Goal: Information Seeking & Learning: Learn about a topic

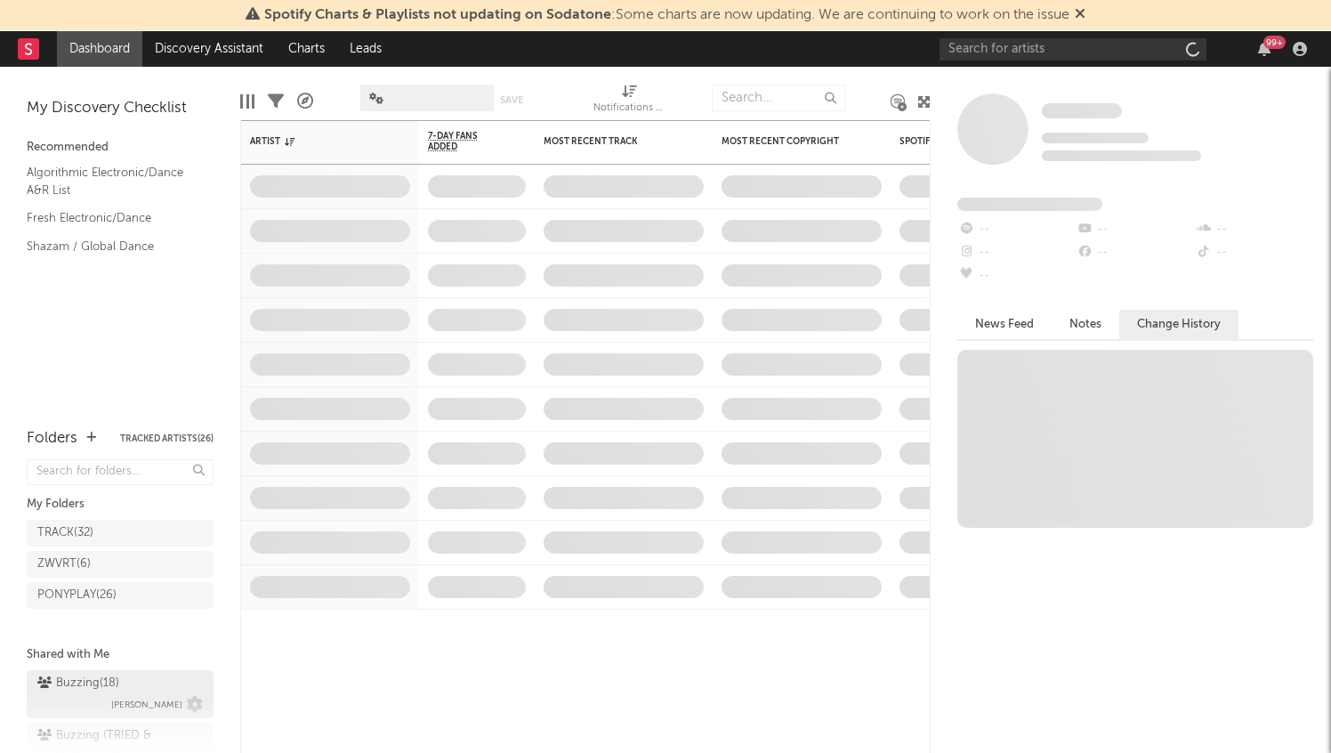
click at [117, 686] on div "Buzzing ( 18 )" at bounding box center [78, 682] width 82 height 21
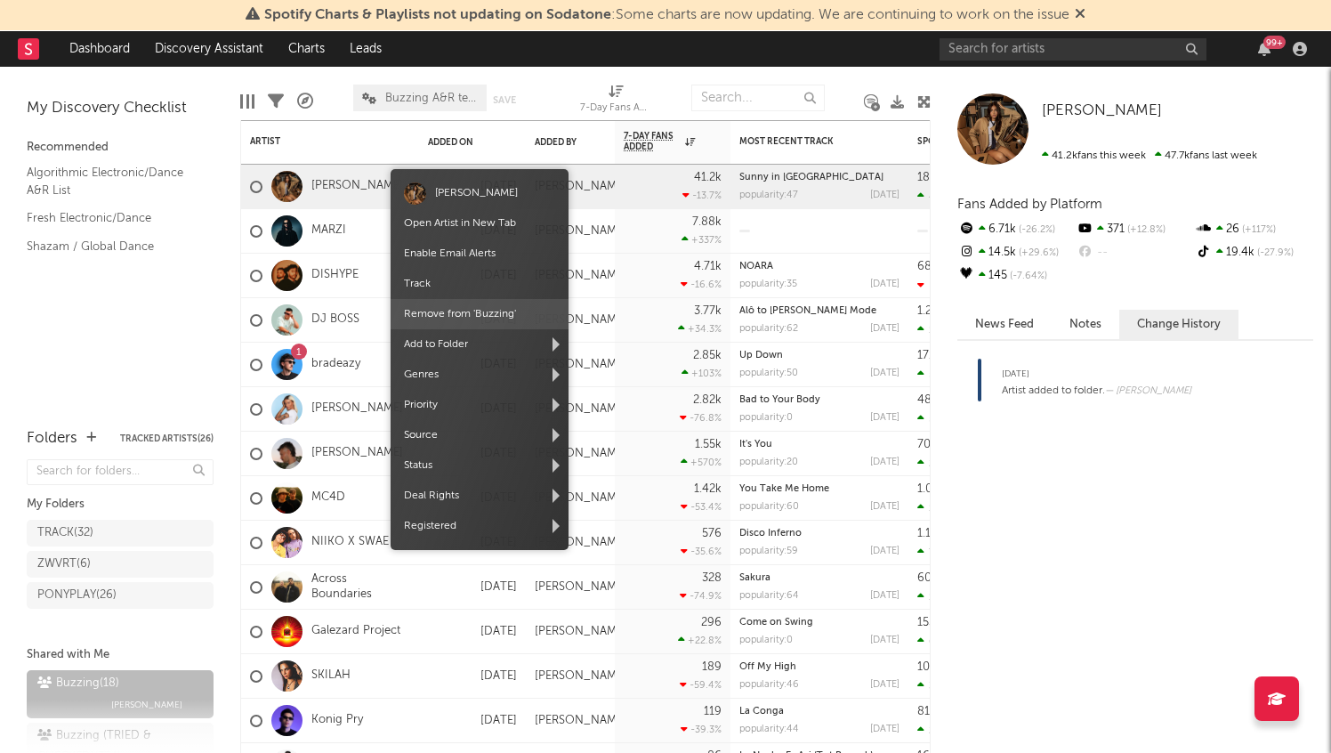
click at [464, 308] on span "Remove from ' Buzzing '" at bounding box center [479, 314] width 178 height 30
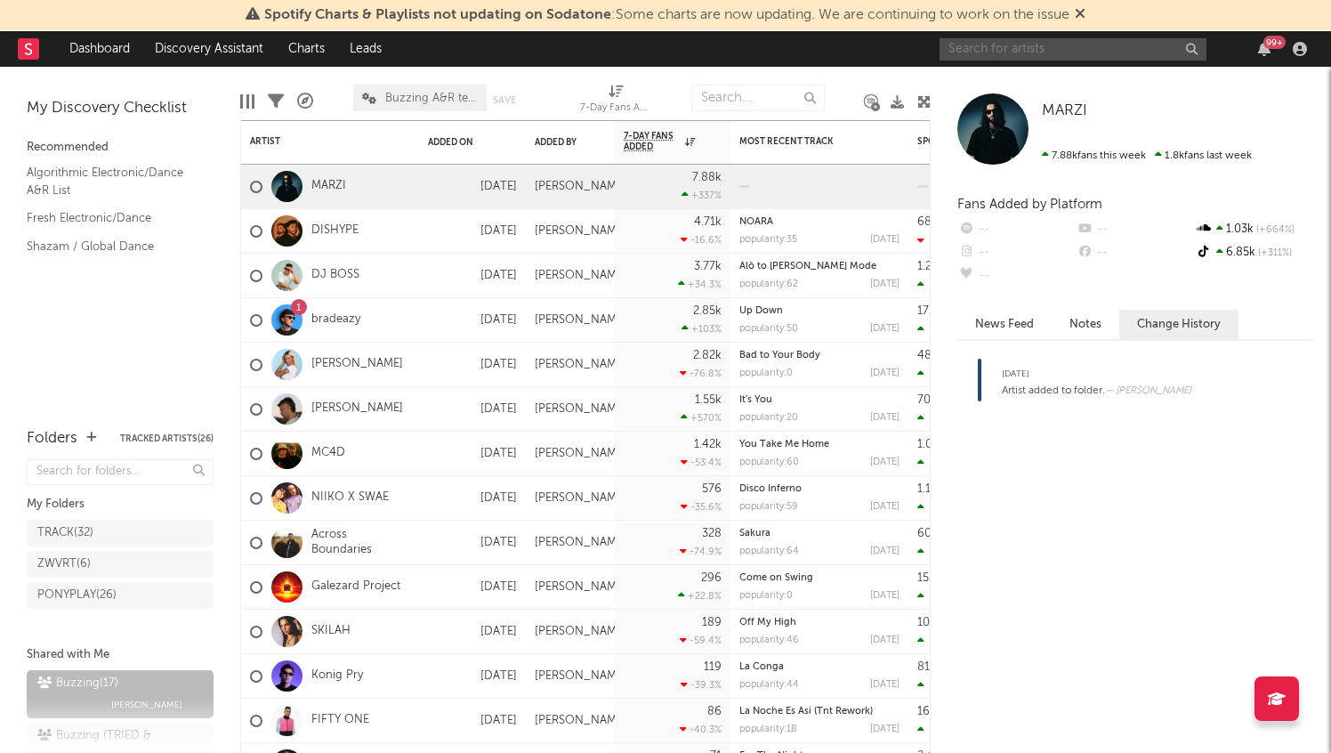
click at [1026, 48] on input "text" at bounding box center [1072, 49] width 267 height 22
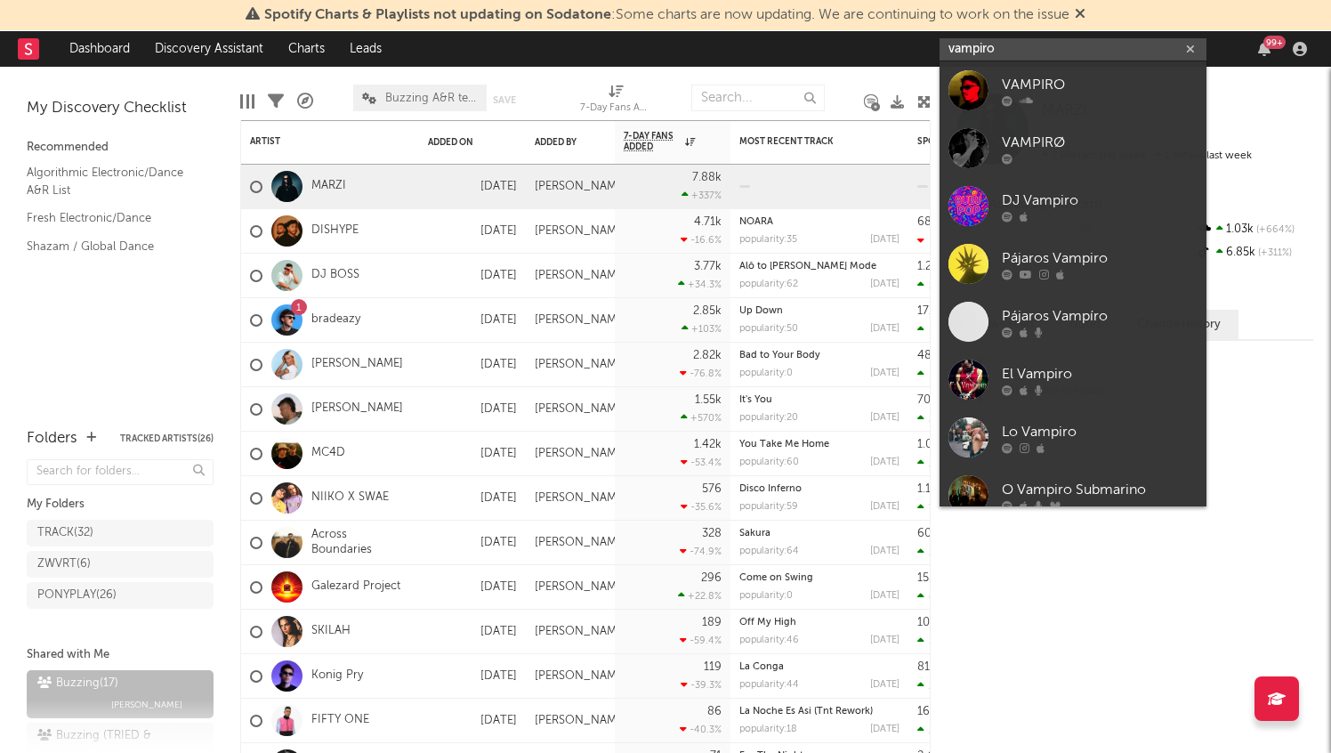
type input "vampiro"
click at [1068, 84] on div "VAMPIRO" at bounding box center [1100, 84] width 196 height 21
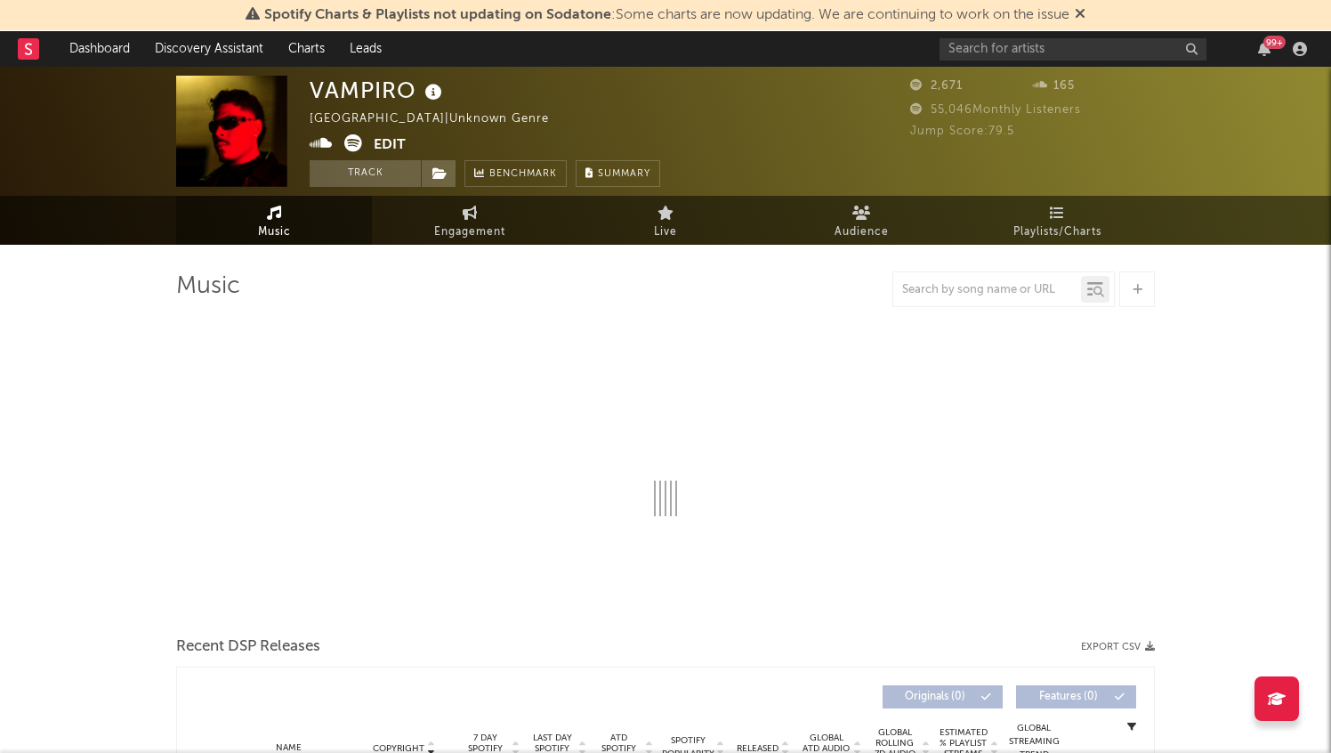
select select "6m"
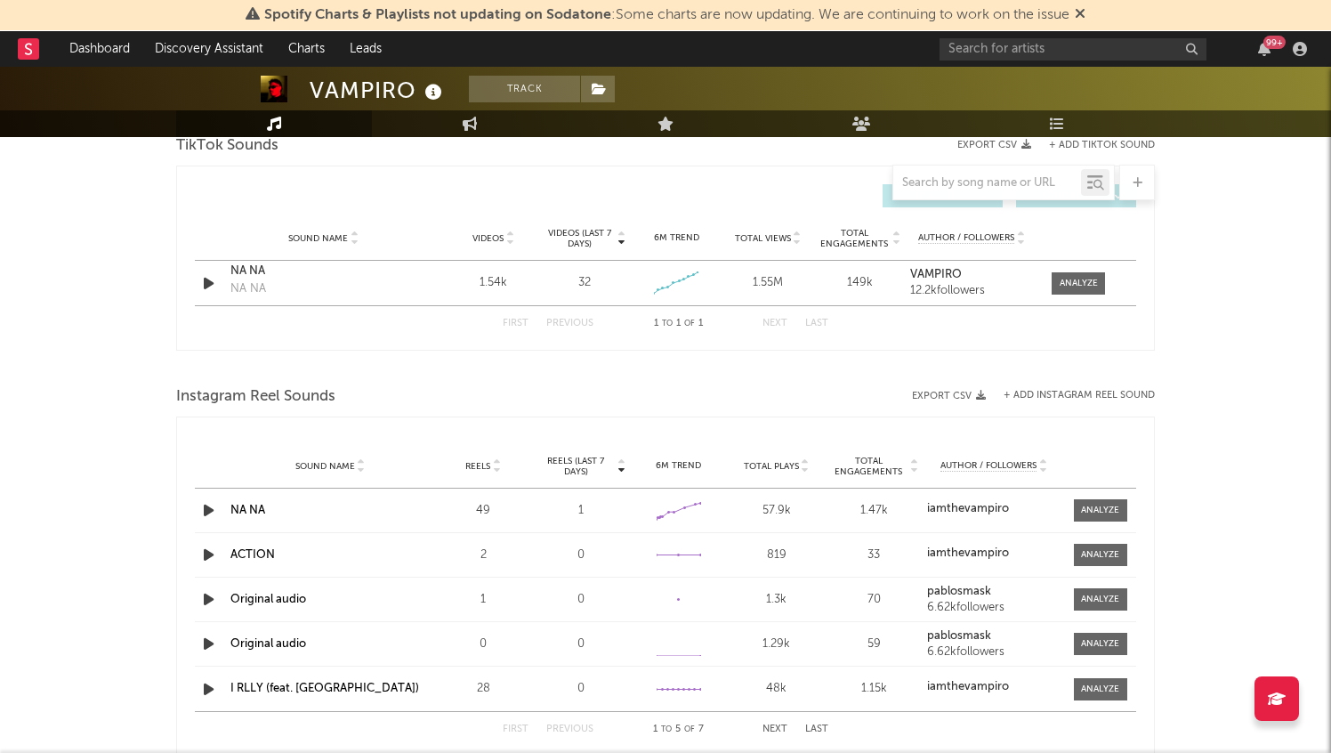
scroll to position [1135, 0]
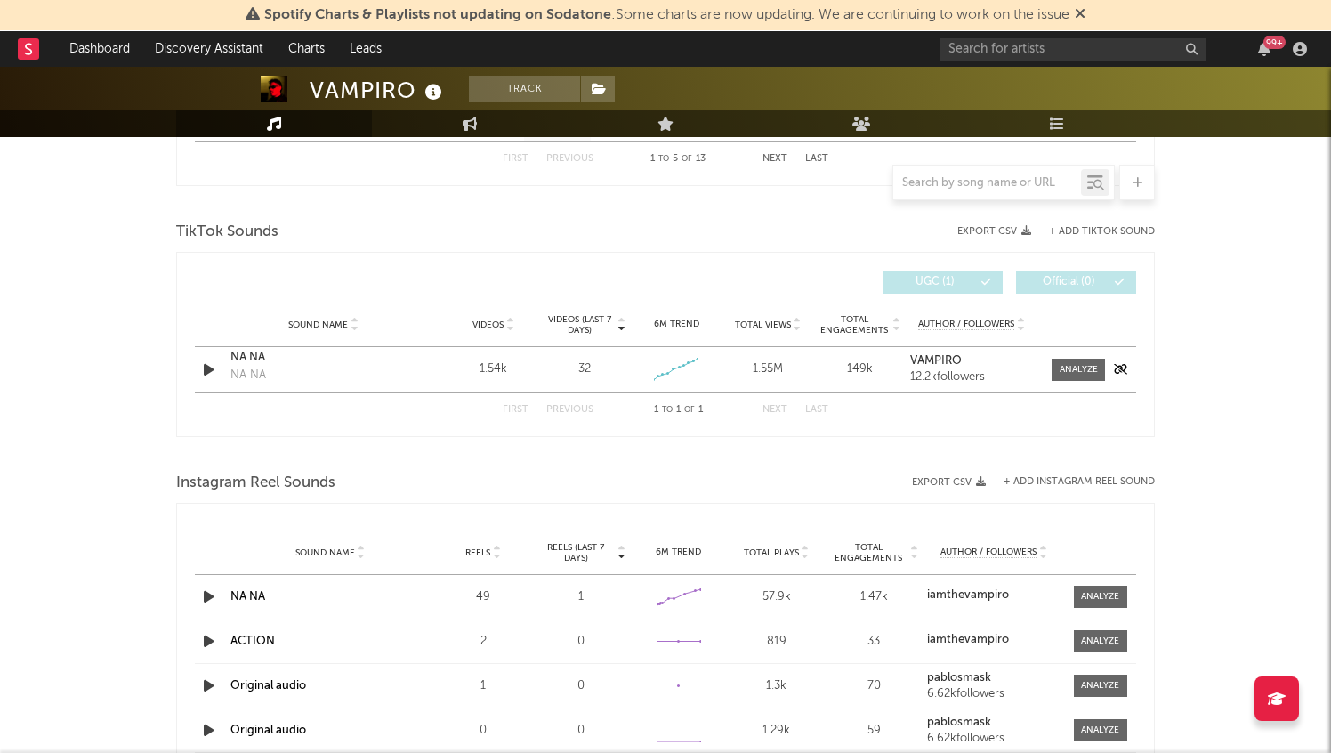
click at [203, 370] on icon "button" at bounding box center [208, 369] width 19 height 22
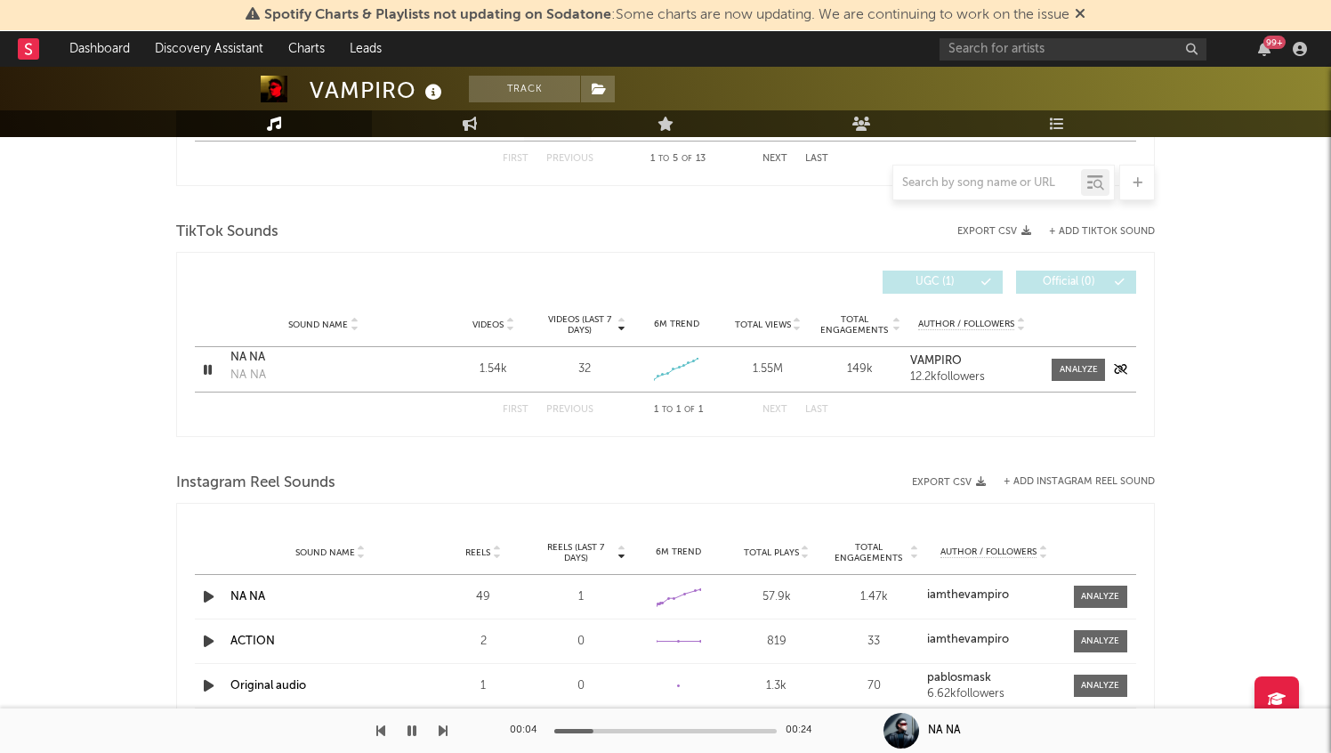
click at [203, 370] on icon "button" at bounding box center [207, 369] width 17 height 22
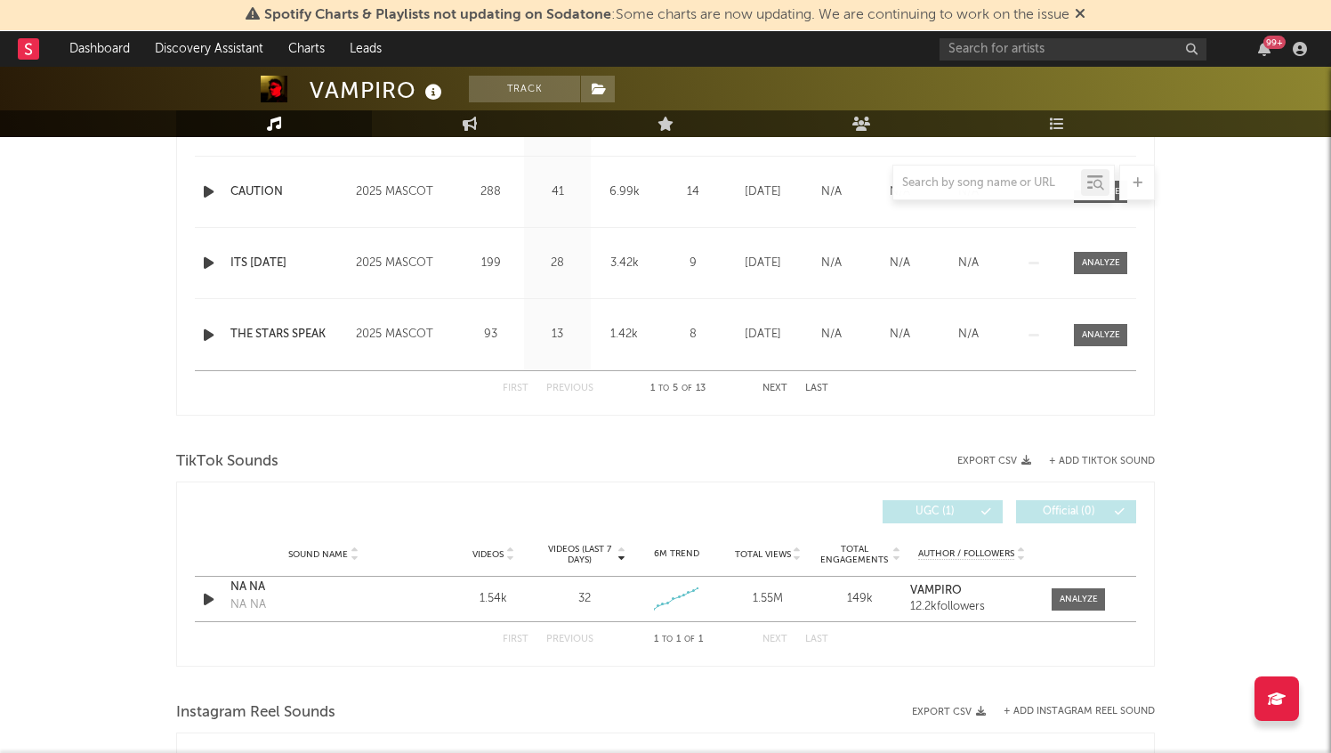
scroll to position [906, 0]
click at [1134, 464] on button "+ Add TikTok Sound" at bounding box center [1102, 460] width 106 height 10
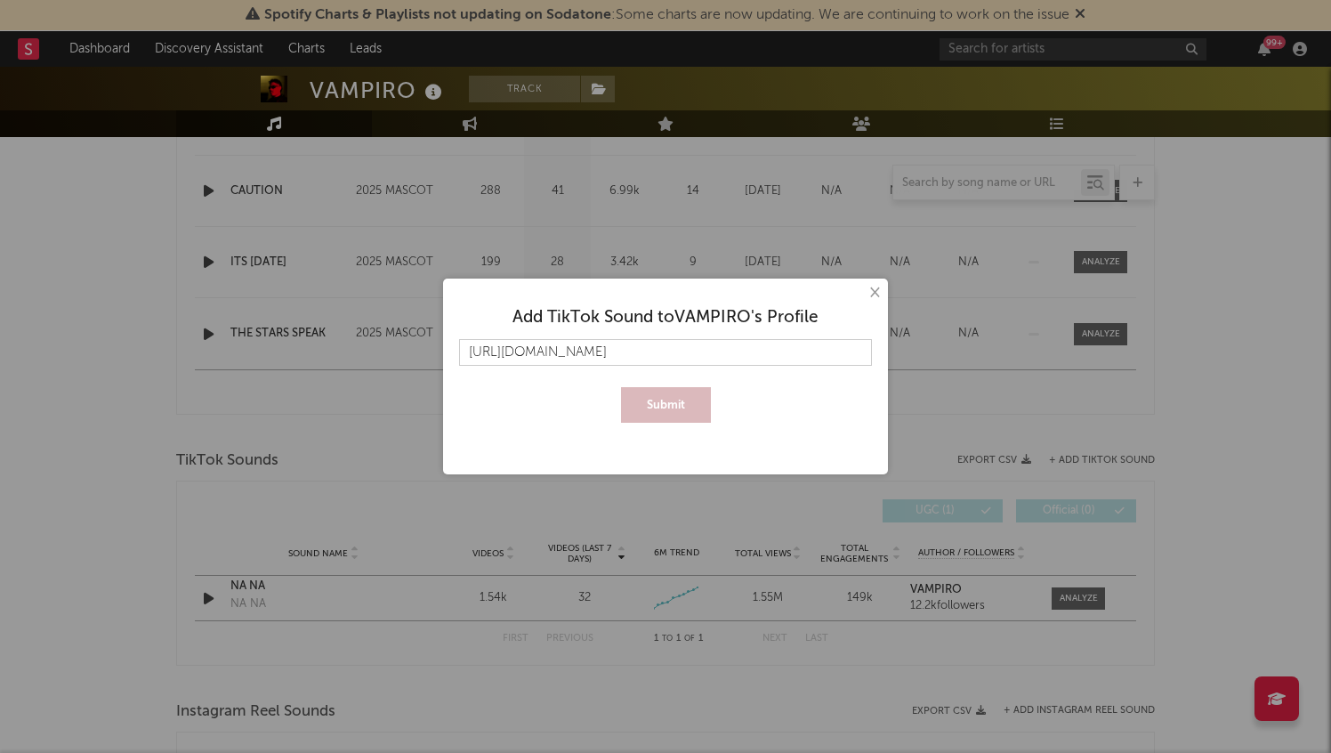
scroll to position [0, 286]
type input "https://www.tiktok.com/music/MADONA-VAMP-7528409633799949061?is_from_webapp=1&s…"
click at [671, 407] on button "Submit" at bounding box center [666, 405] width 90 height 36
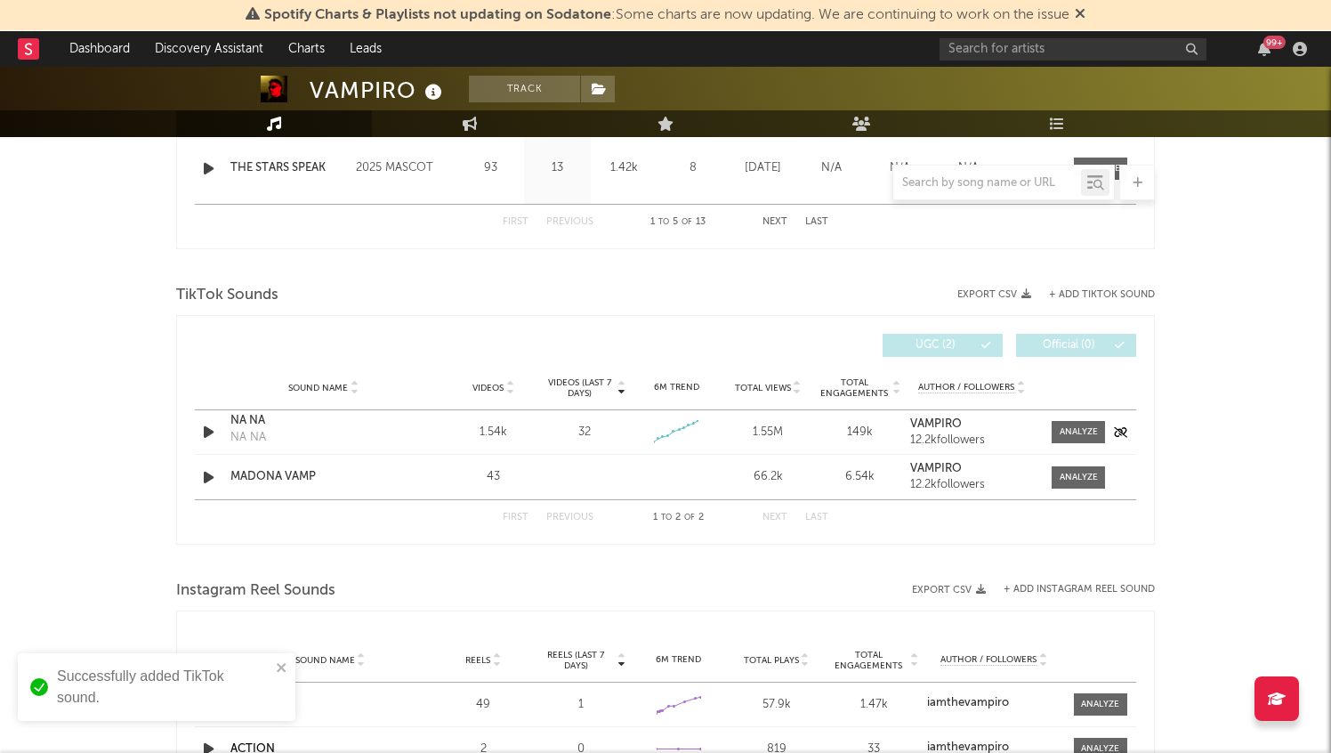
scroll to position [1074, 0]
click at [1095, 469] on div at bounding box center [1078, 475] width 38 height 13
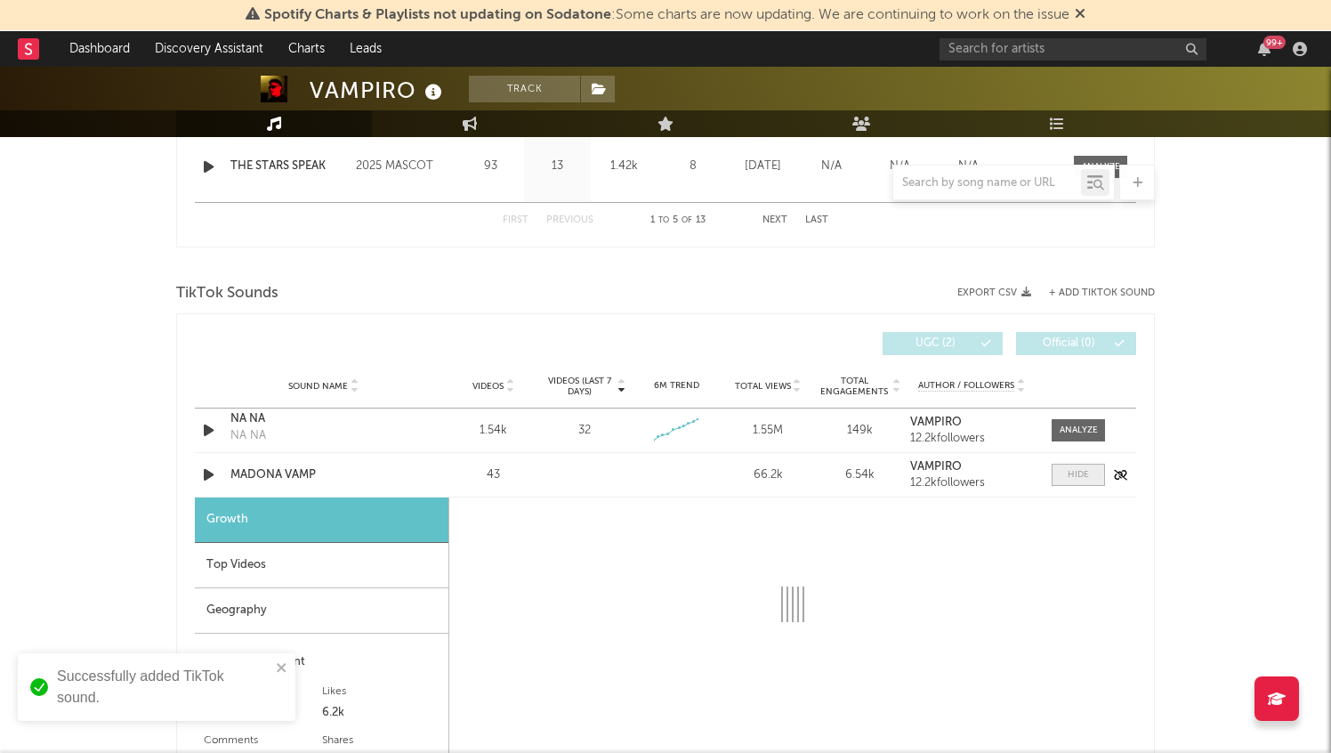
select select "1w"
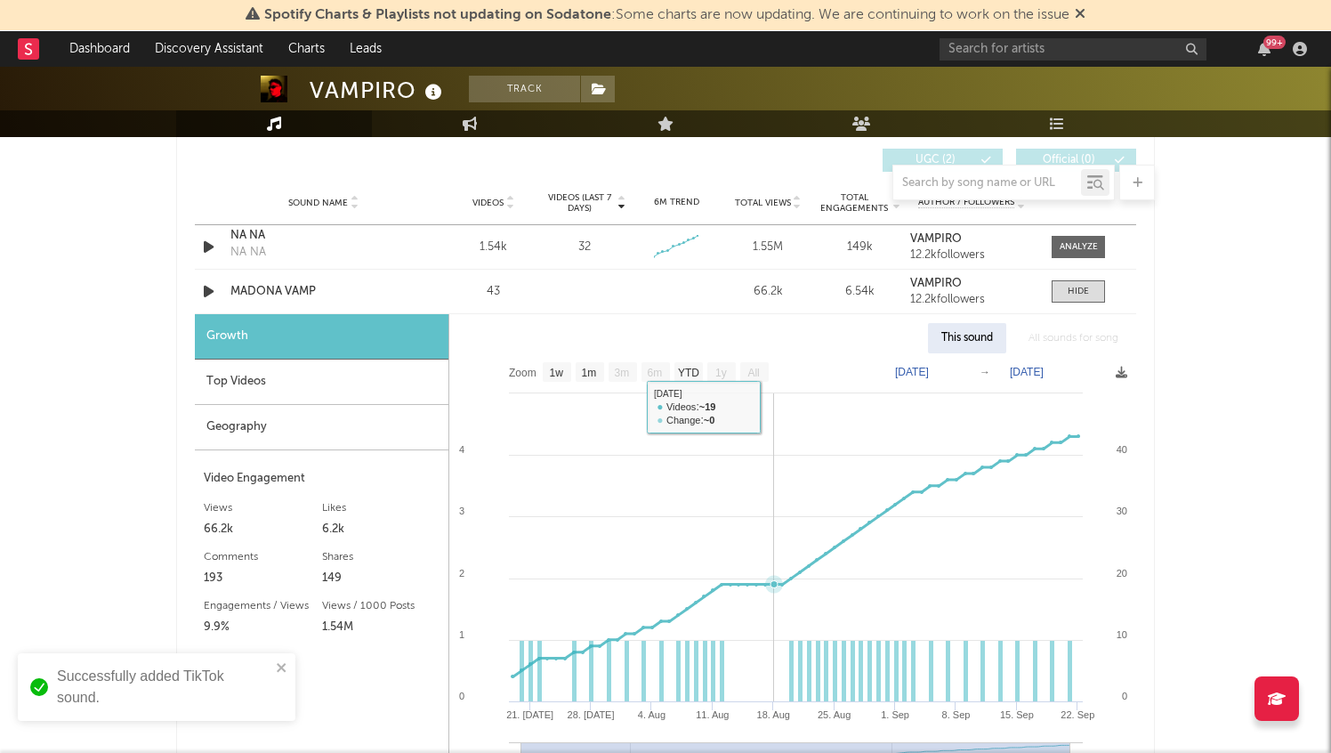
scroll to position [1278, 0]
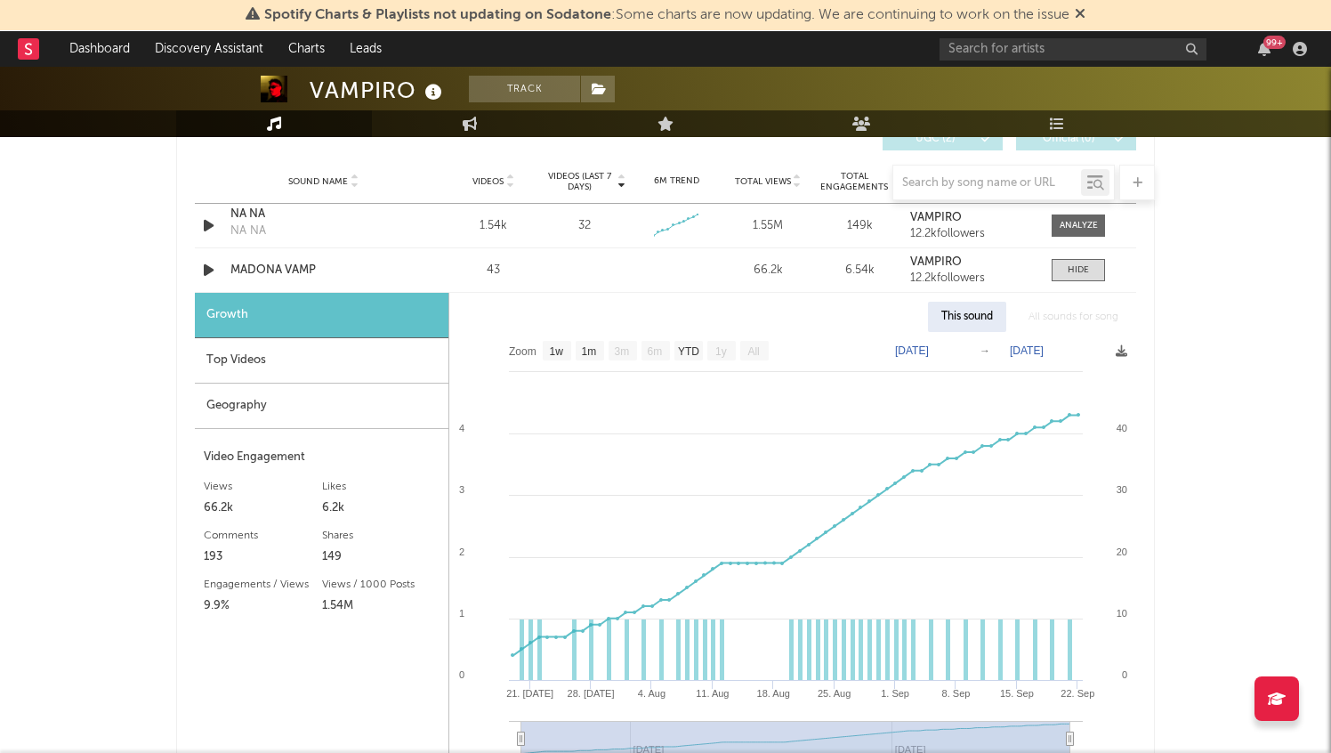
click at [14, 37] on nav "Dashboard Discovery Assistant Charts Leads 99 +" at bounding box center [665, 49] width 1331 height 36
click at [30, 50] on icon at bounding box center [28, 49] width 7 height 12
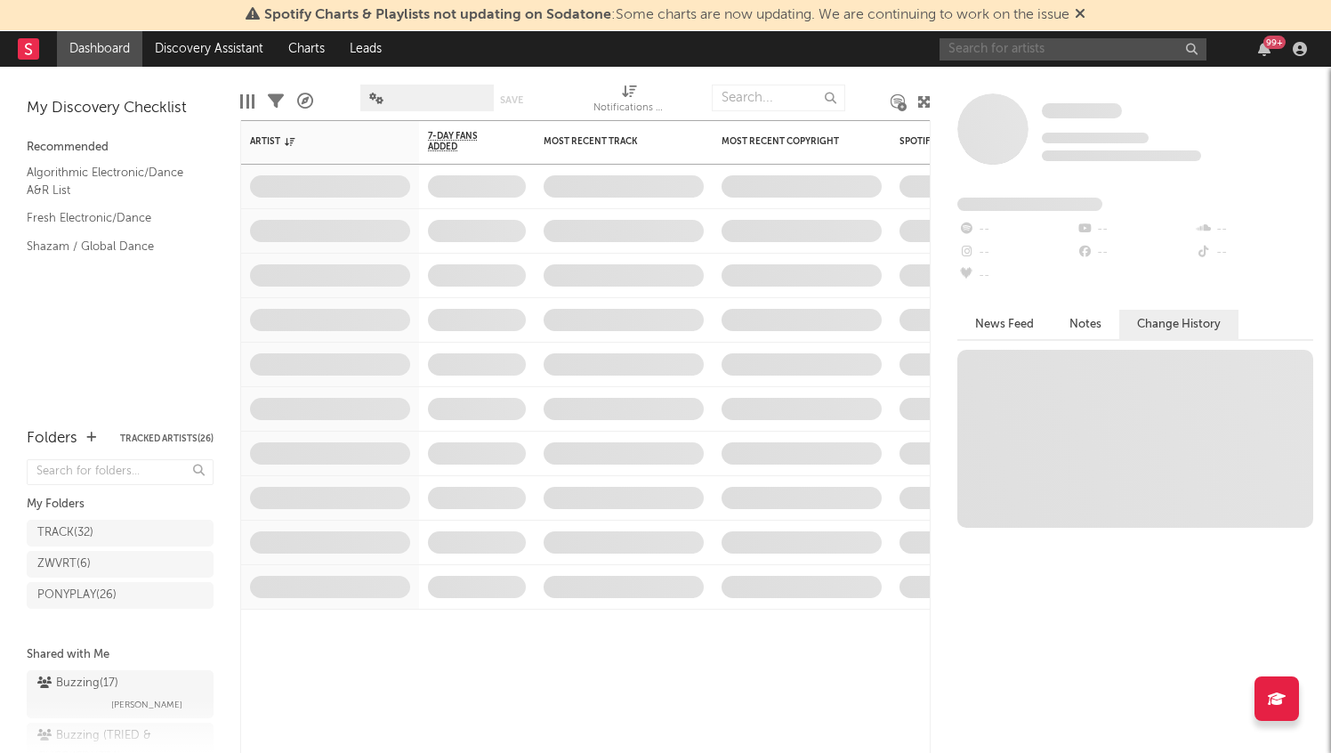
click at [1007, 53] on input "text" at bounding box center [1072, 49] width 267 height 22
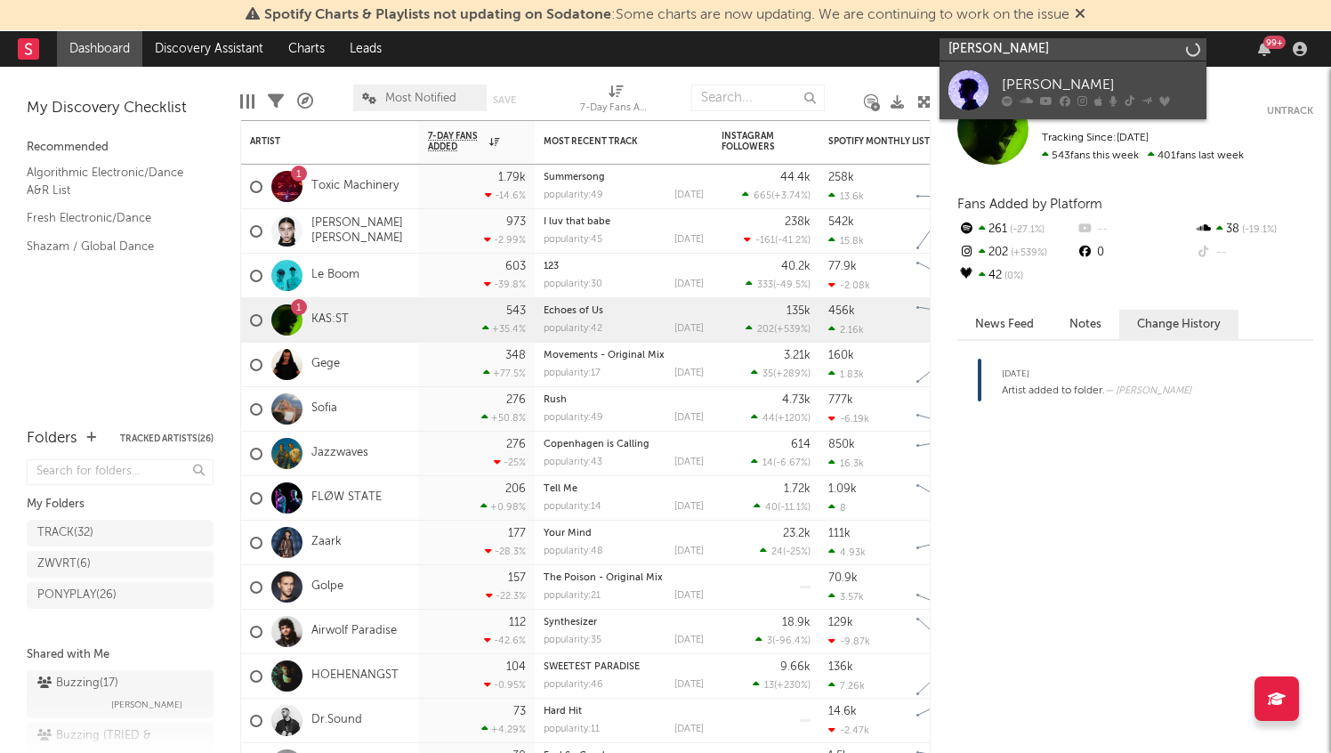
type input "toby rome"
click at [1066, 82] on div "Toby Romeo" at bounding box center [1100, 84] width 196 height 21
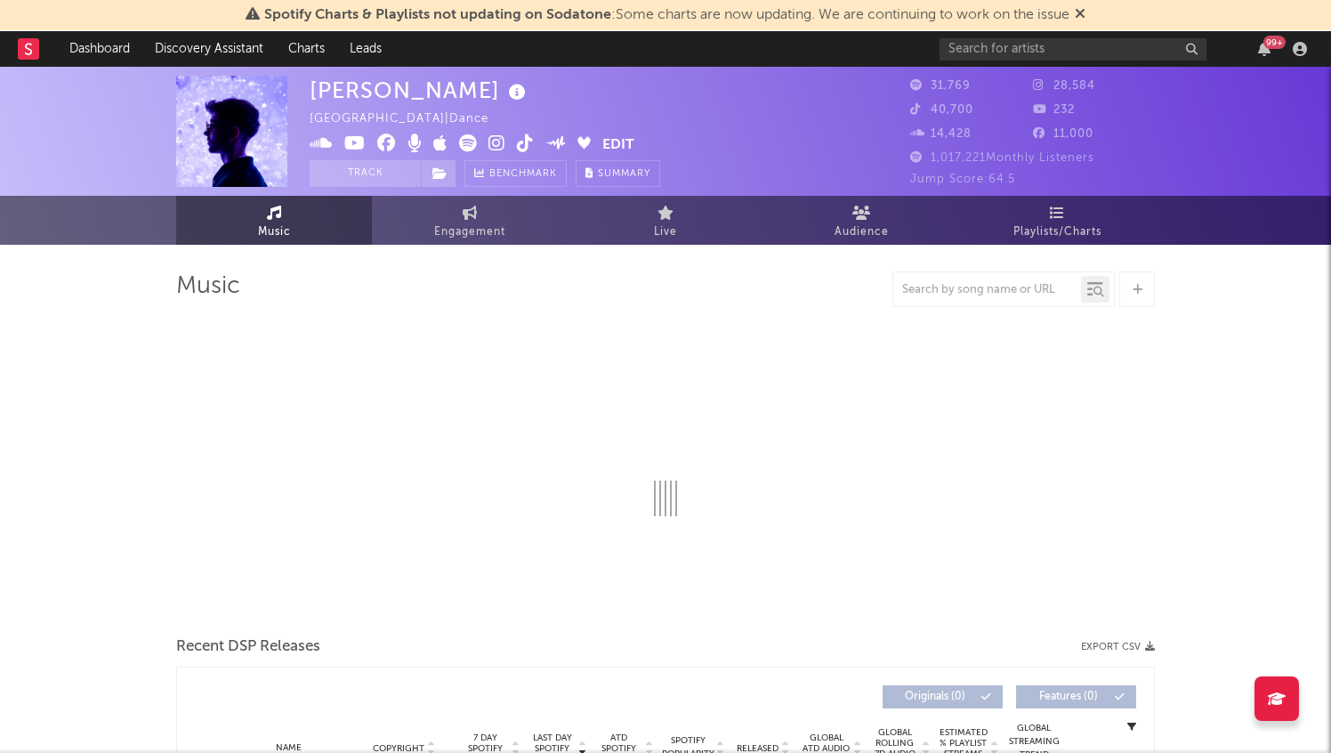
select select "6m"
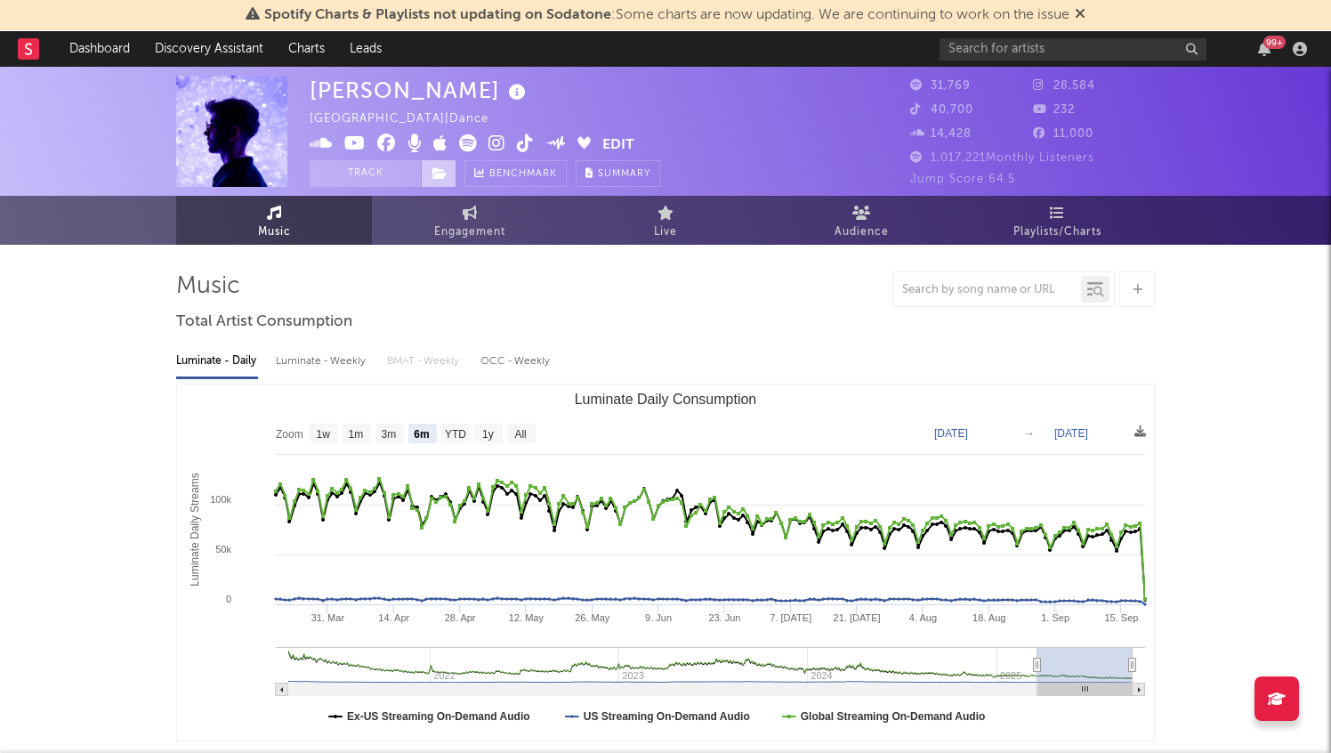
select select "6m"
click at [436, 178] on icon at bounding box center [439, 173] width 15 height 12
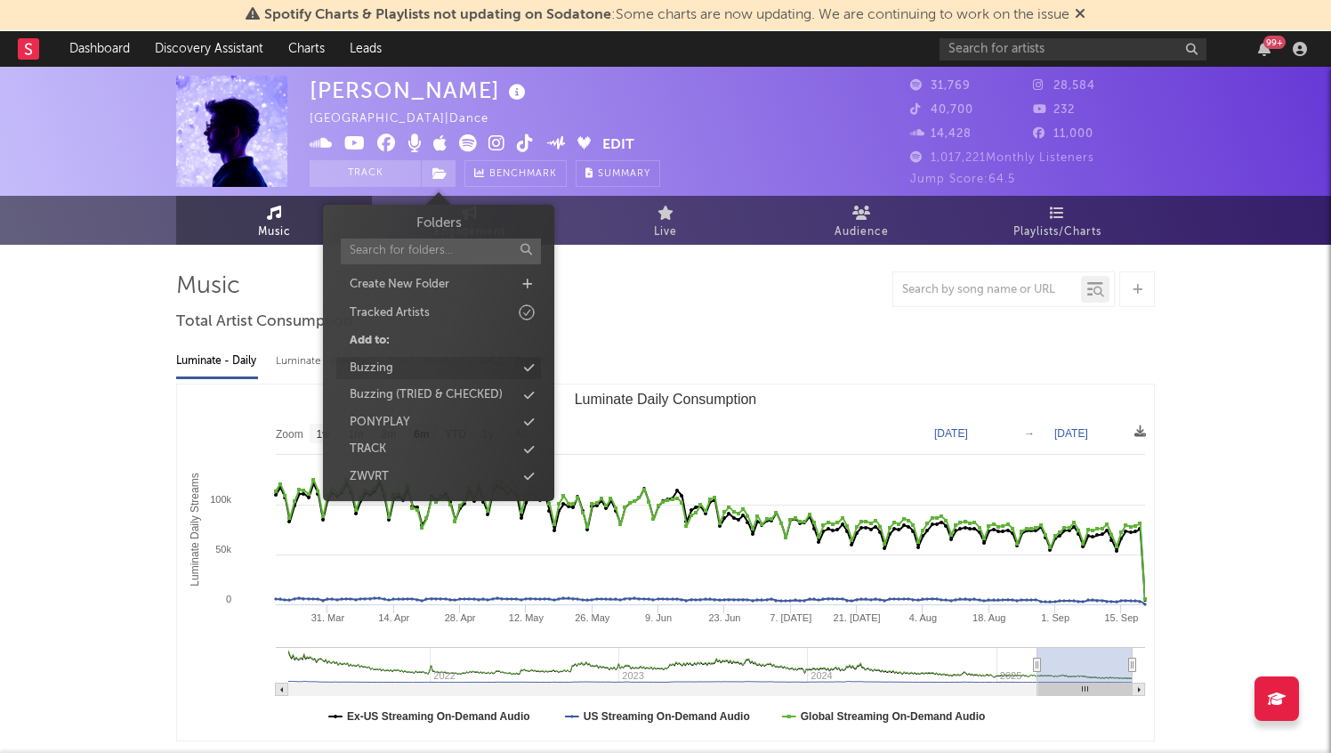
click at [433, 370] on div "Buzzing" at bounding box center [438, 368] width 205 height 23
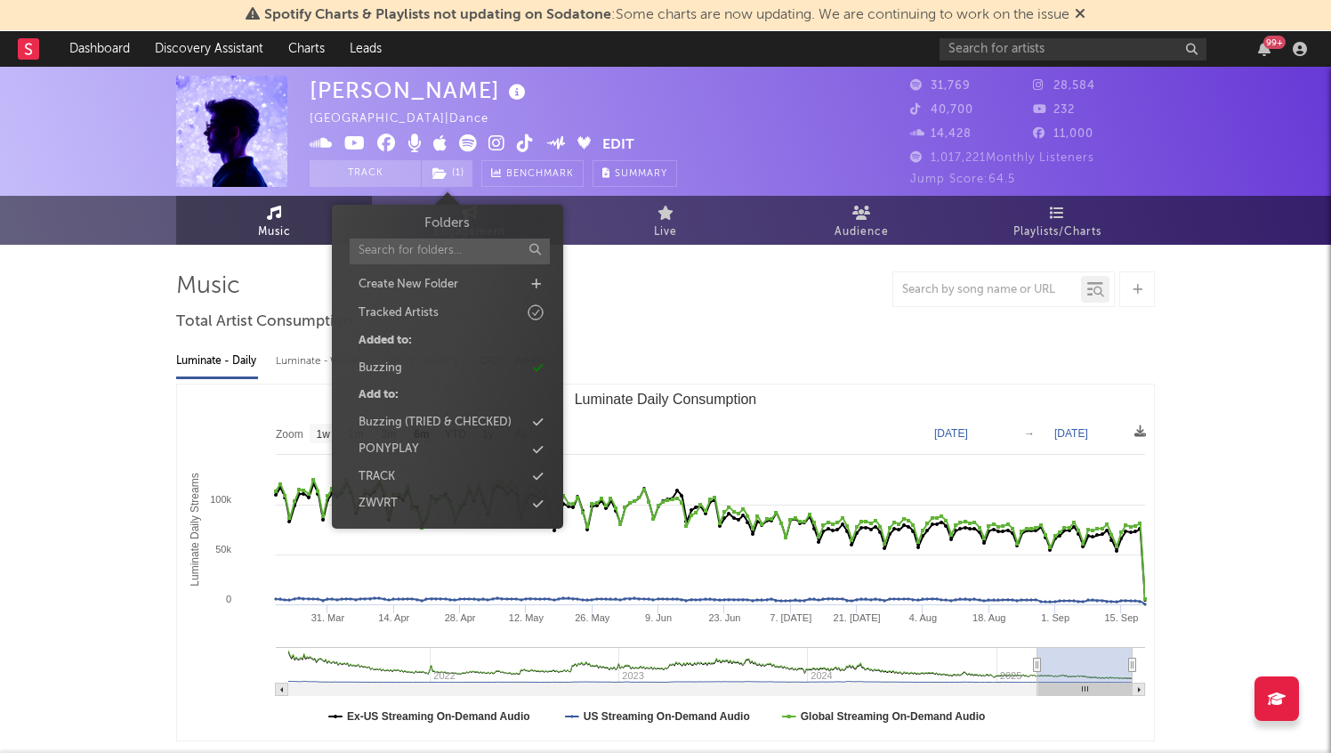
click at [34, 44] on rect at bounding box center [28, 48] width 21 height 21
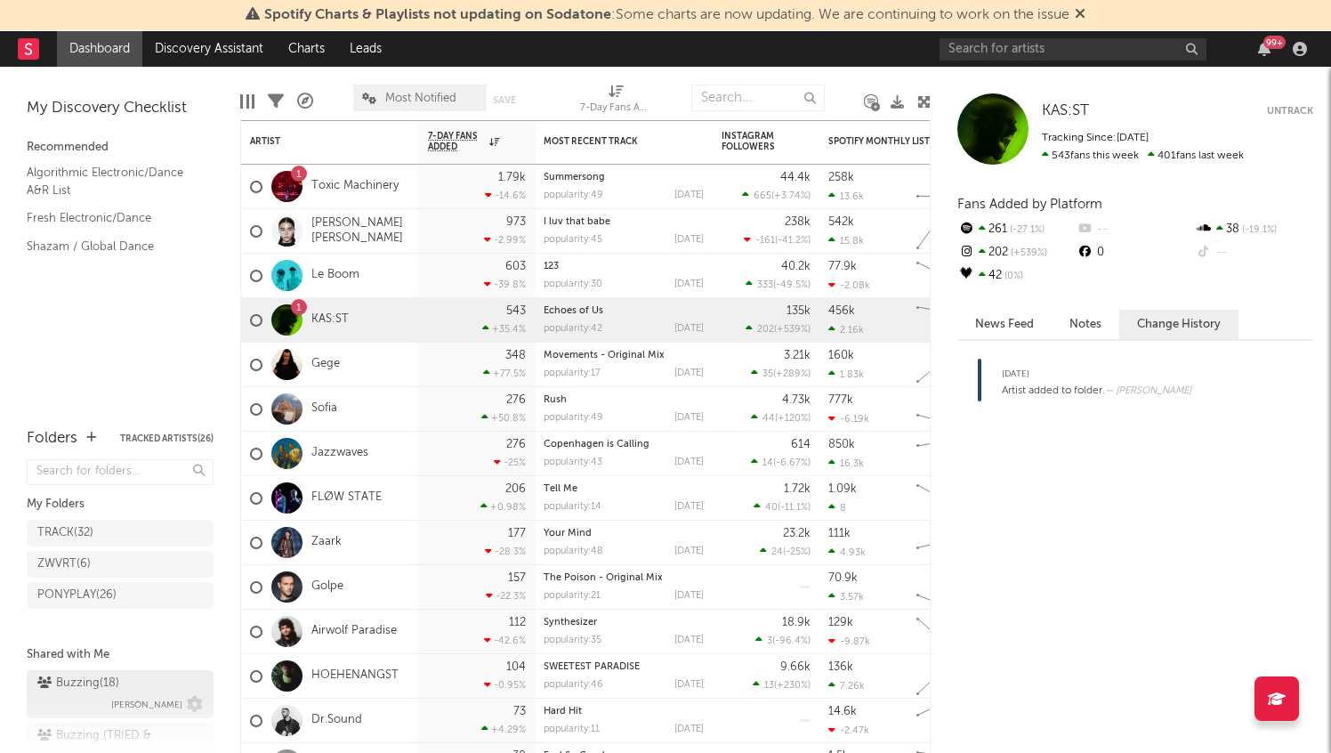
click at [130, 694] on span "Jorn Heringa" at bounding box center [146, 704] width 71 height 21
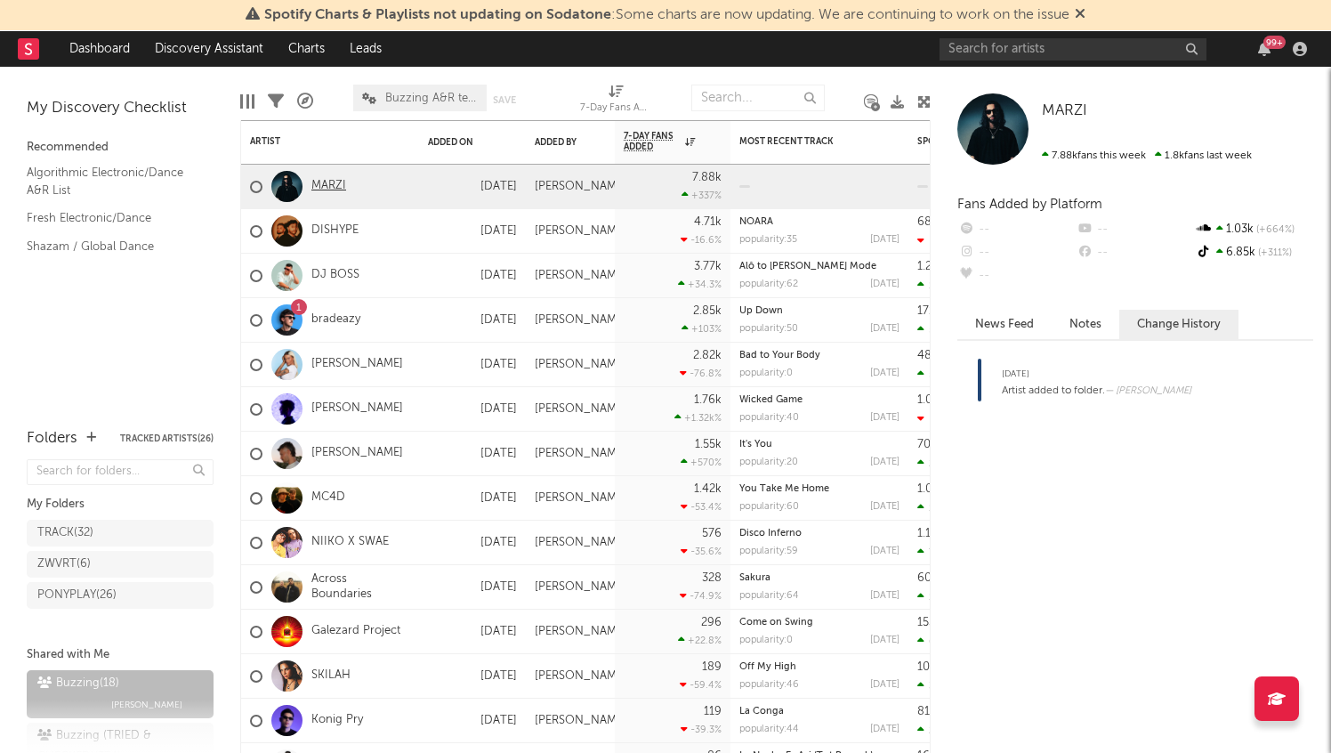
click at [337, 189] on link "MARZI" at bounding box center [328, 186] width 35 height 15
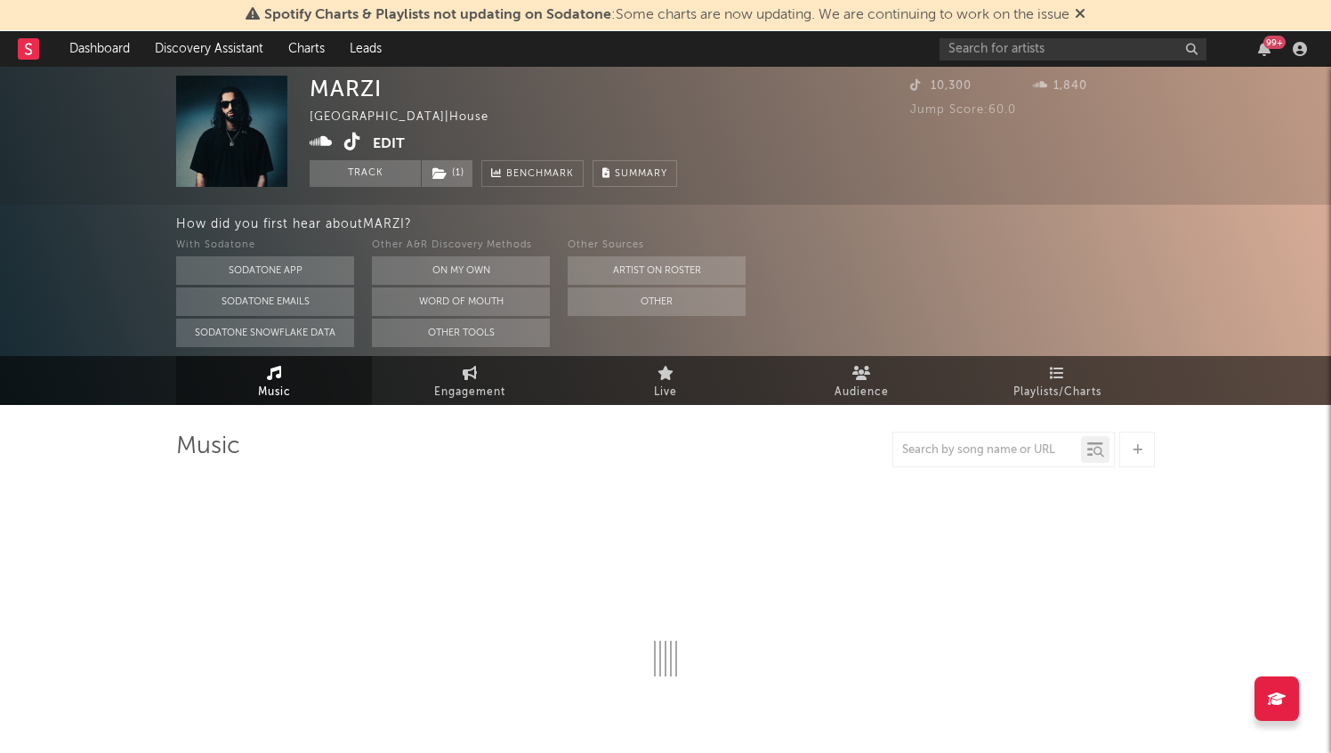
select select "1w"
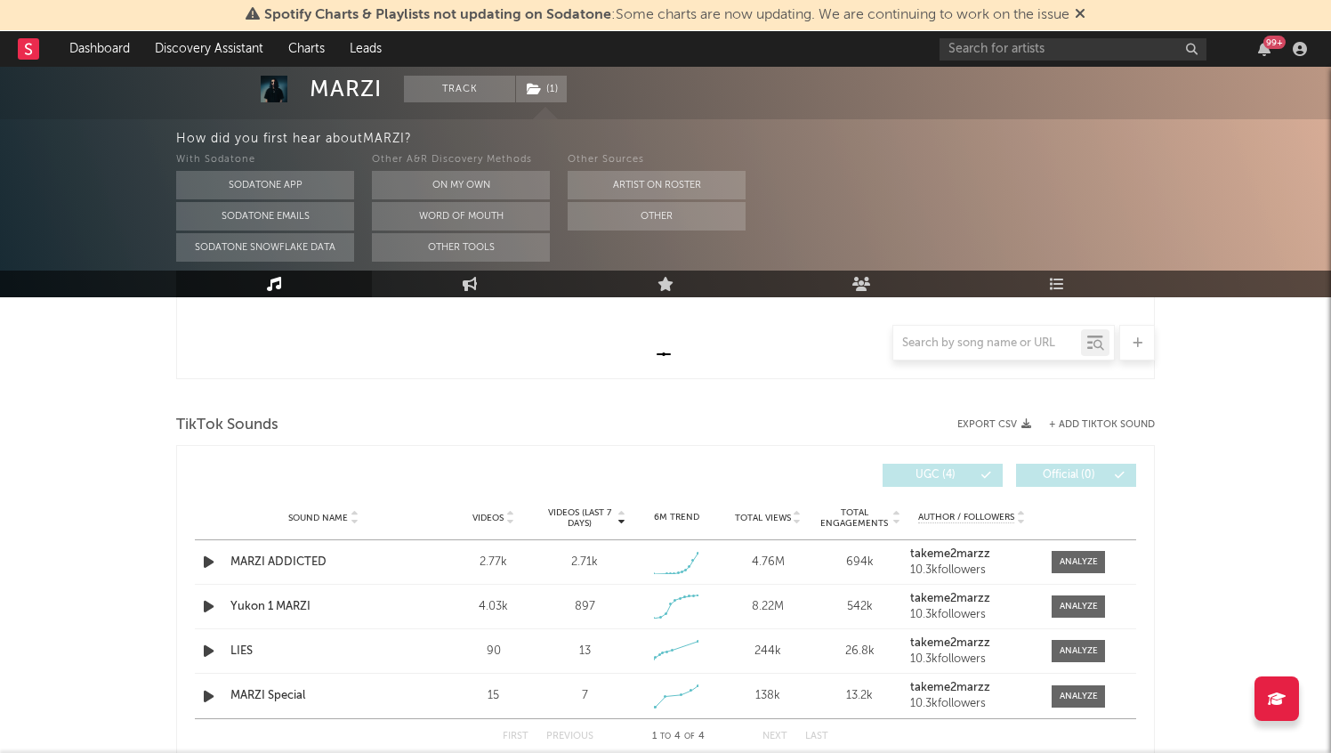
scroll to position [515, 0]
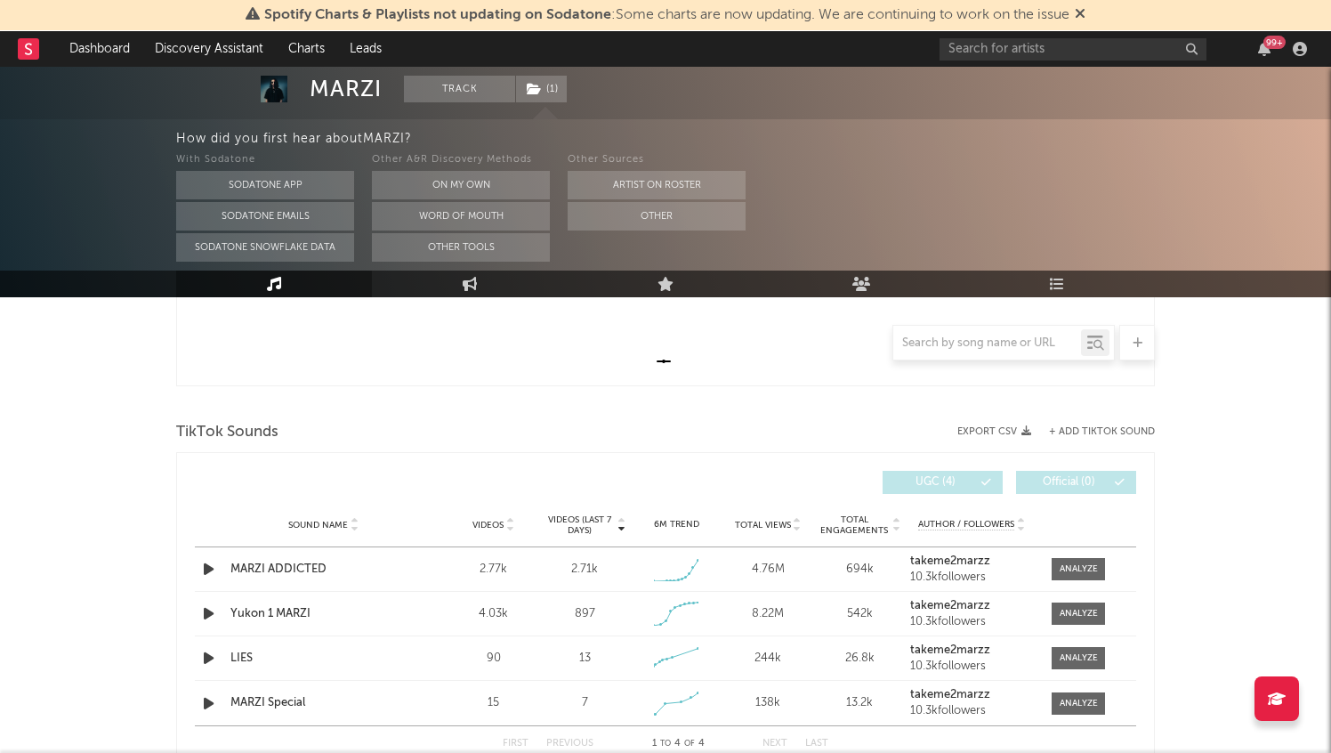
click at [1101, 431] on button "+ Add TikTok Sound" at bounding box center [1102, 432] width 106 height 10
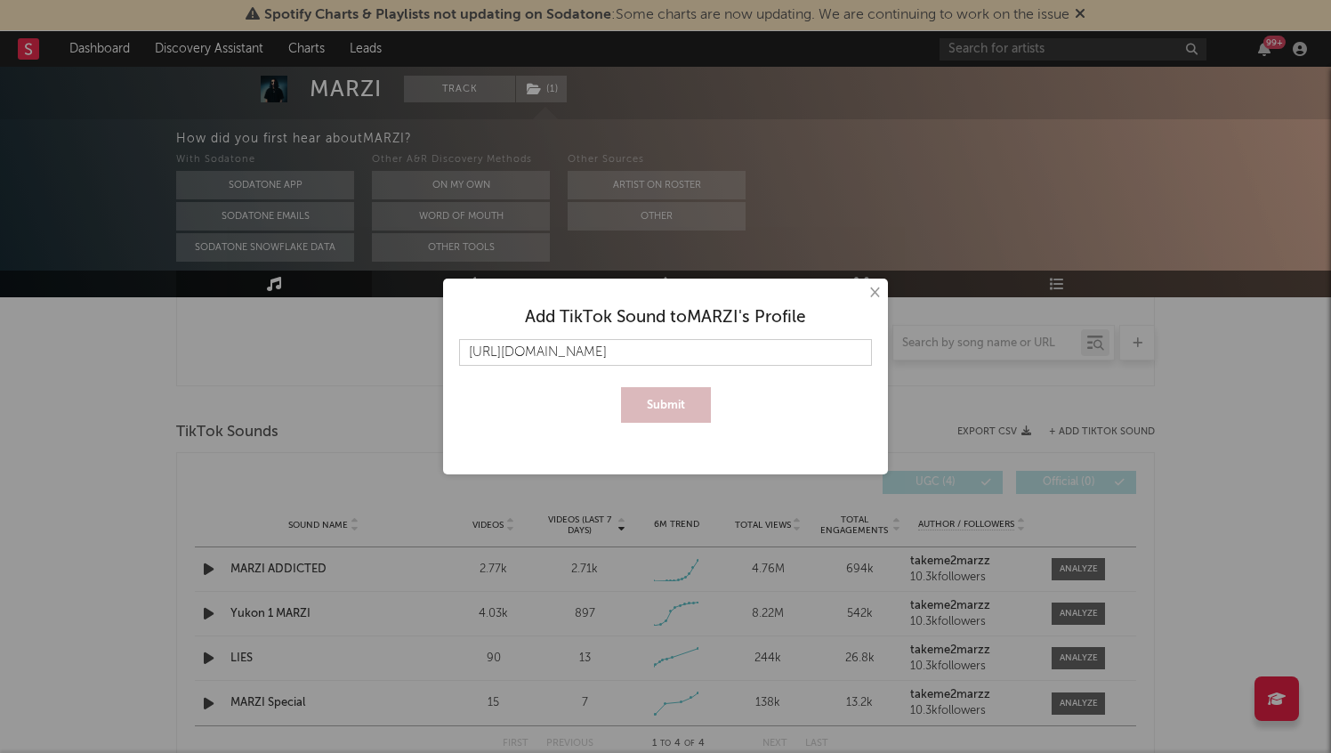
scroll to position [0, 265]
type input "[URL][DOMAIN_NAME]"
click at [694, 404] on button "Submit" at bounding box center [666, 405] width 90 height 36
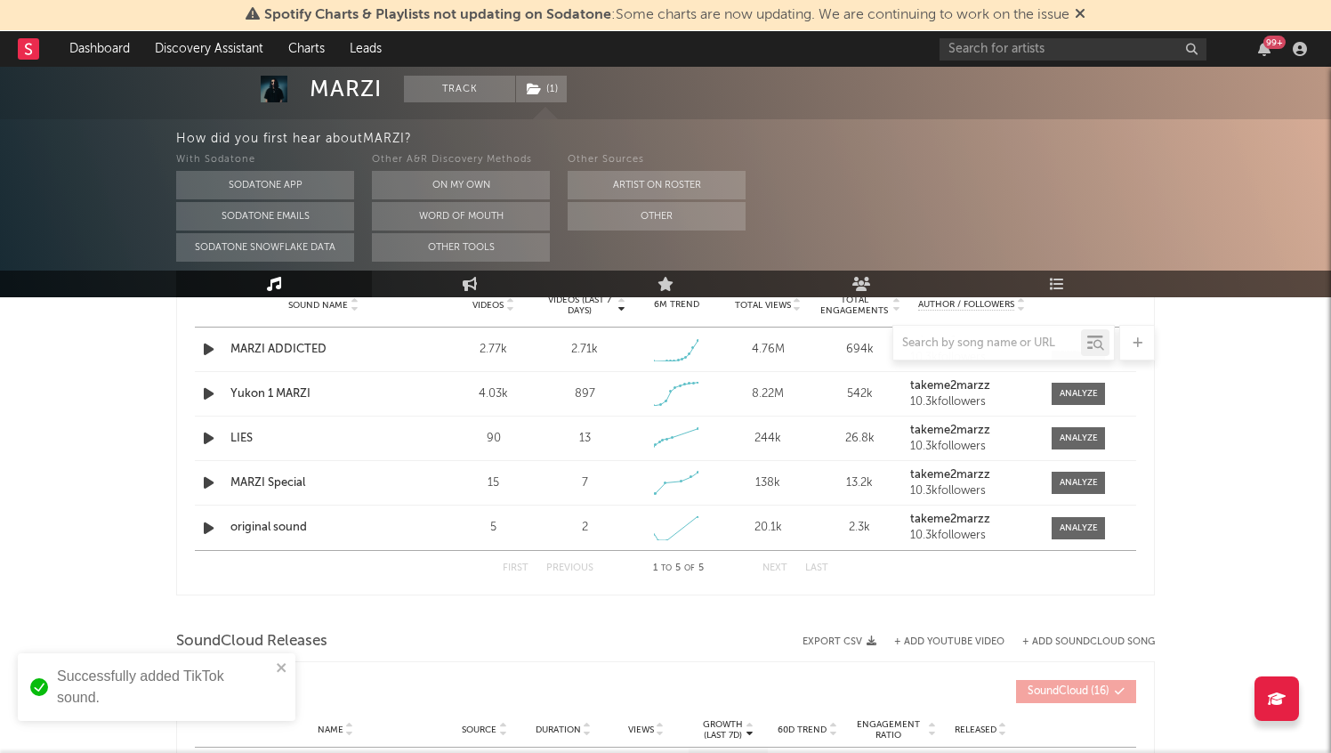
scroll to position [748, 0]
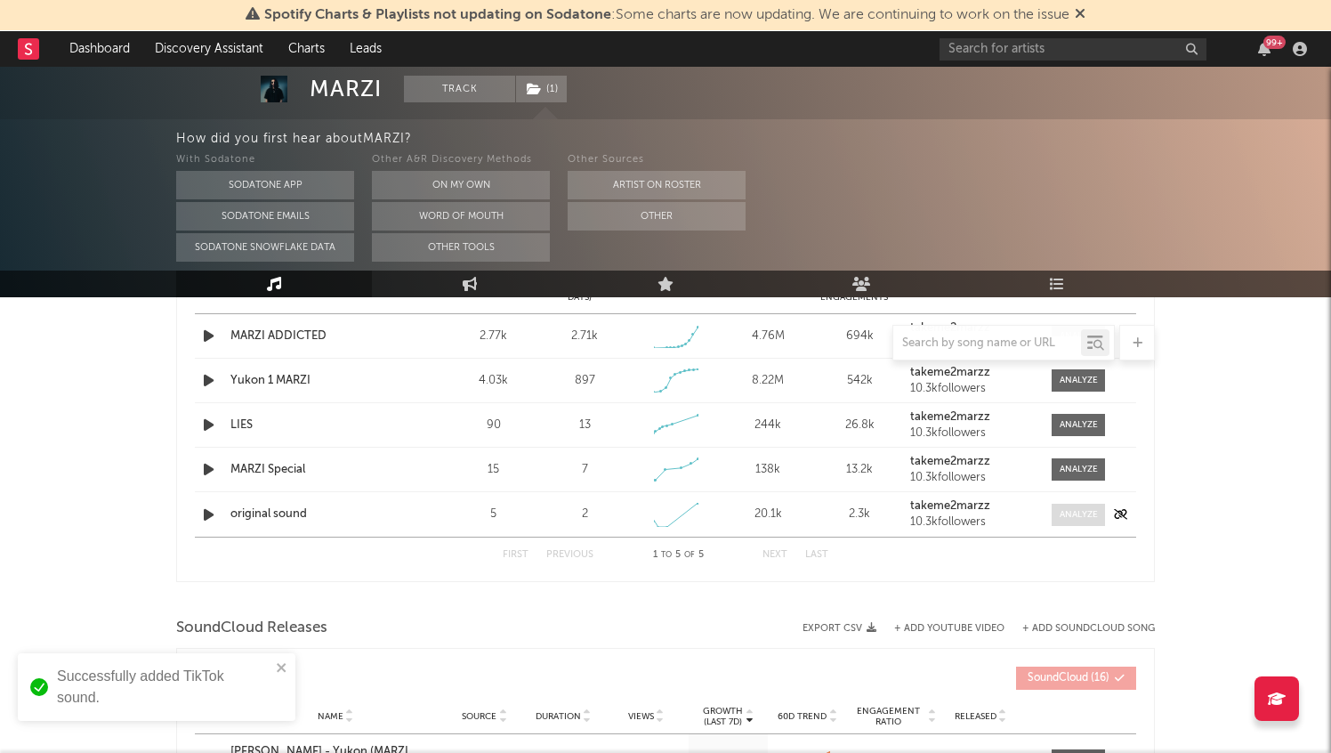
click at [1054, 519] on span at bounding box center [1077, 514] width 53 height 22
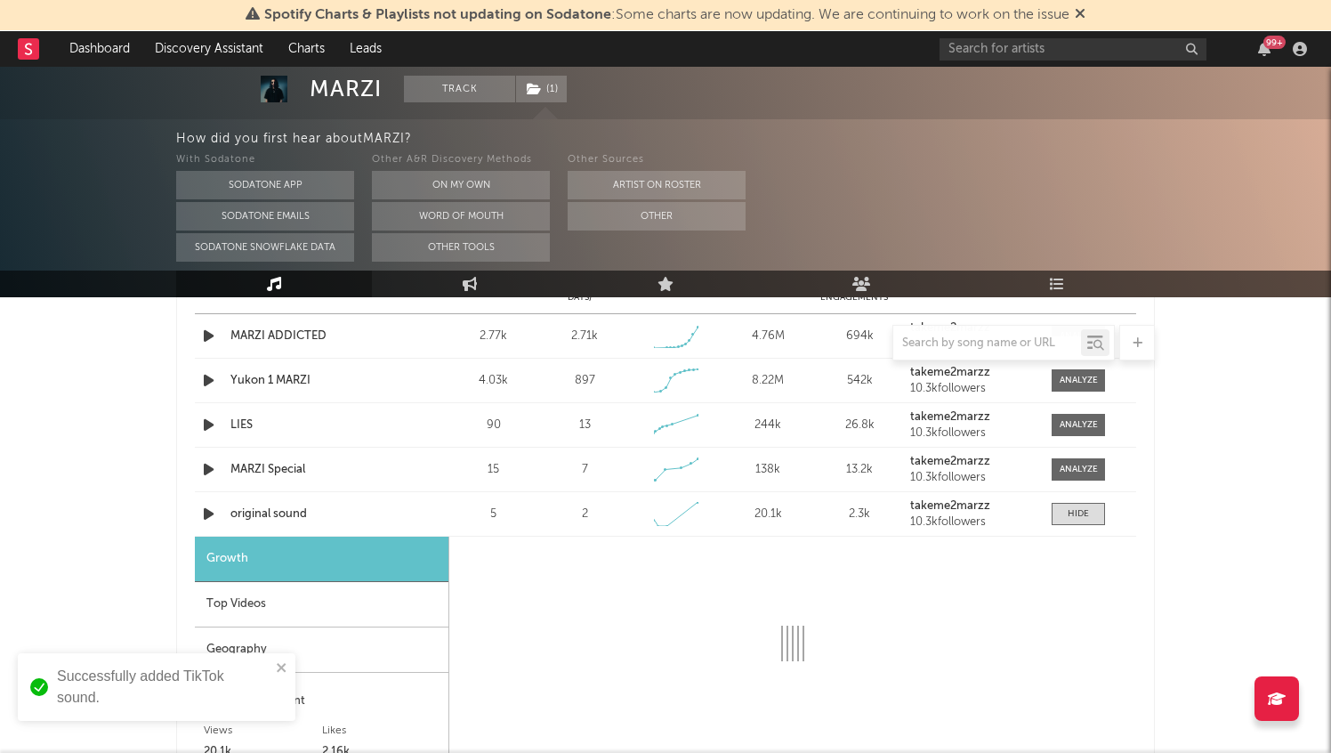
select select "1w"
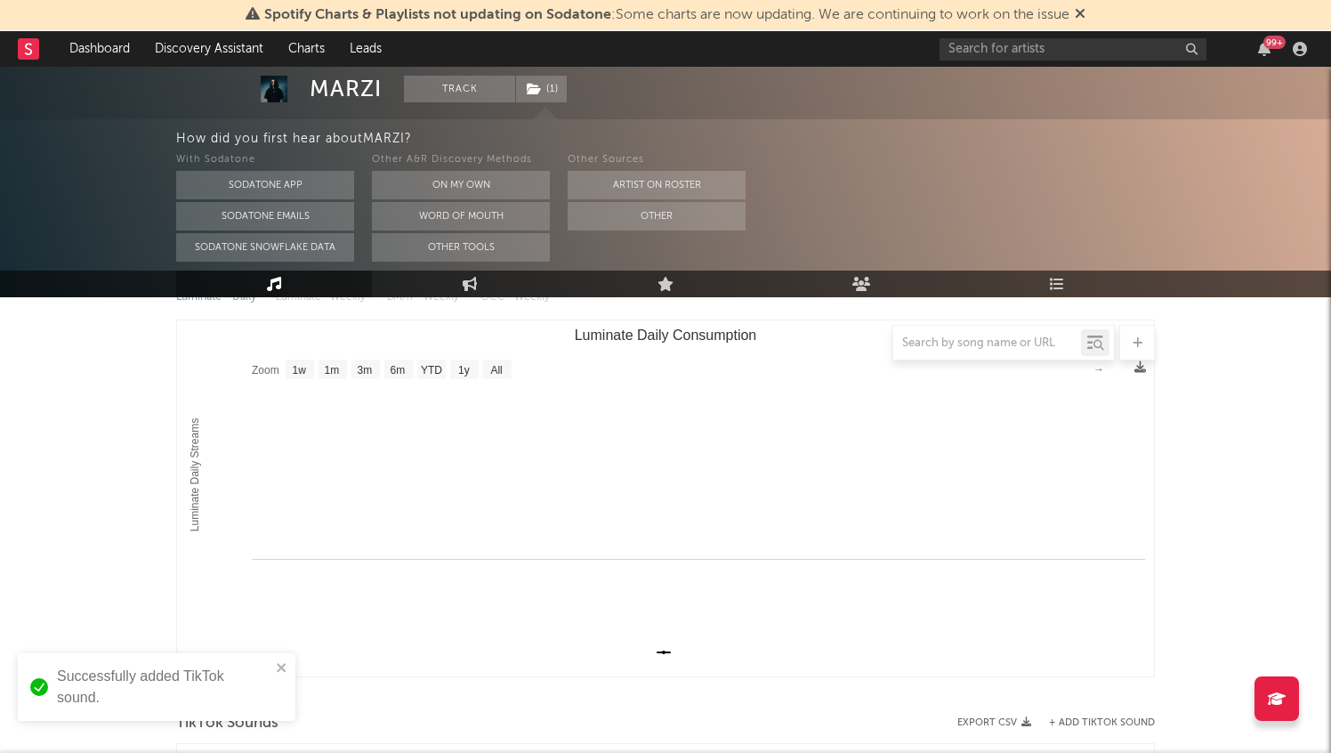
scroll to position [196, 0]
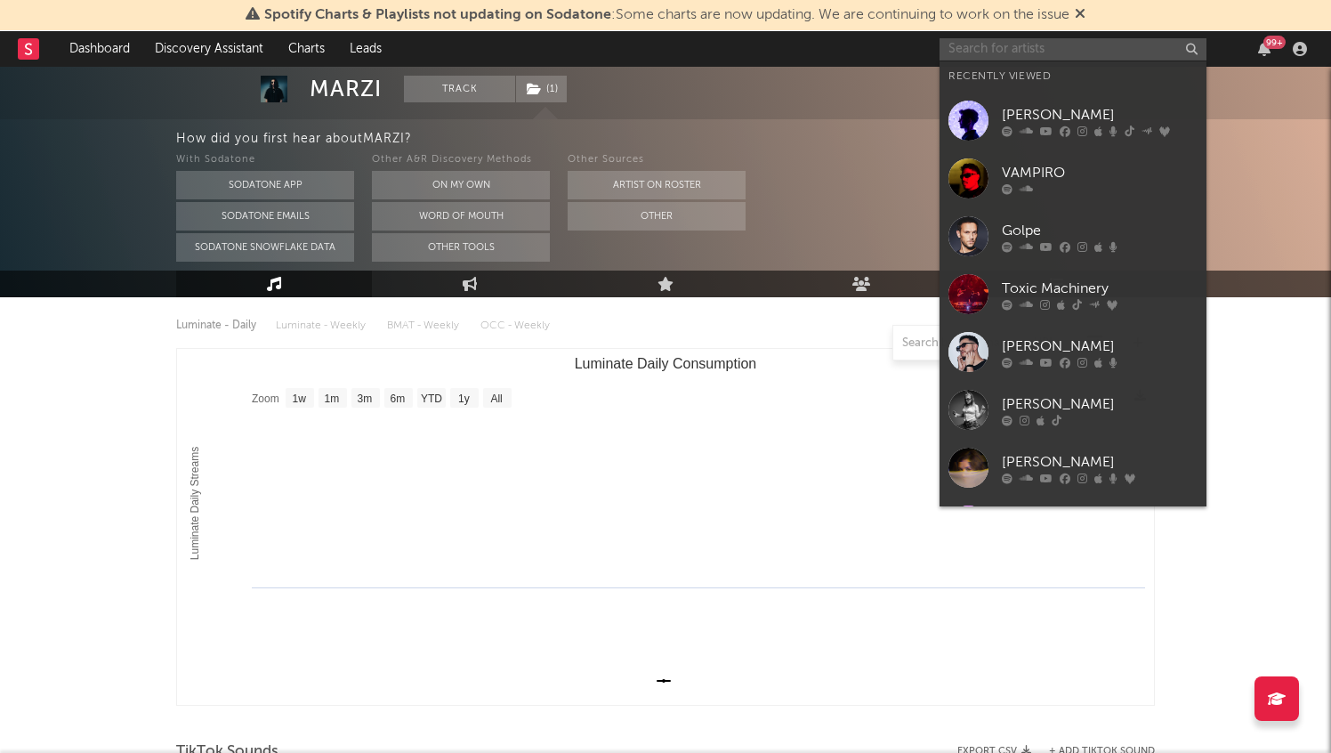
click at [1025, 53] on input "text" at bounding box center [1072, 49] width 267 height 22
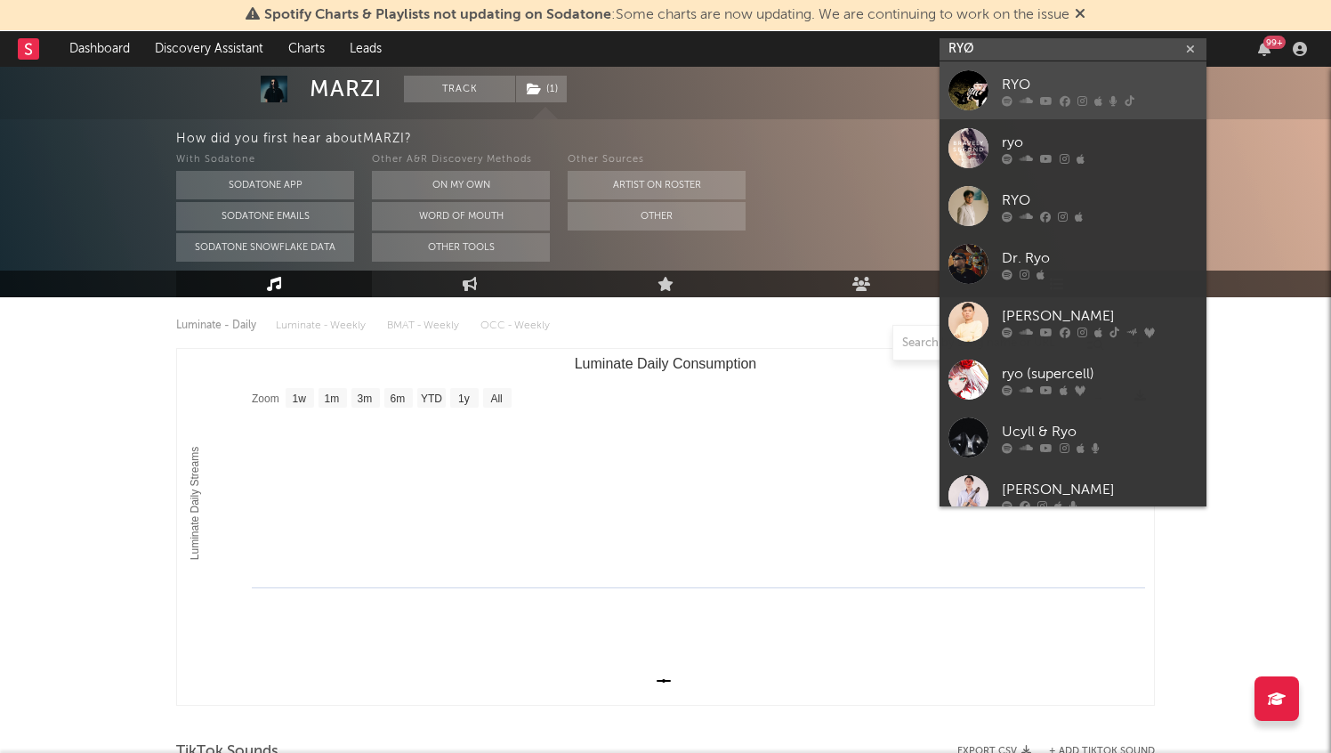
type input "RYØ"
click at [1149, 68] on link "RYO" at bounding box center [1072, 90] width 267 height 58
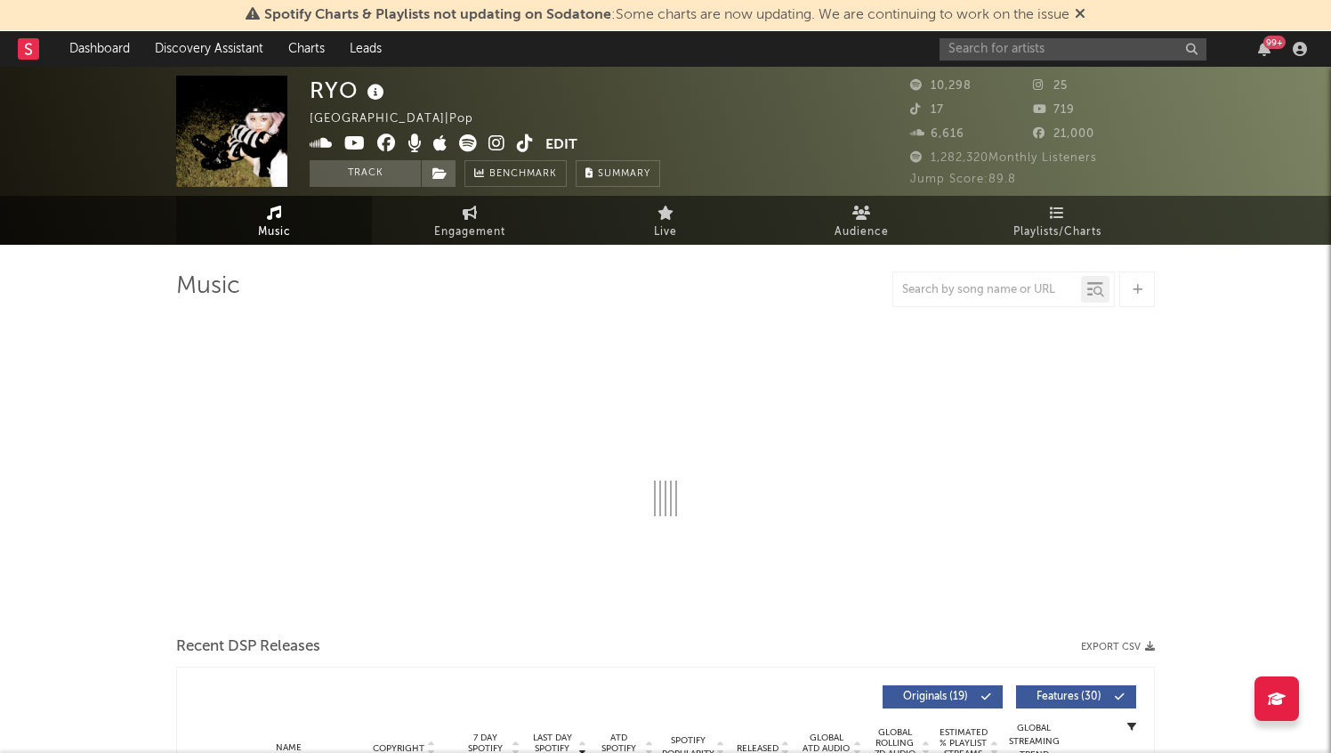
select select "6m"
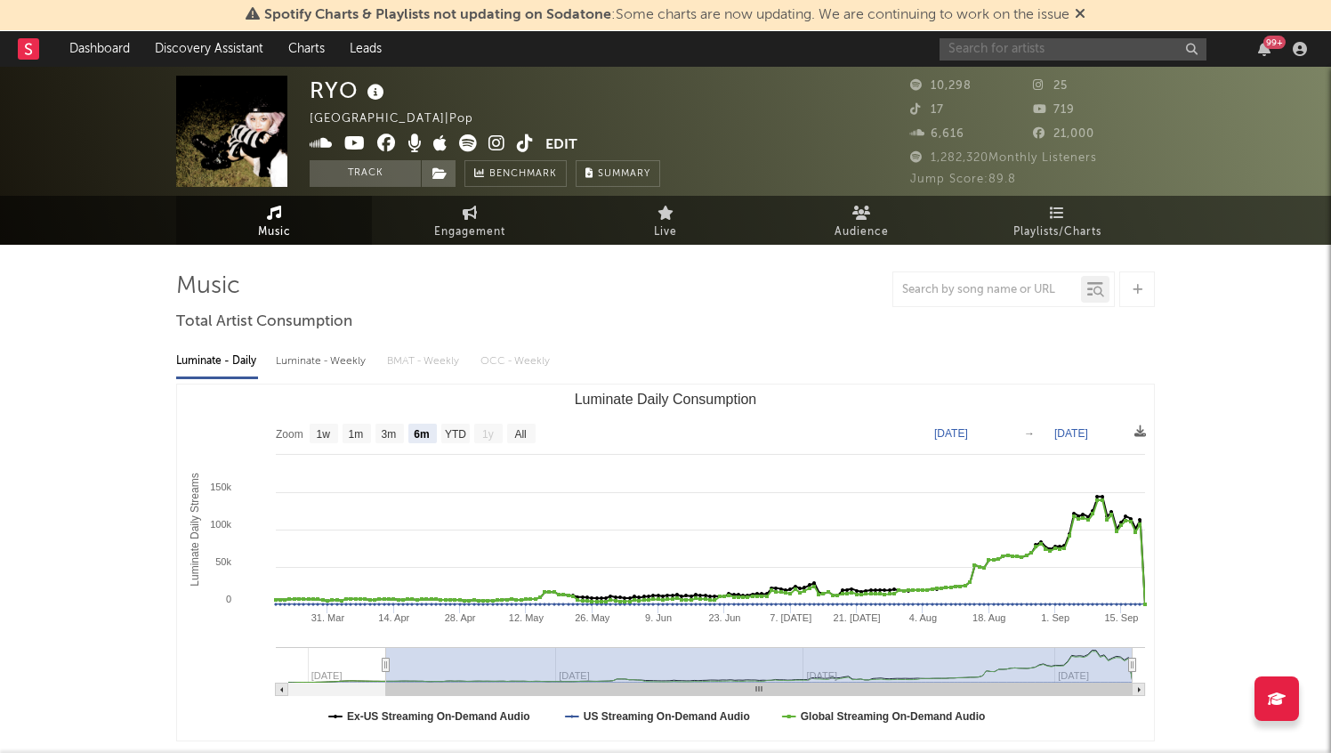
click at [994, 47] on input "text" at bounding box center [1072, 49] width 267 height 22
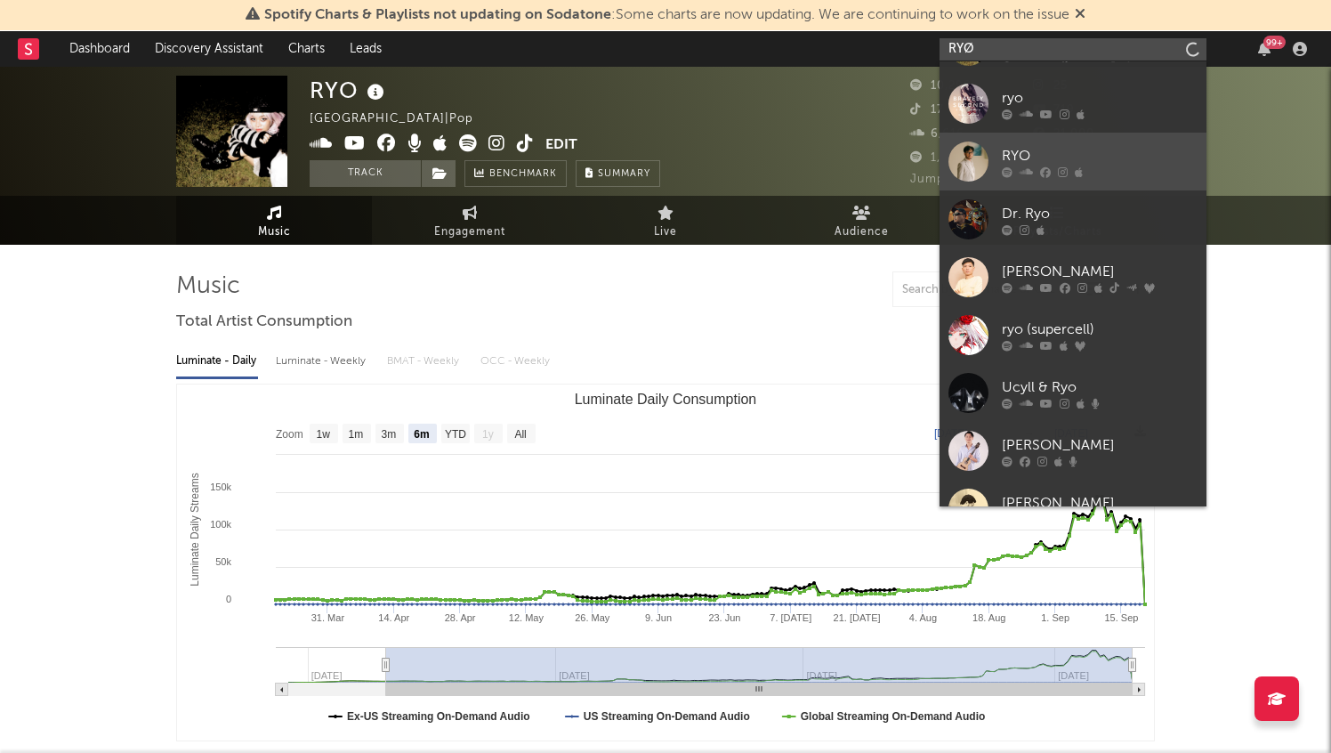
scroll to position [12, 0]
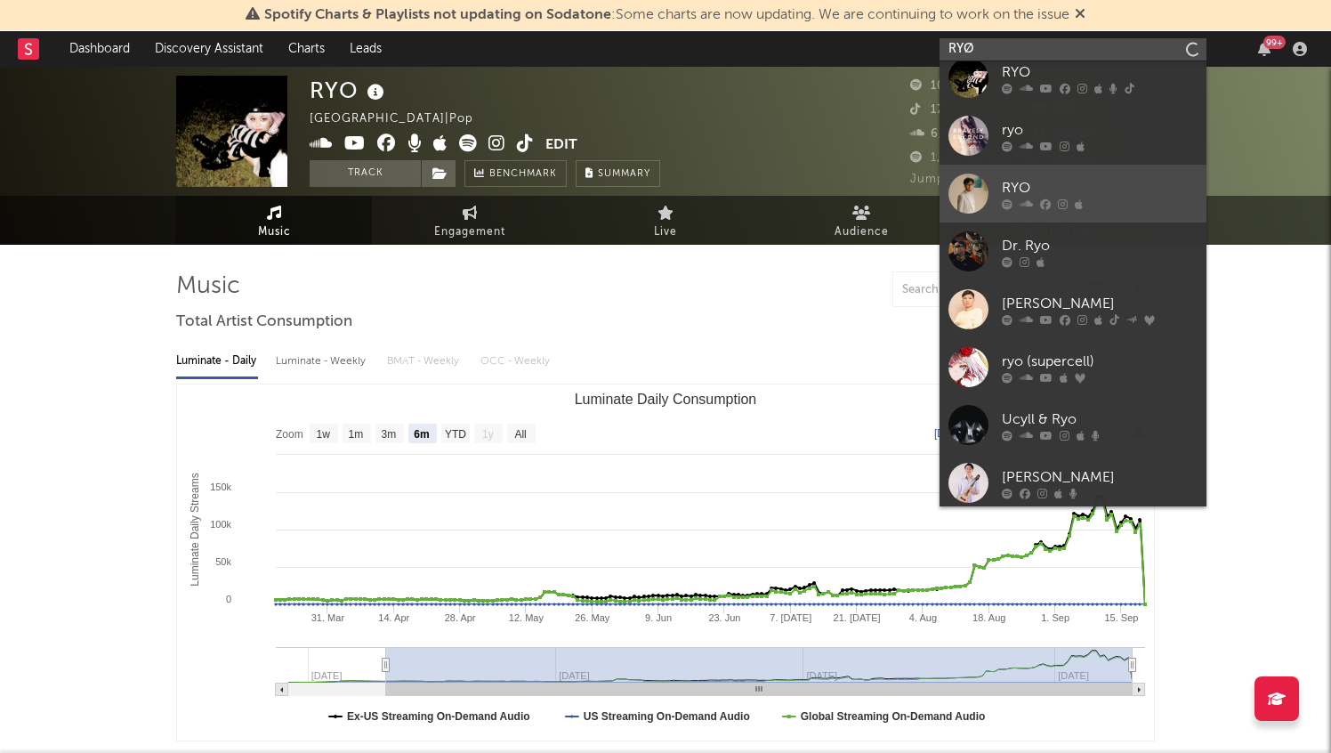
type input "RYØ"
click at [1102, 188] on div "RYO" at bounding box center [1100, 187] width 196 height 21
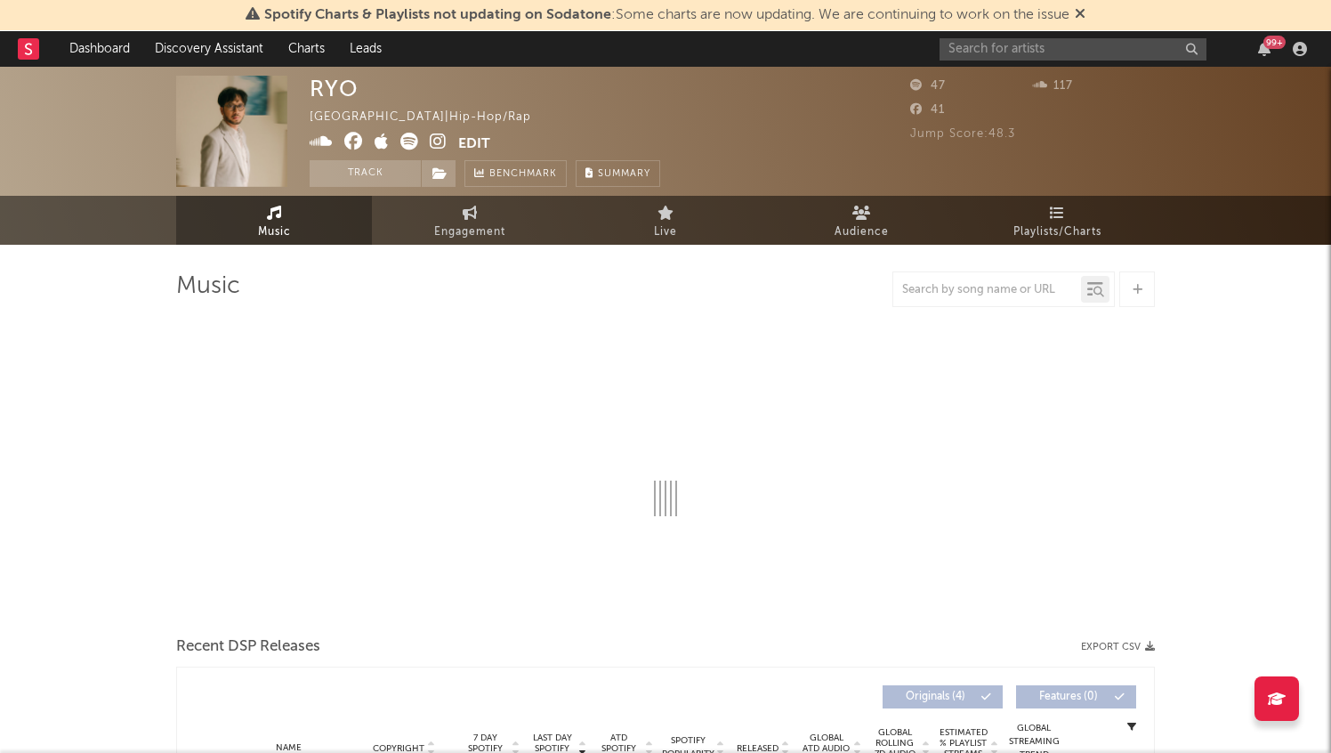
select select "1w"
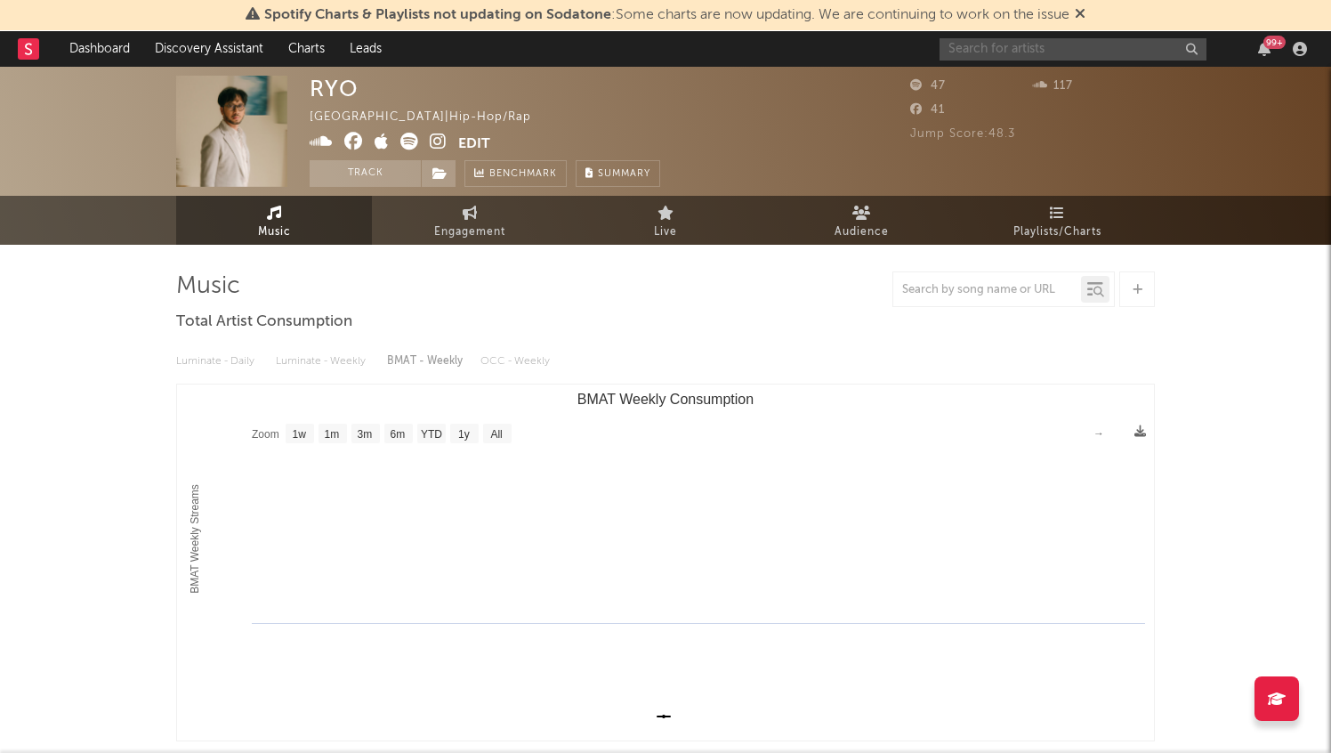
click at [984, 50] on input "text" at bounding box center [1072, 49] width 267 height 22
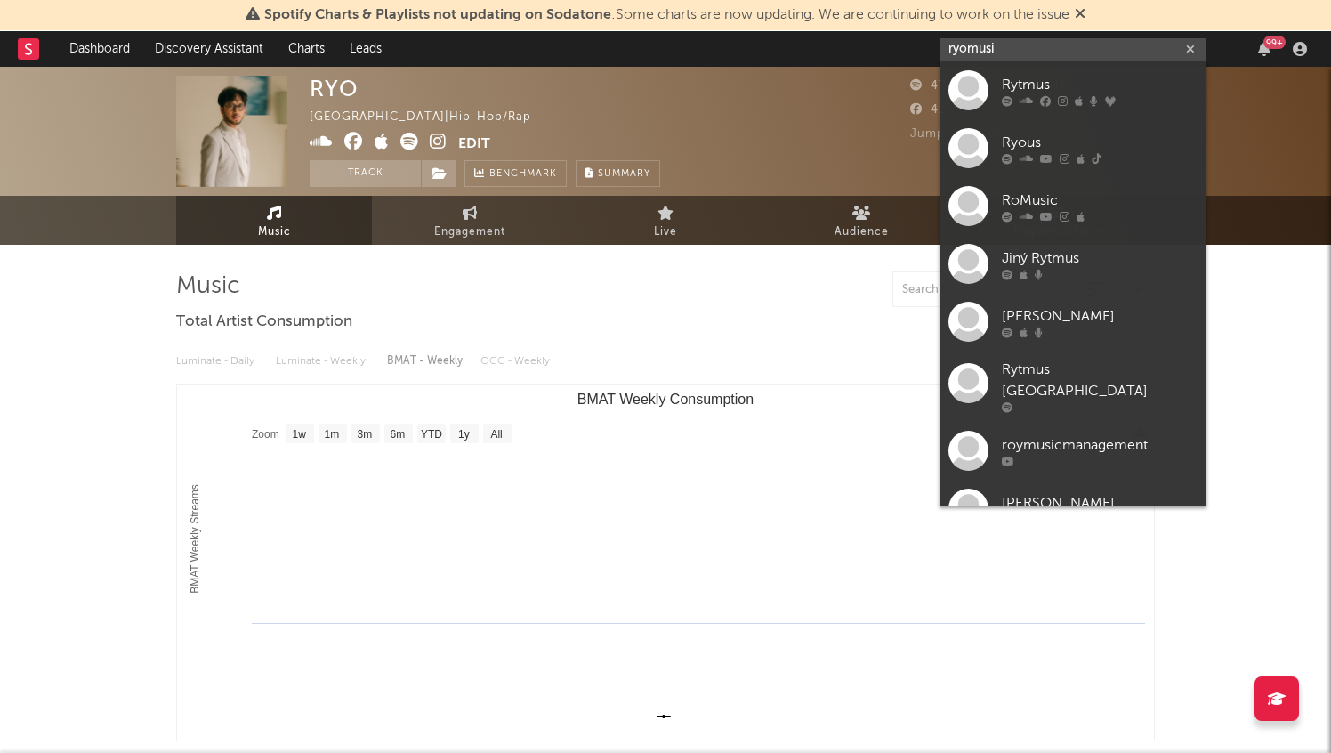
type input "ryomusic"
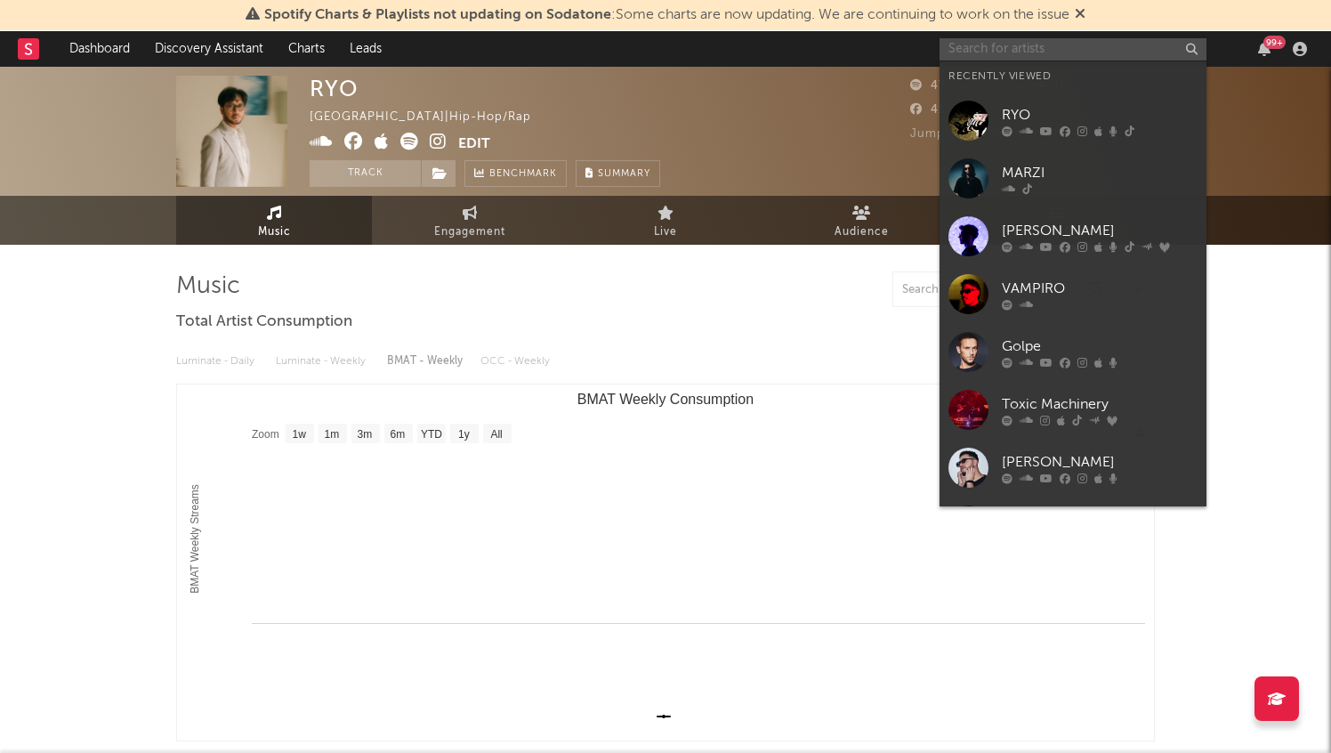
paste input "https://www.tiktok.com/@ryomusicc"
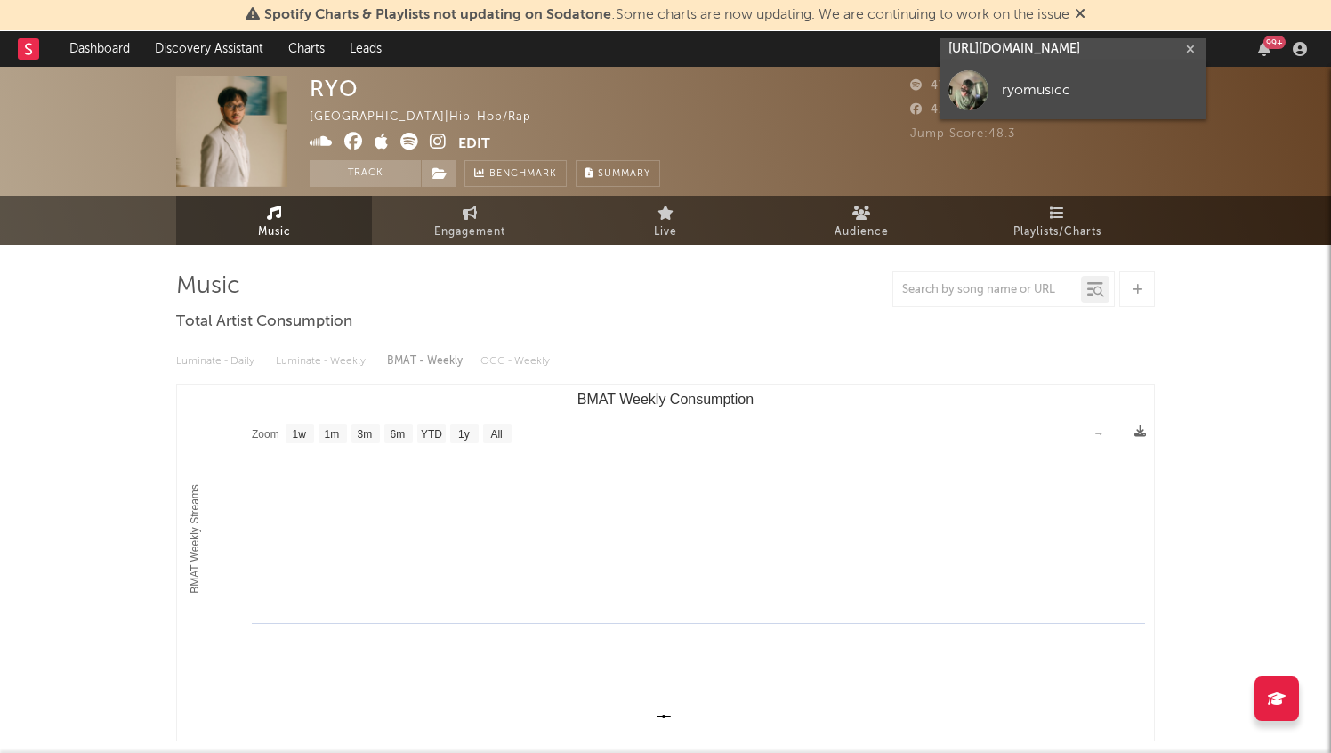
type input "https://www.tiktok.com/@ryomusicc"
click at [1022, 80] on div "ryomusicc" at bounding box center [1100, 89] width 196 height 21
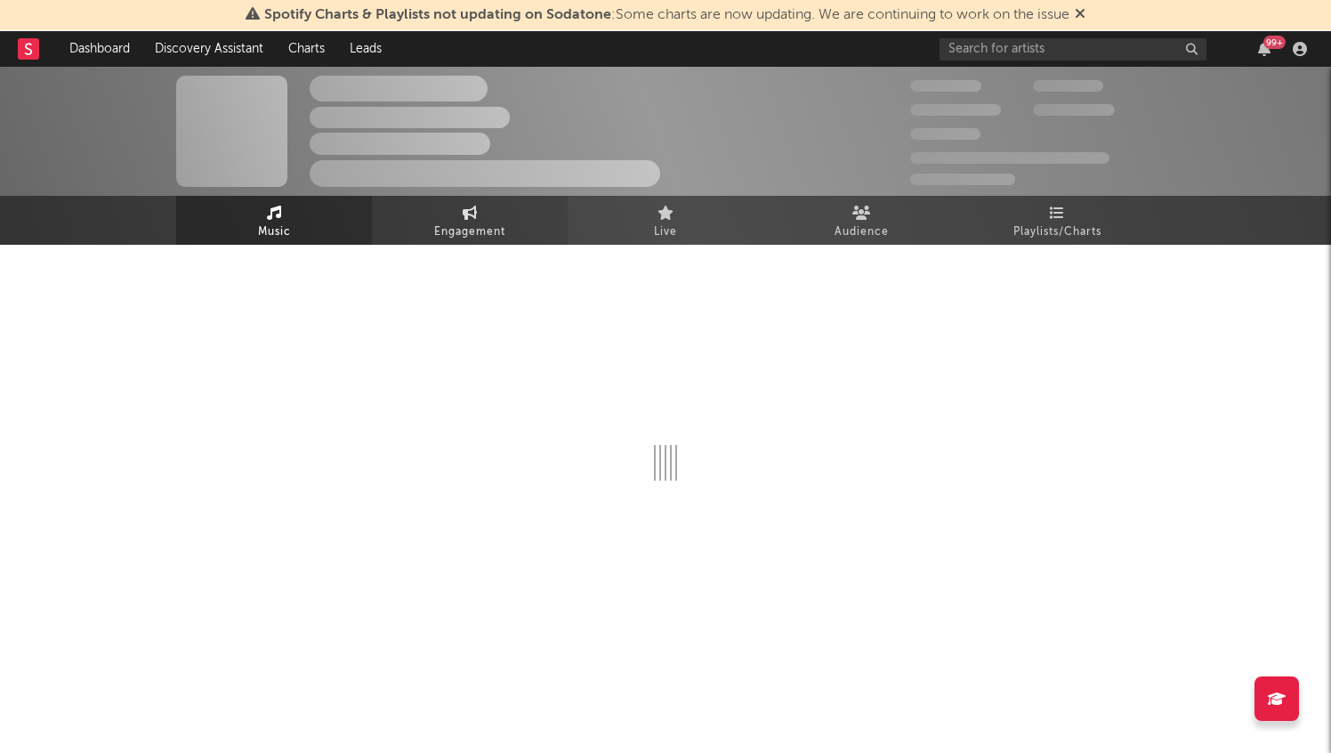
select select "1w"
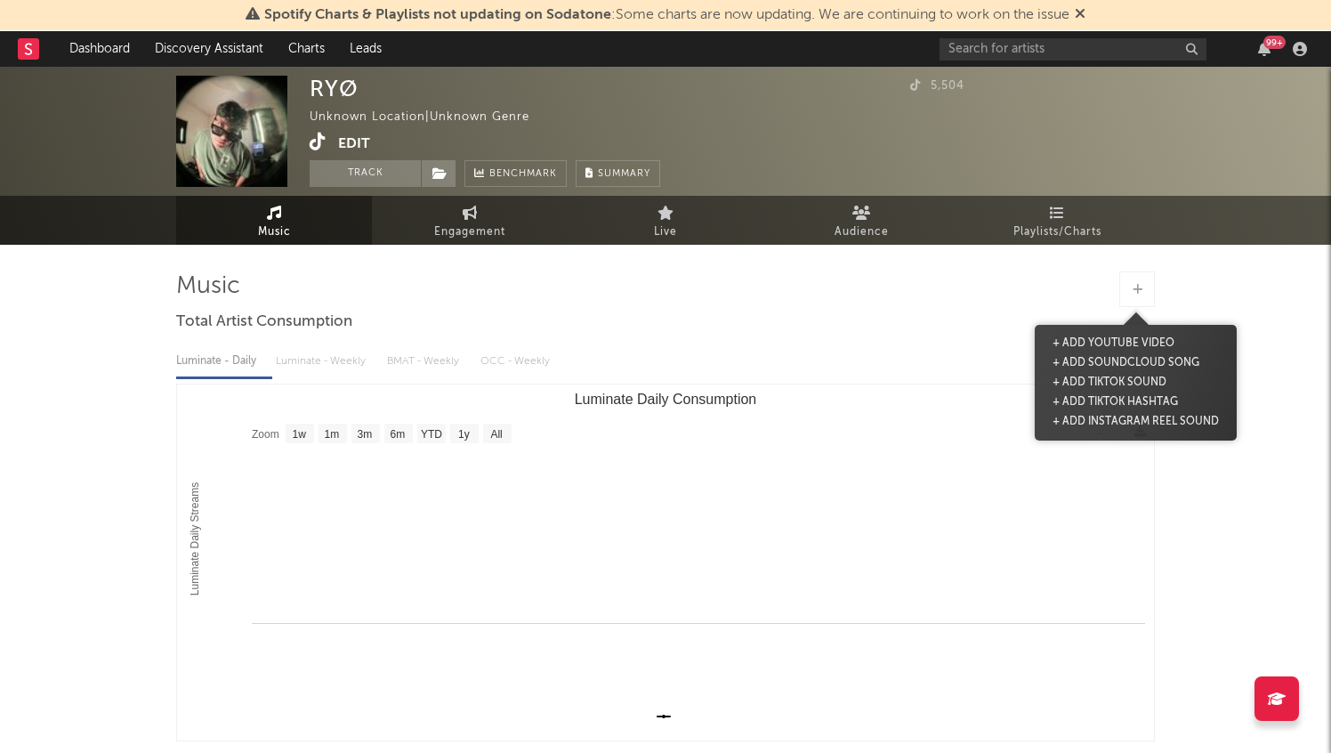
click at [1150, 291] on div at bounding box center [1137, 289] width 36 height 36
click at [1136, 379] on button "+ Add TikTok Sound" at bounding box center [1109, 383] width 123 height 20
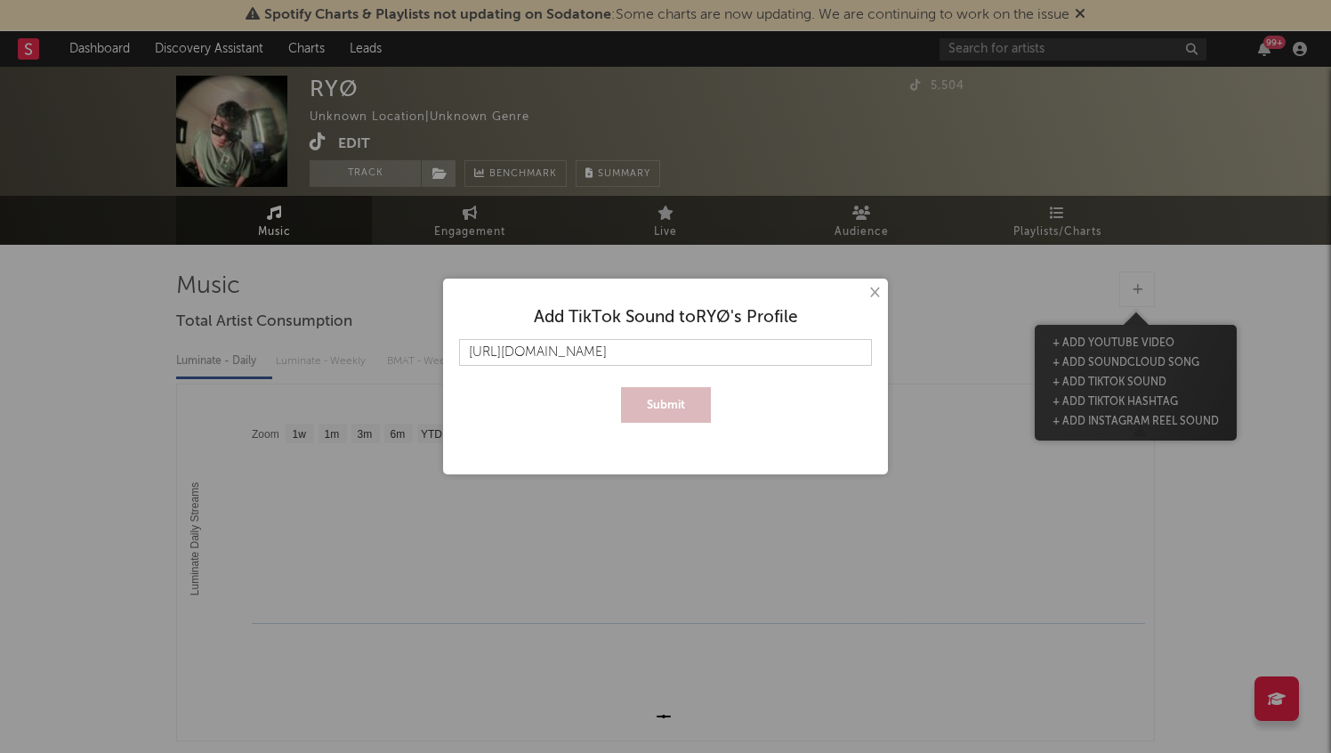
scroll to position [0, 270]
type input "https://www.tiktok.com/music/original-sound-7540737974170848014?is_from_webapp=…"
click at [652, 404] on button "Submit" at bounding box center [666, 405] width 90 height 36
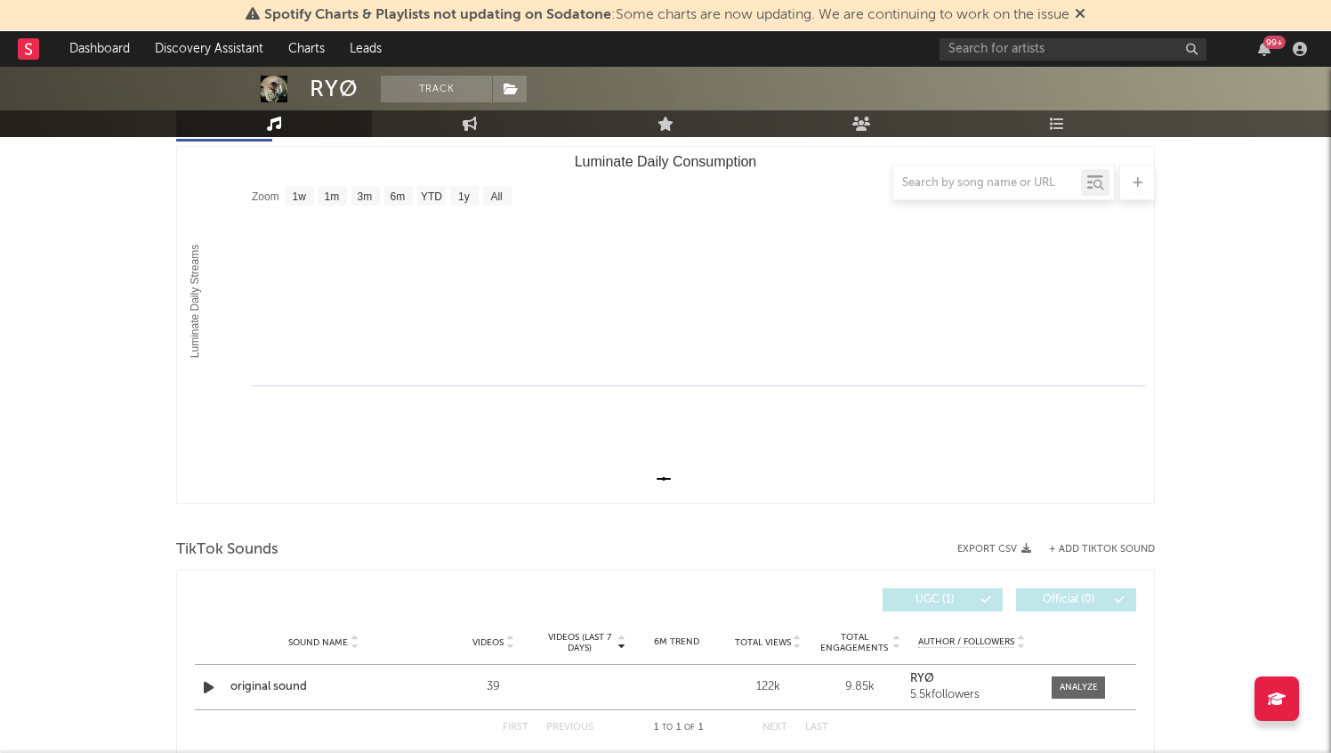
scroll to position [324, 0]
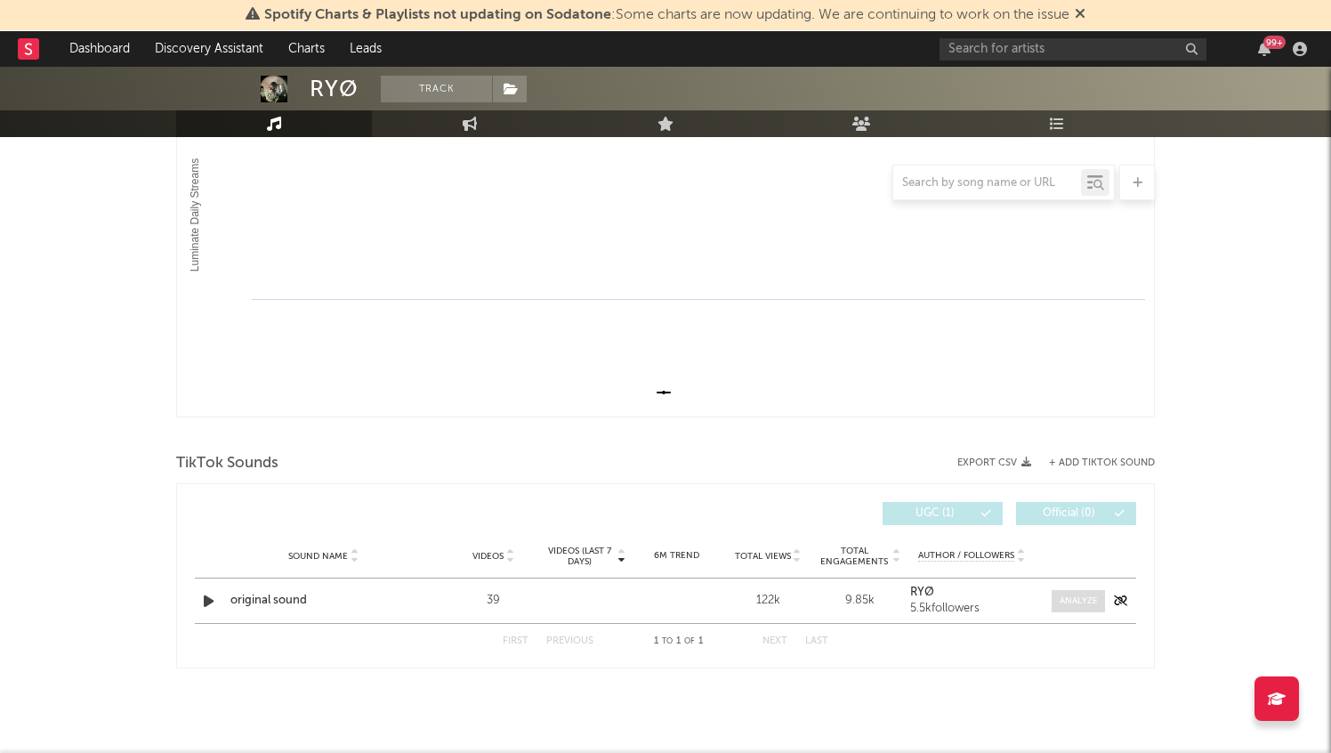
click at [1069, 600] on div at bounding box center [1078, 600] width 38 height 13
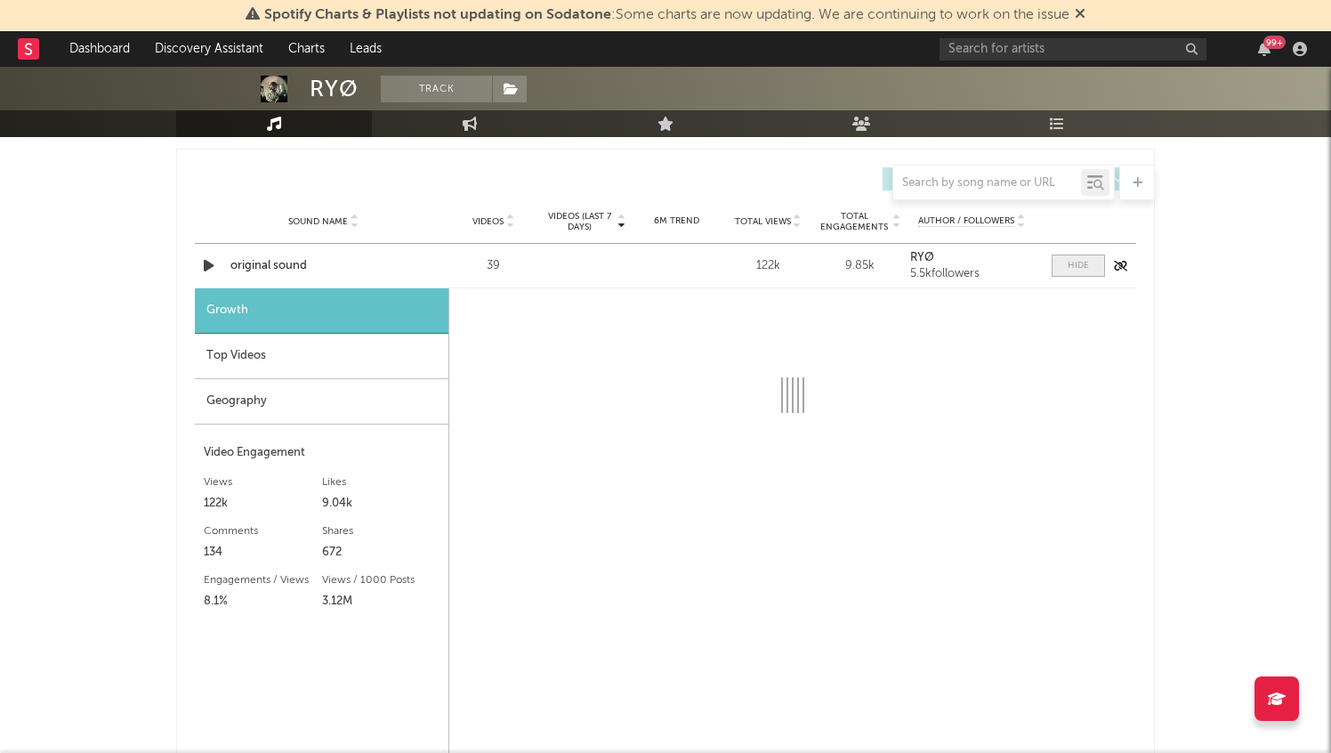
select select "1w"
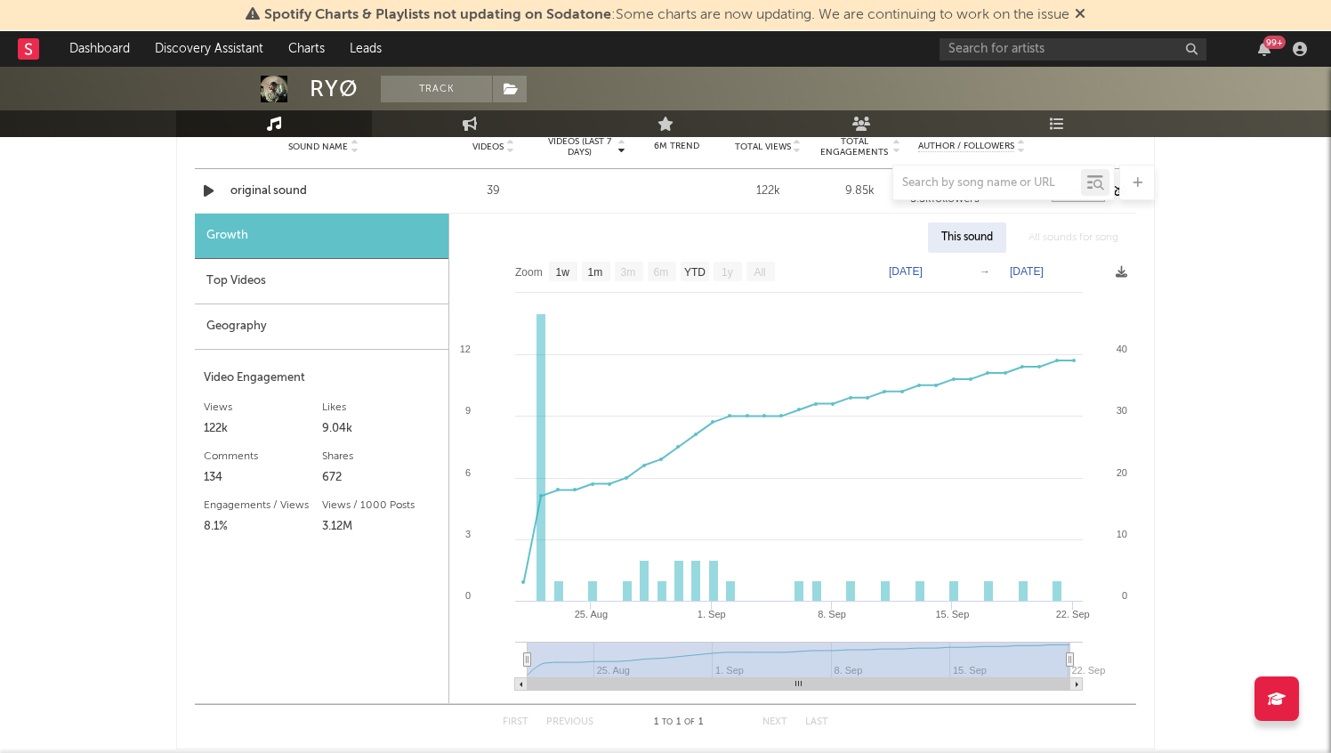
scroll to position [734, 0]
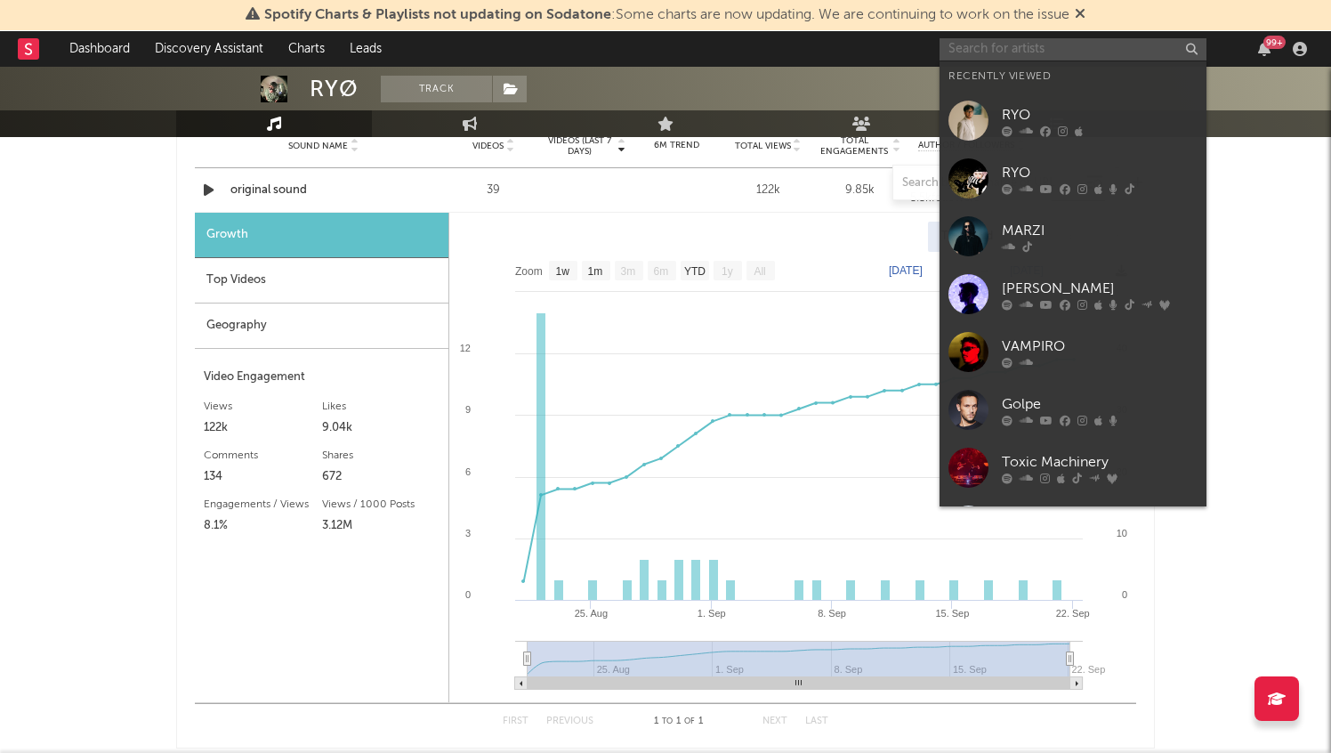
click at [1043, 51] on input "text" at bounding box center [1072, 49] width 267 height 22
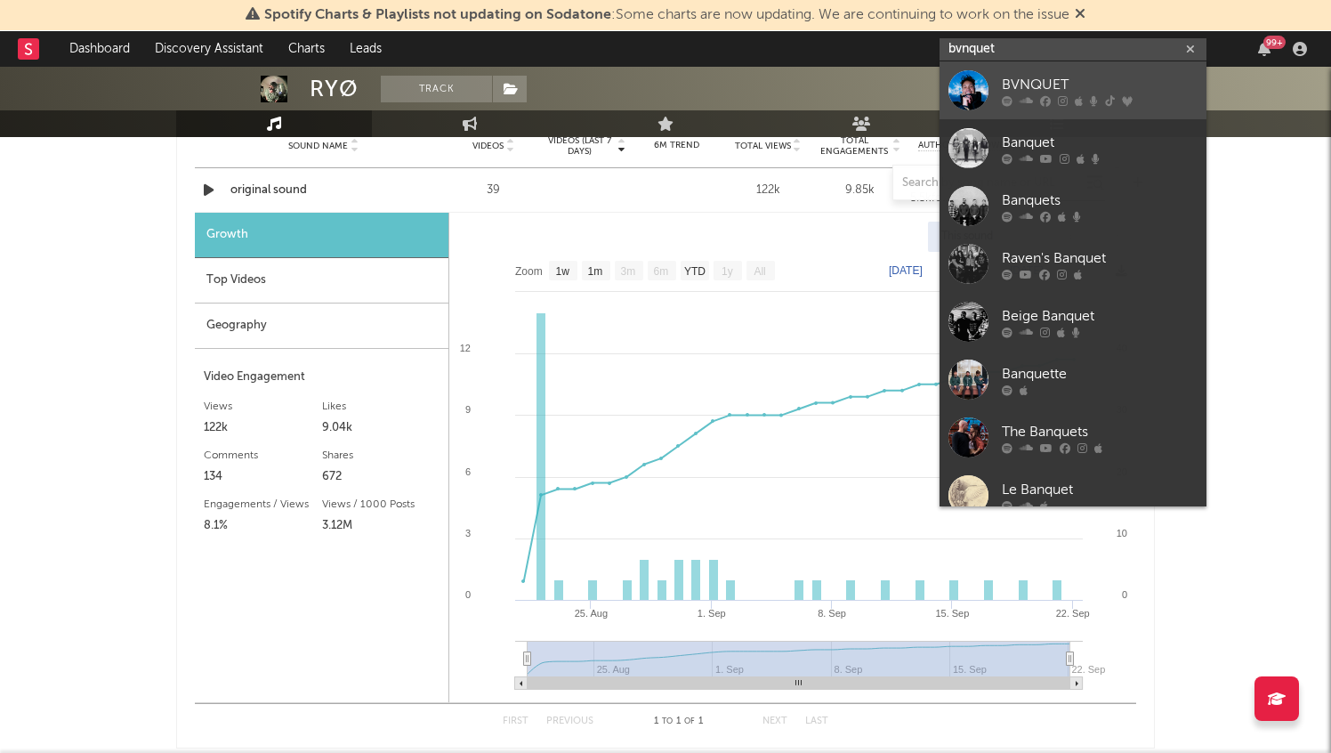
type input "bvnquet"
click at [1060, 84] on div "BVNQUET" at bounding box center [1100, 84] width 196 height 21
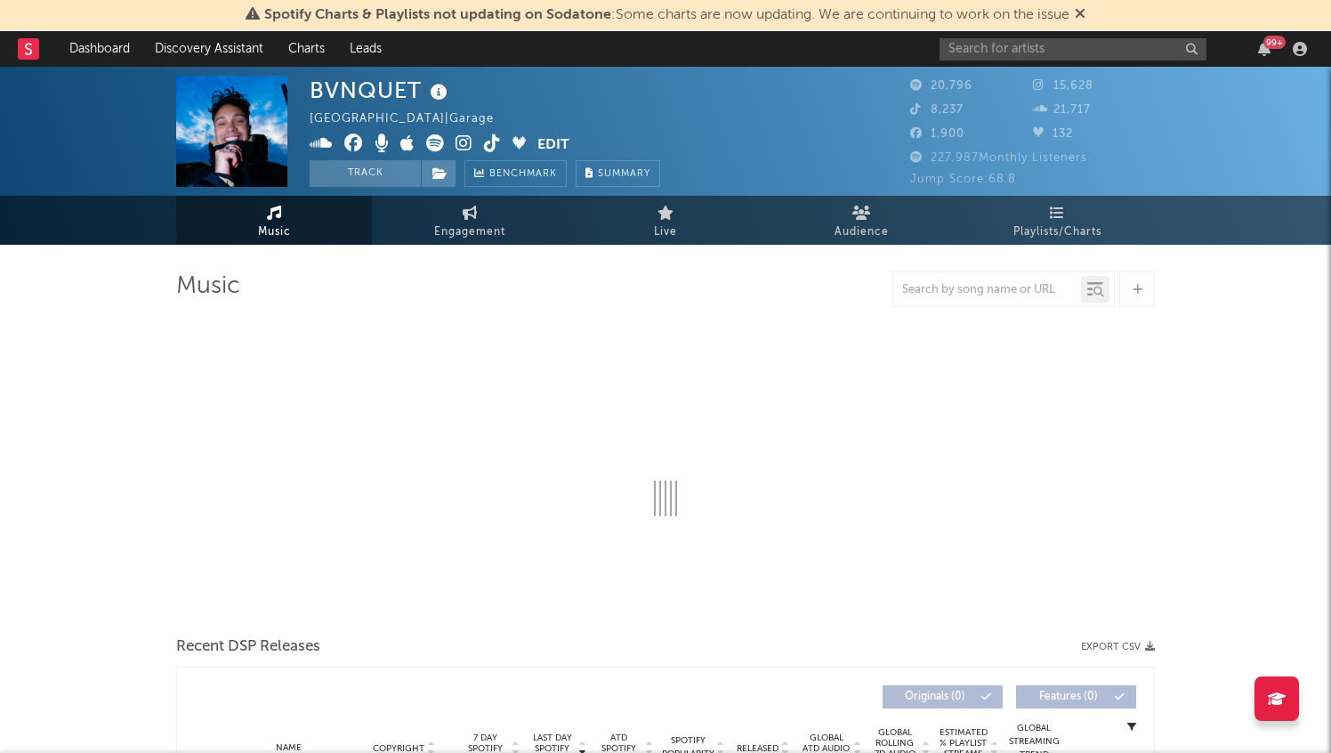
select select "6m"
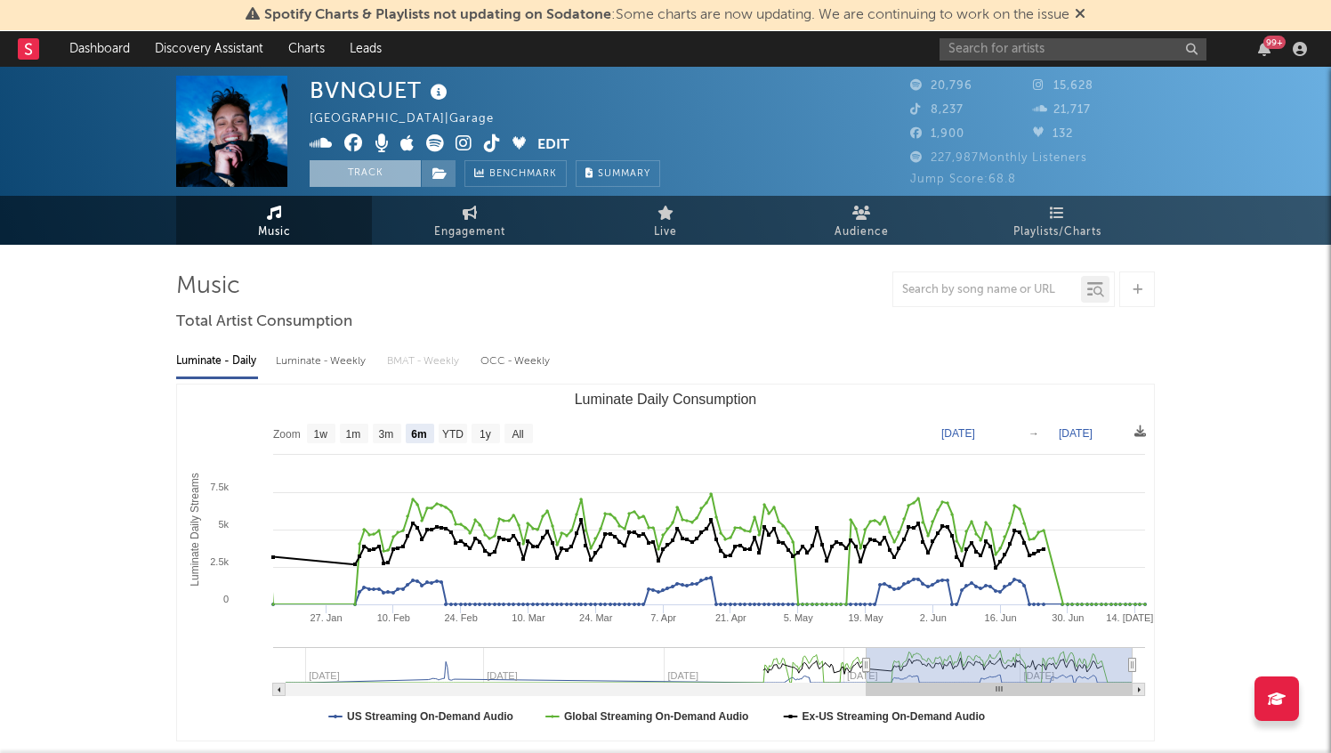
click at [360, 162] on button "Track" at bounding box center [365, 173] width 111 height 27
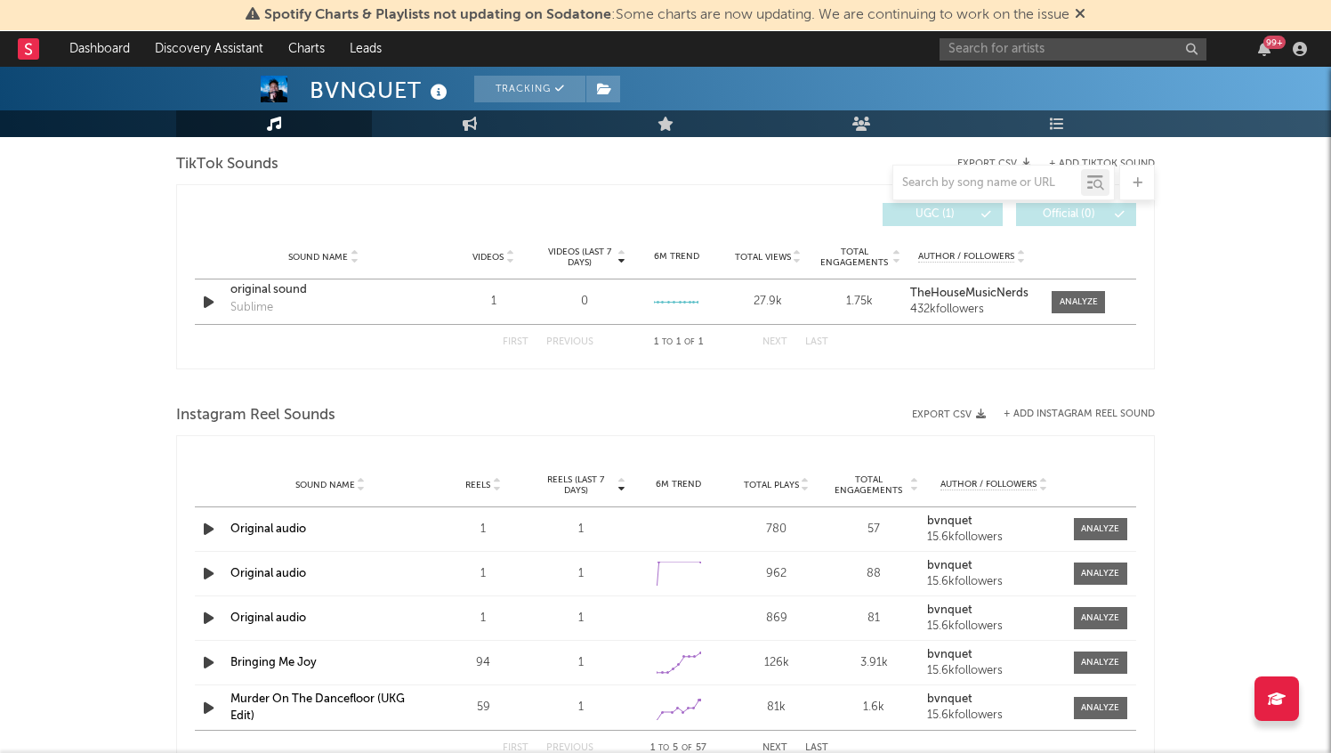
select select "6m"
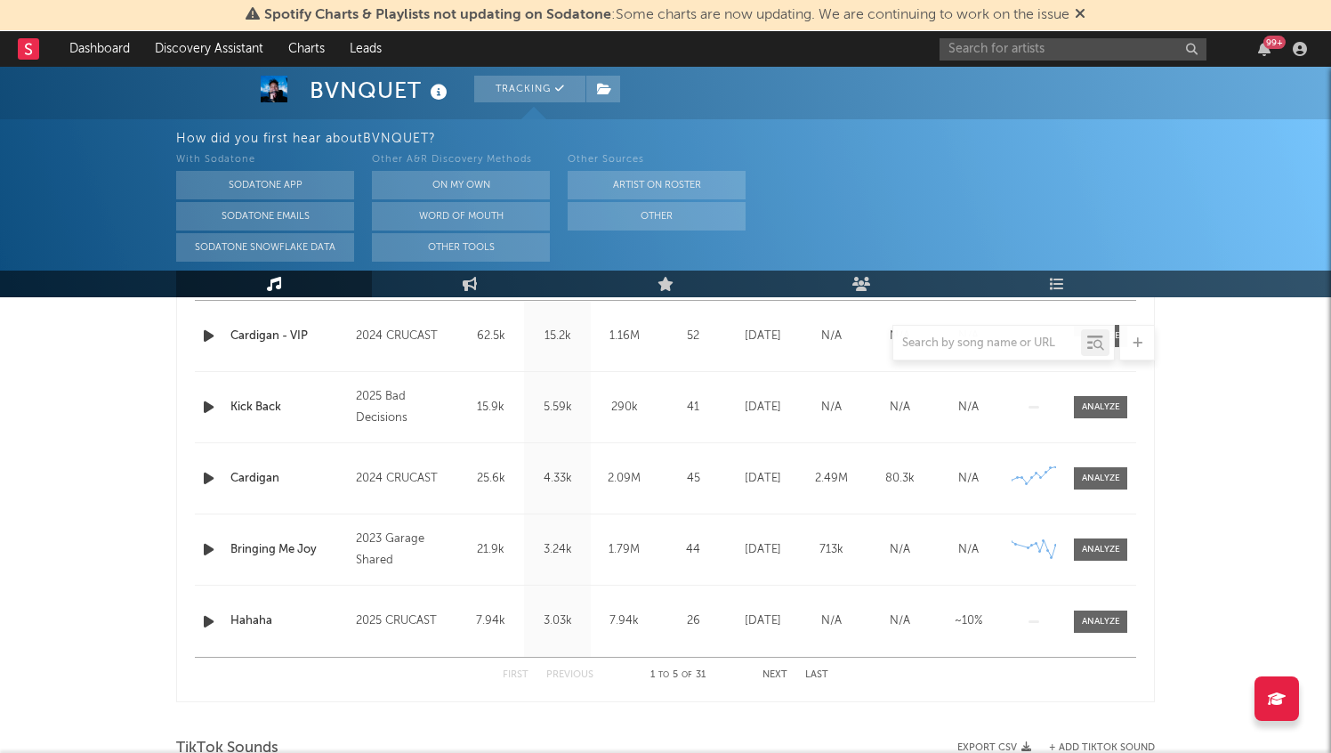
scroll to position [789, 0]
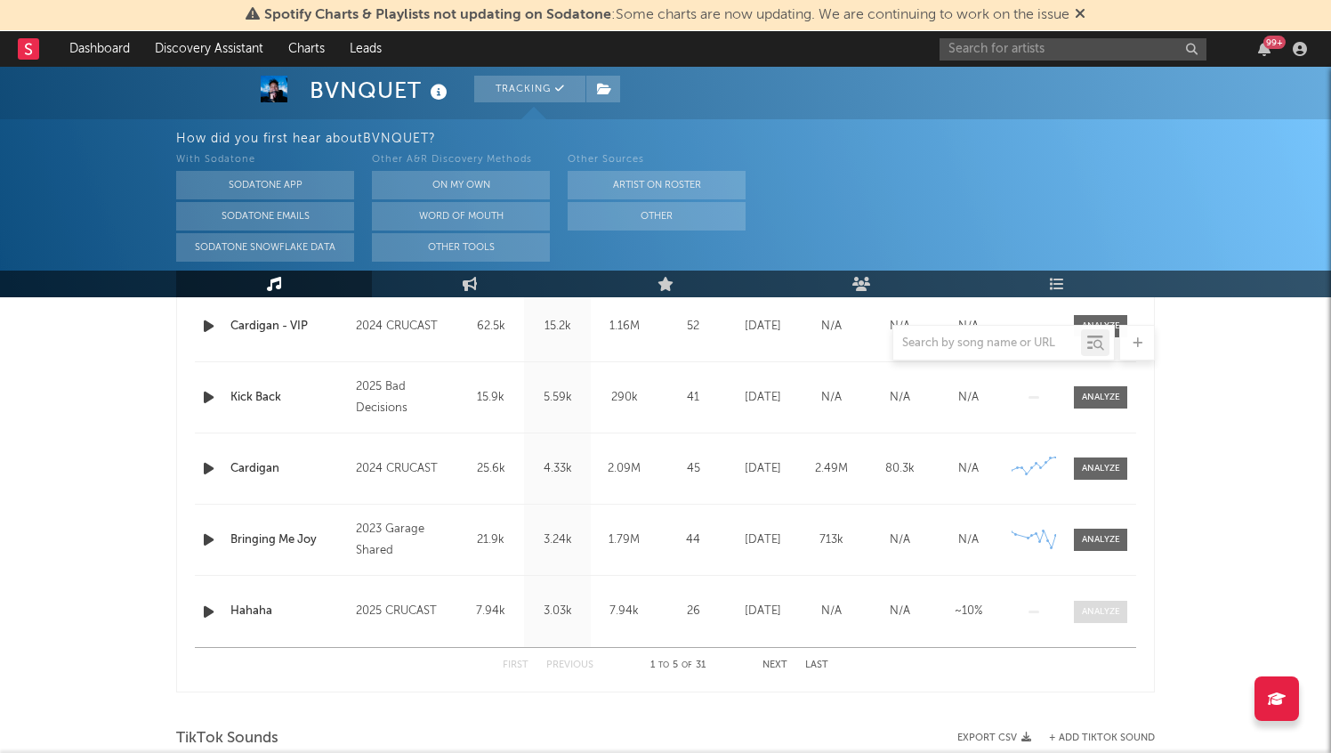
click at [1083, 608] on div at bounding box center [1101, 611] width 38 height 13
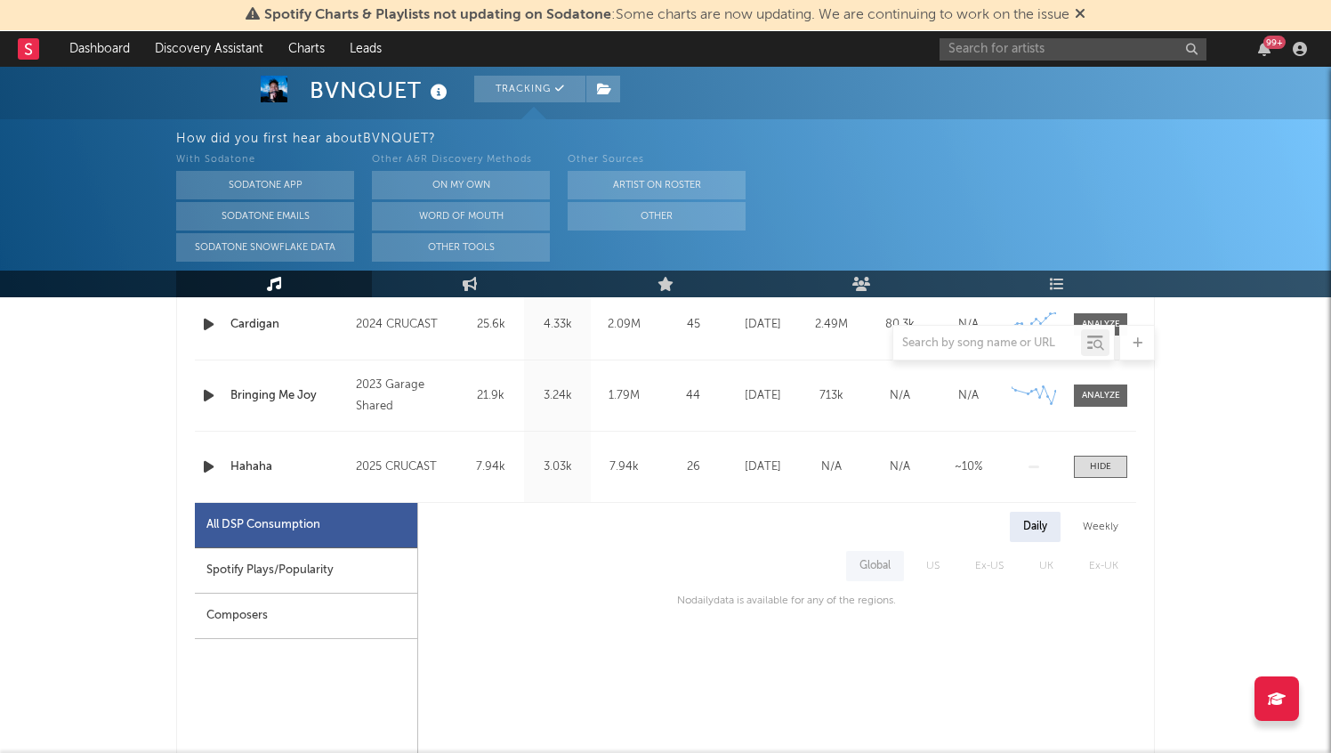
click at [316, 558] on div "Spotify Plays/Popularity" at bounding box center [306, 570] width 222 height 45
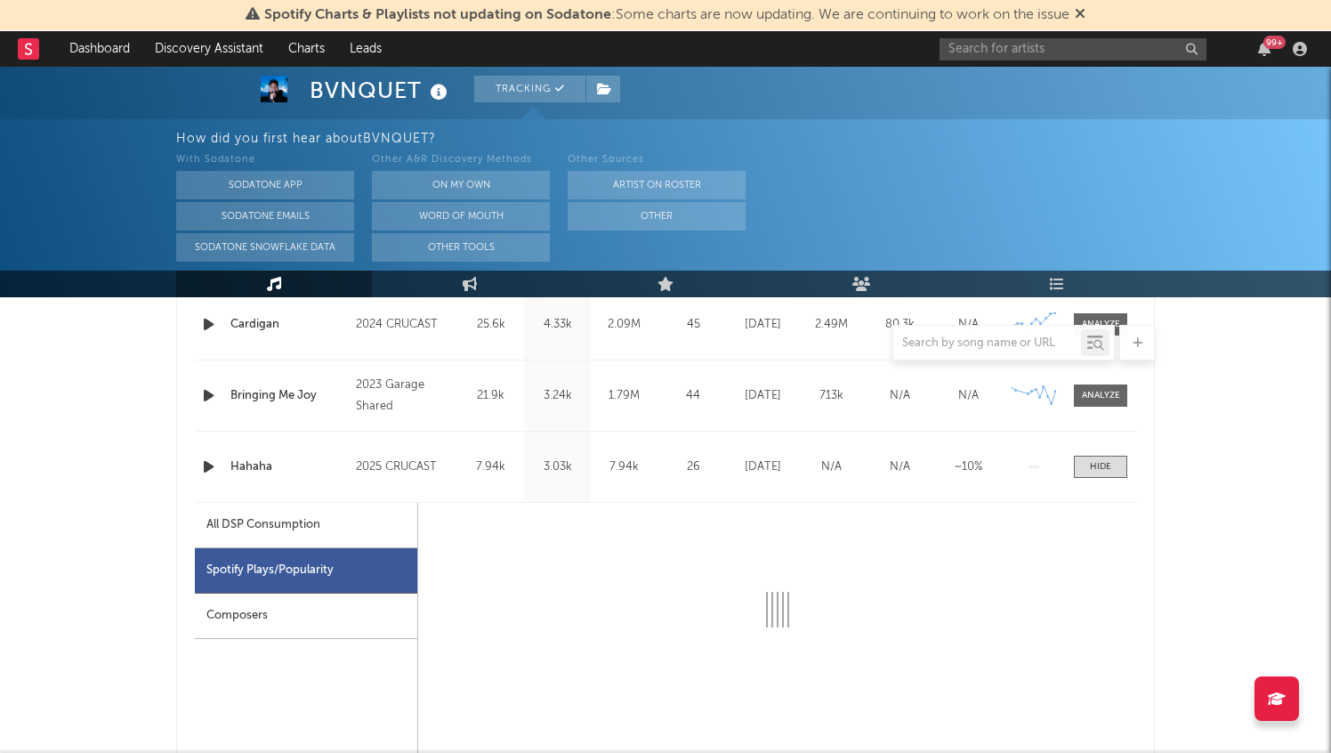
select select "1w"
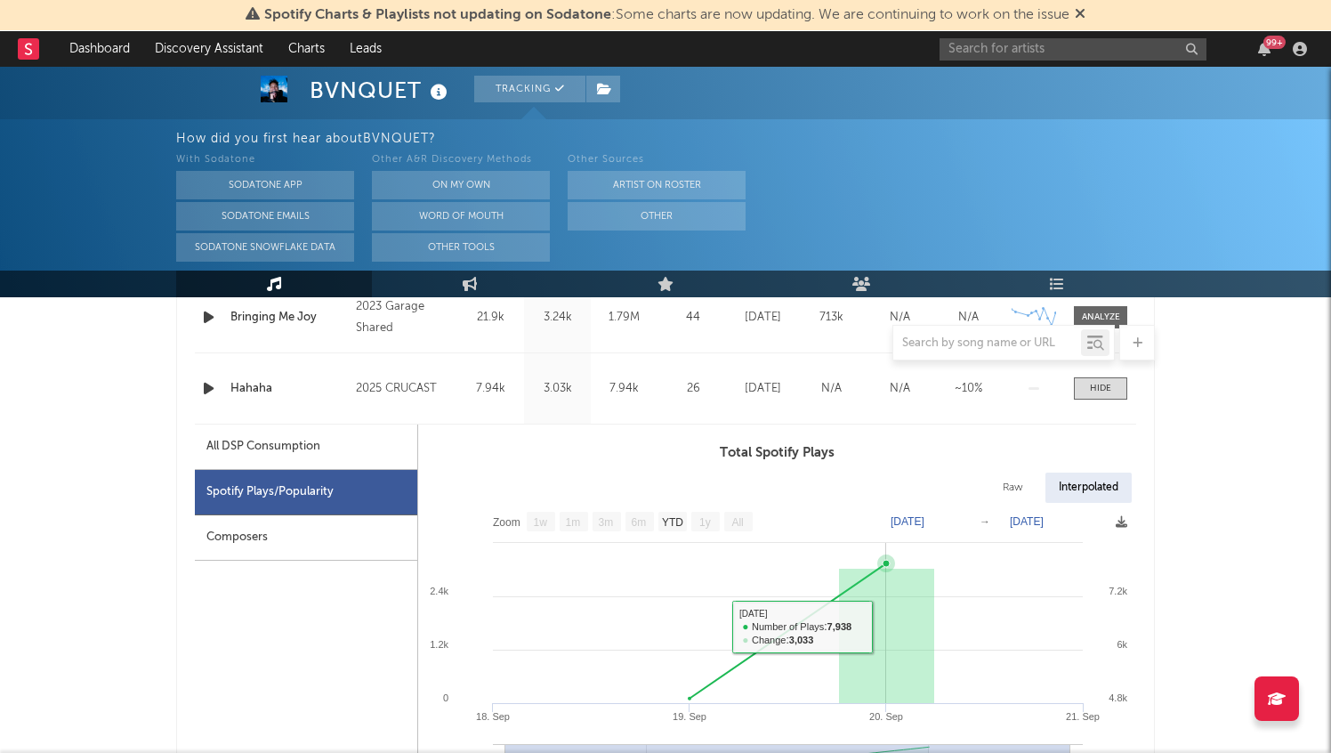
scroll to position [998, 0]
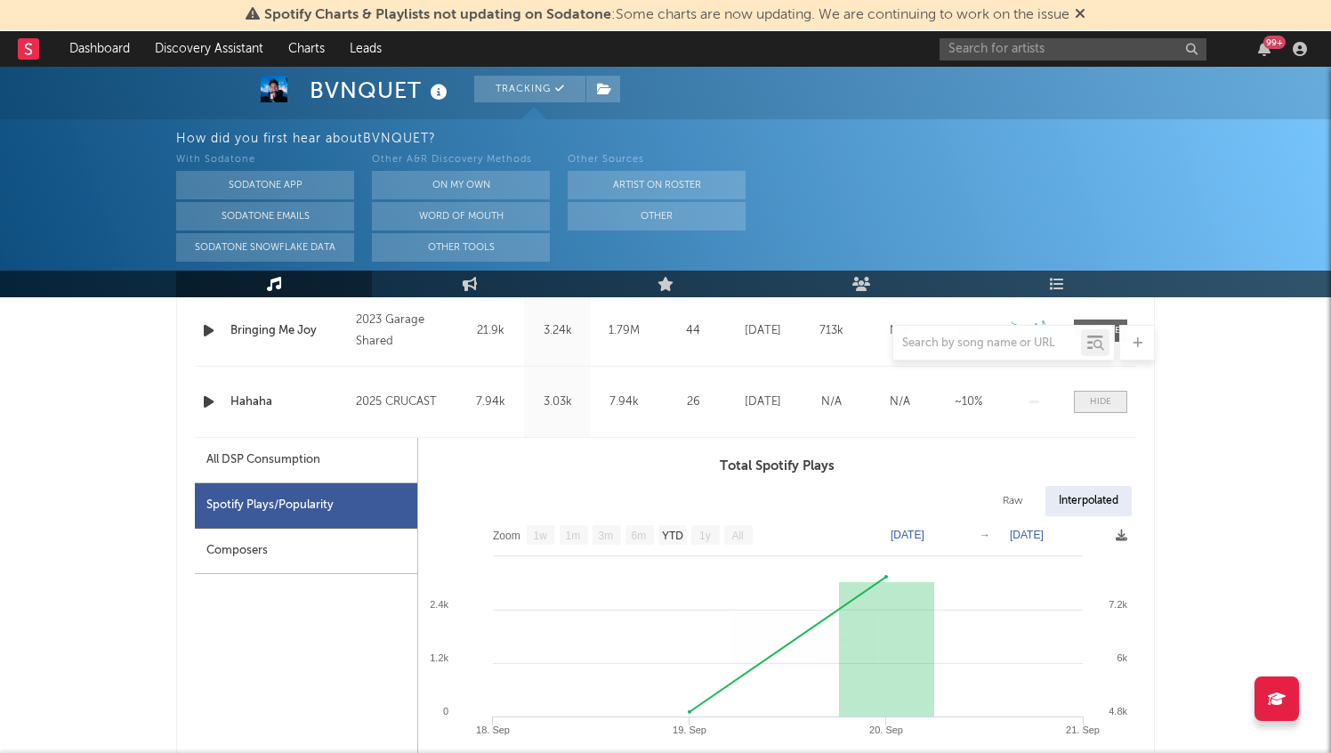
click at [1098, 407] on div at bounding box center [1100, 401] width 21 height 13
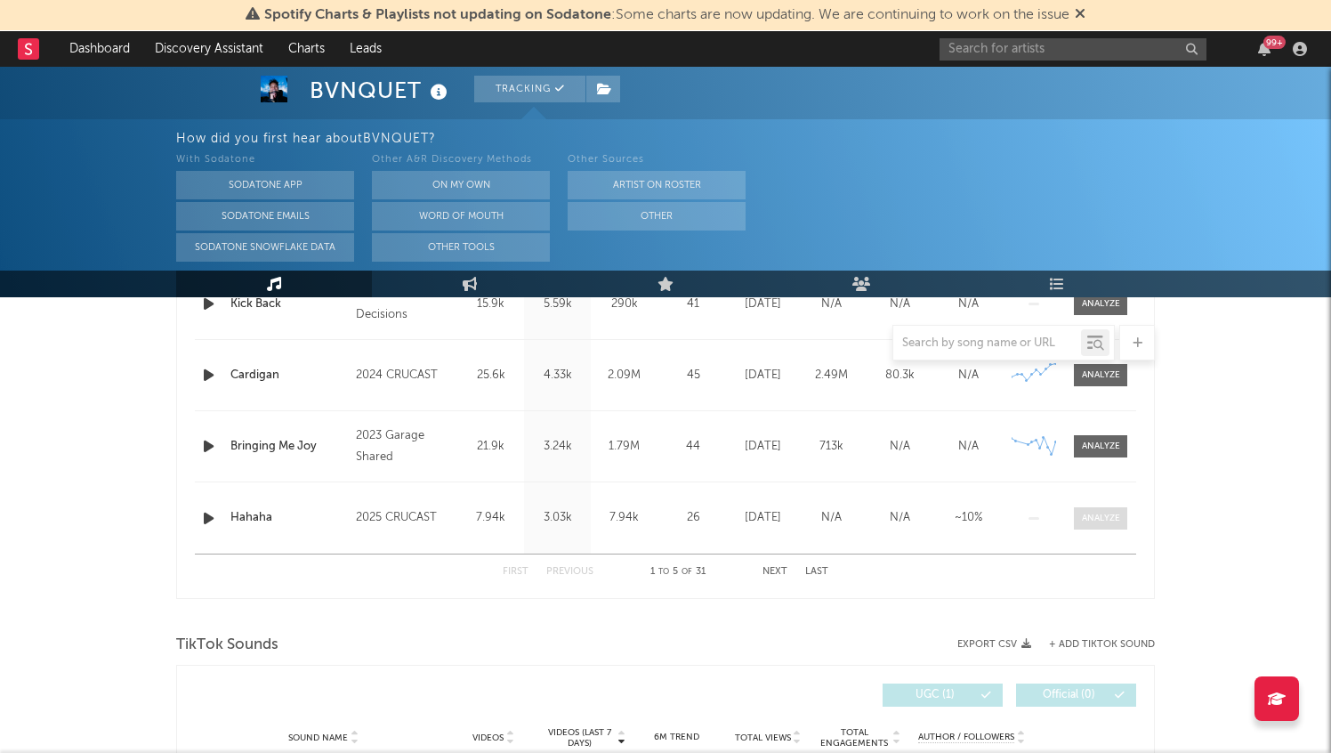
scroll to position [799, 0]
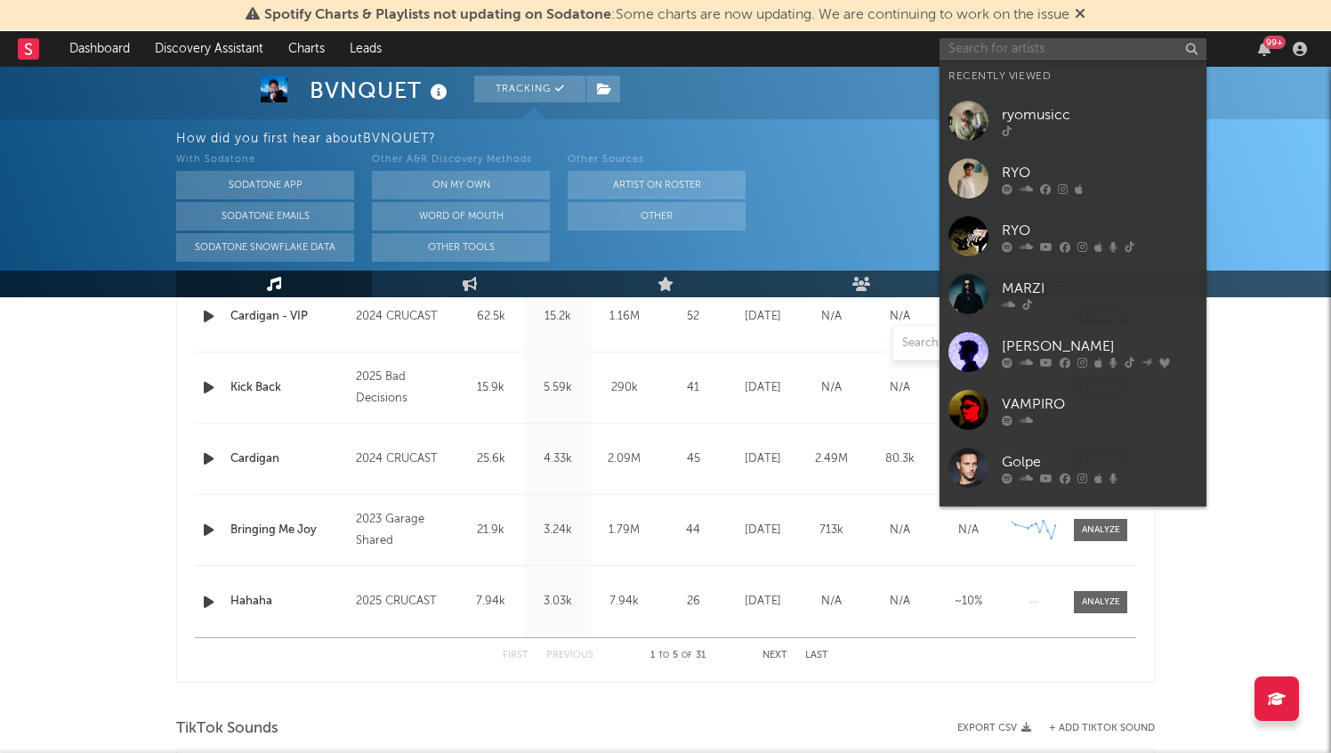
click at [1032, 58] on input "text" at bounding box center [1072, 49] width 267 height 22
type input "k"
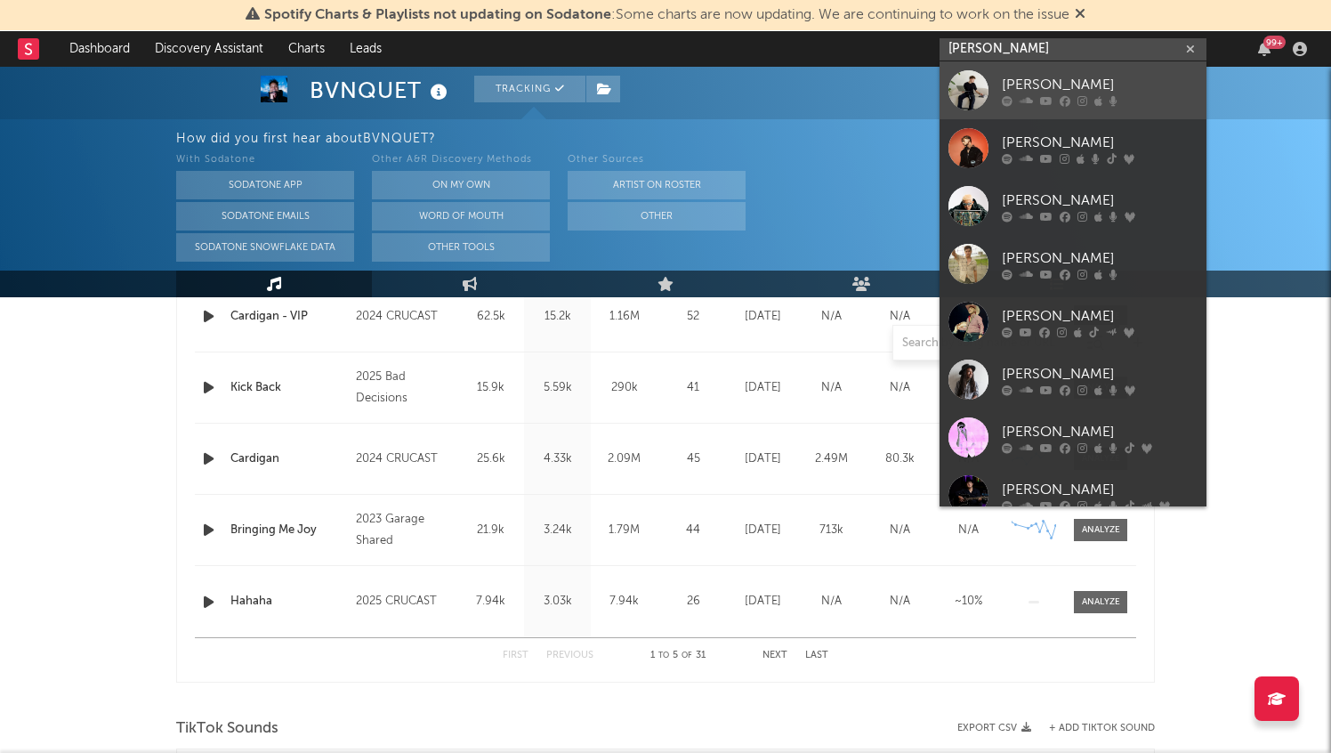
type input "julian"
click at [1098, 75] on div "Julian" at bounding box center [1100, 84] width 196 height 21
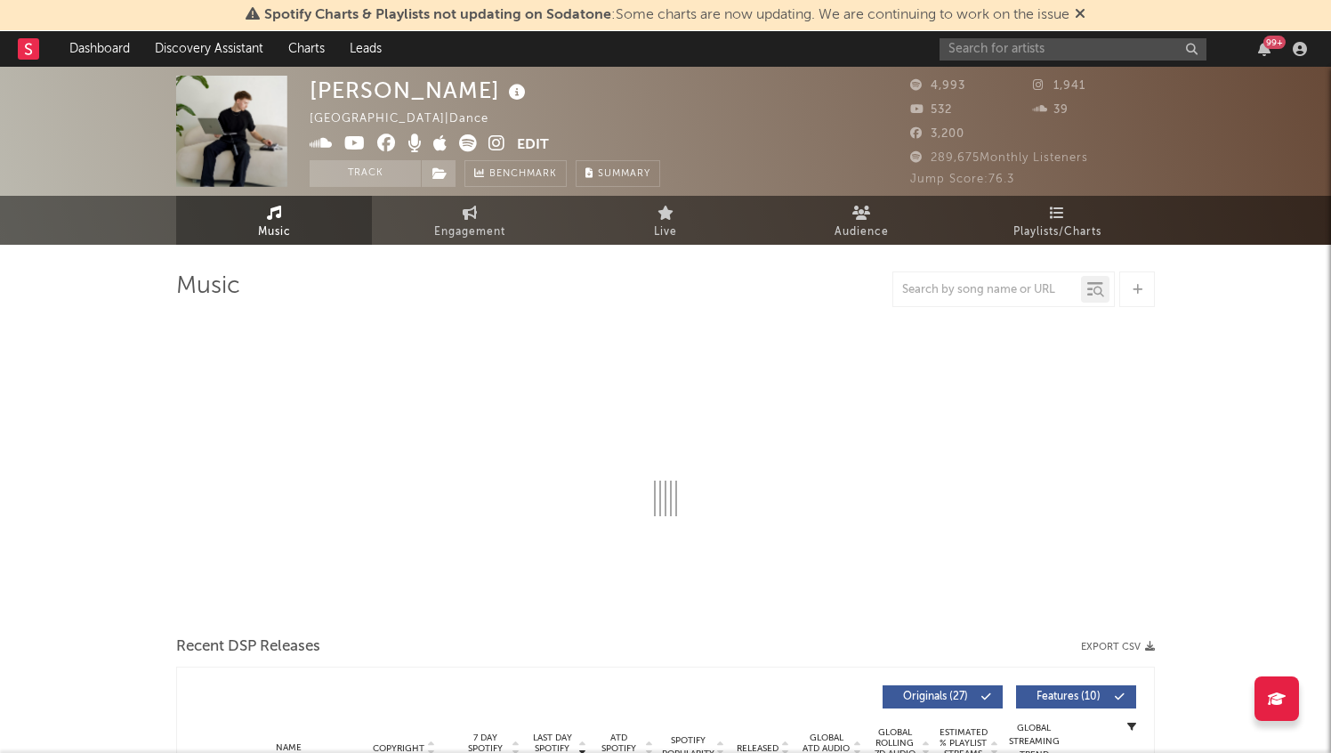
select select "6m"
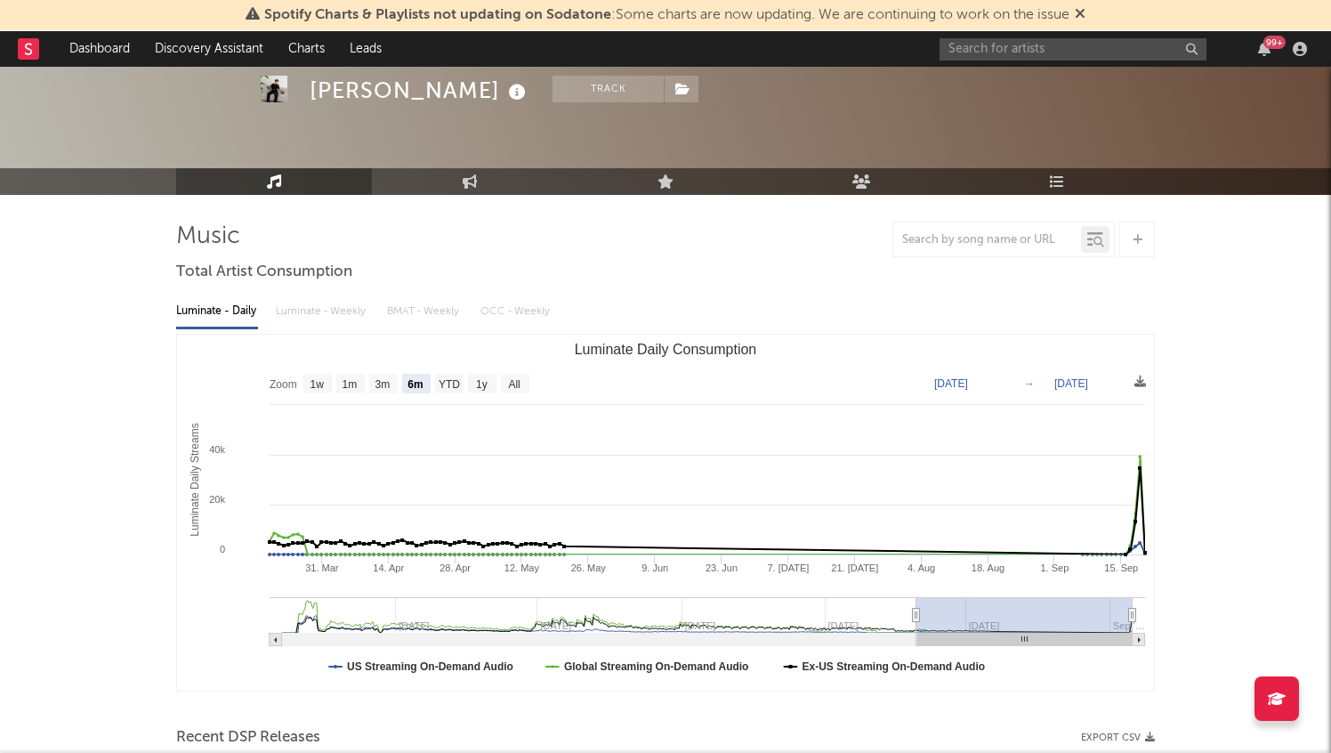
scroll to position [59, 0]
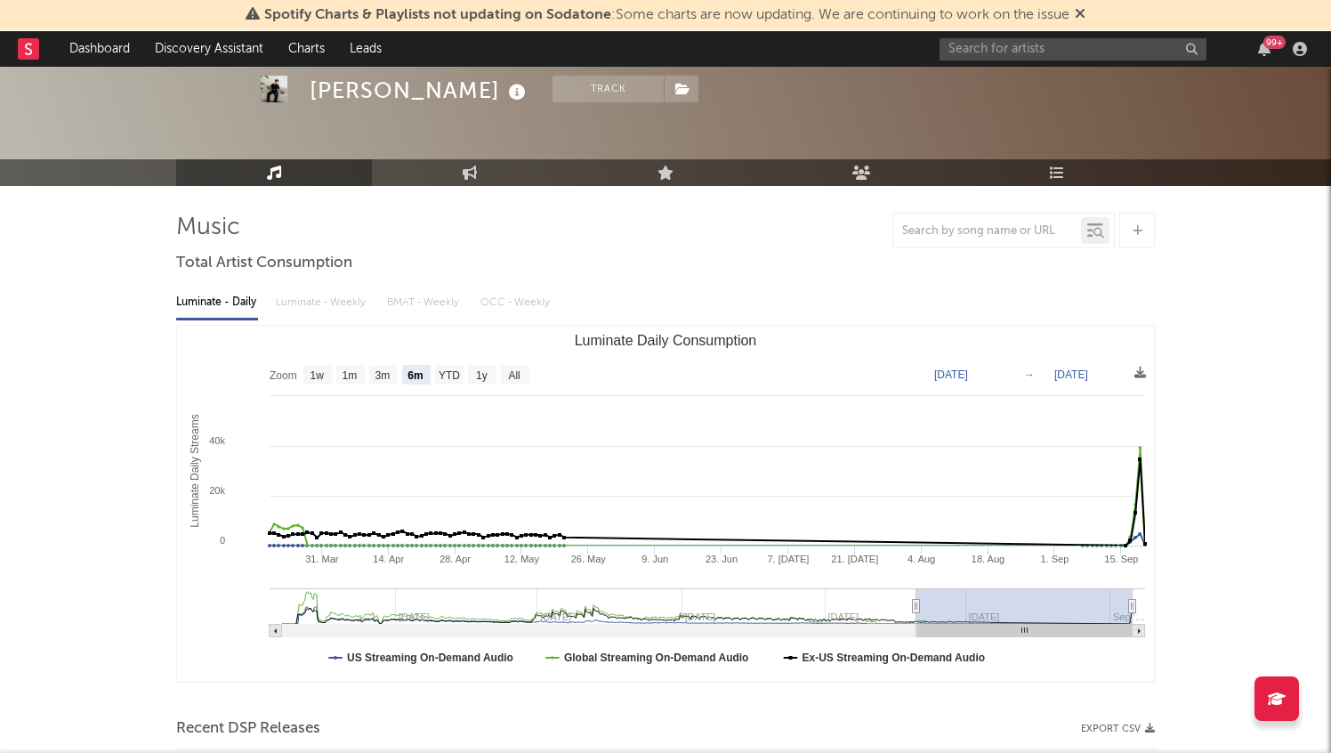
click at [1141, 230] on icon at bounding box center [1137, 231] width 10 height 12
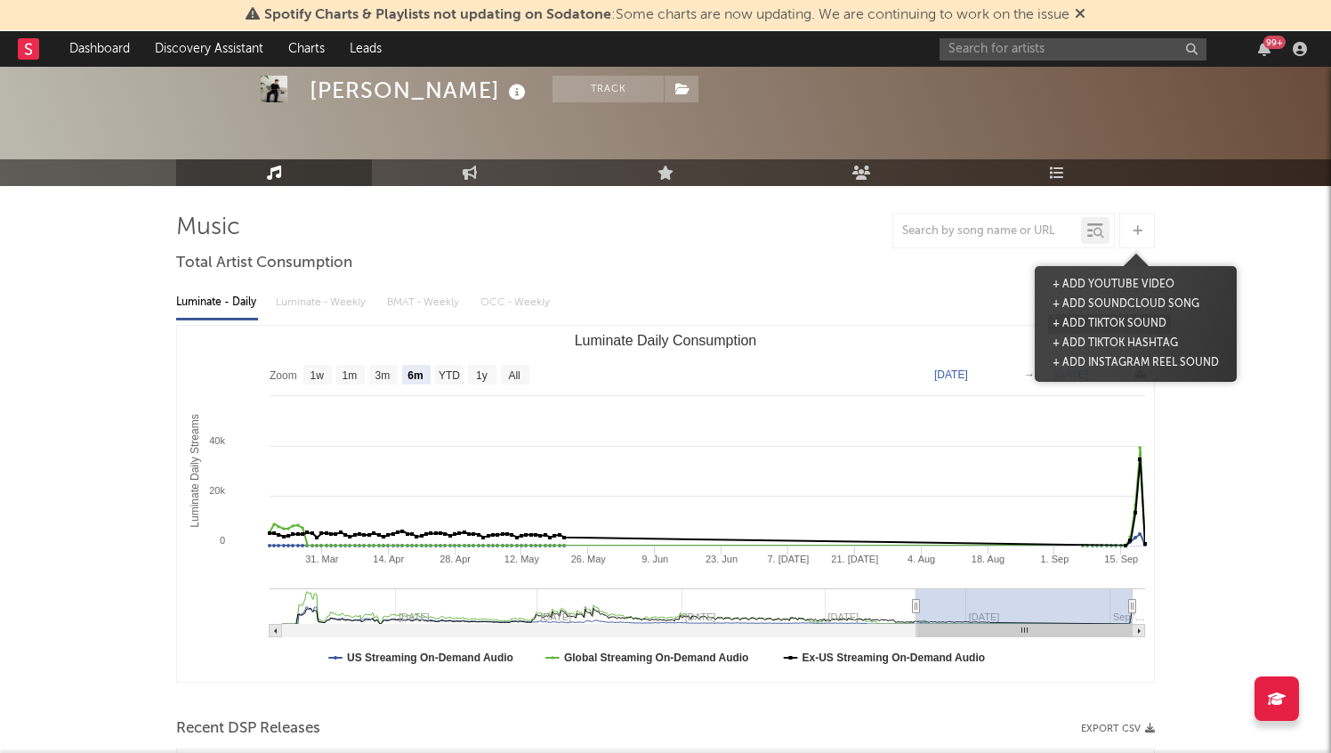
click at [1105, 318] on button "+ Add TikTok Sound" at bounding box center [1109, 324] width 123 height 20
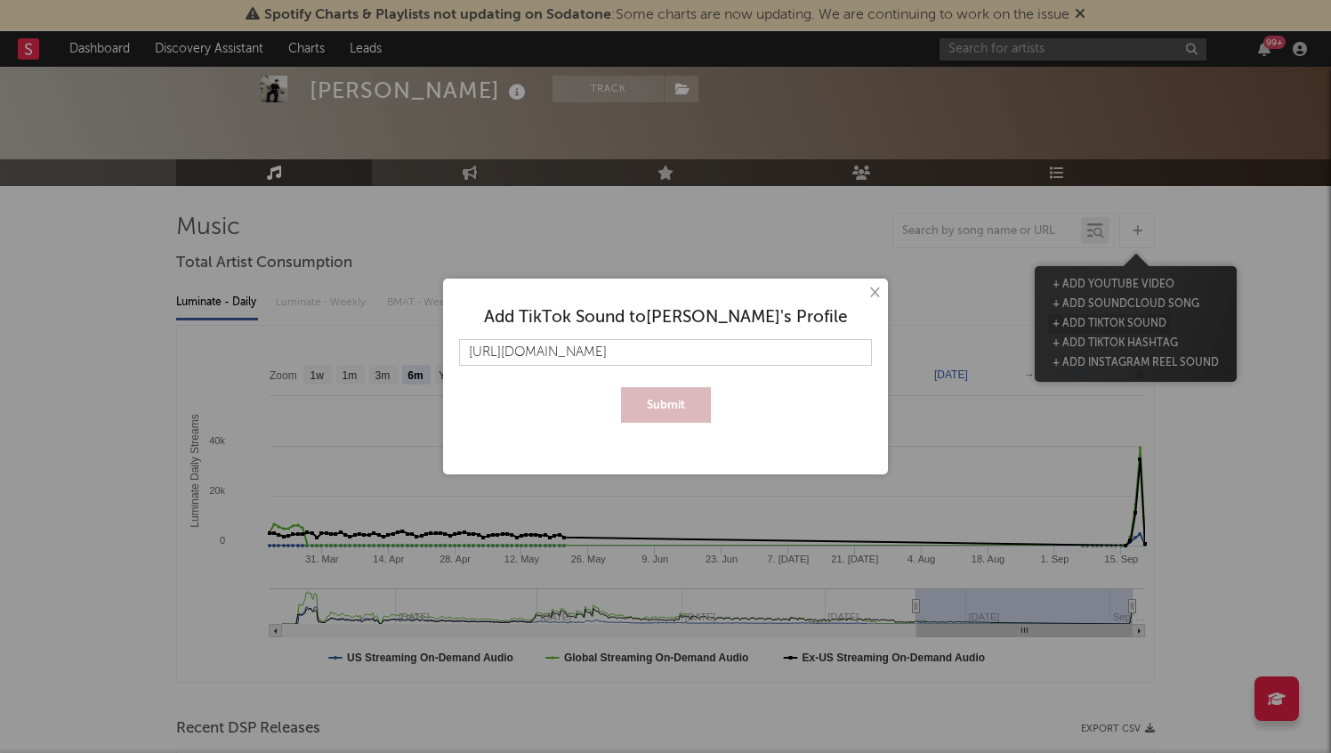
scroll to position [0, 274]
type input "https://www.tiktok.com/music/Chasing-Highs-7535486827445193504?is_from_webapp=1…"
click at [663, 407] on button "Submit" at bounding box center [666, 405] width 90 height 36
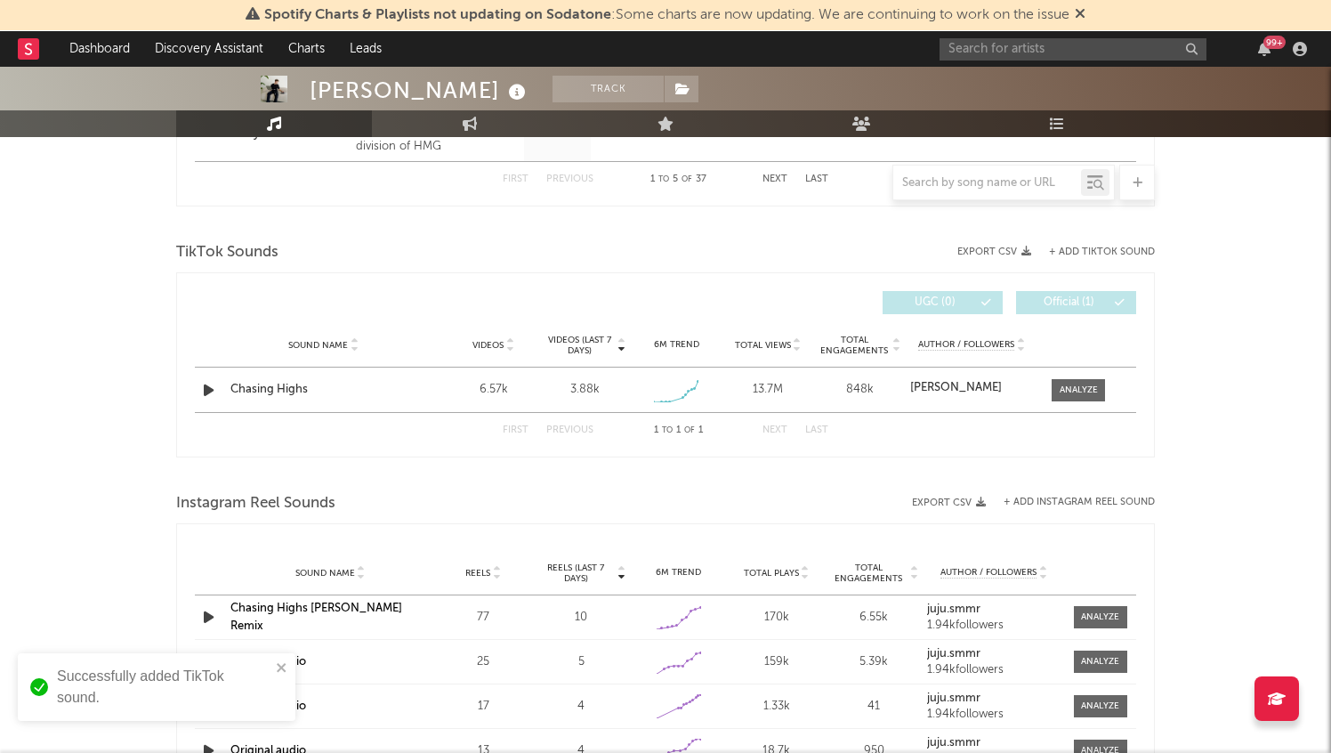
scroll to position [1139, 0]
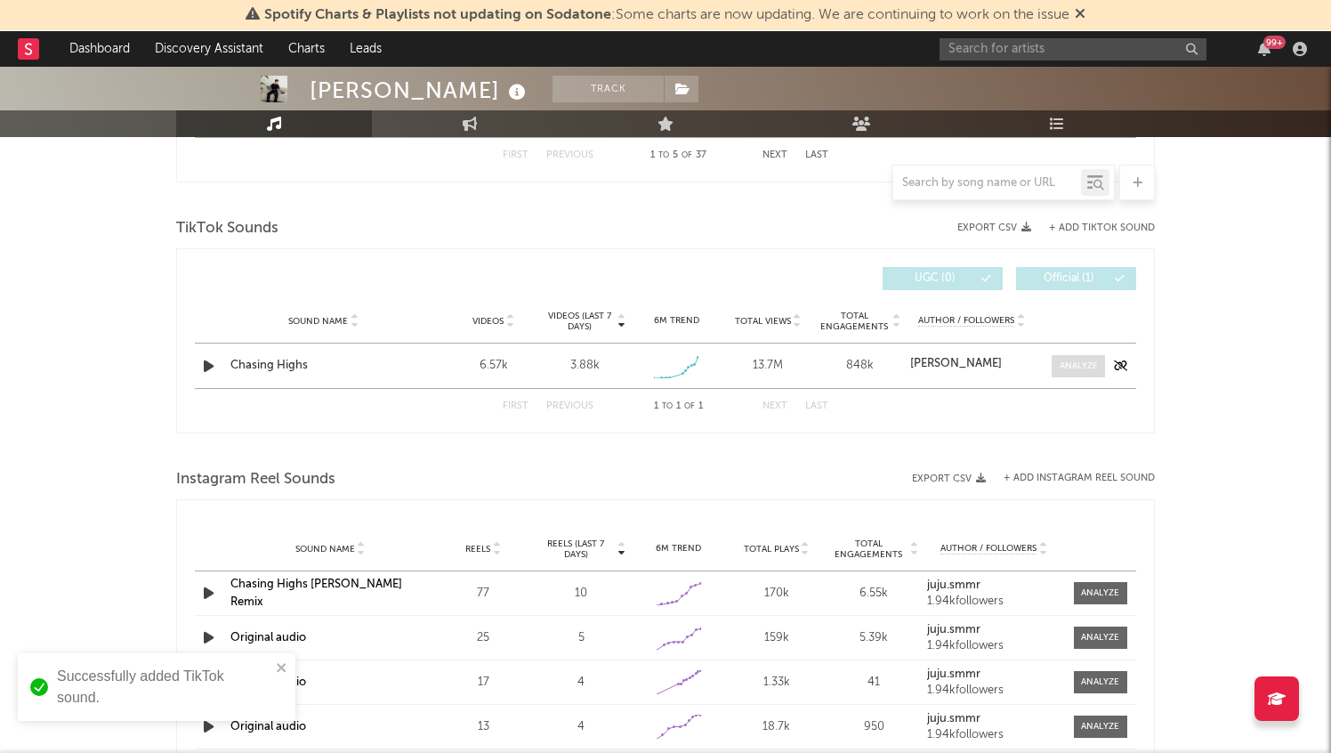
click at [1076, 362] on div at bounding box center [1078, 365] width 38 height 13
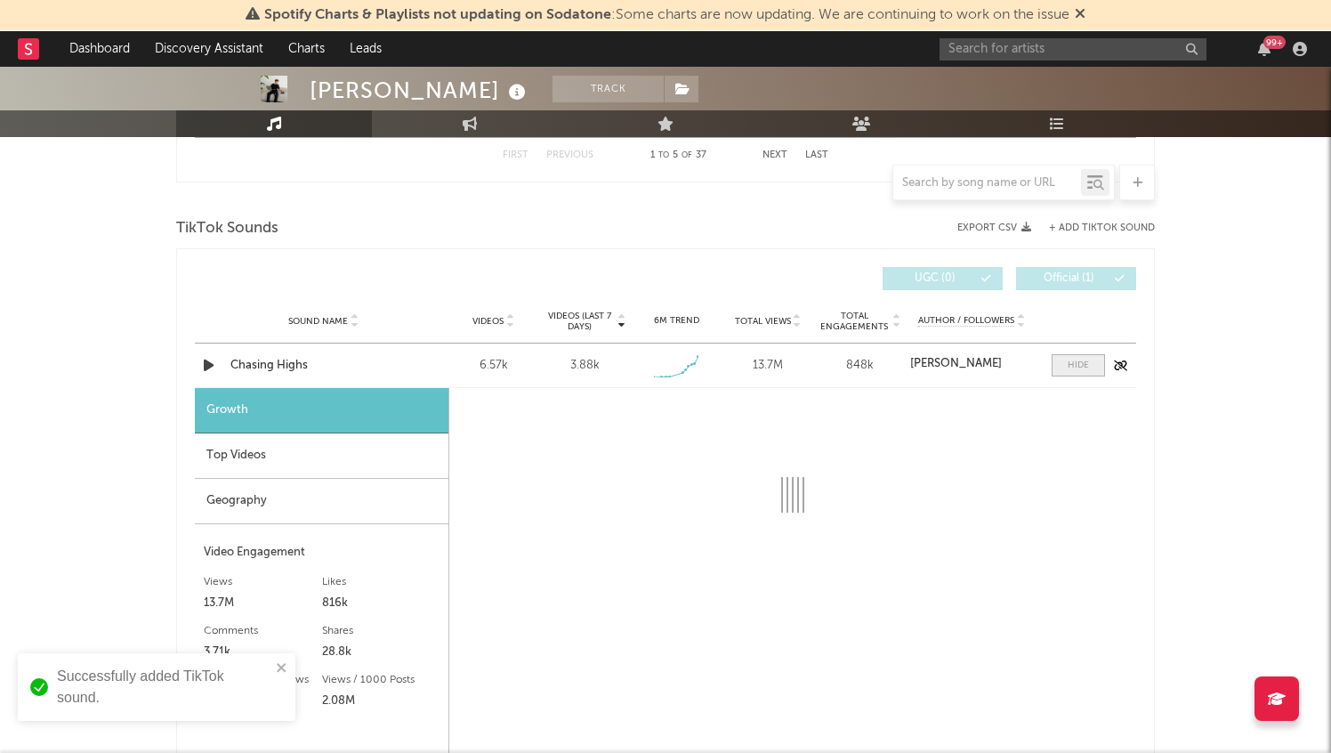
select select "1w"
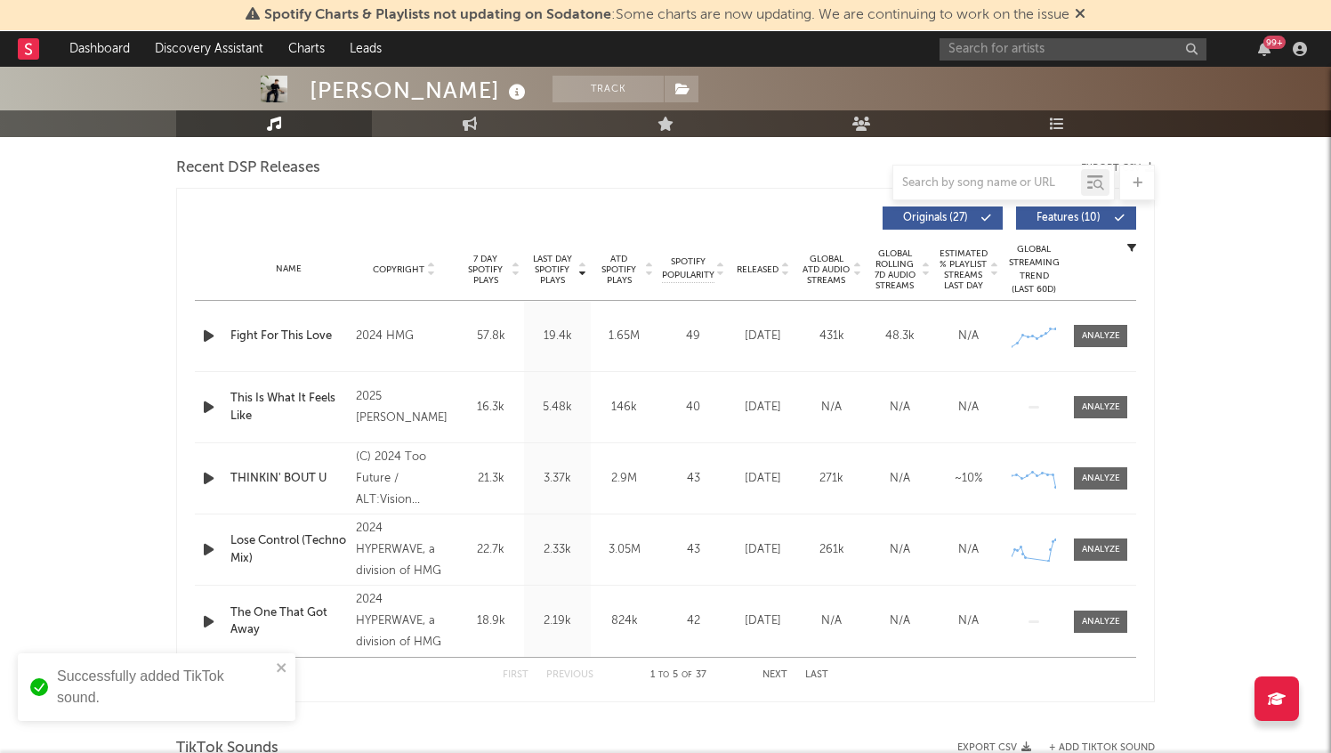
scroll to position [0, 0]
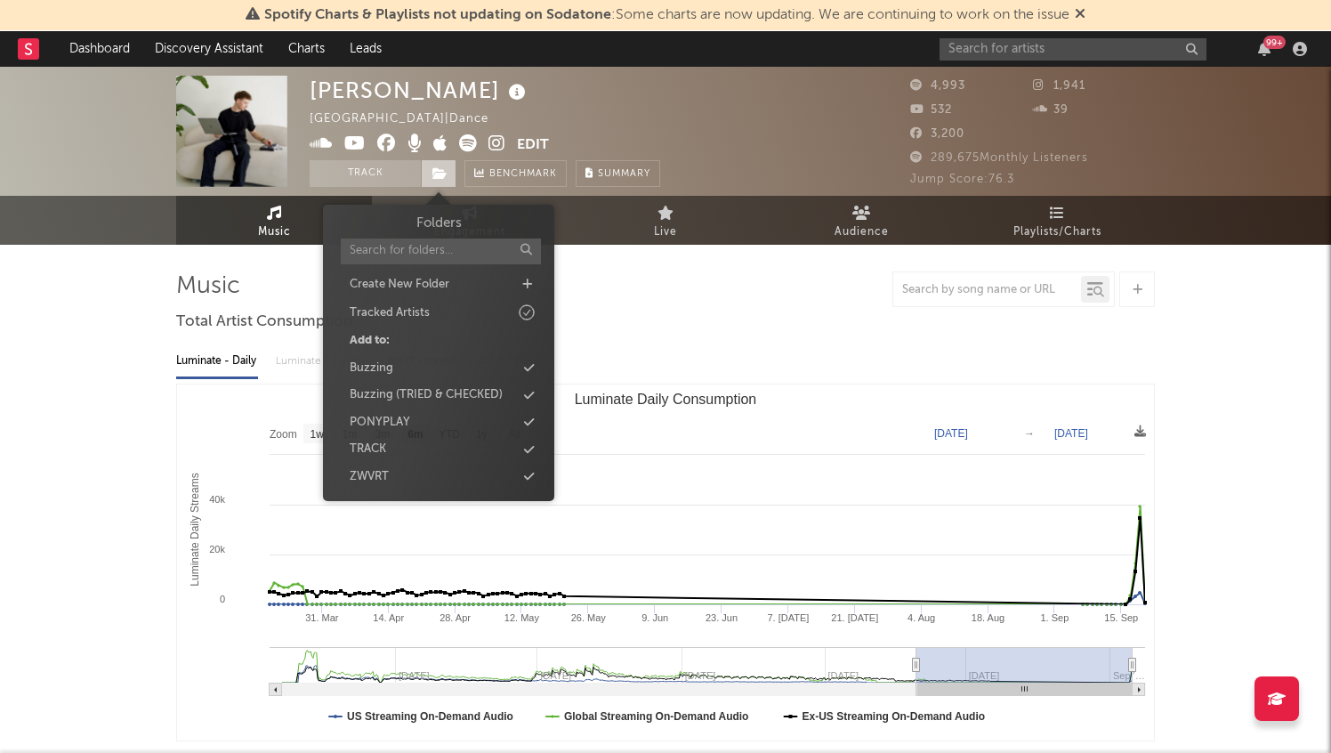
click at [455, 170] on span at bounding box center [439, 173] width 36 height 27
click at [447, 370] on div "Buzzing" at bounding box center [438, 368] width 205 height 23
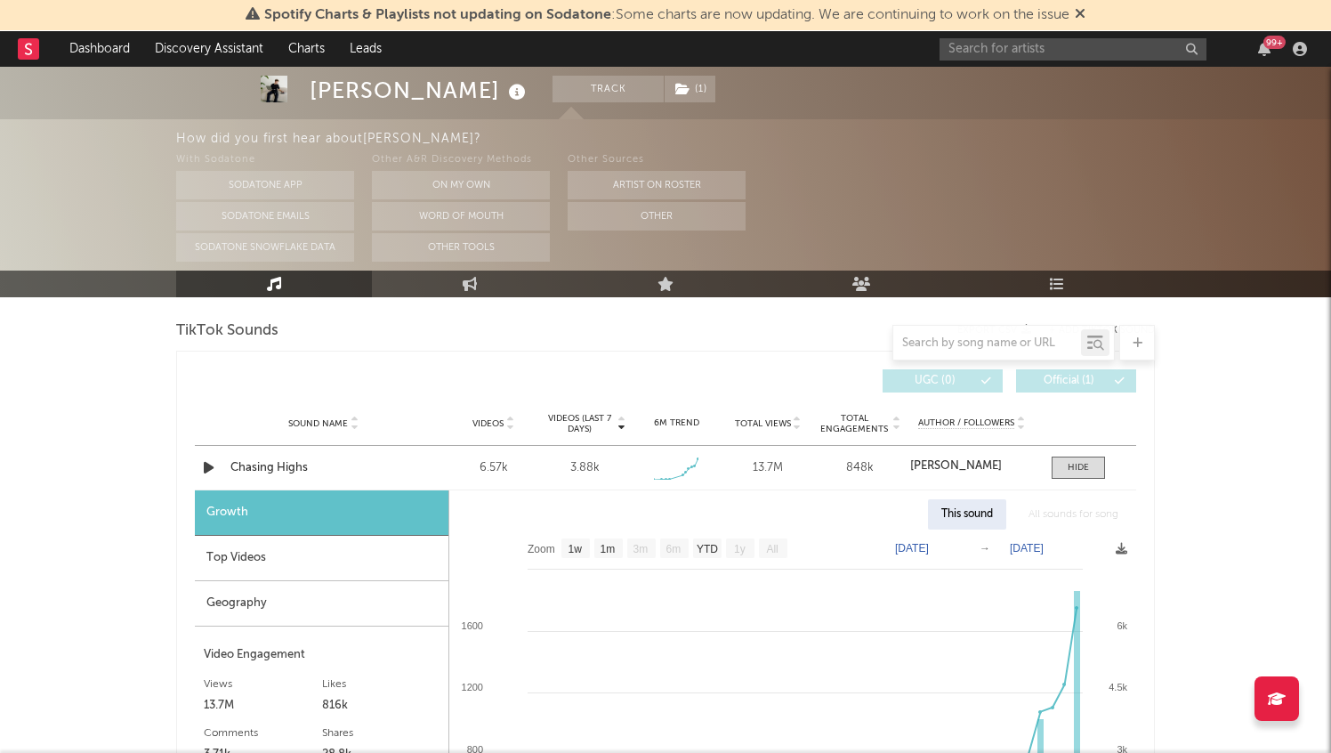
scroll to position [1243, 0]
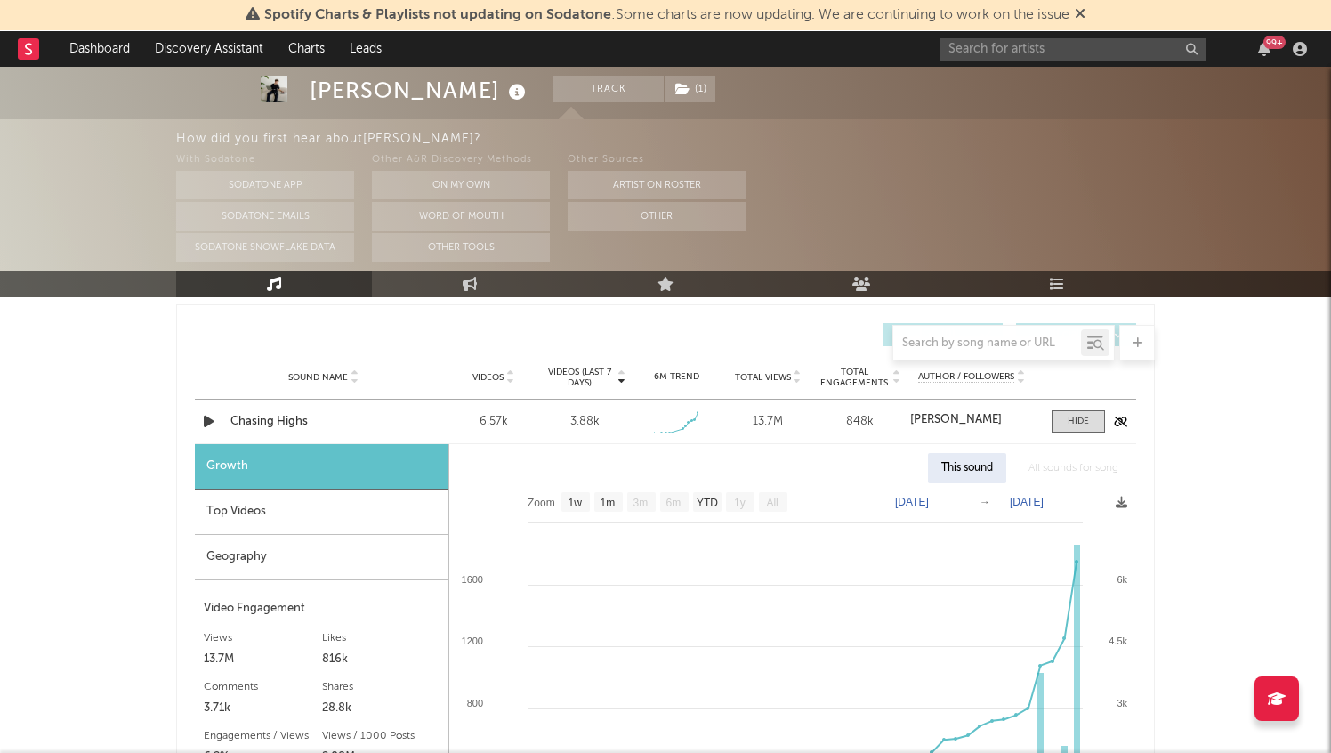
click at [205, 421] on icon "button" at bounding box center [208, 421] width 19 height 22
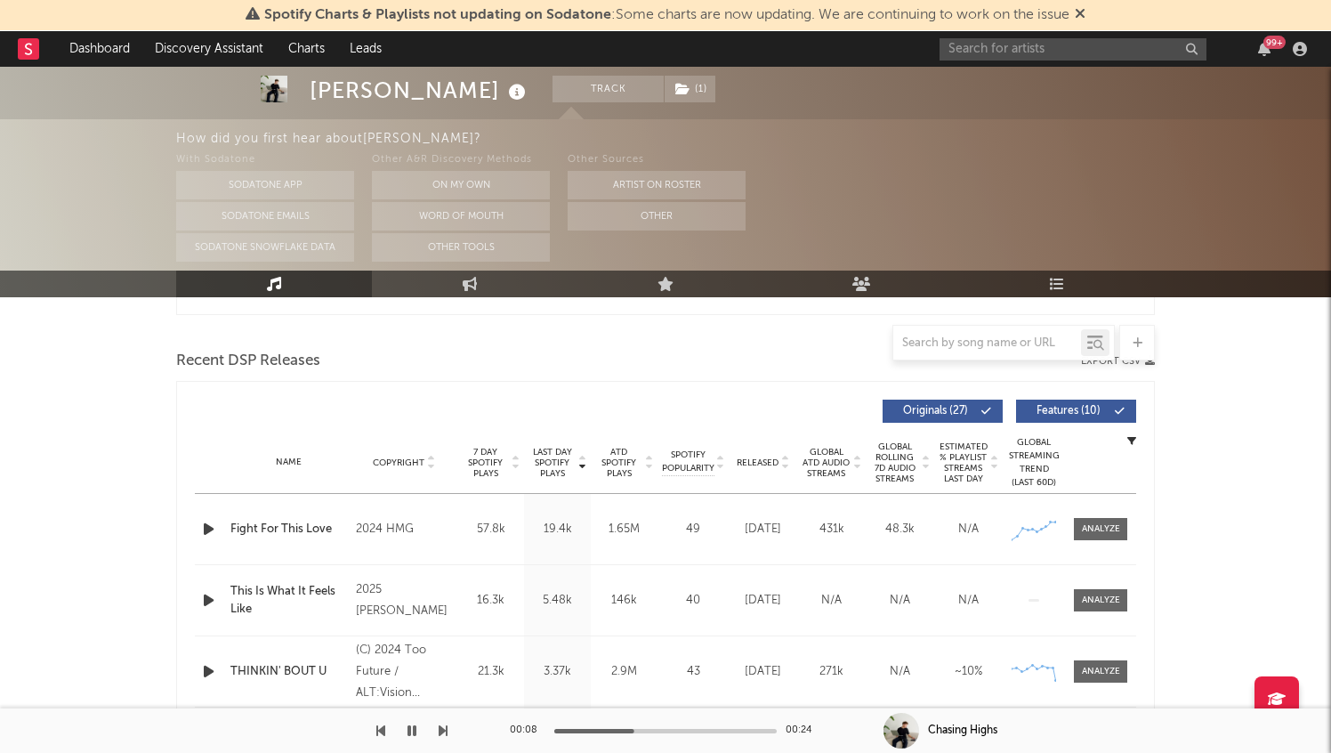
scroll to position [585, 0]
click at [1117, 524] on div at bounding box center [1101, 529] width 38 height 13
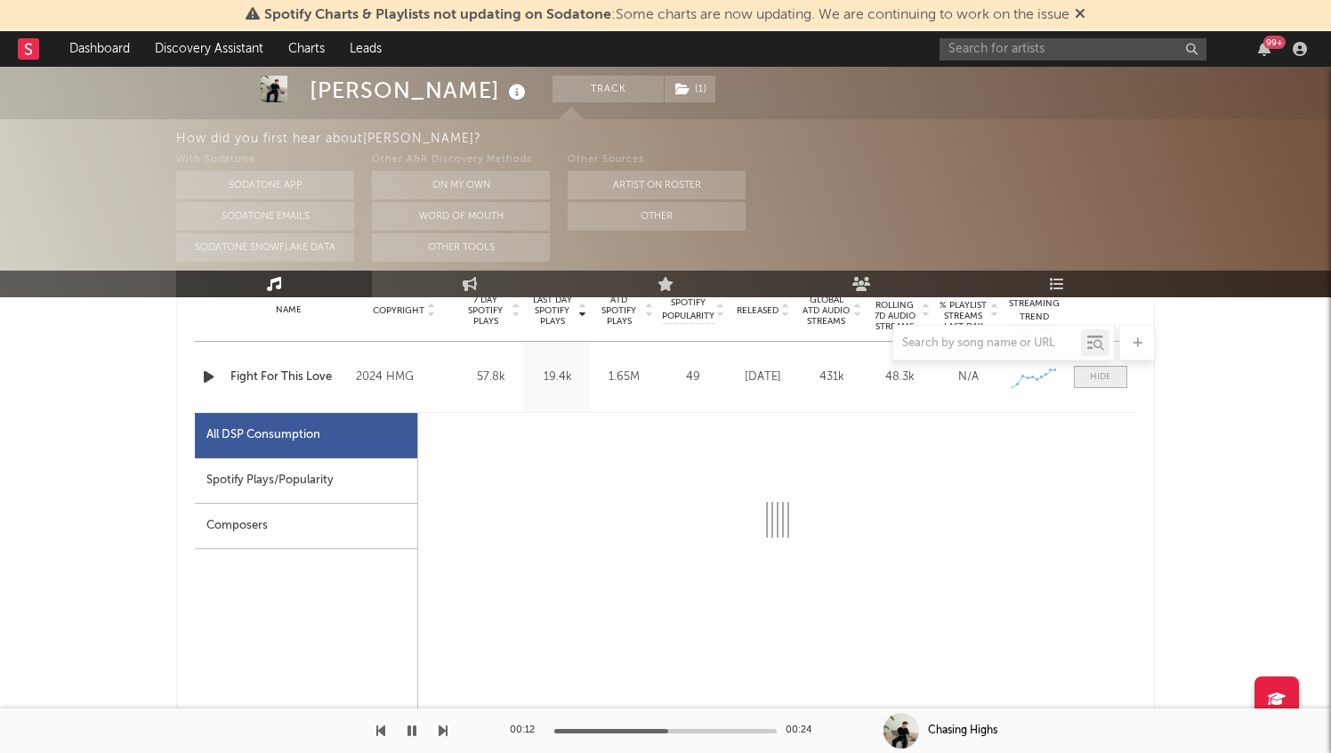
select select "6m"
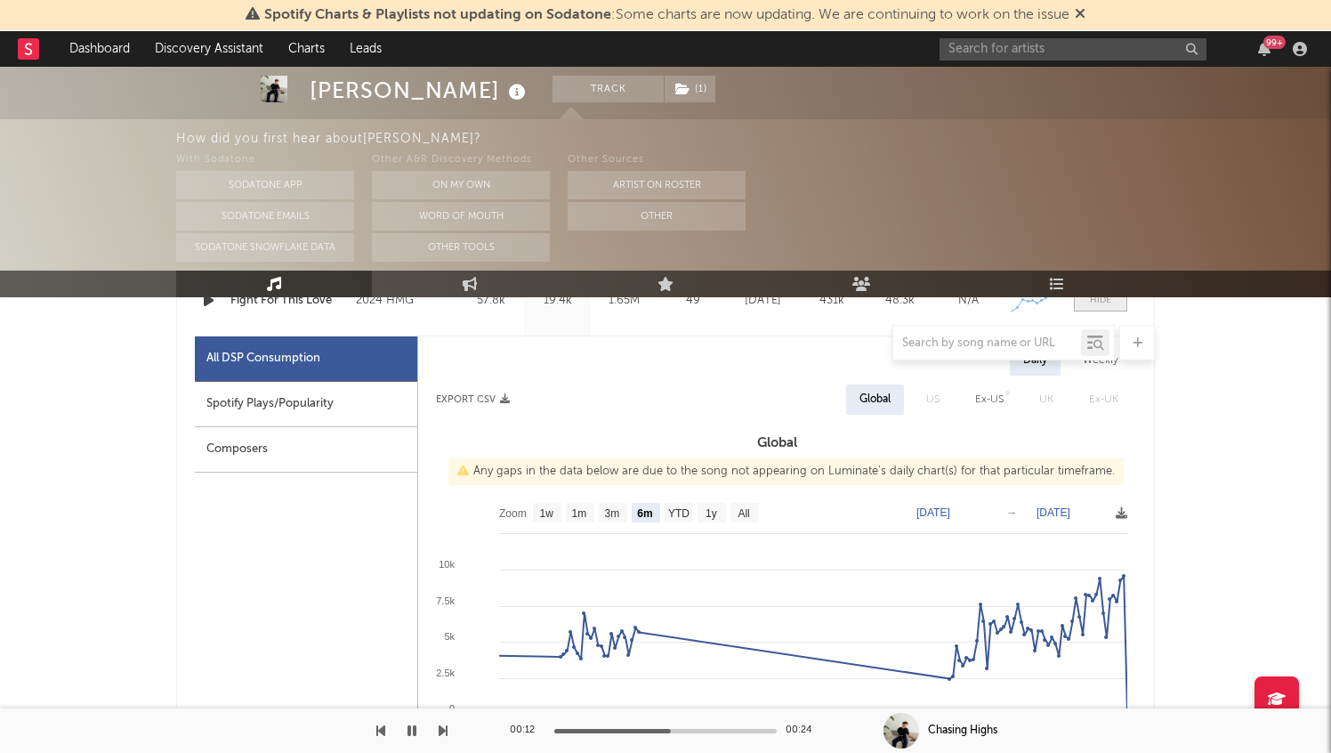
scroll to position [820, 0]
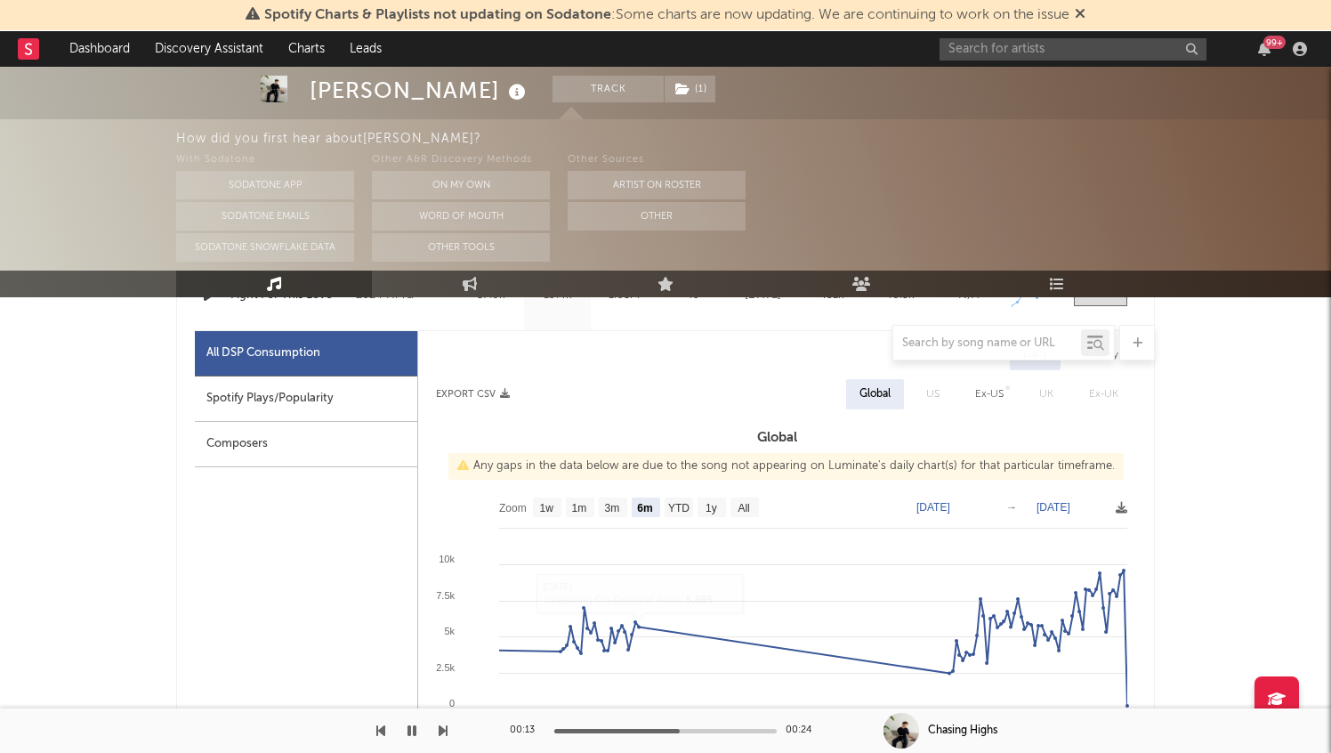
click at [365, 407] on div "Spotify Plays/Popularity" at bounding box center [306, 398] width 222 height 45
select select "1w"
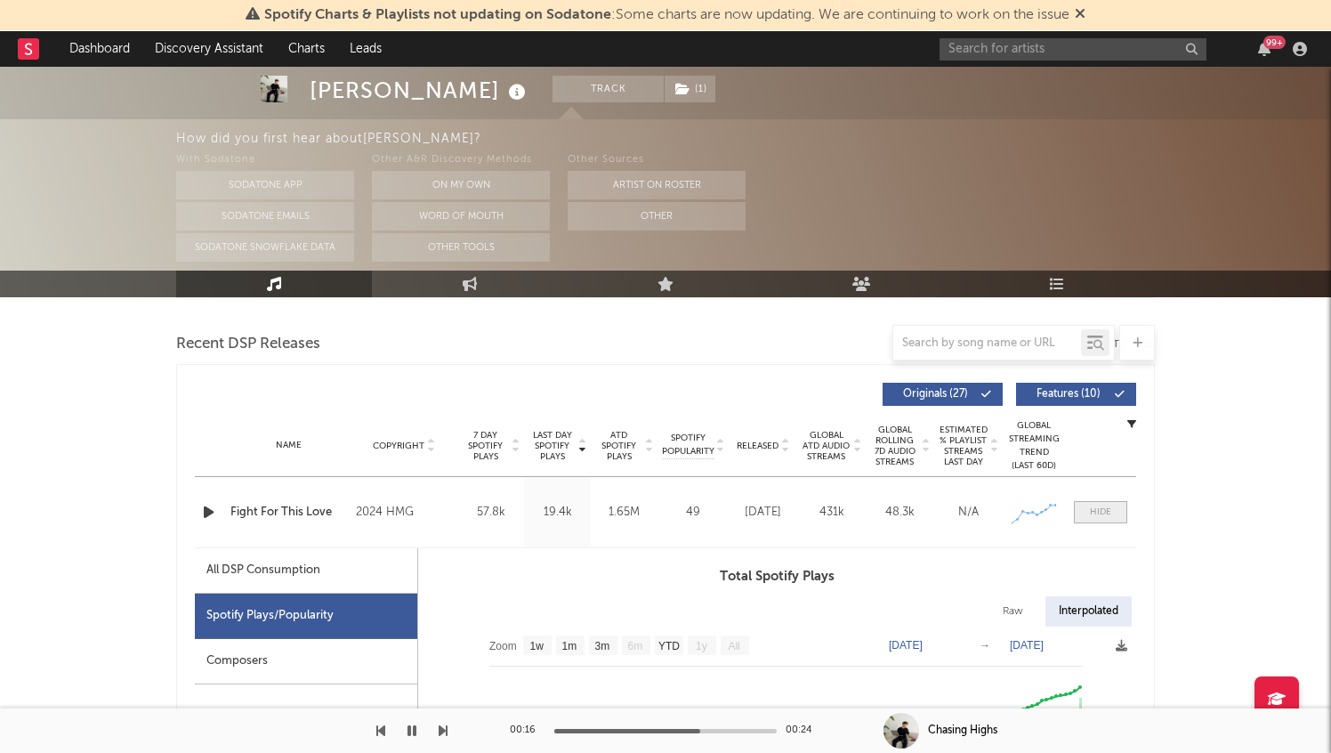
click at [1088, 513] on span at bounding box center [1100, 512] width 53 height 22
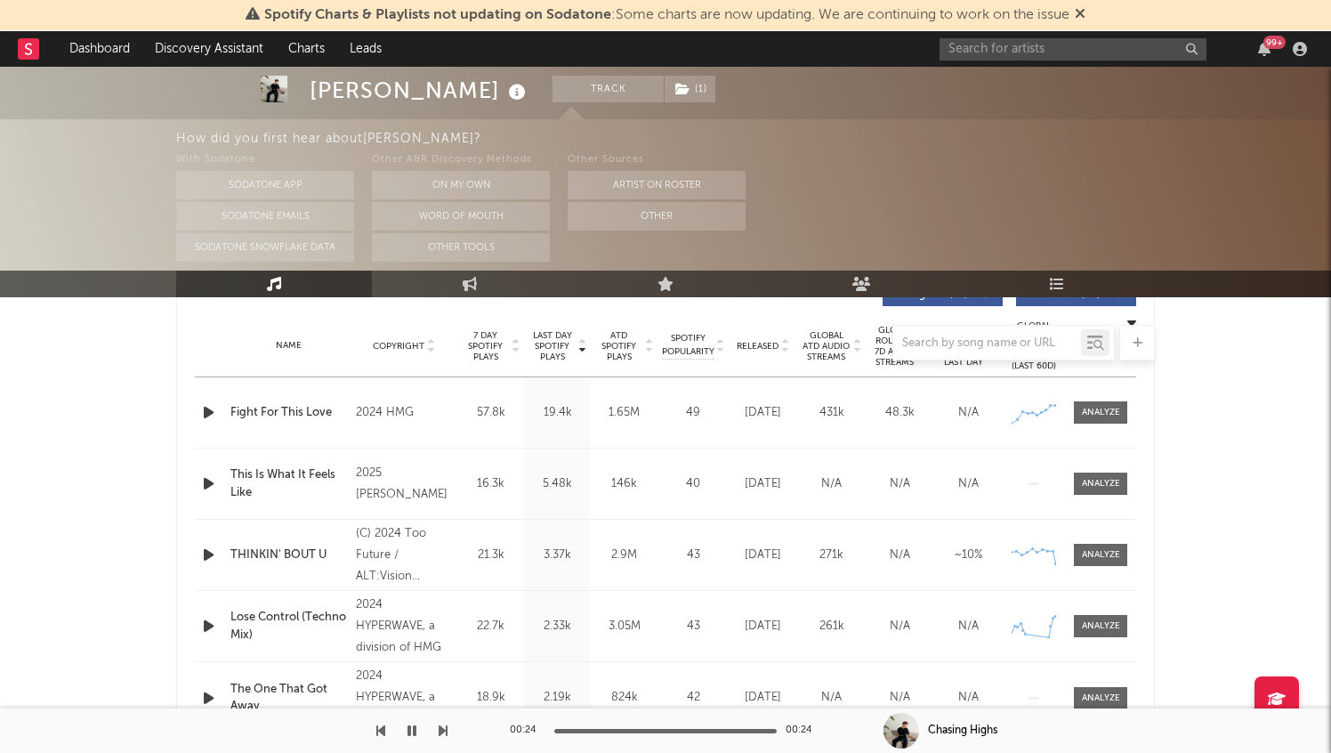
scroll to position [635, 0]
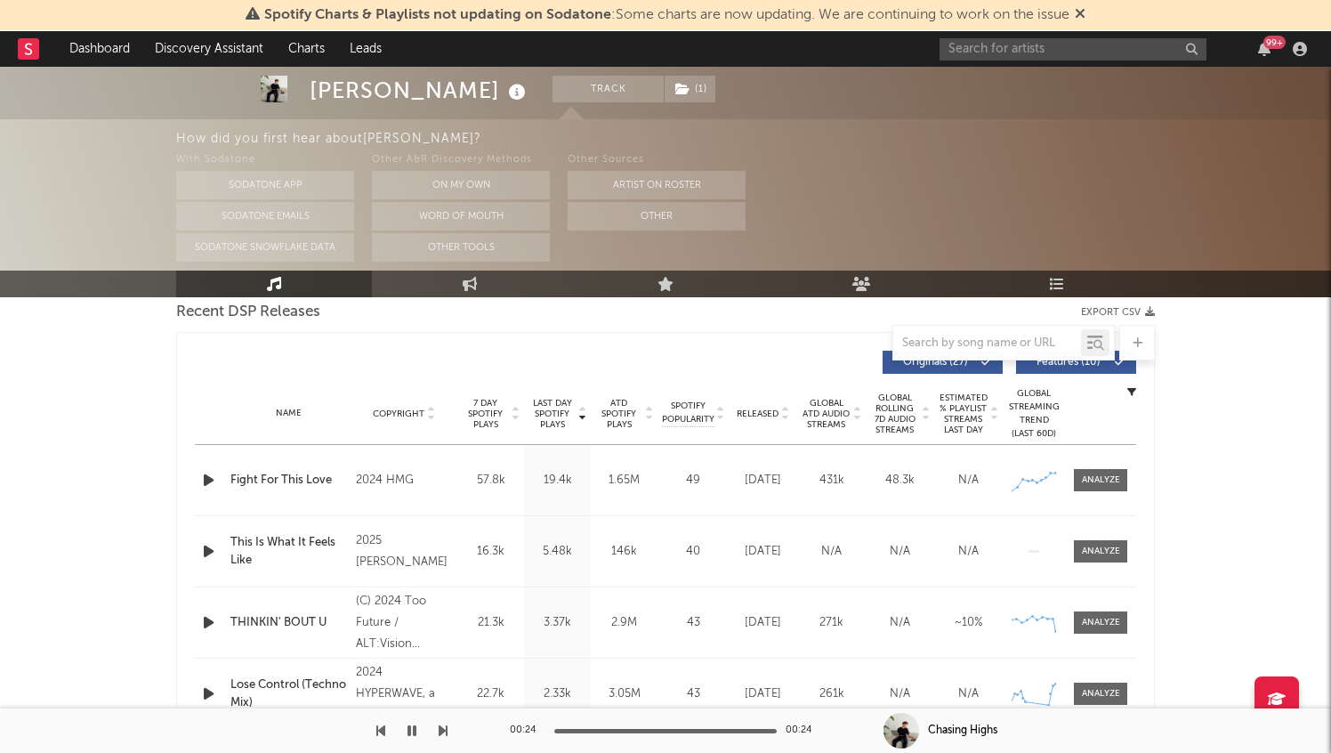
click at [407, 419] on div "Copyright" at bounding box center [404, 413] width 97 height 13
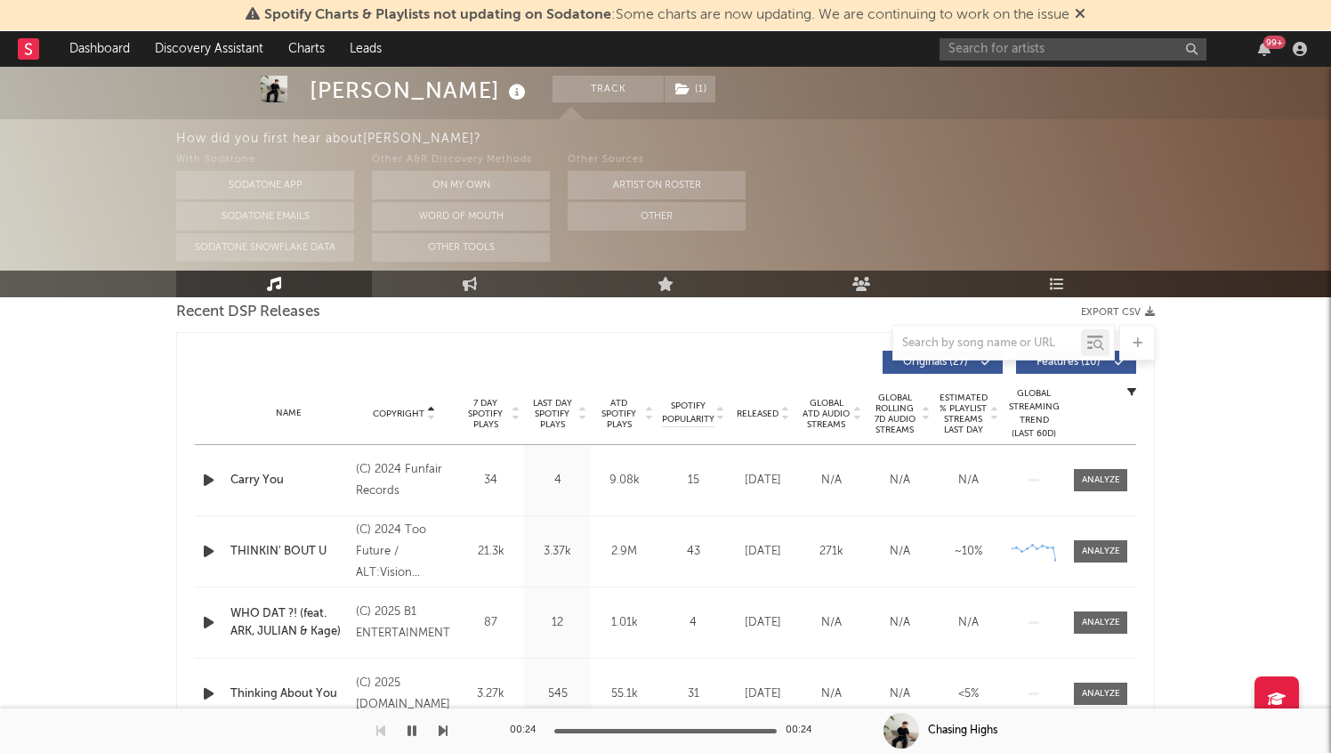
click at [407, 419] on div "Copyright" at bounding box center [404, 413] width 97 height 13
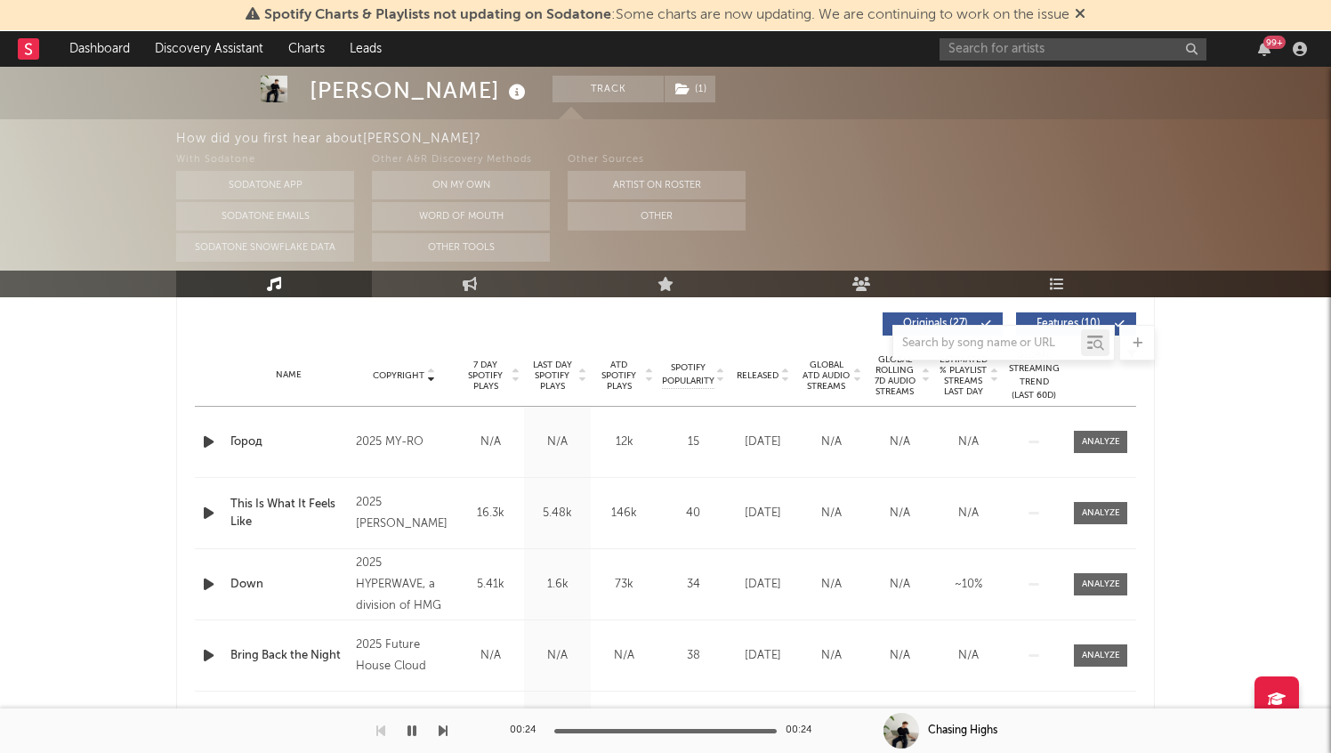
scroll to position [678, 0]
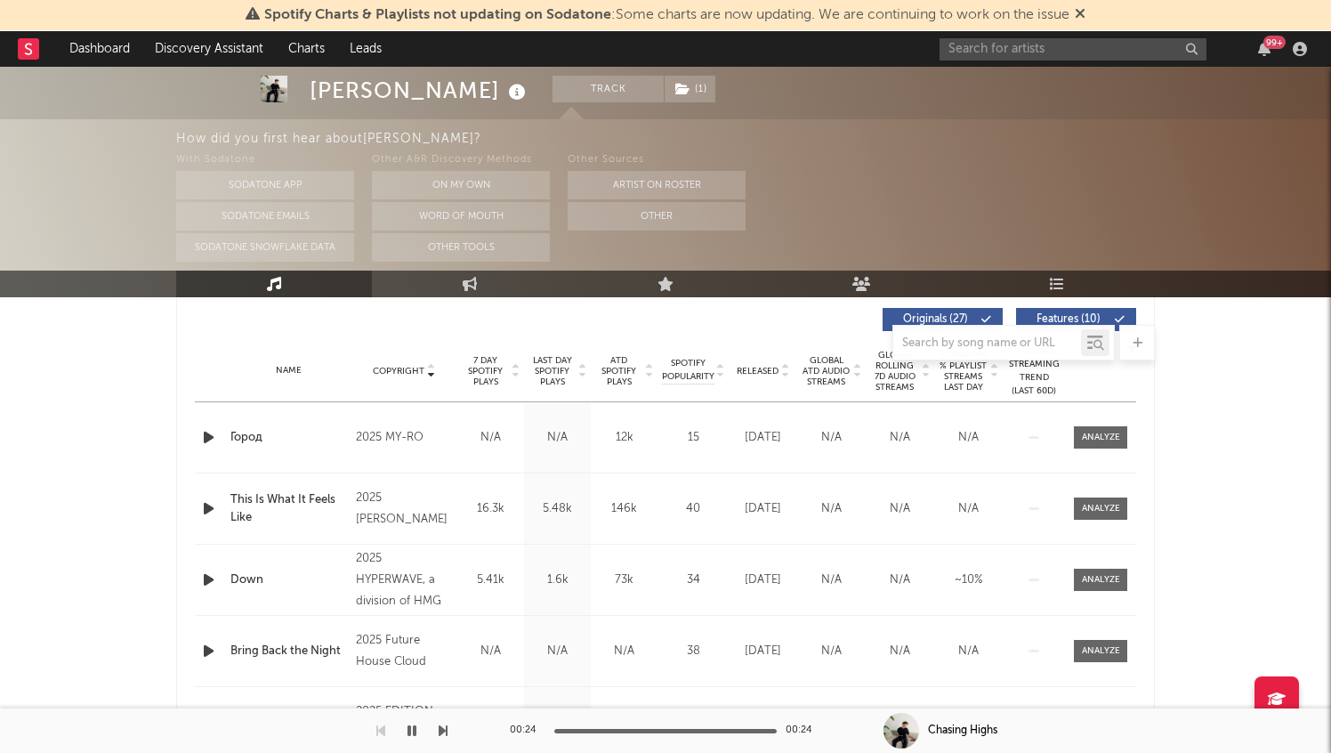
click at [205, 513] on icon "button" at bounding box center [208, 508] width 19 height 22
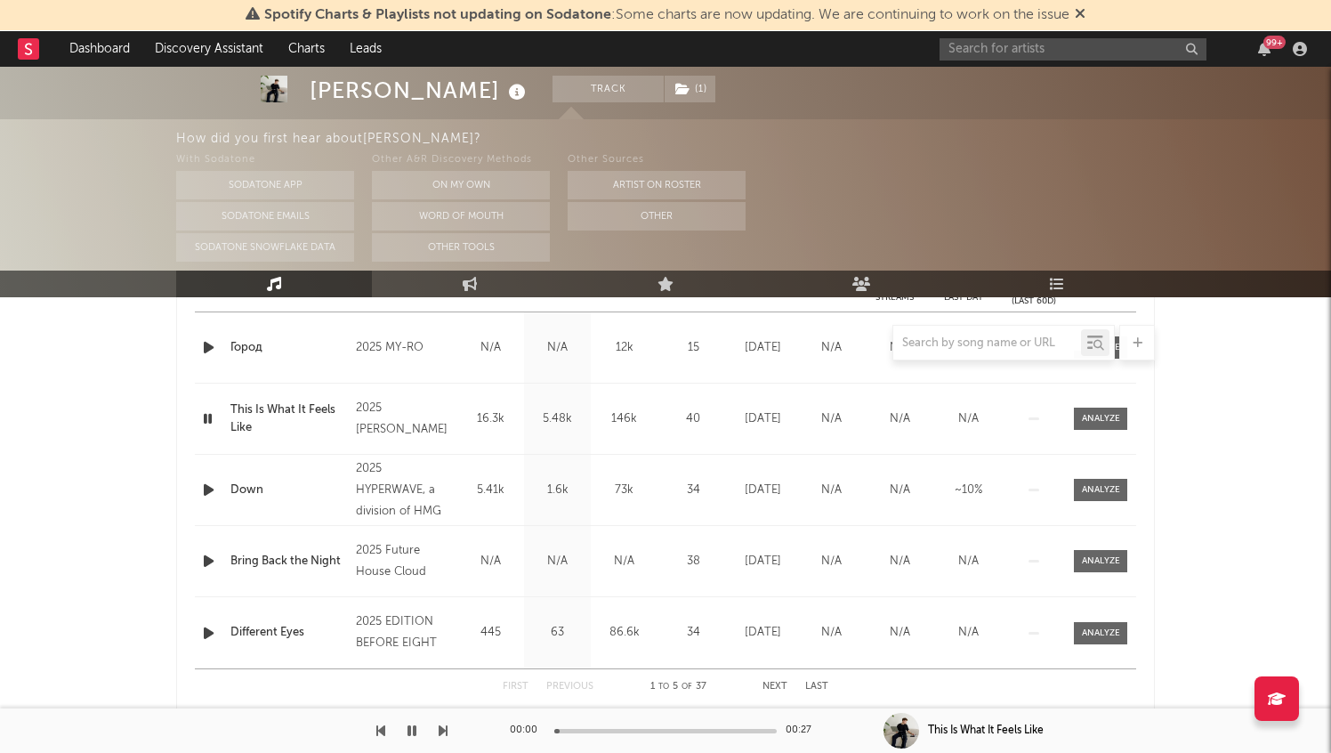
scroll to position [771, 0]
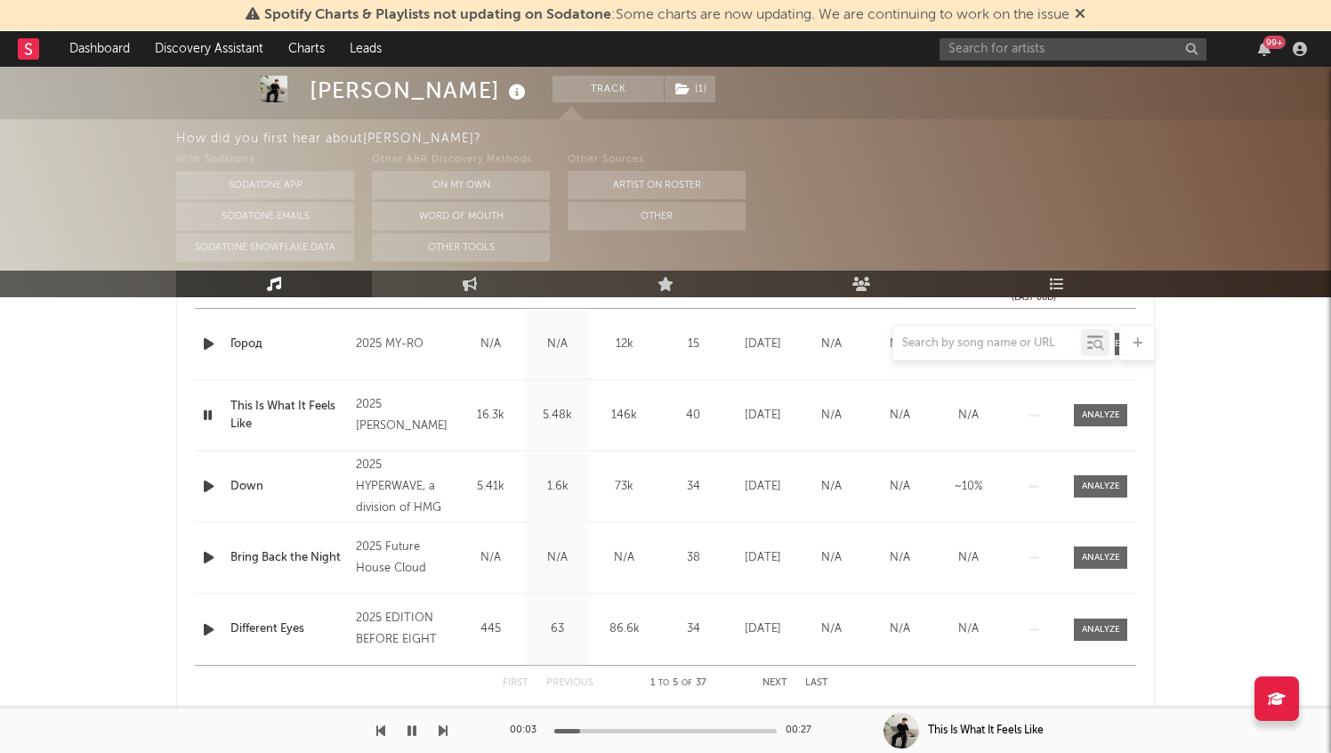
click at [207, 415] on icon "button" at bounding box center [207, 415] width 17 height 22
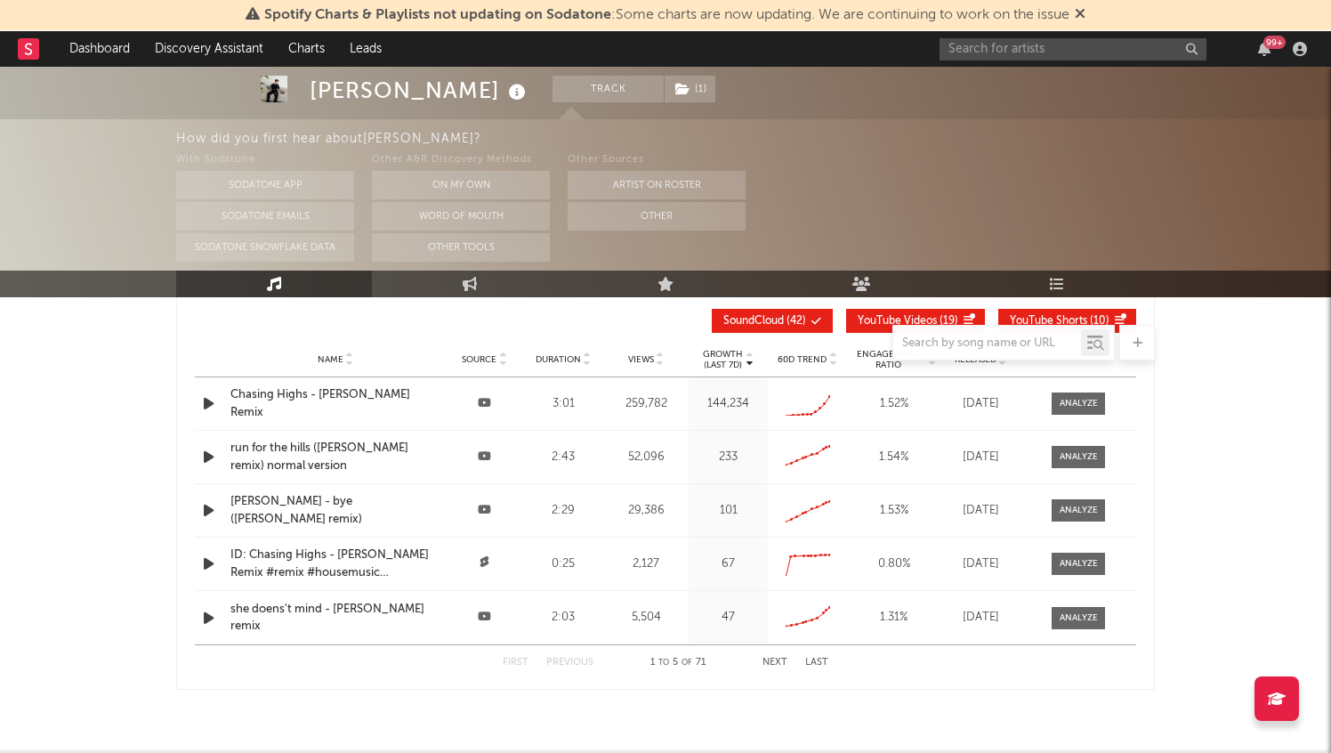
scroll to position [2371, 0]
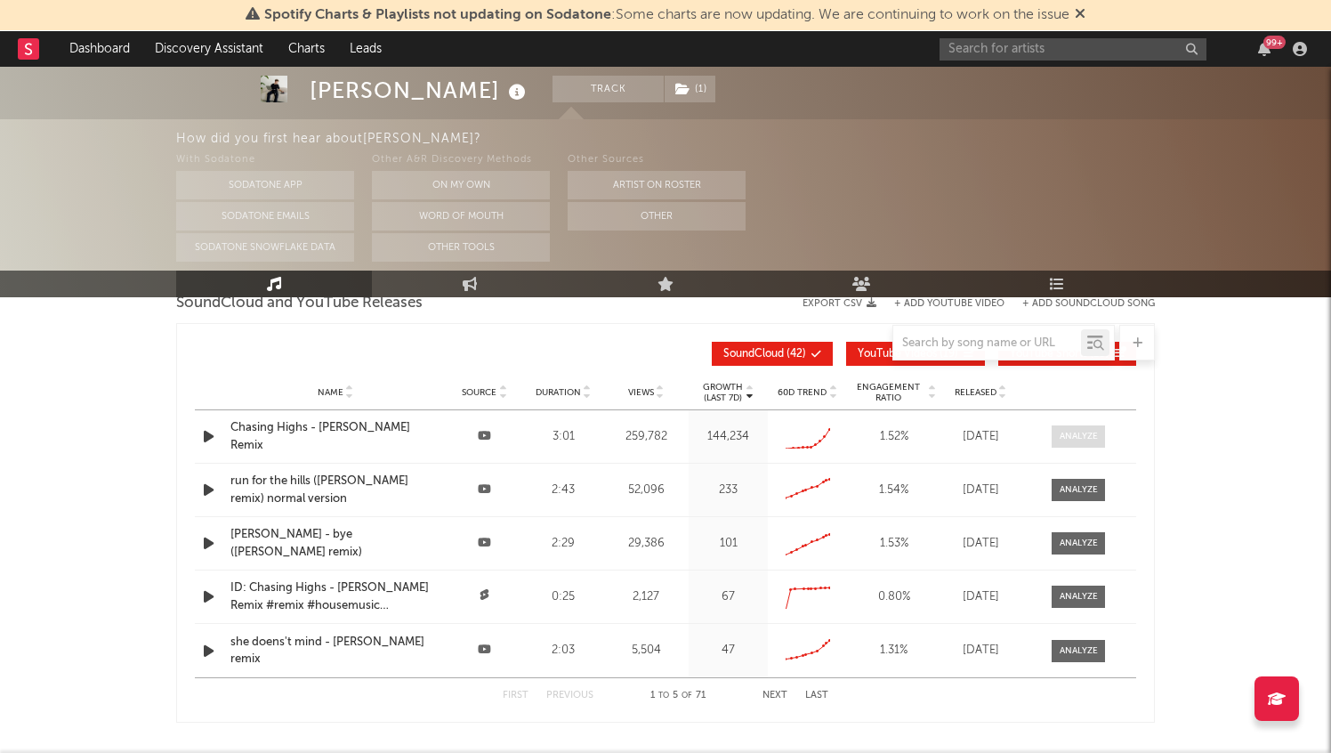
click at [1072, 439] on div at bounding box center [1078, 436] width 38 height 13
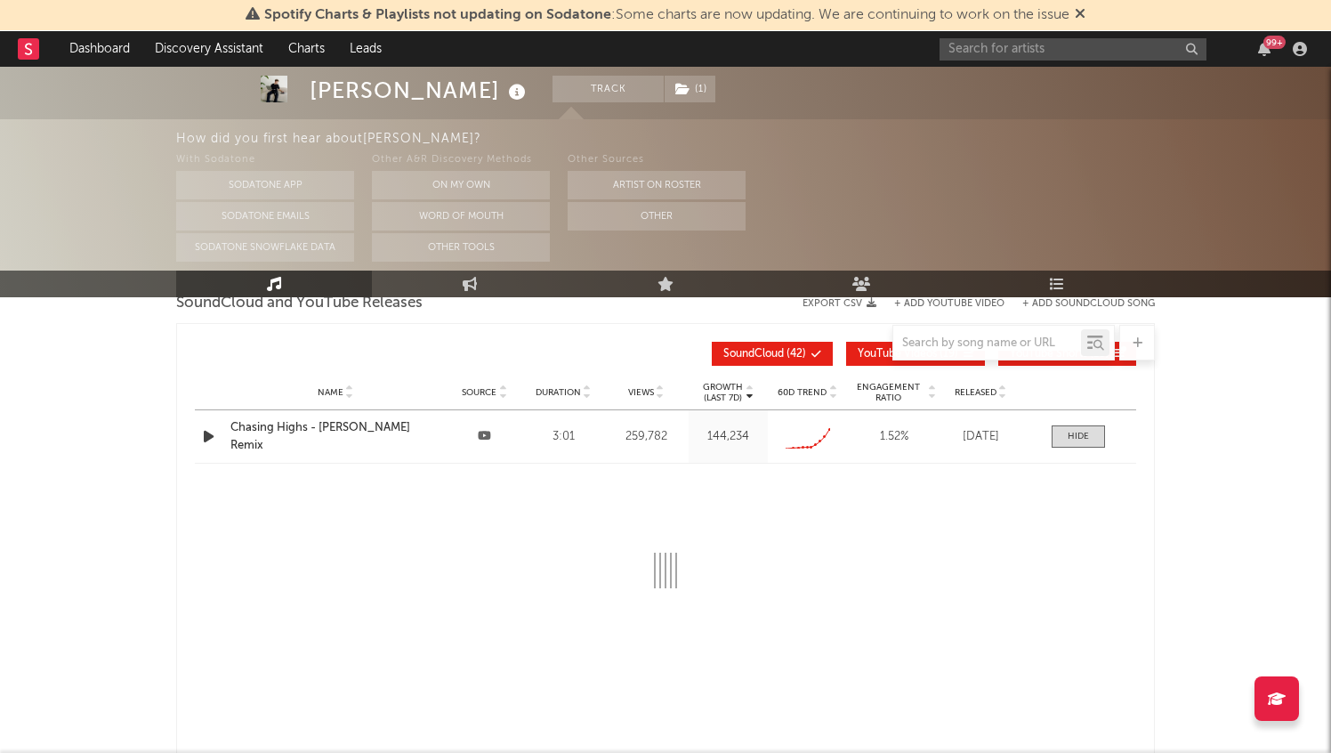
select select "All"
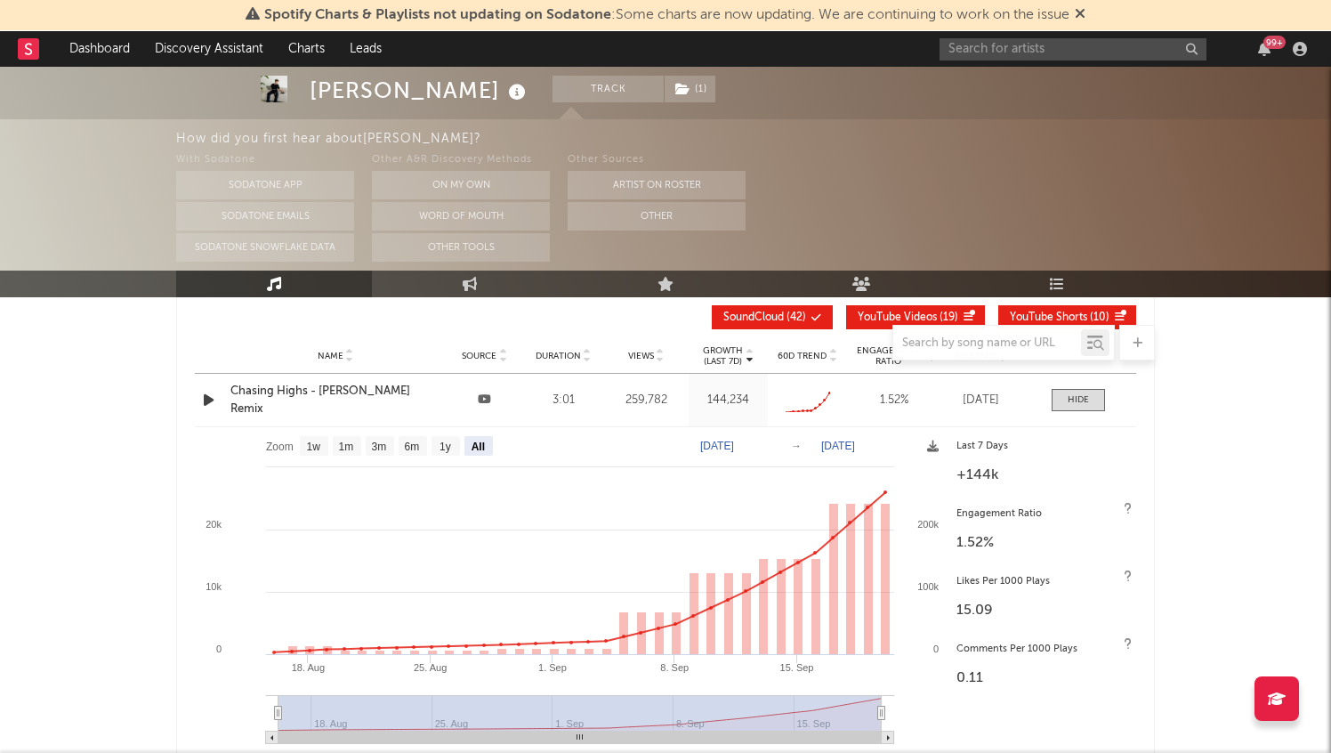
scroll to position [2410, 0]
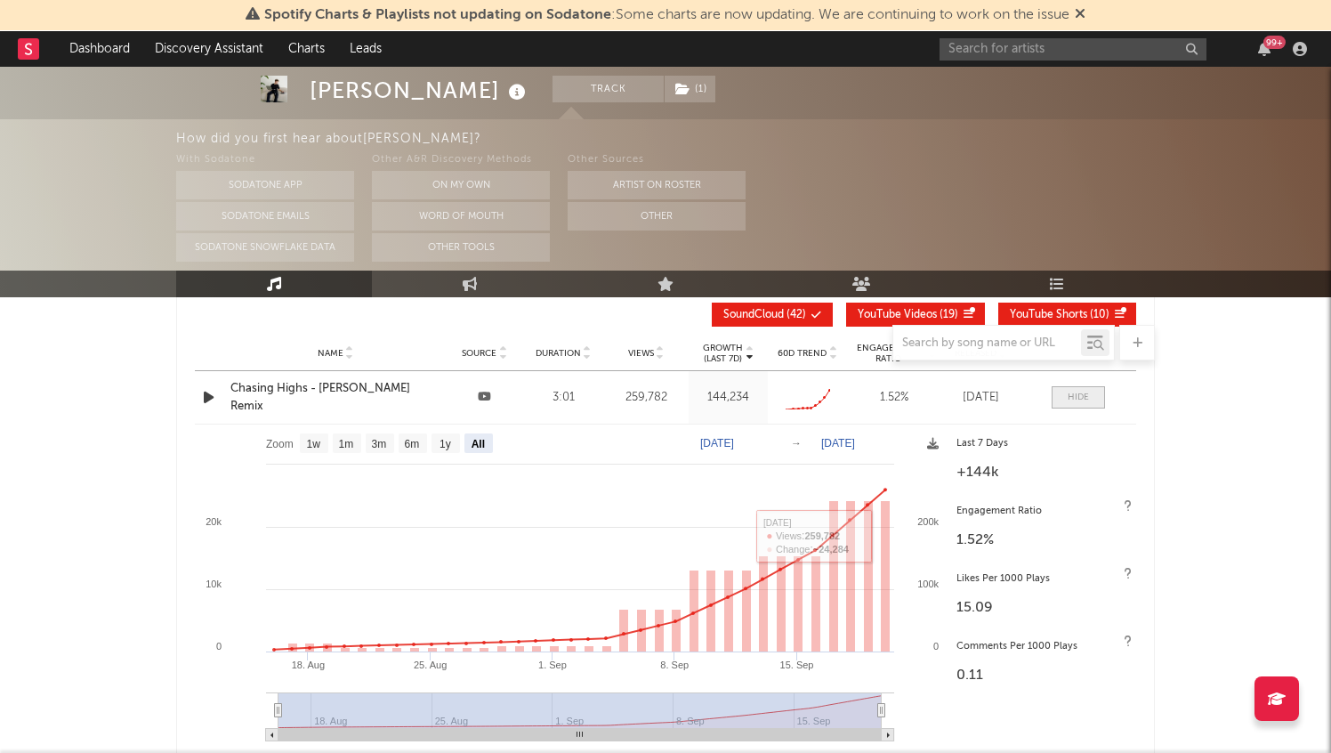
click at [1075, 401] on div at bounding box center [1077, 396] width 21 height 13
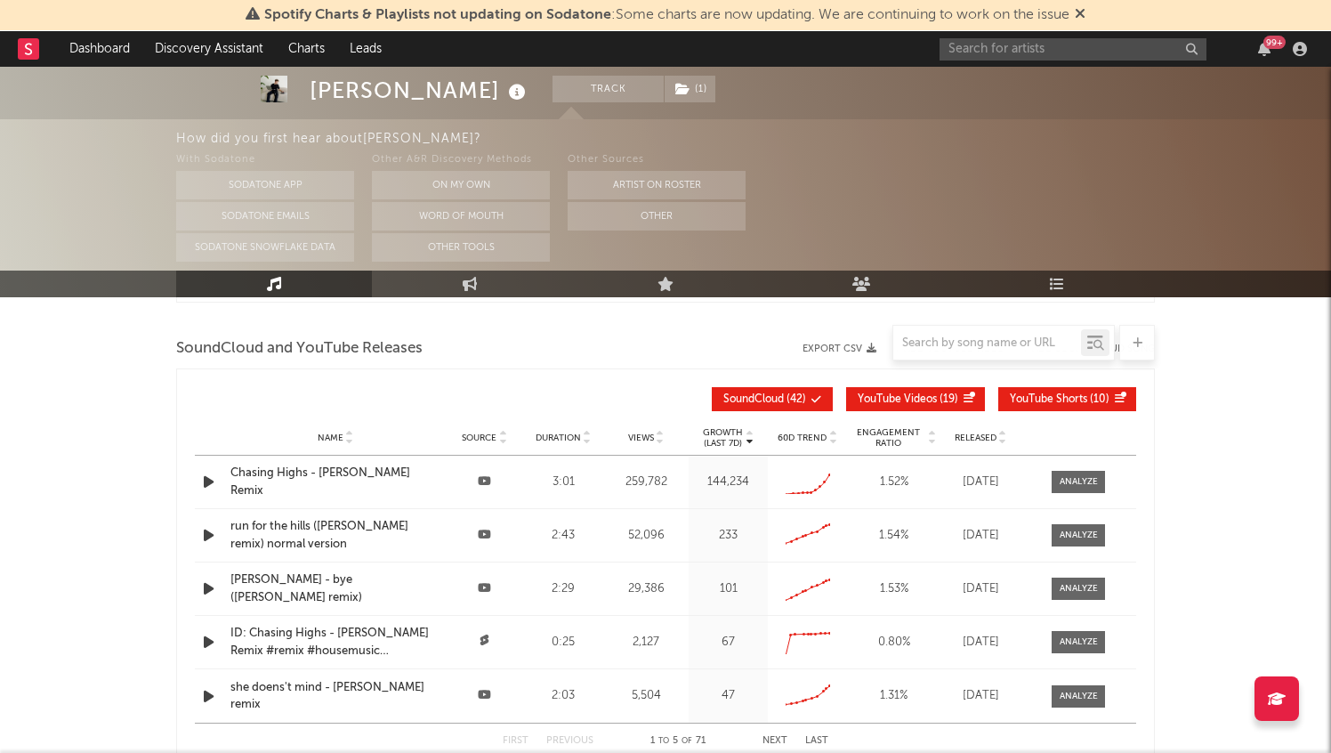
scroll to position [2326, 0]
click at [344, 478] on div "Chasing Highs - Julian Remix" at bounding box center [335, 480] width 210 height 35
click at [22, 44] on rect at bounding box center [28, 48] width 21 height 21
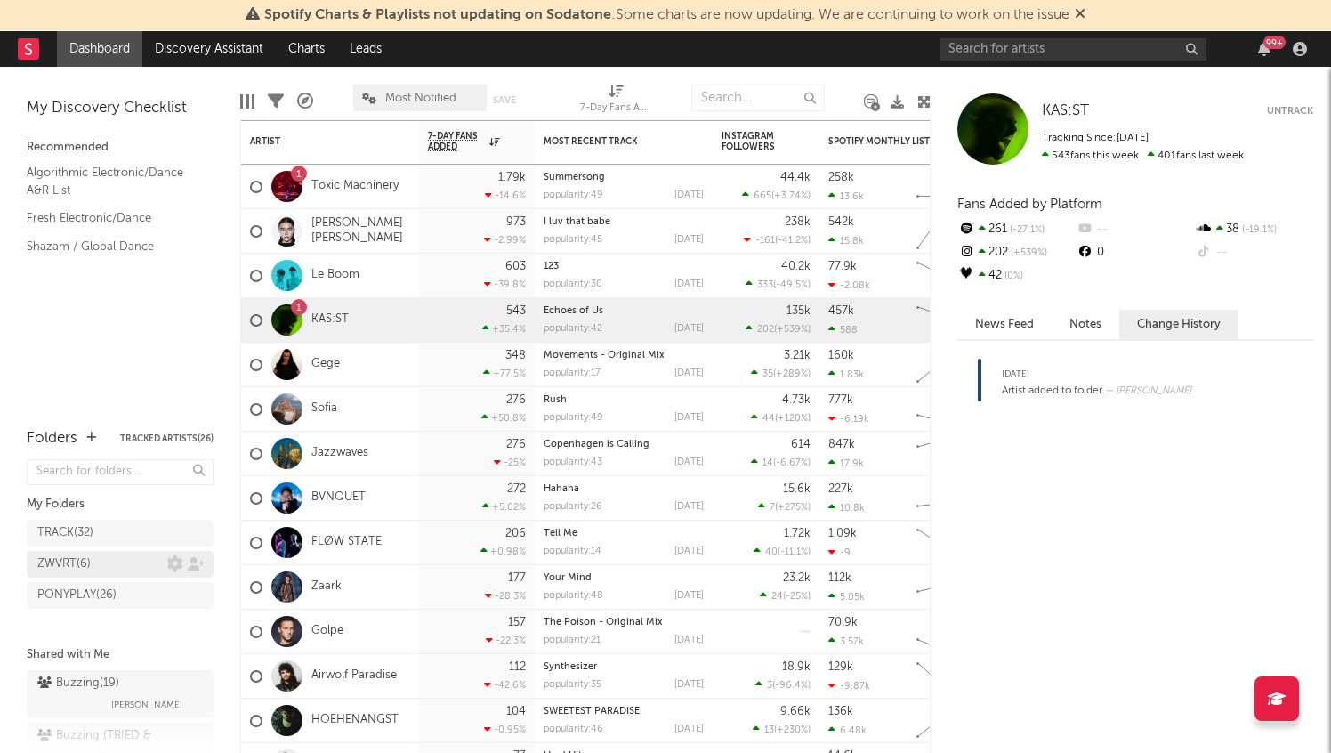
drag, startPoint x: 127, startPoint y: 687, endPoint x: 203, endPoint y: 573, distance: 136.7
click at [127, 687] on div "Buzzing ( 19 ) Jorn Heringa" at bounding box center [119, 693] width 165 height 43
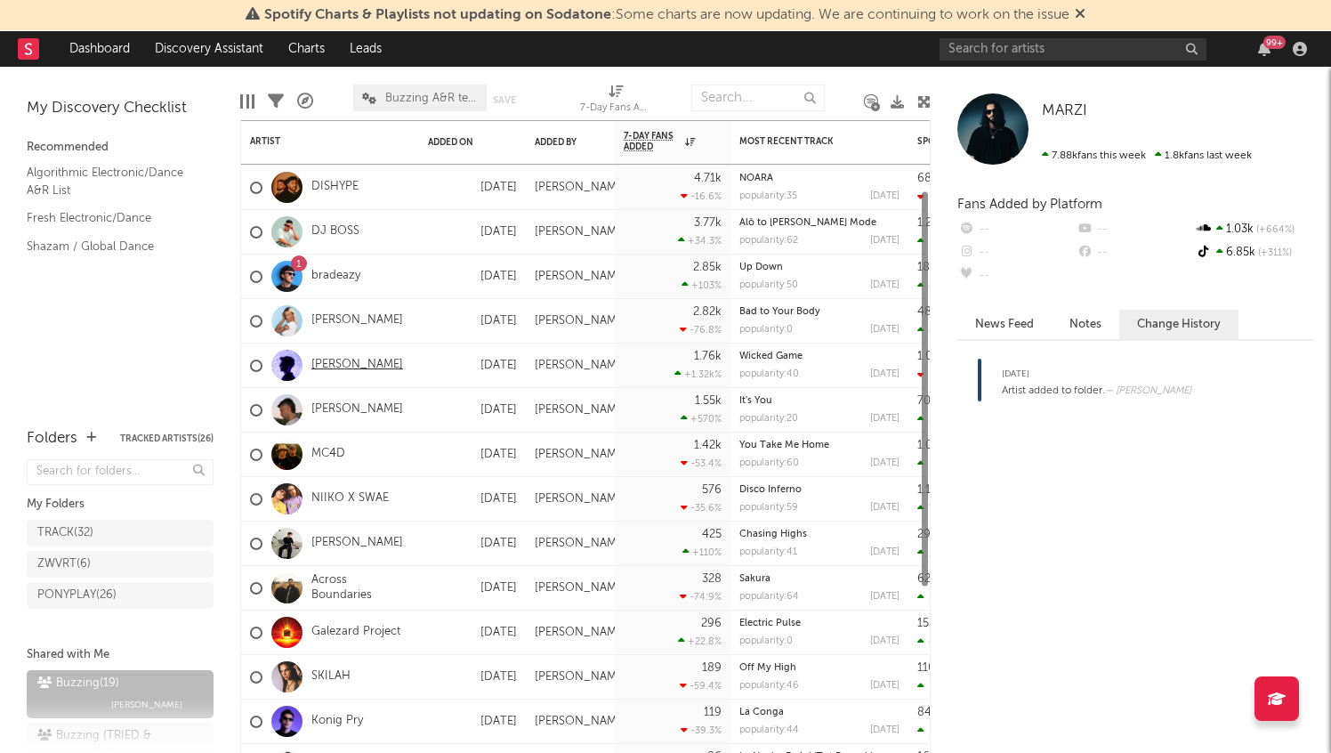
click at [329, 360] on link "Toby Romeo" at bounding box center [357, 365] width 92 height 15
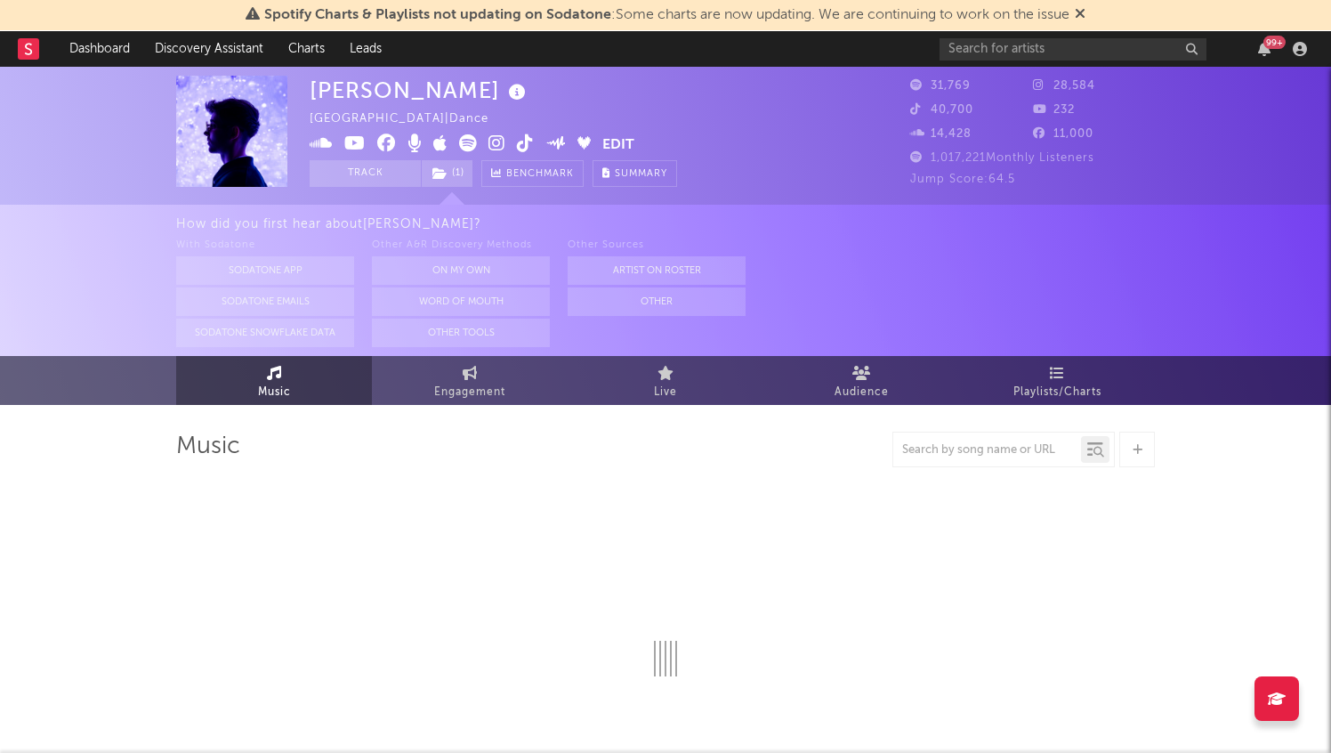
select select "6m"
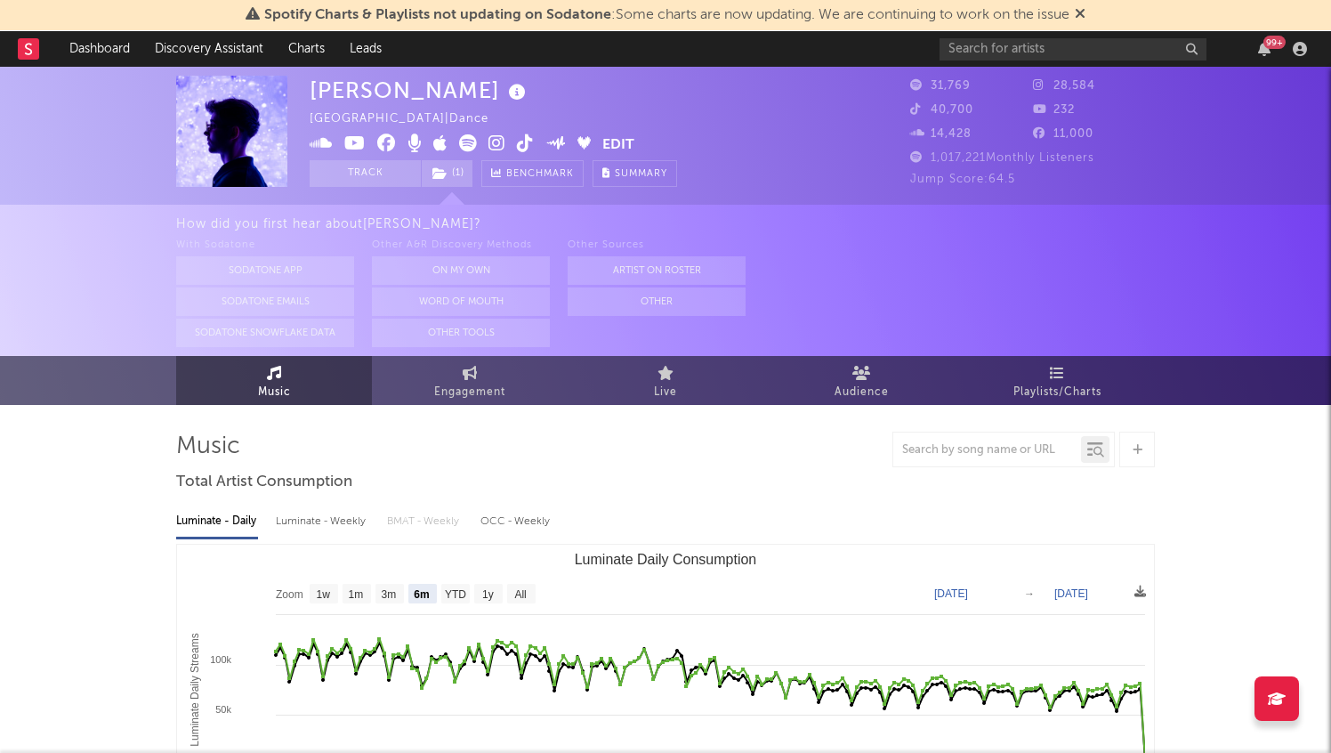
select select "6m"
click at [1152, 448] on div at bounding box center [1137, 449] width 36 height 36
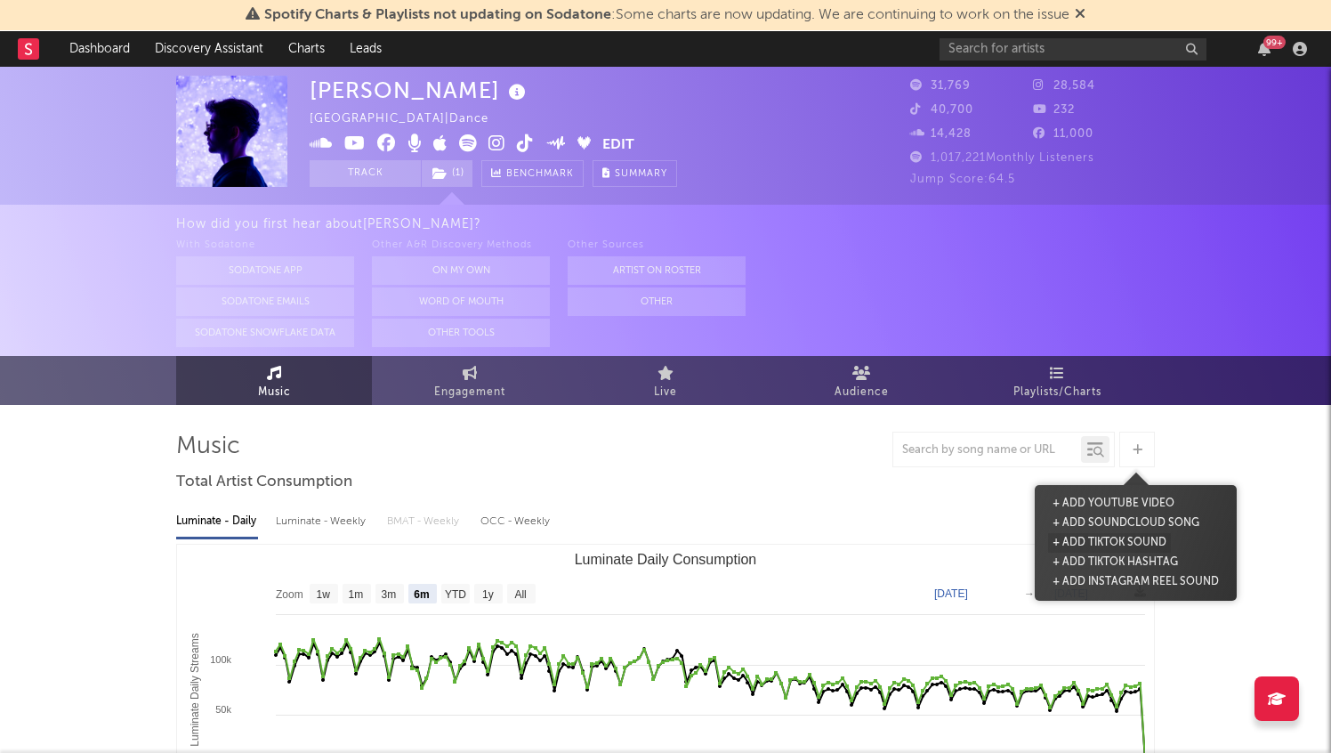
click at [1099, 549] on button "+ Add TikTok Sound" at bounding box center [1109, 543] width 123 height 20
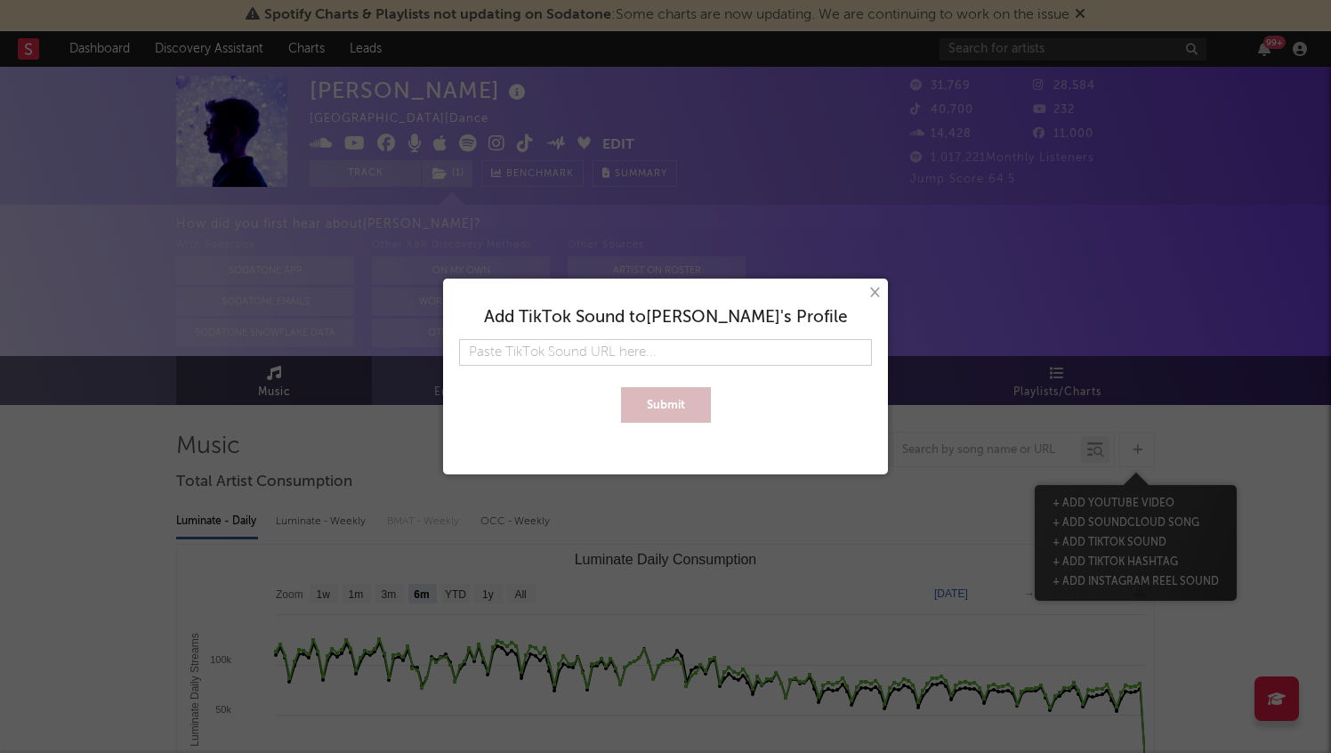
type input "https://www.tiktok.com/music/addicted-toby-romeo-7550780970910141206?is_from_we…"
click at [692, 410] on button "Submit" at bounding box center [666, 405] width 90 height 36
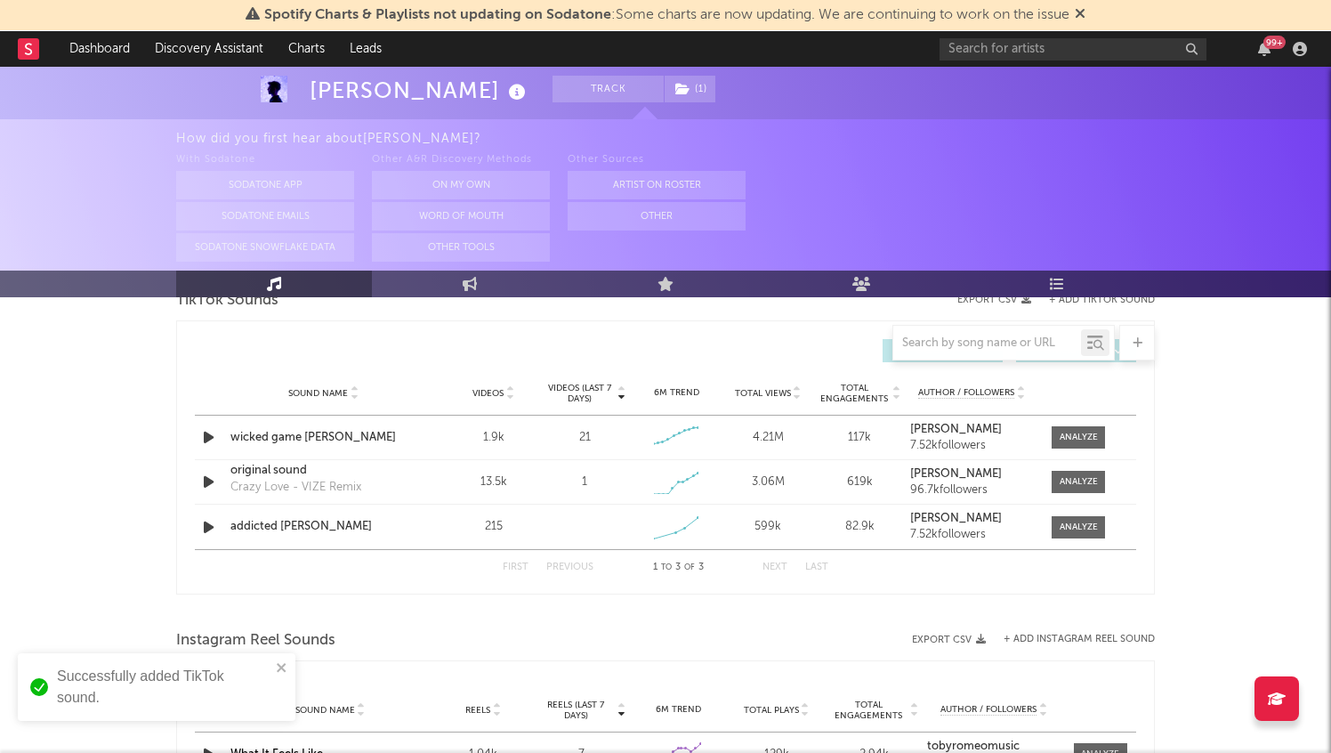
scroll to position [1290, 0]
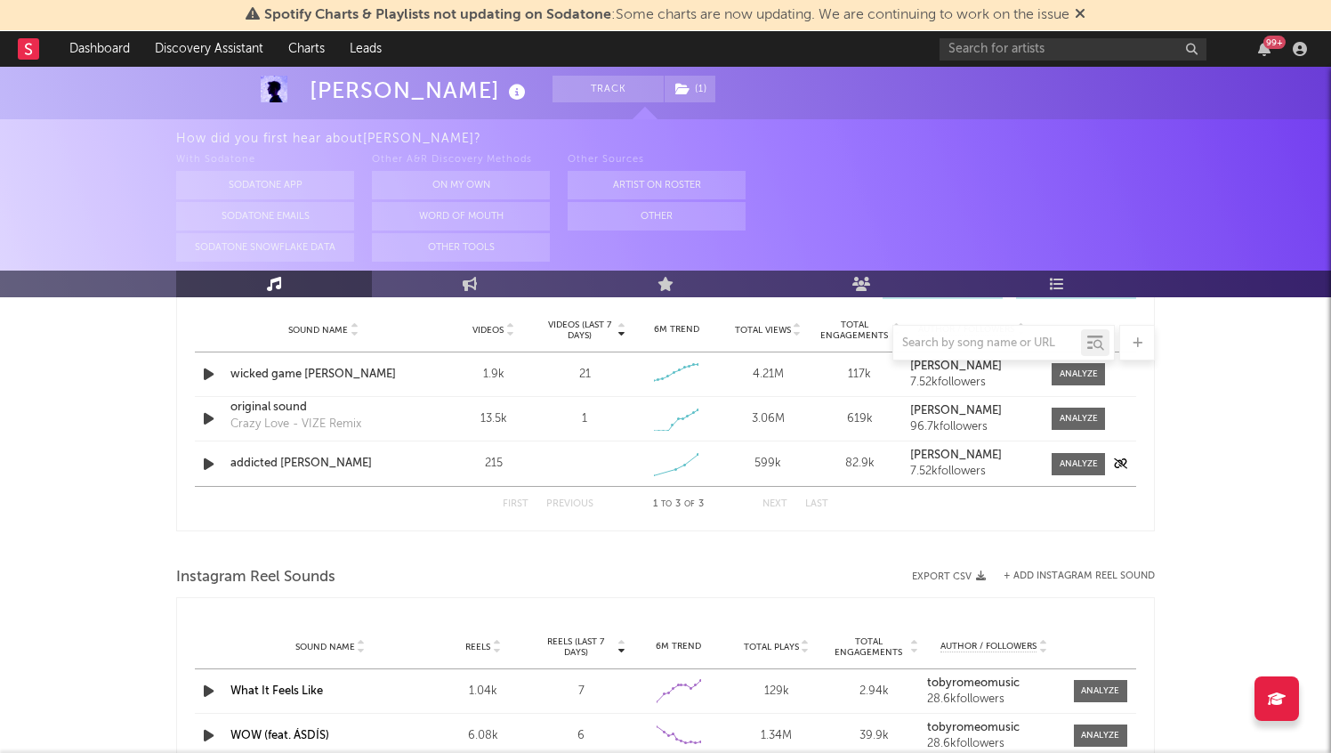
click at [205, 465] on icon "button" at bounding box center [208, 464] width 19 height 22
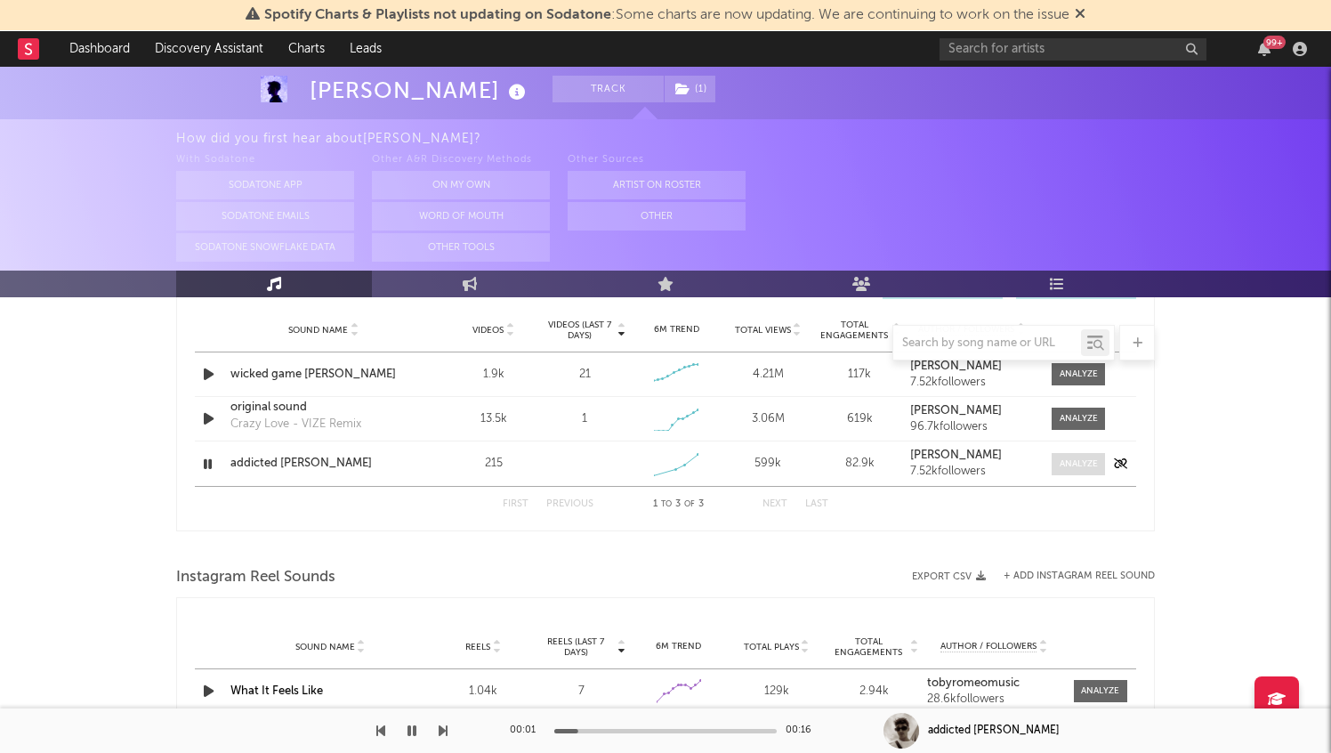
click at [1083, 465] on div at bounding box center [1078, 463] width 38 height 13
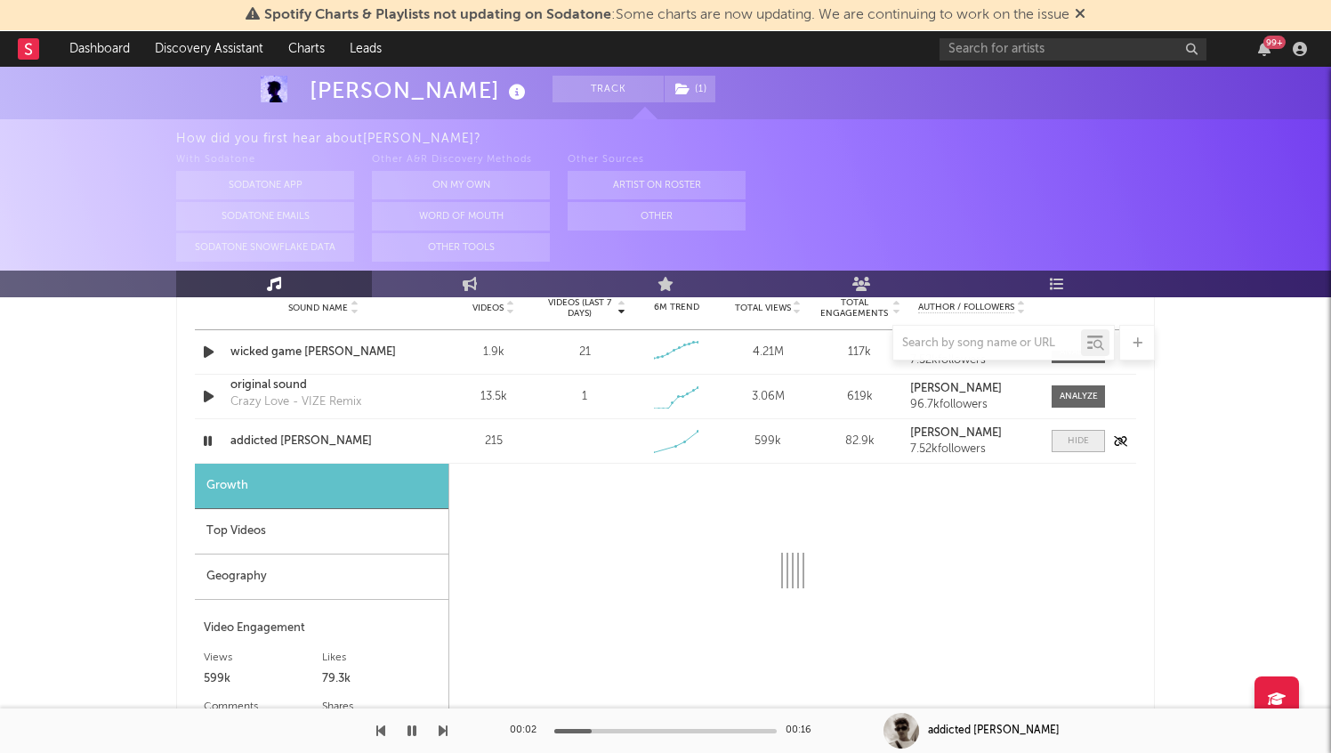
select select "1w"
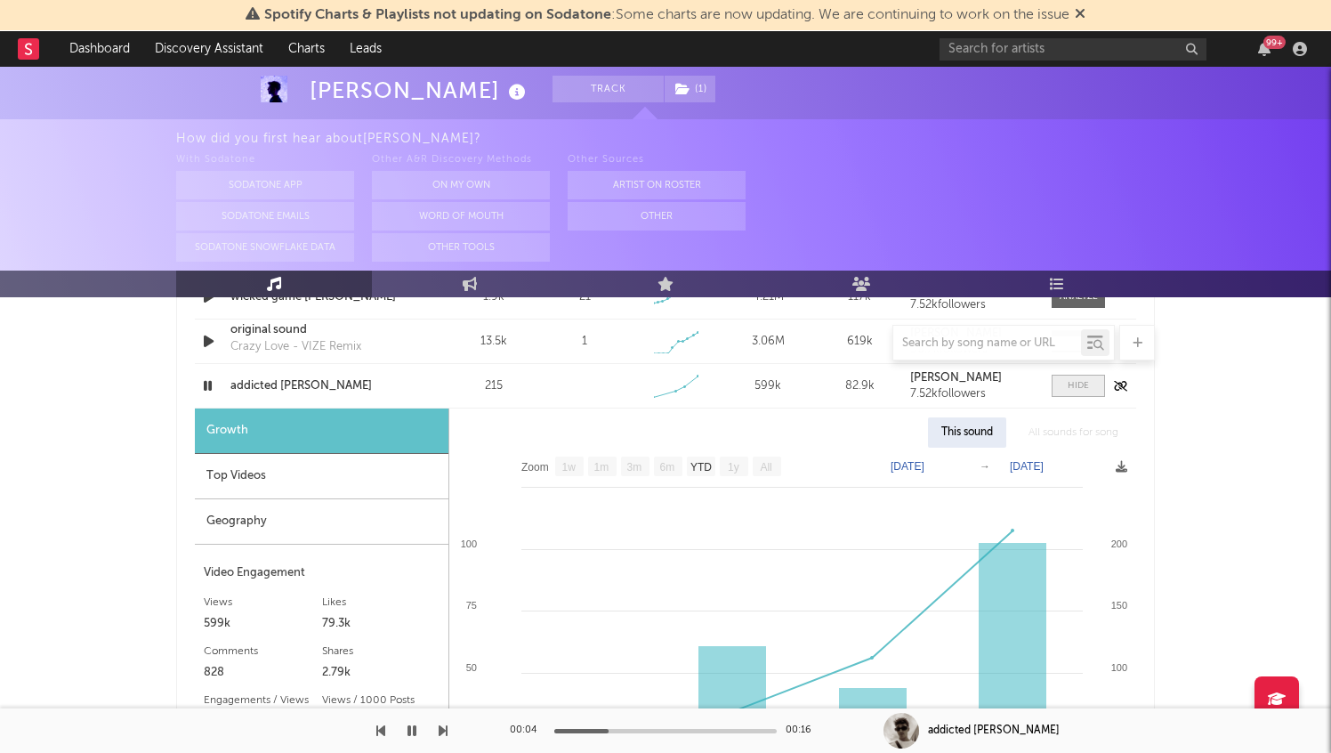
scroll to position [1242, 0]
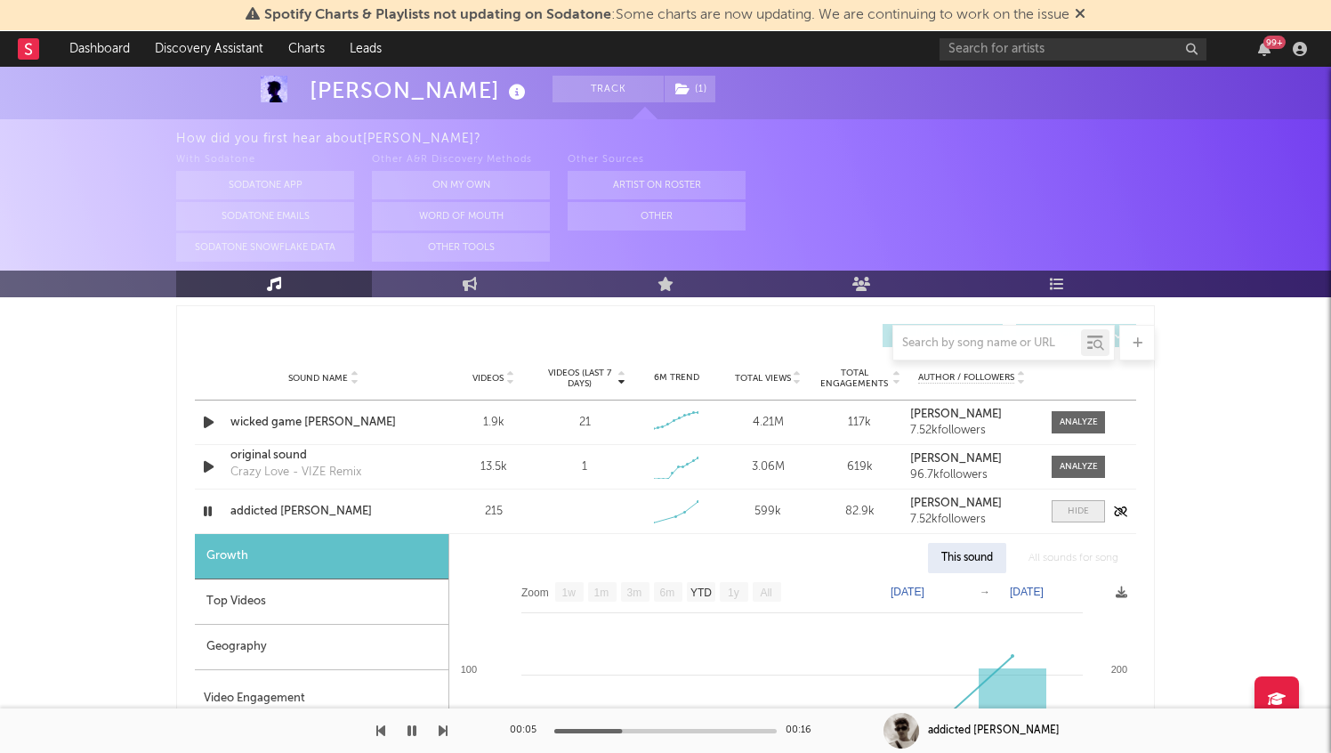
click at [1083, 509] on div at bounding box center [1077, 510] width 21 height 13
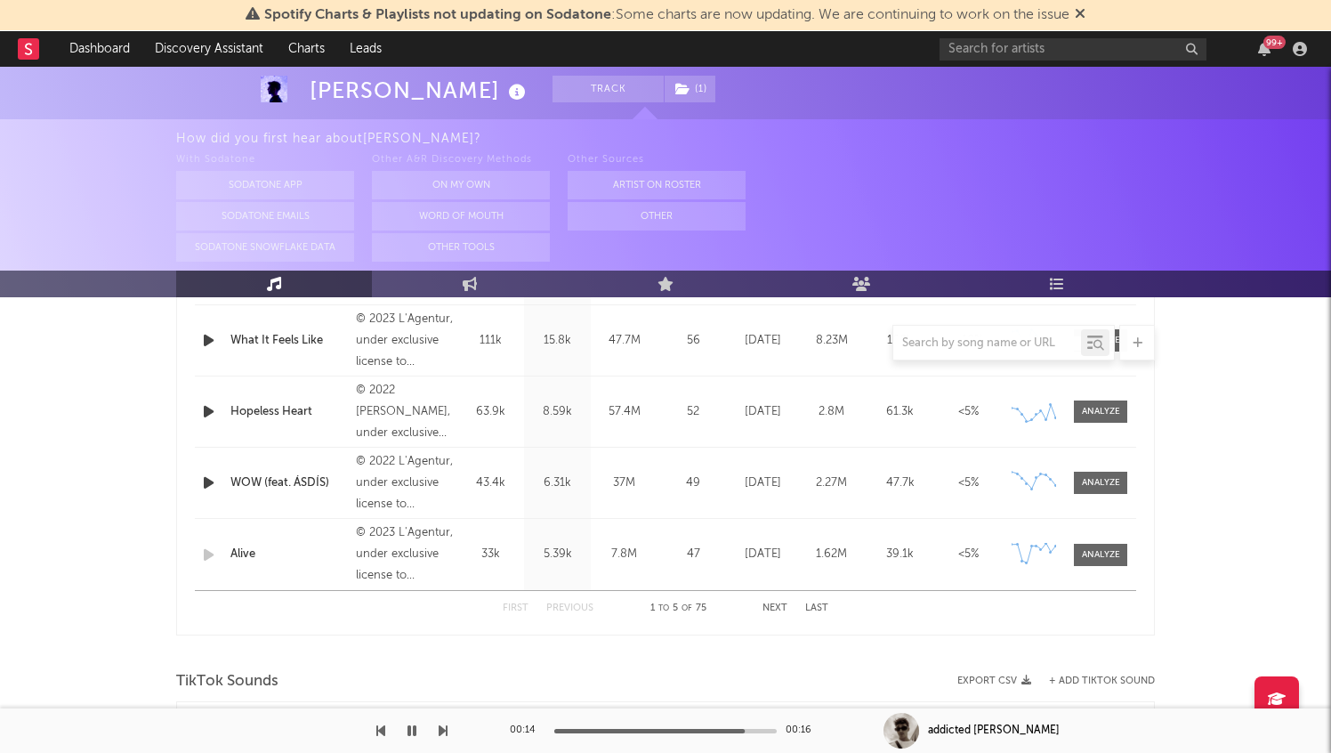
scroll to position [0, 0]
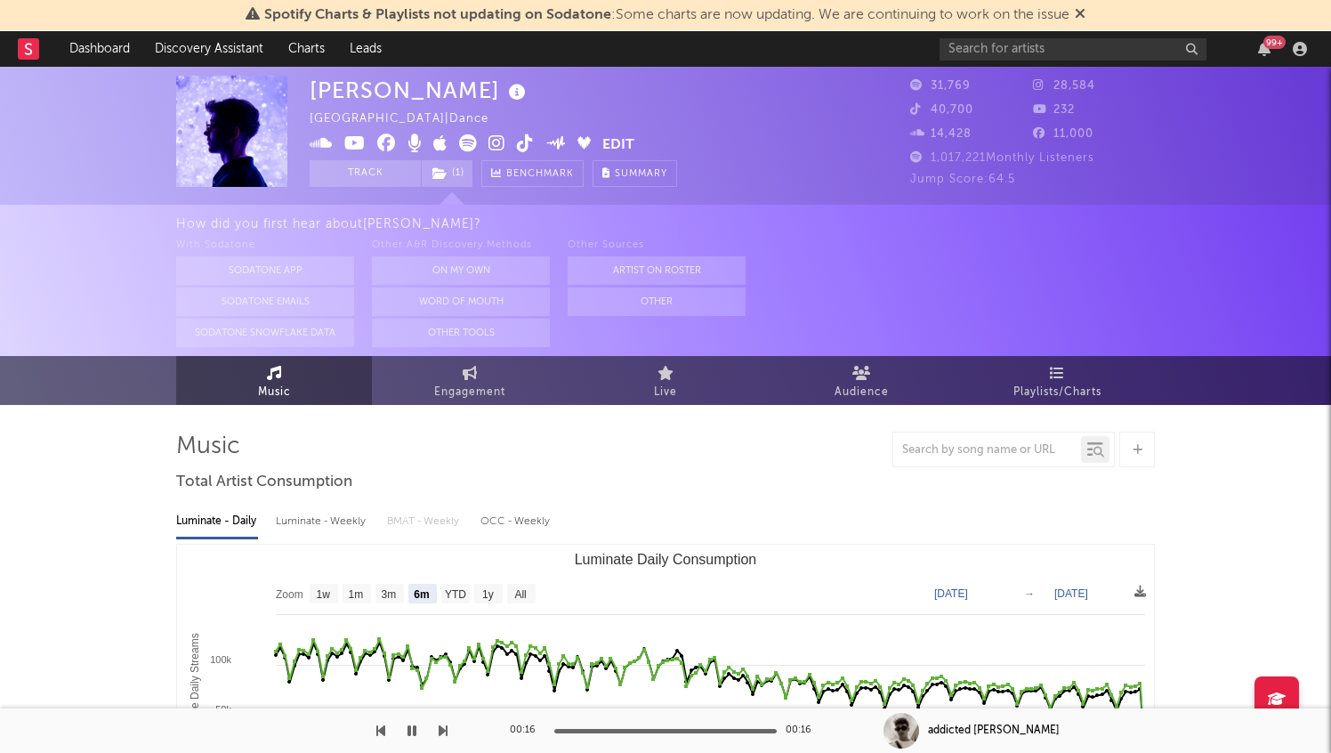
click at [25, 39] on rect at bounding box center [28, 48] width 21 height 21
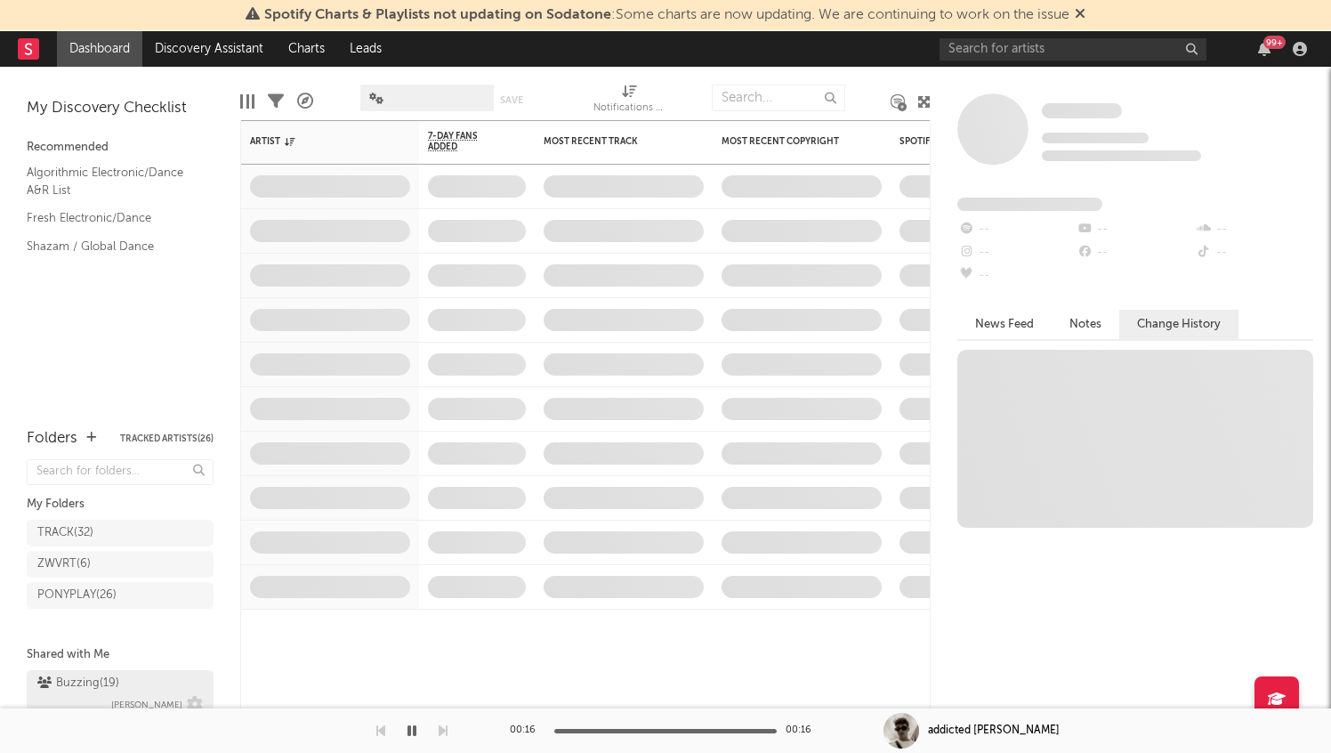
click at [155, 694] on span "Jorn Heringa" at bounding box center [146, 704] width 71 height 21
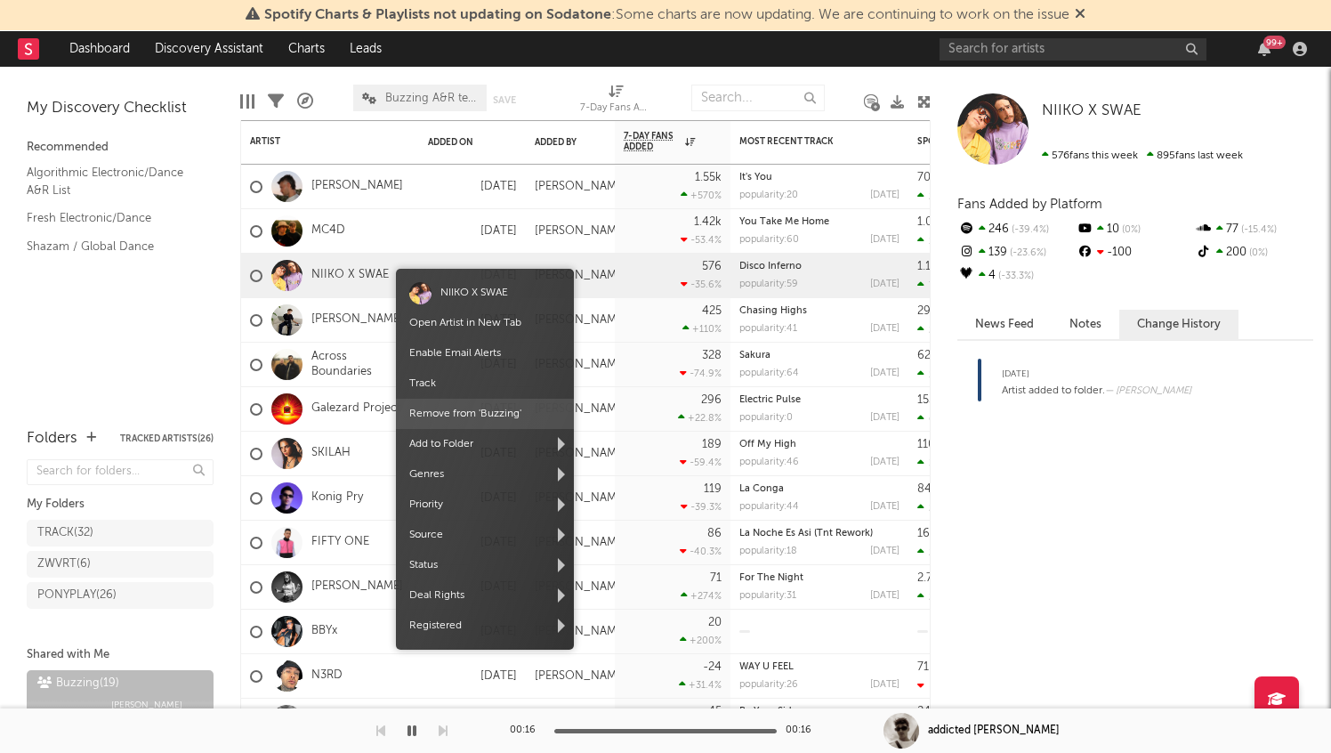
click at [471, 416] on span "Remove from ' Buzzing '" at bounding box center [485, 413] width 178 height 30
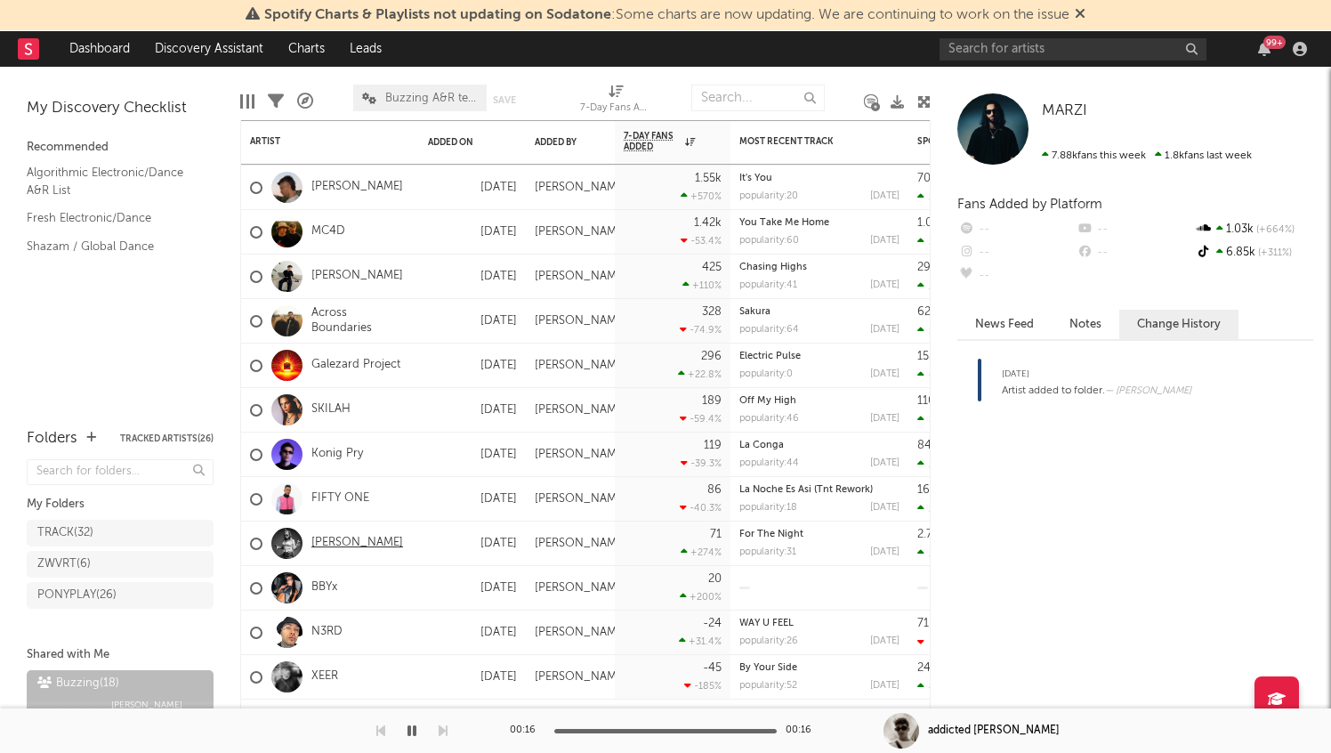
click at [331, 539] on link "JULIET" at bounding box center [357, 542] width 92 height 15
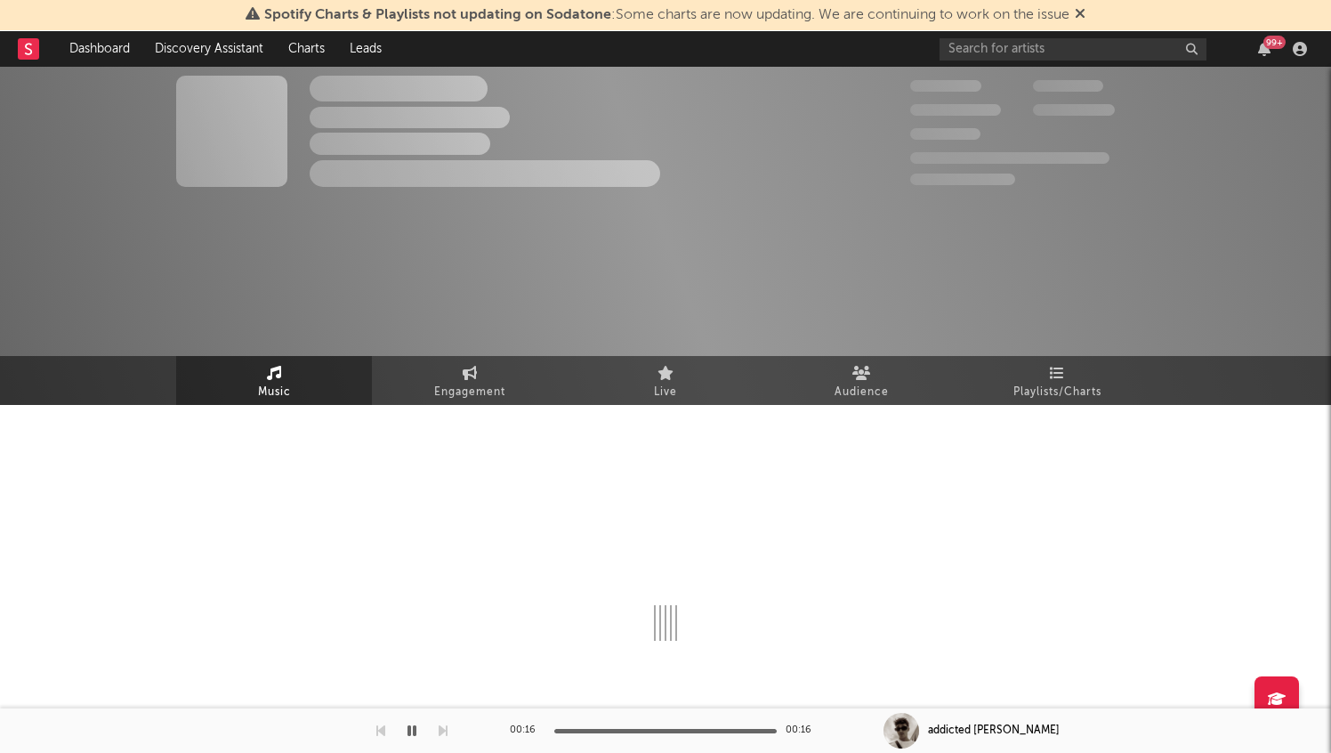
select select "1w"
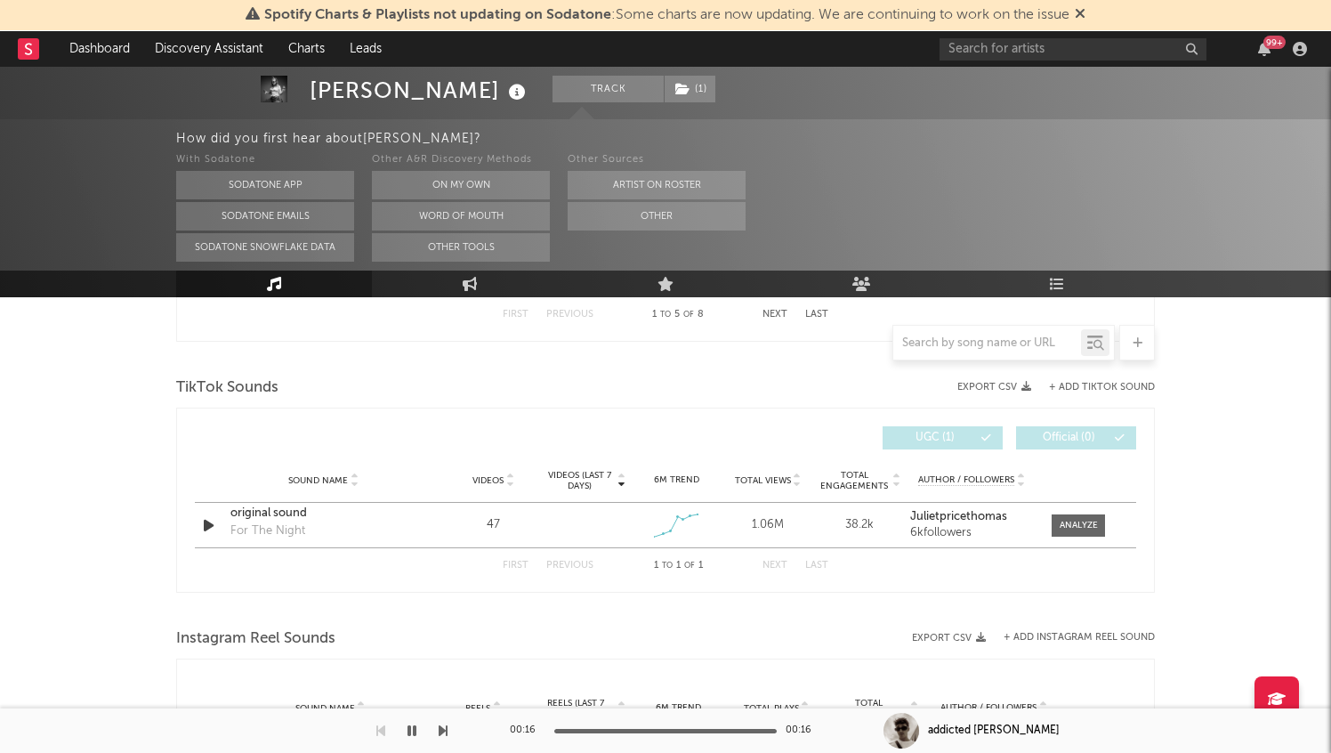
scroll to position [1168, 0]
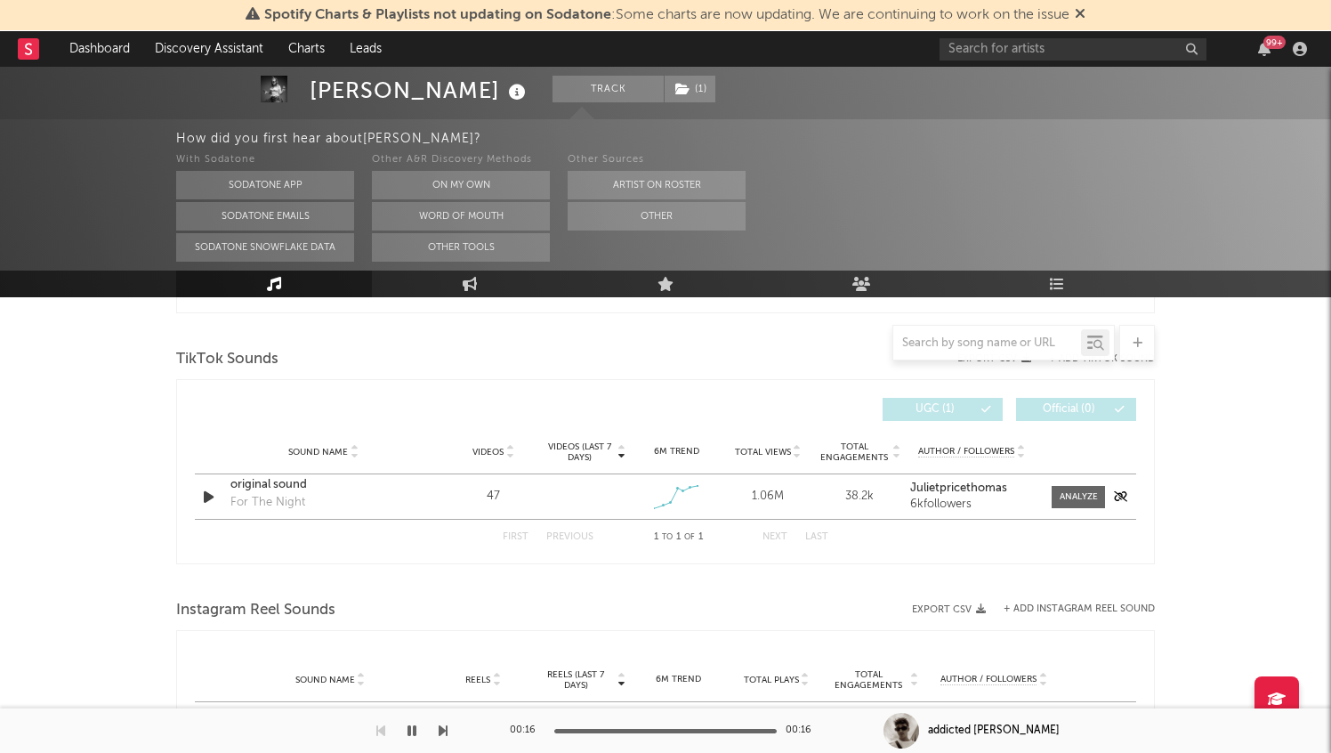
click at [207, 501] on icon "button" at bounding box center [208, 497] width 19 height 22
click at [1087, 493] on div at bounding box center [1078, 496] width 38 height 13
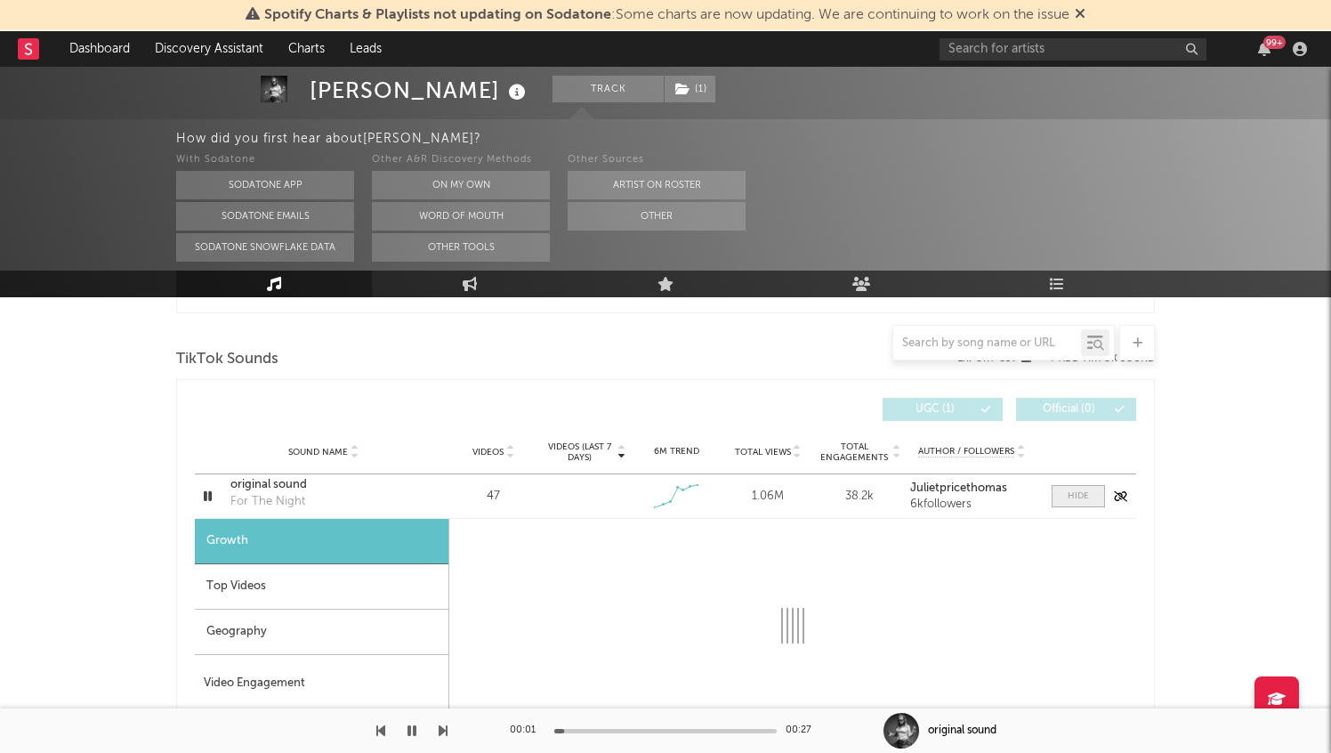
select select "1w"
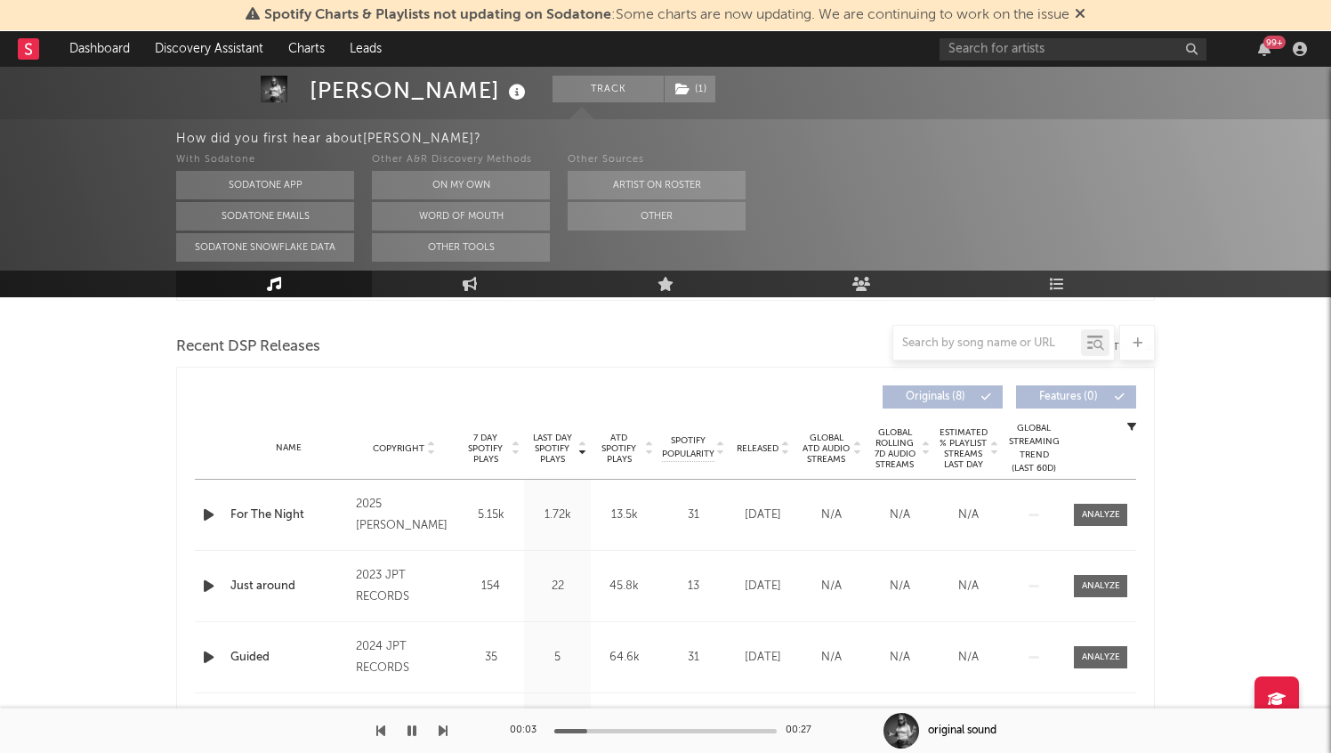
scroll to position [631, 0]
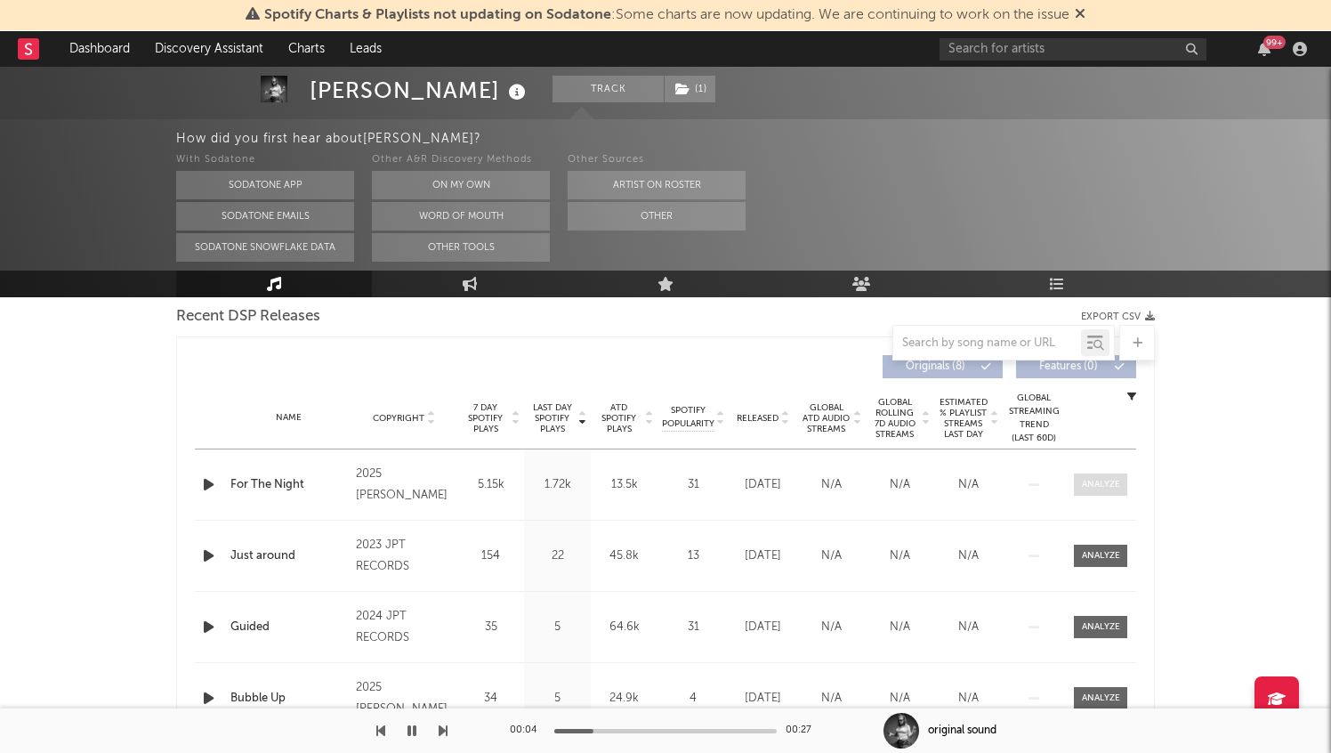
click at [1099, 478] on div at bounding box center [1101, 484] width 38 height 13
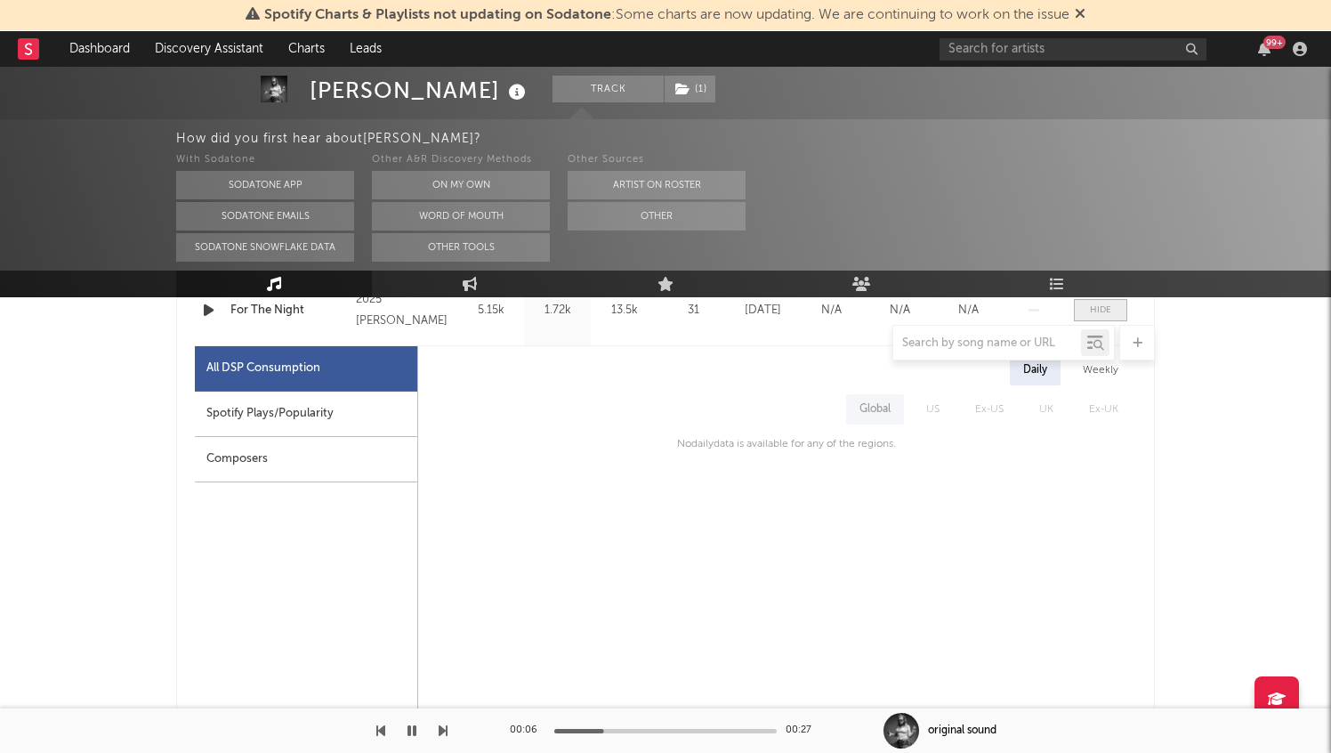
scroll to position [781, 0]
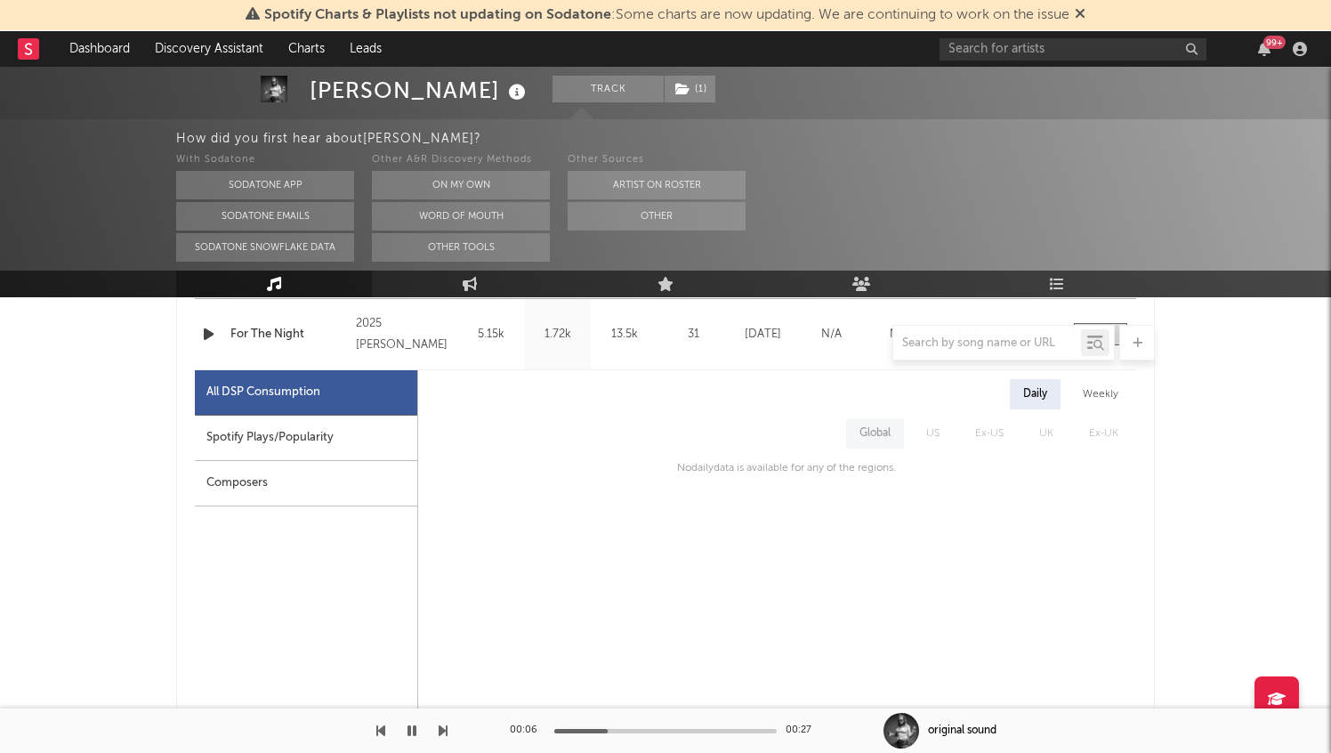
click at [304, 437] on div "Spotify Plays/Popularity" at bounding box center [306, 437] width 222 height 45
select select "1w"
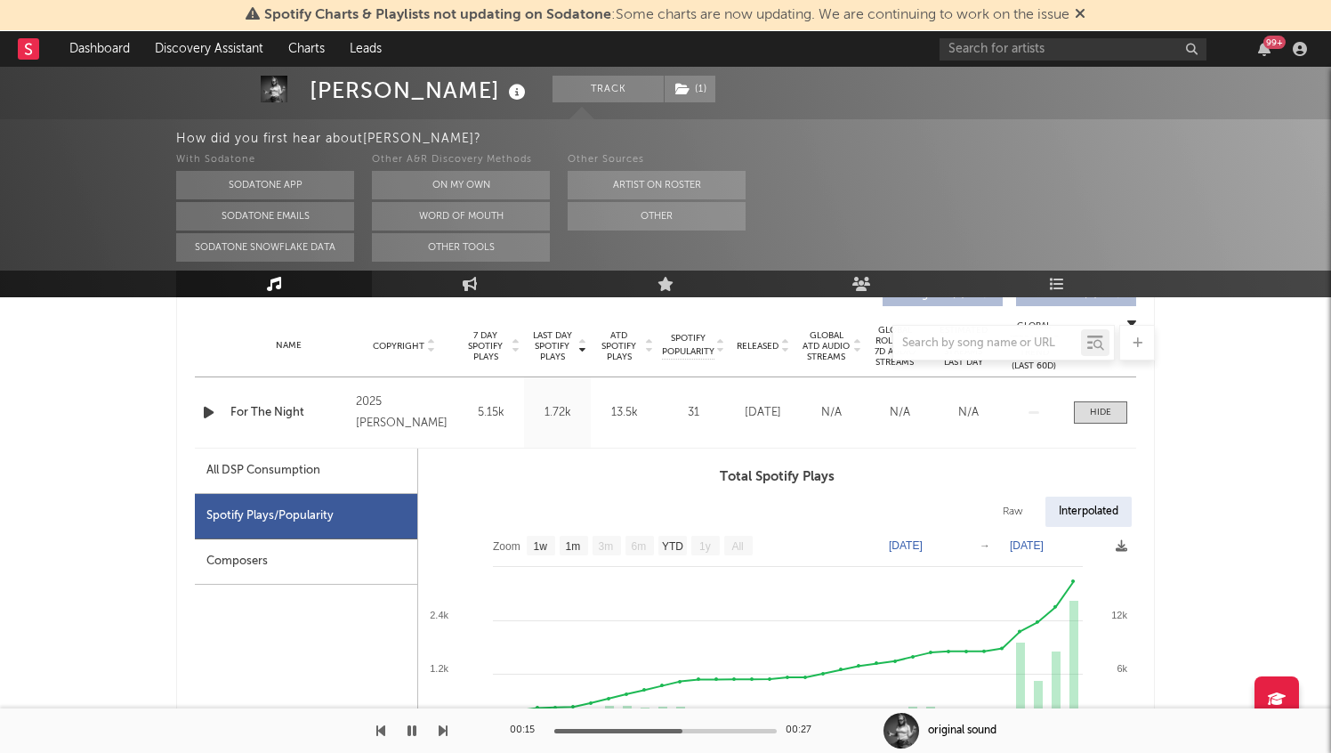
scroll to position [697, 0]
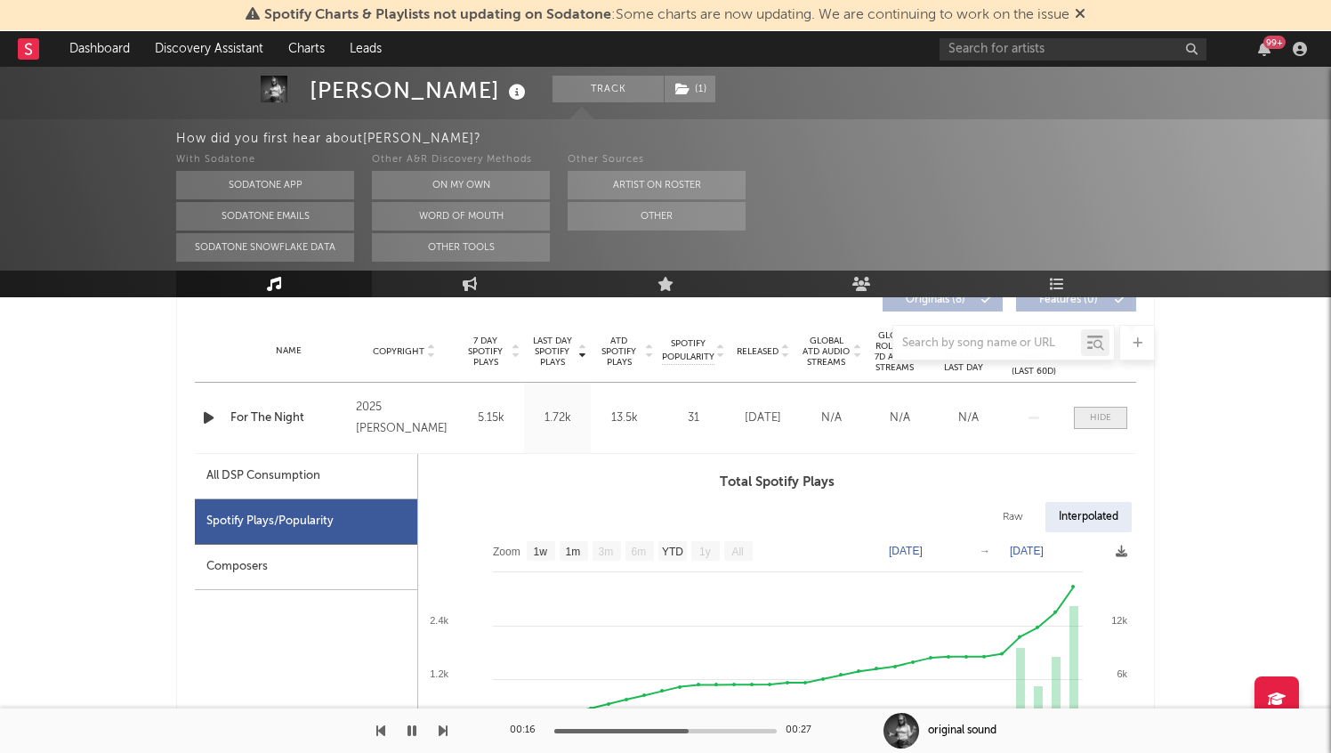
click at [1098, 422] on div at bounding box center [1100, 417] width 21 height 13
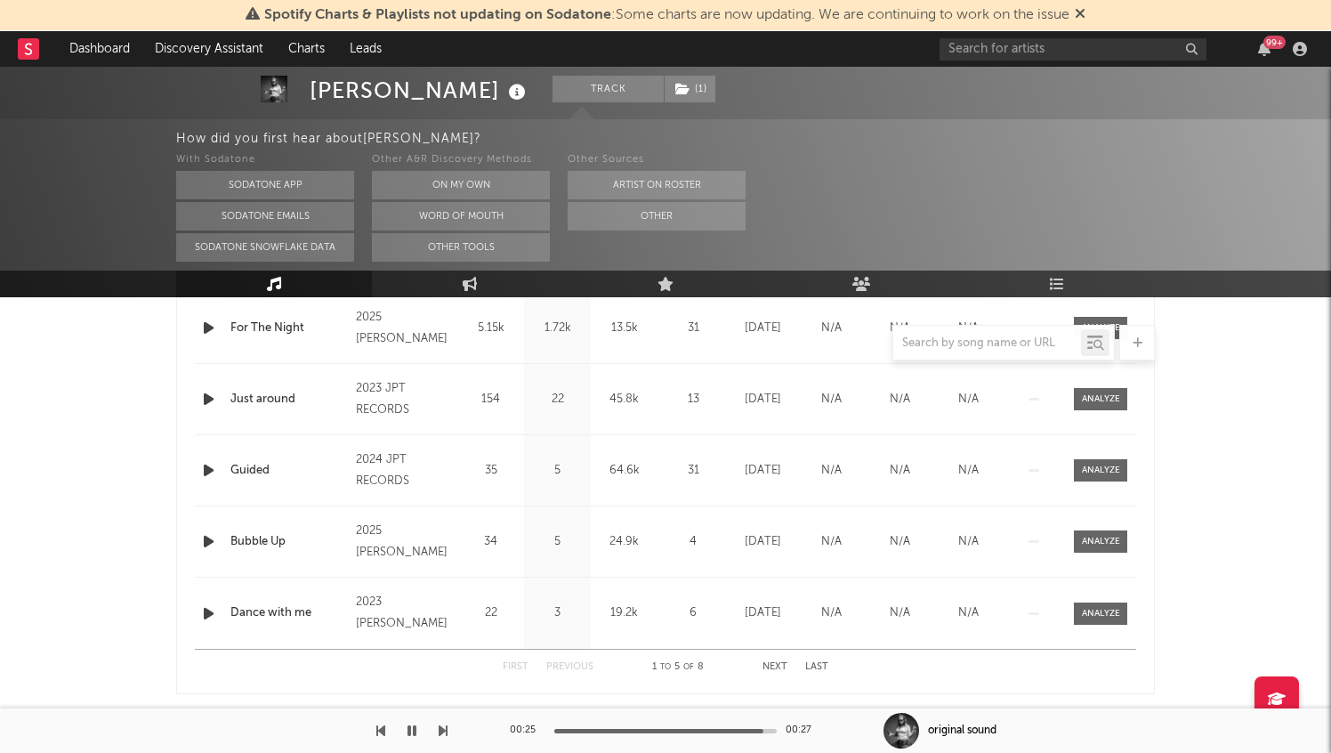
scroll to position [797, 0]
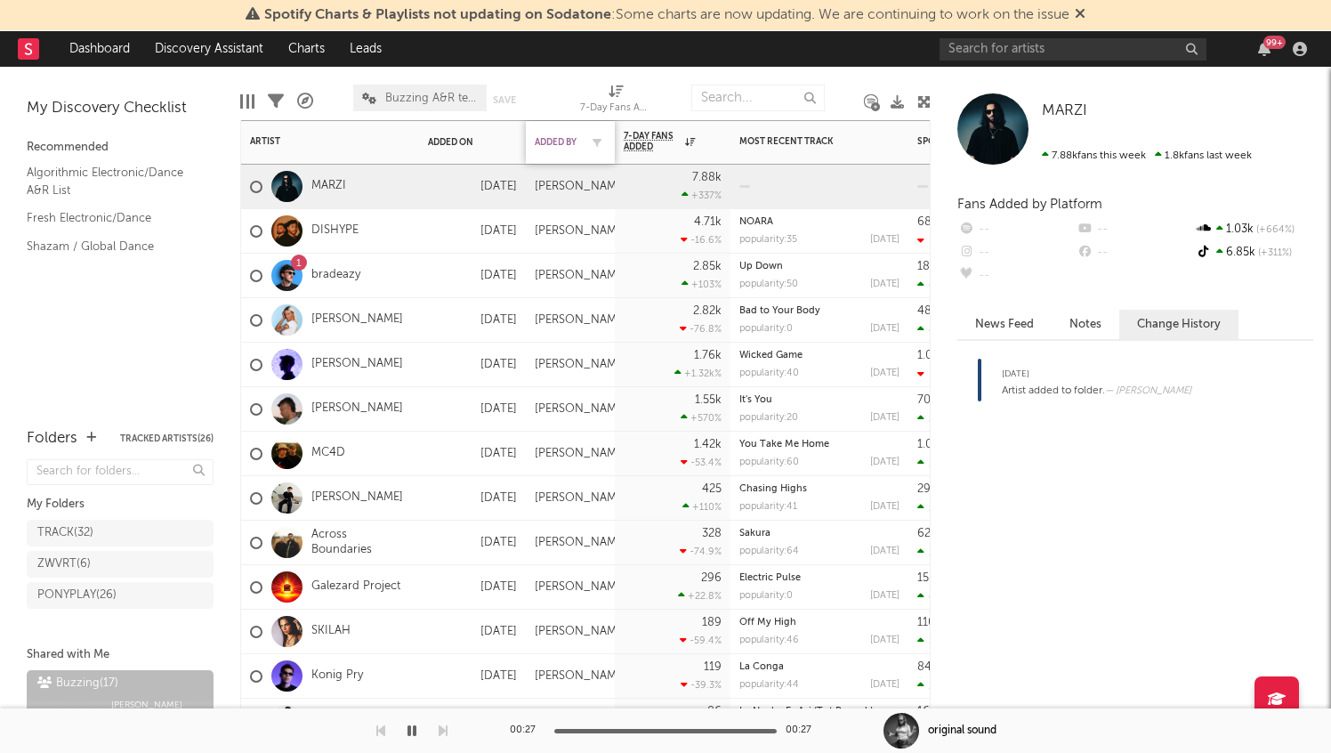
click at [557, 141] on div "Added By" at bounding box center [557, 142] width 44 height 11
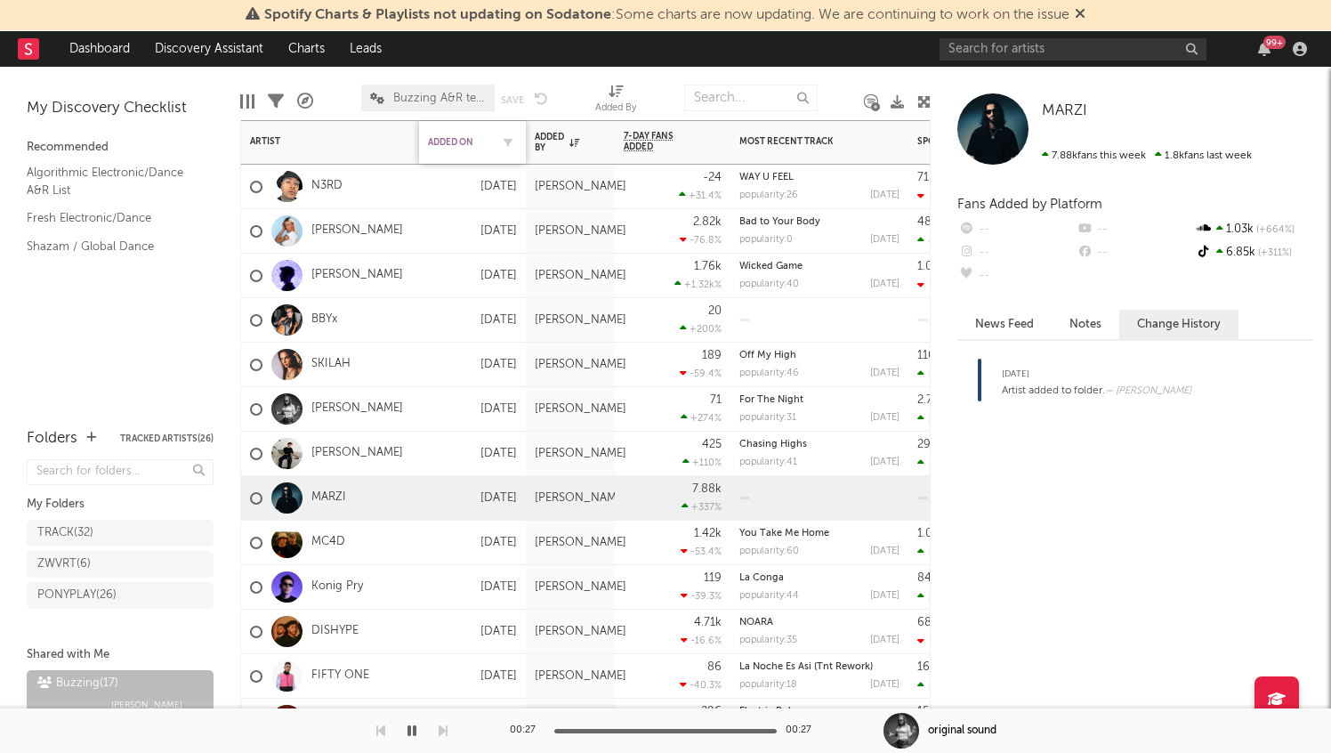
click at [460, 141] on div "Added On" at bounding box center [459, 142] width 62 height 11
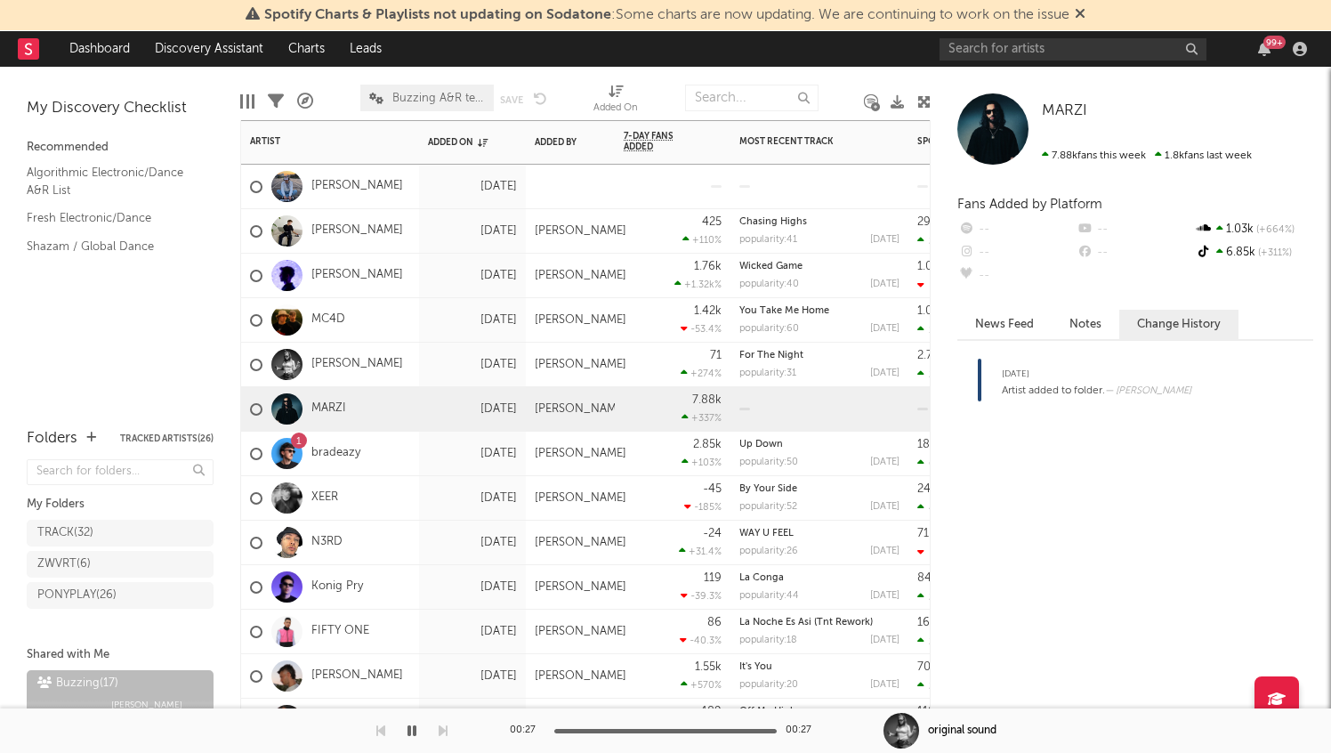
click at [327, 221] on div "Julian" at bounding box center [326, 231] width 153 height 52
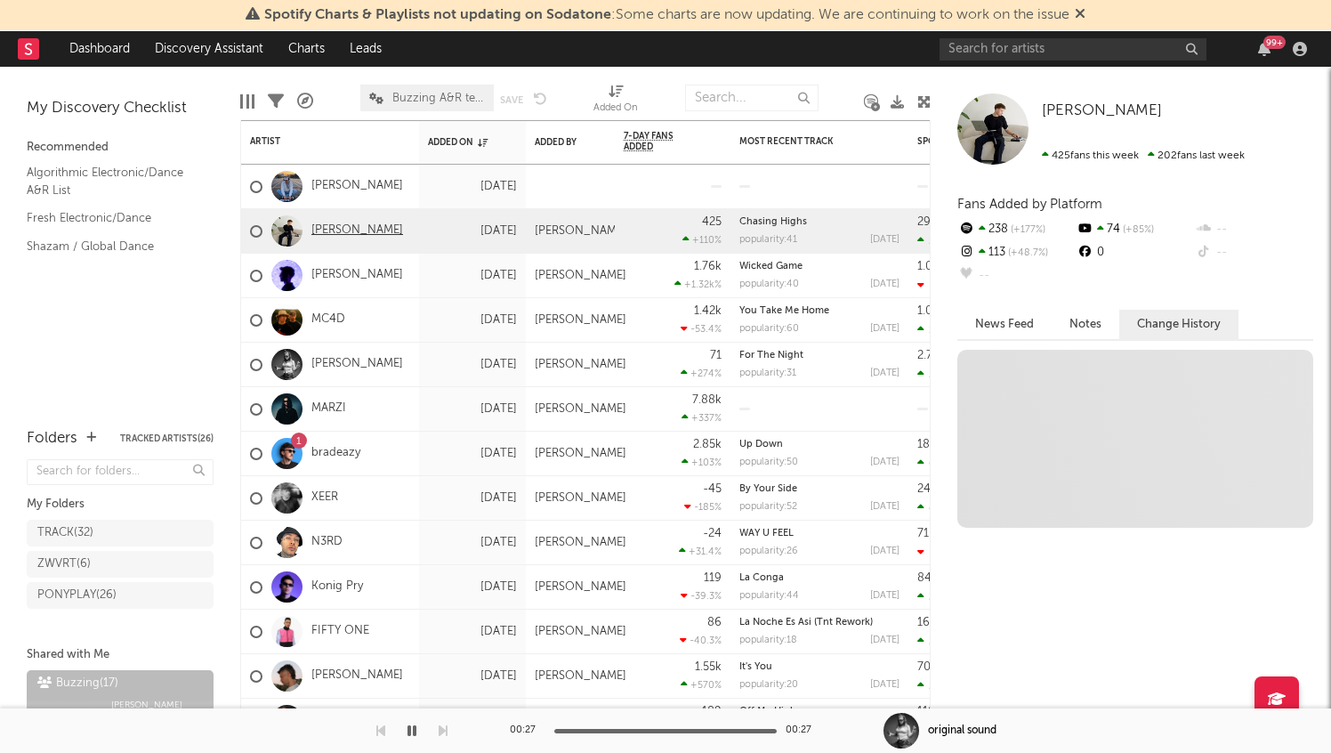
click at [326, 226] on link "Julian" at bounding box center [357, 230] width 92 height 15
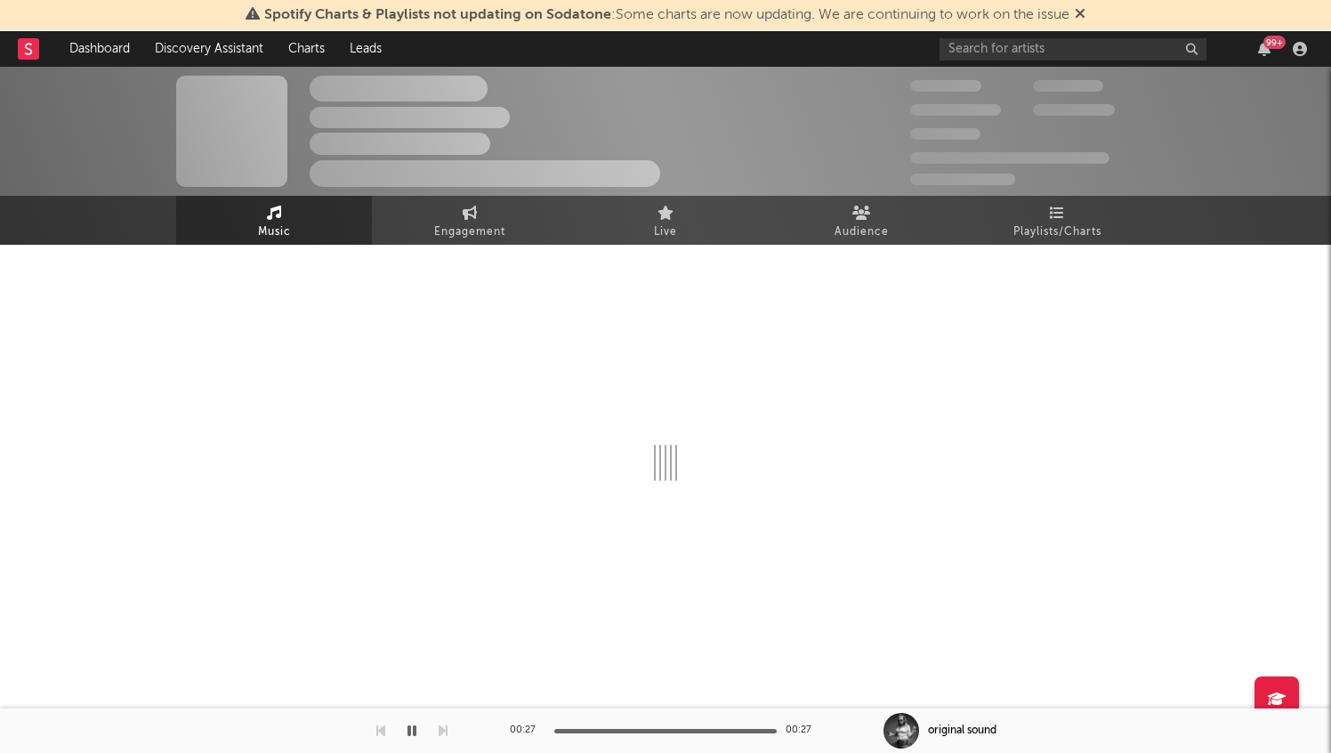
select select "6m"
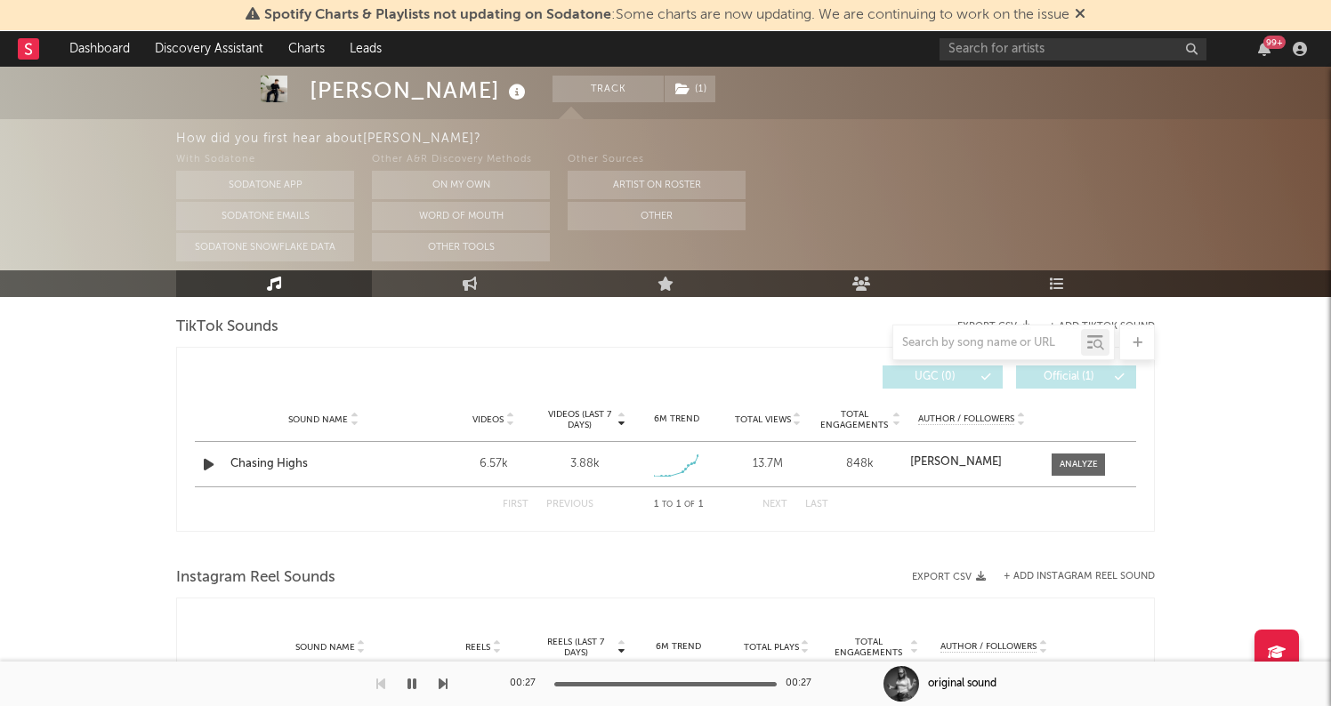
scroll to position [1203, 0]
click at [1062, 470] on span at bounding box center [1077, 461] width 53 height 22
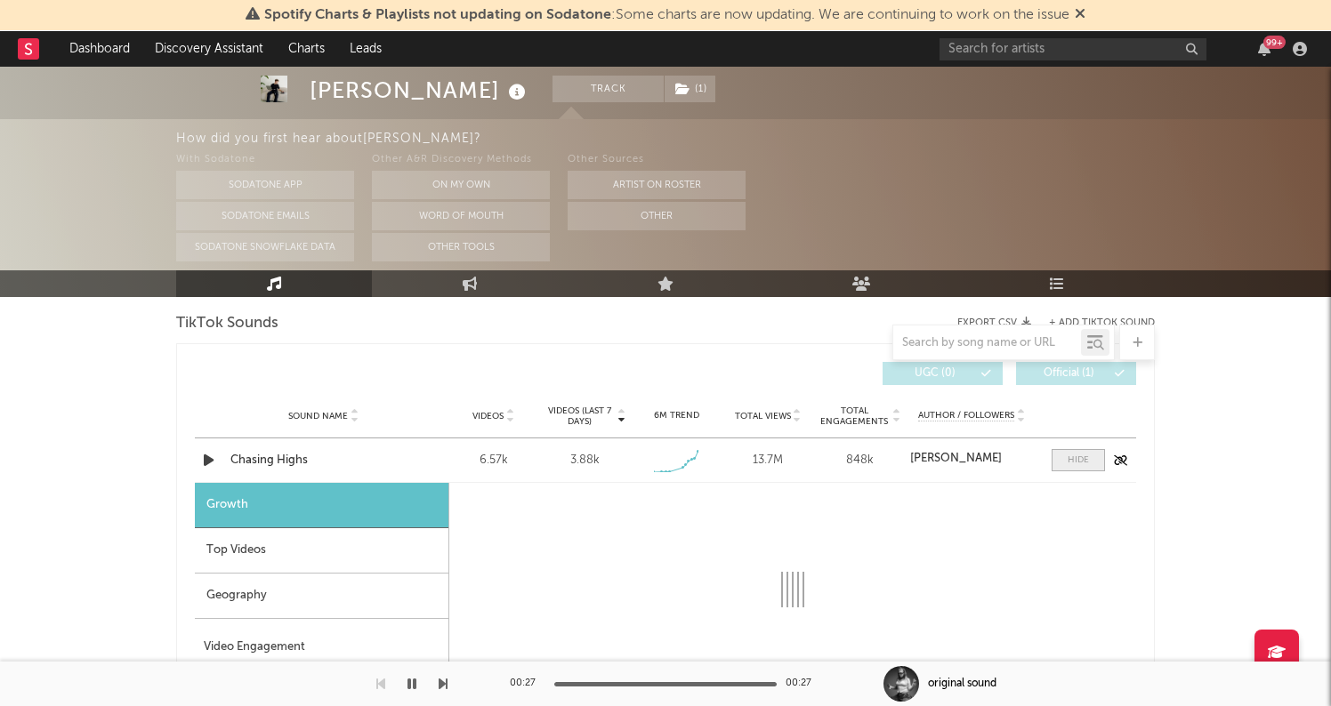
select select "1w"
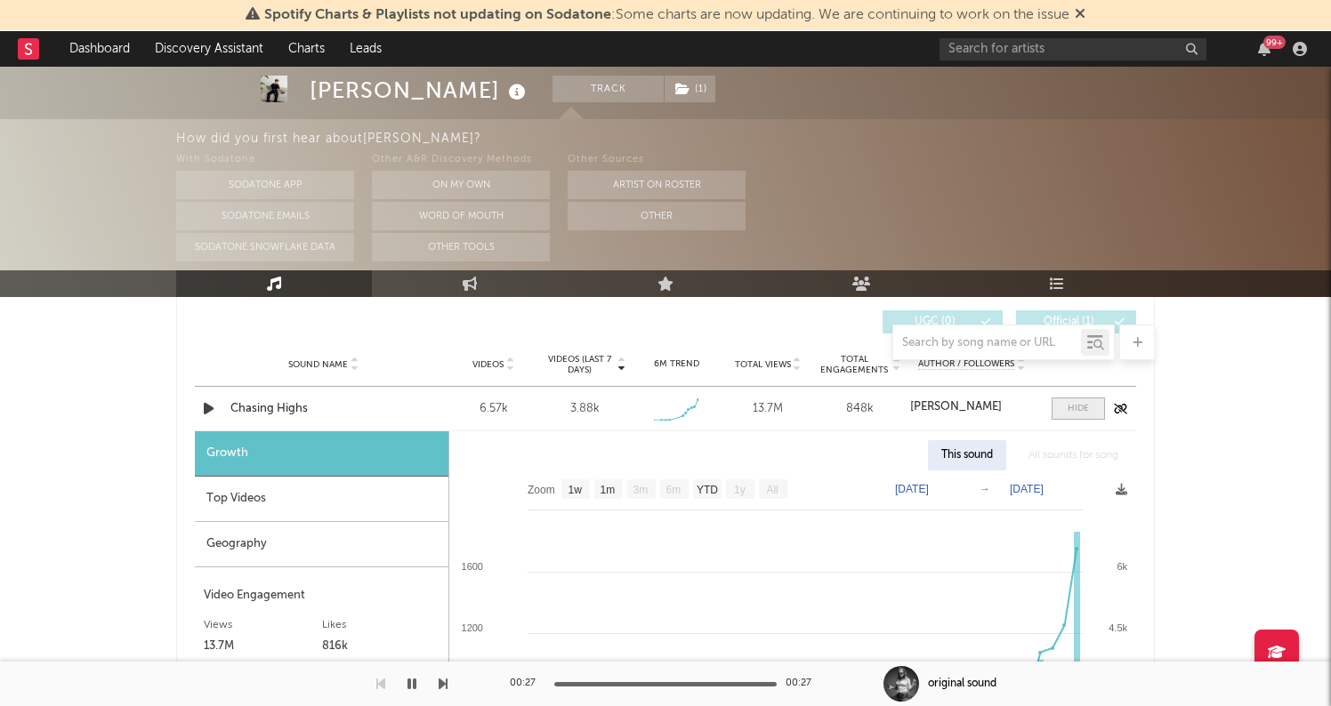
scroll to position [1252, 0]
click at [1077, 406] on div at bounding box center [1077, 411] width 21 height 13
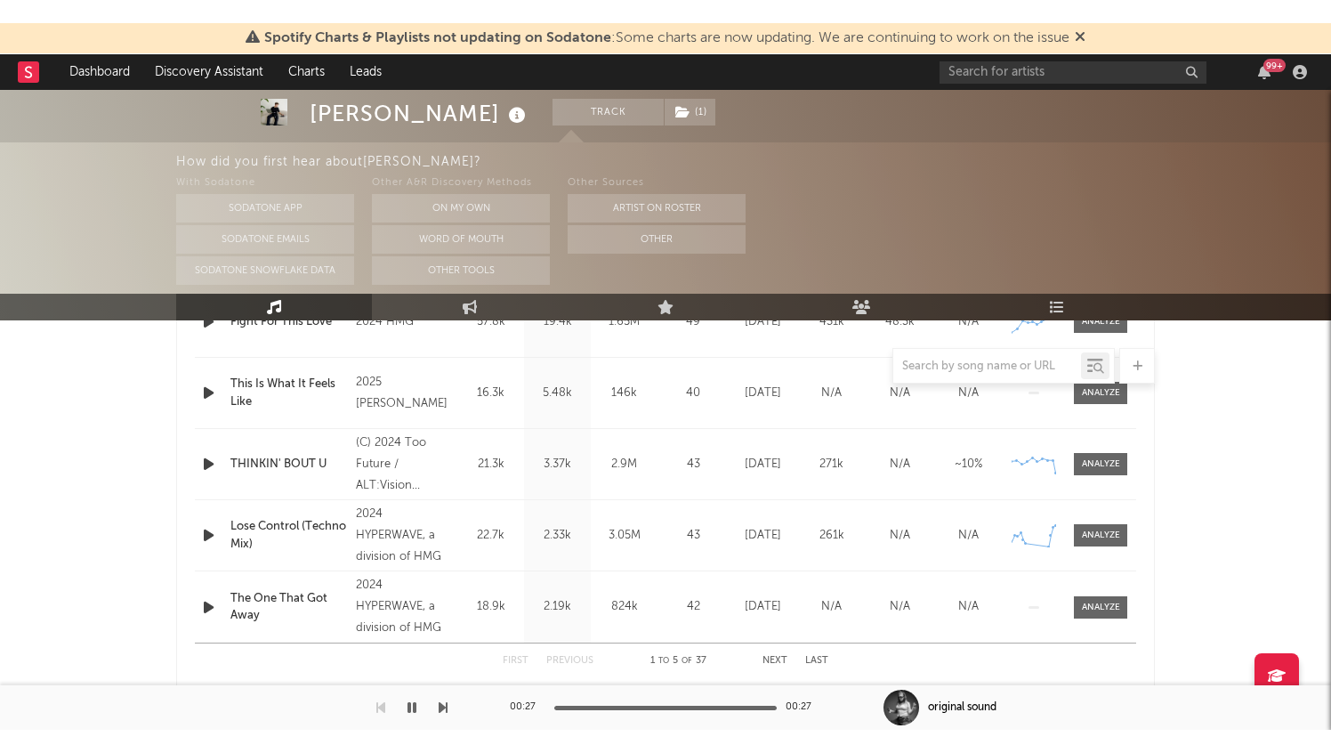
scroll to position [572, 0]
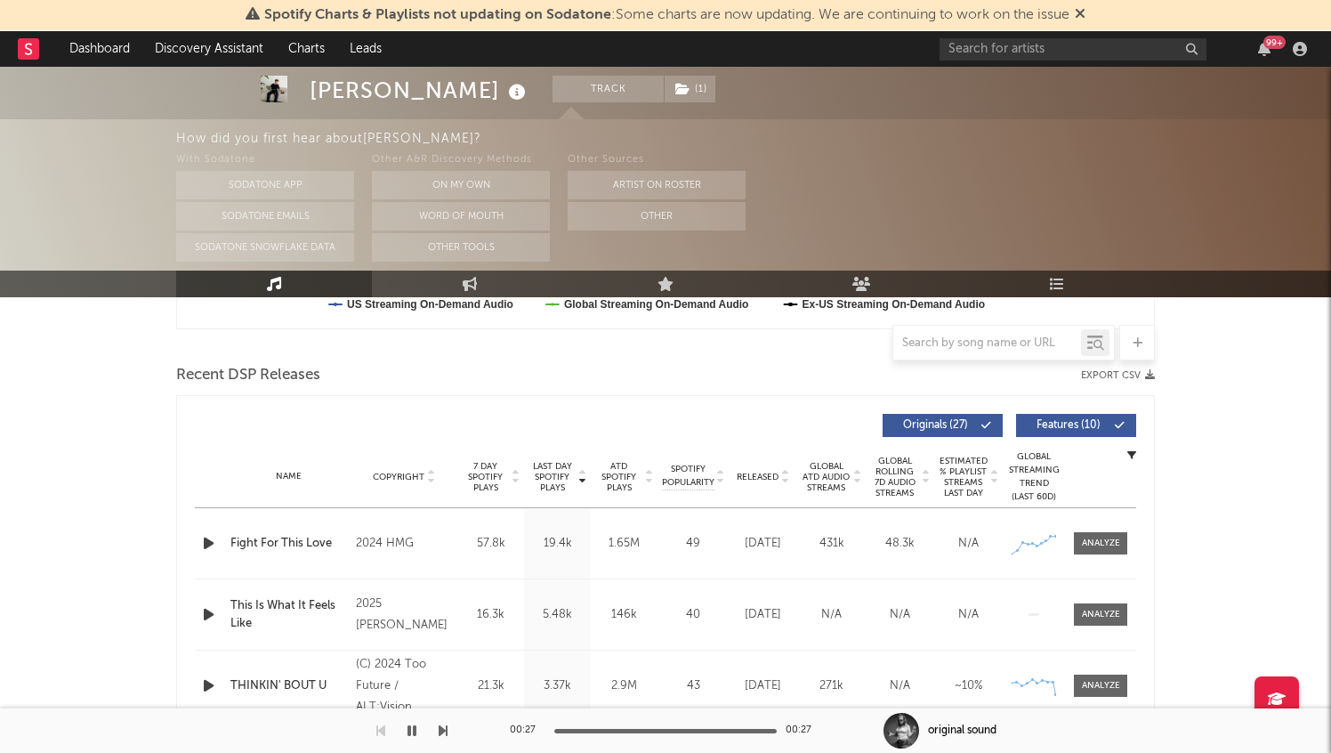
click at [20, 51] on rect at bounding box center [28, 48] width 21 height 21
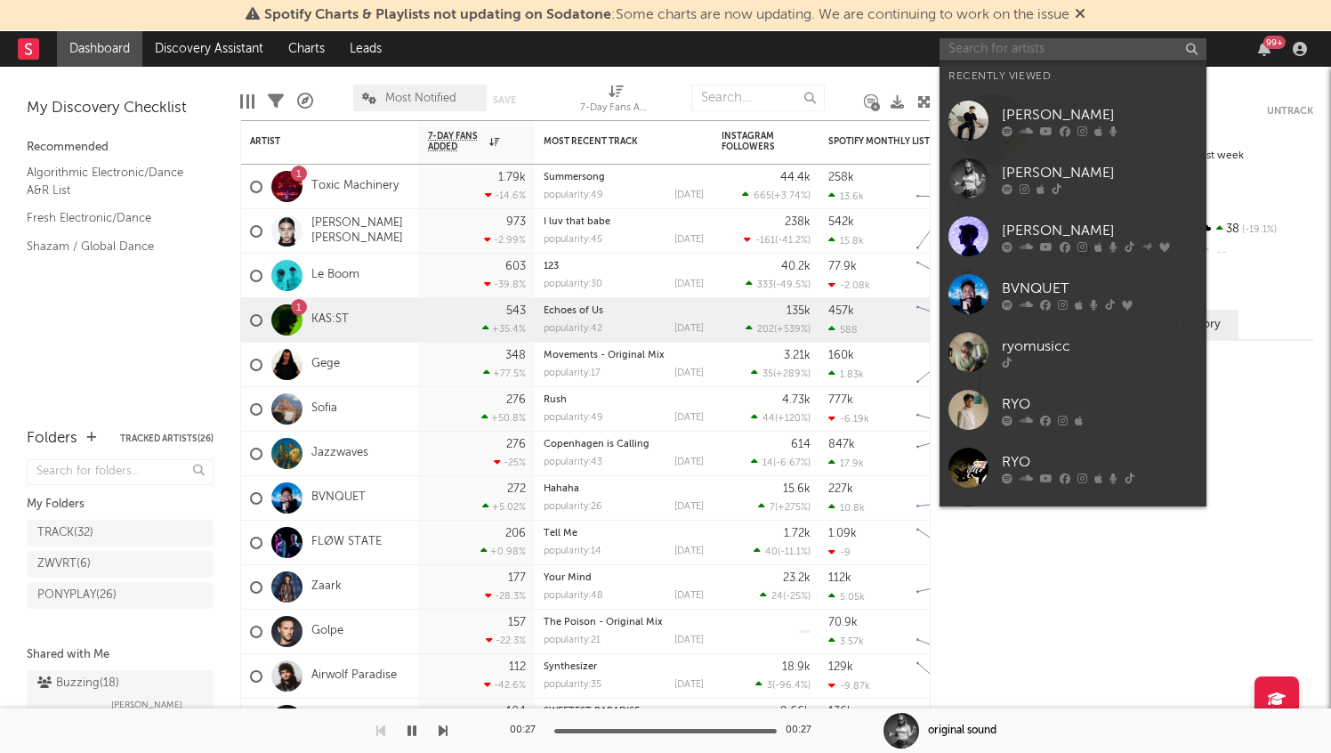
click at [1023, 44] on input "text" at bounding box center [1072, 49] width 267 height 22
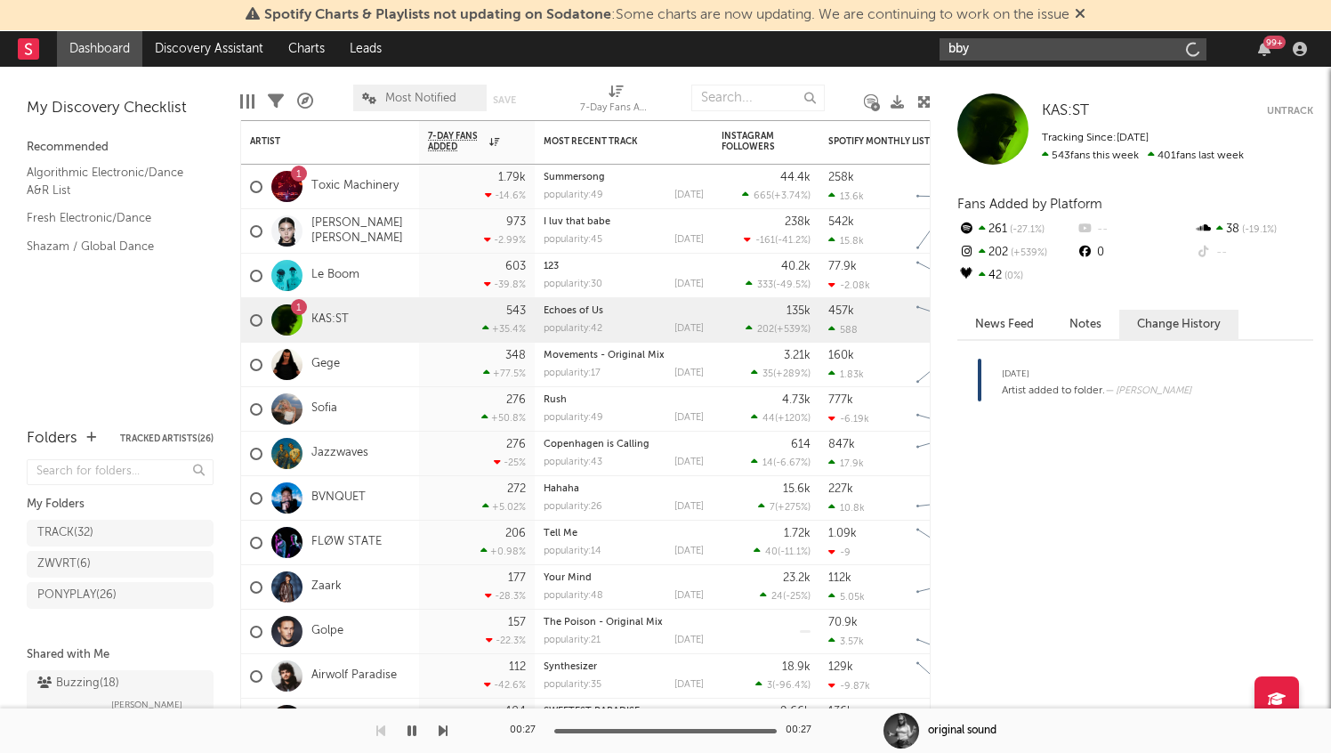
type input "bbyx"
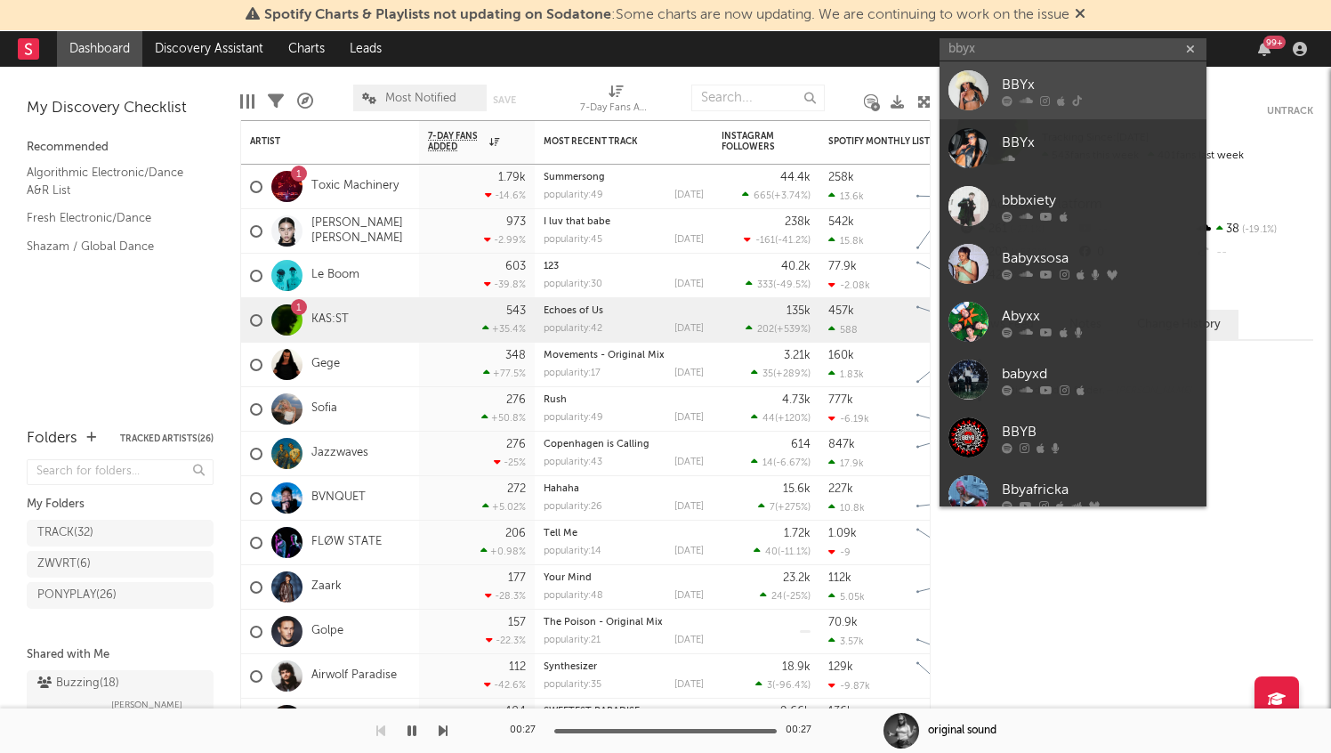
click at [1050, 74] on div "BBYx" at bounding box center [1100, 84] width 196 height 21
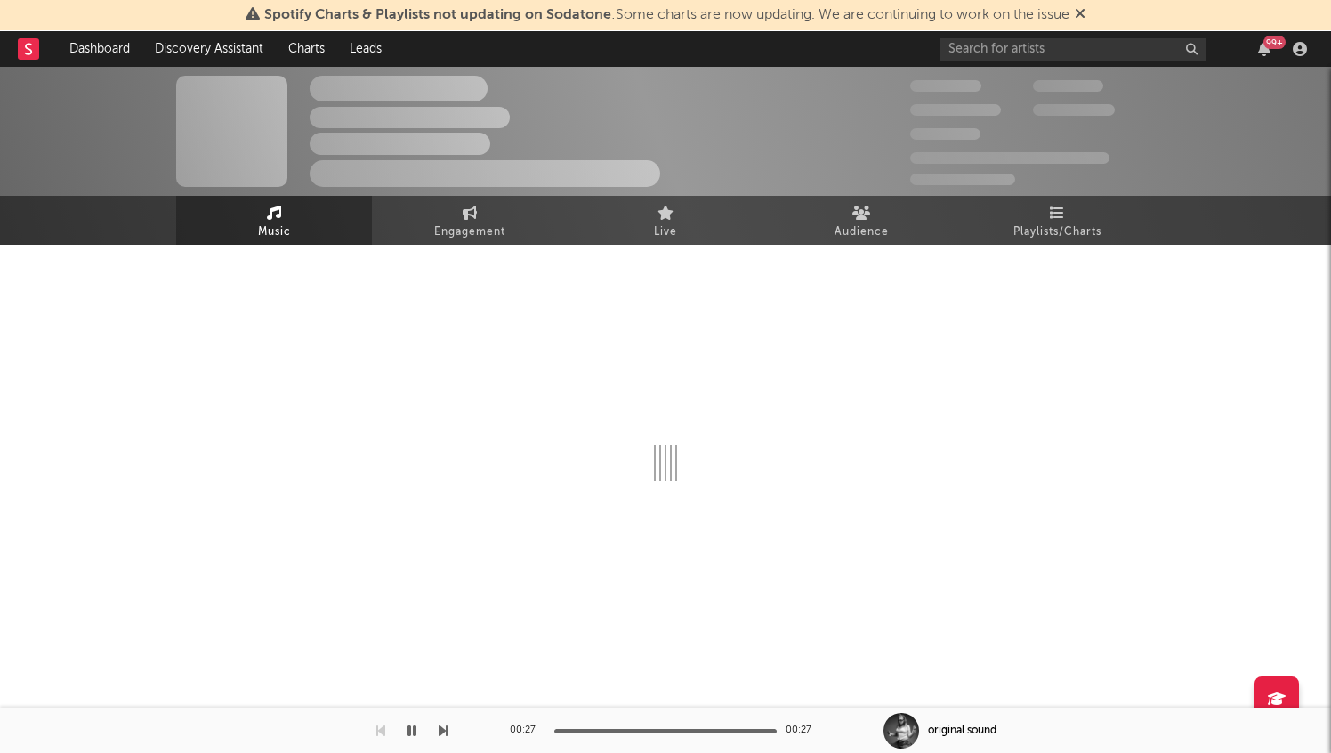
select select "6m"
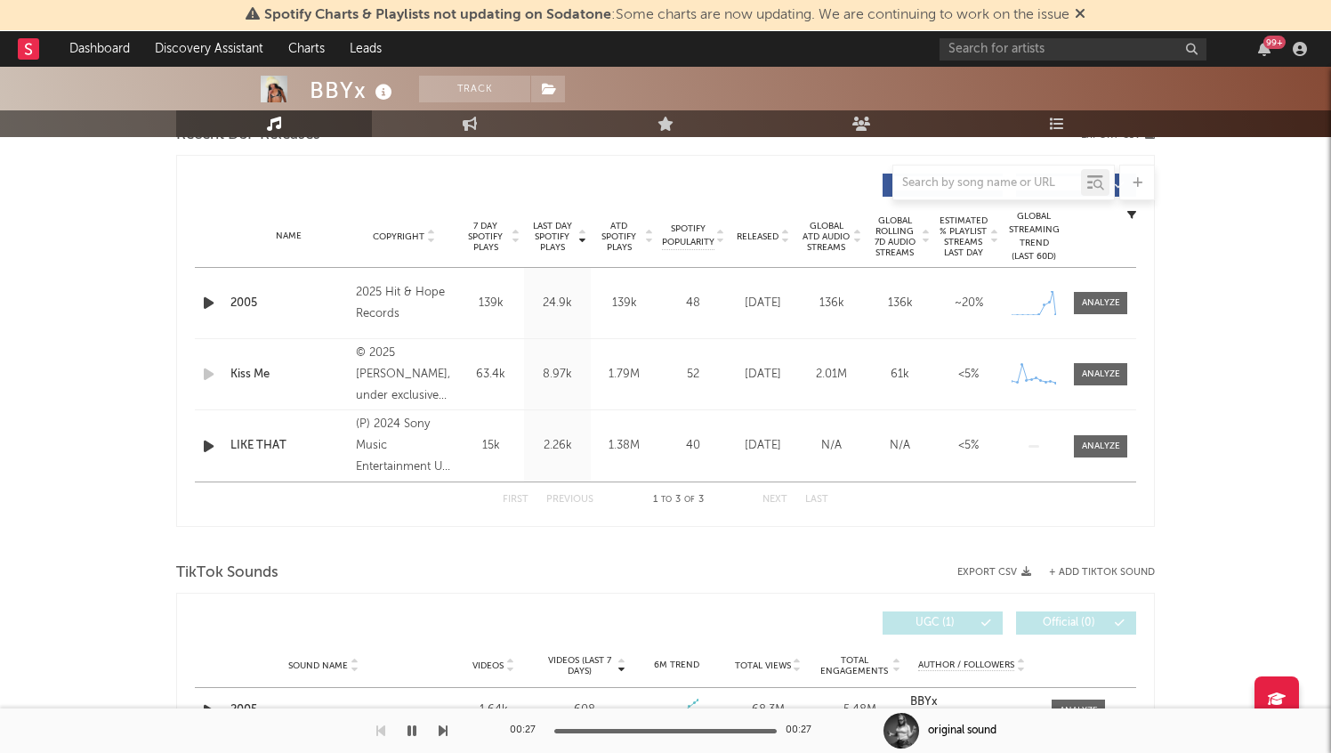
scroll to position [649, 0]
click at [1076, 308] on span at bounding box center [1100, 305] width 53 height 22
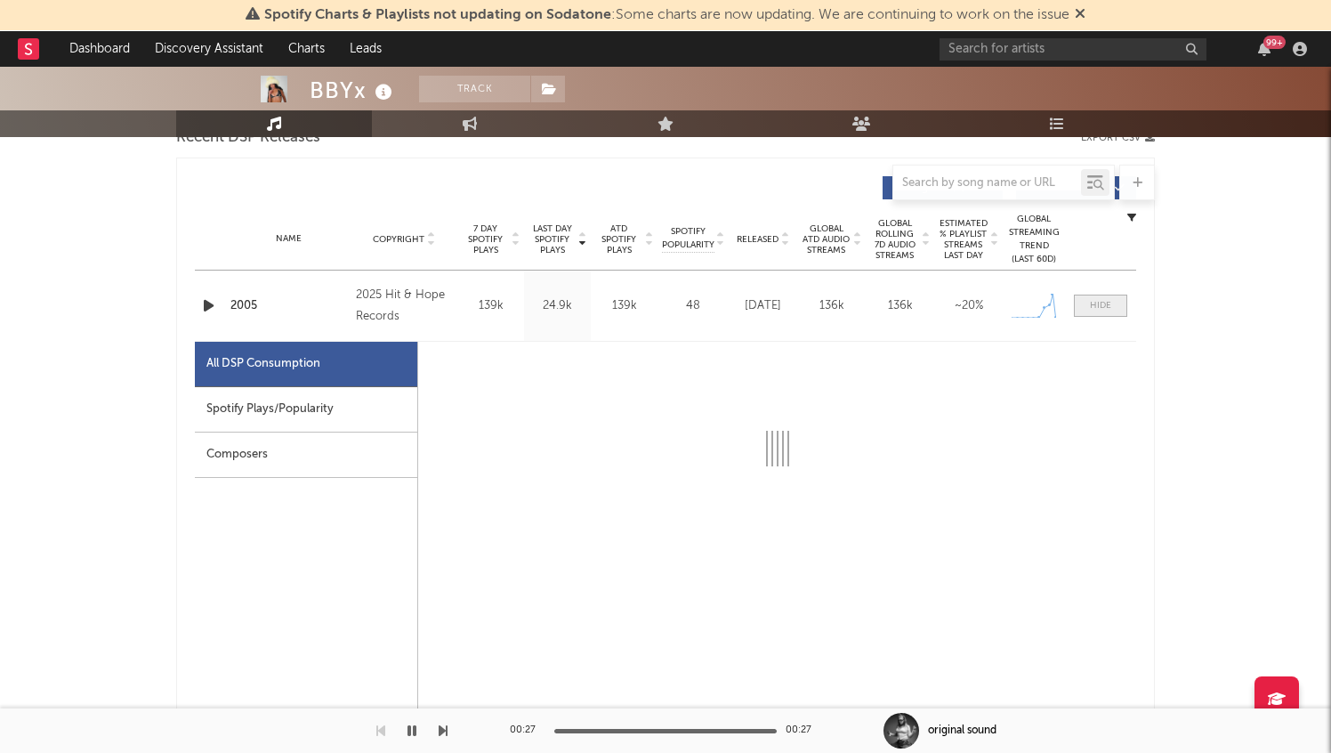
select select "1w"
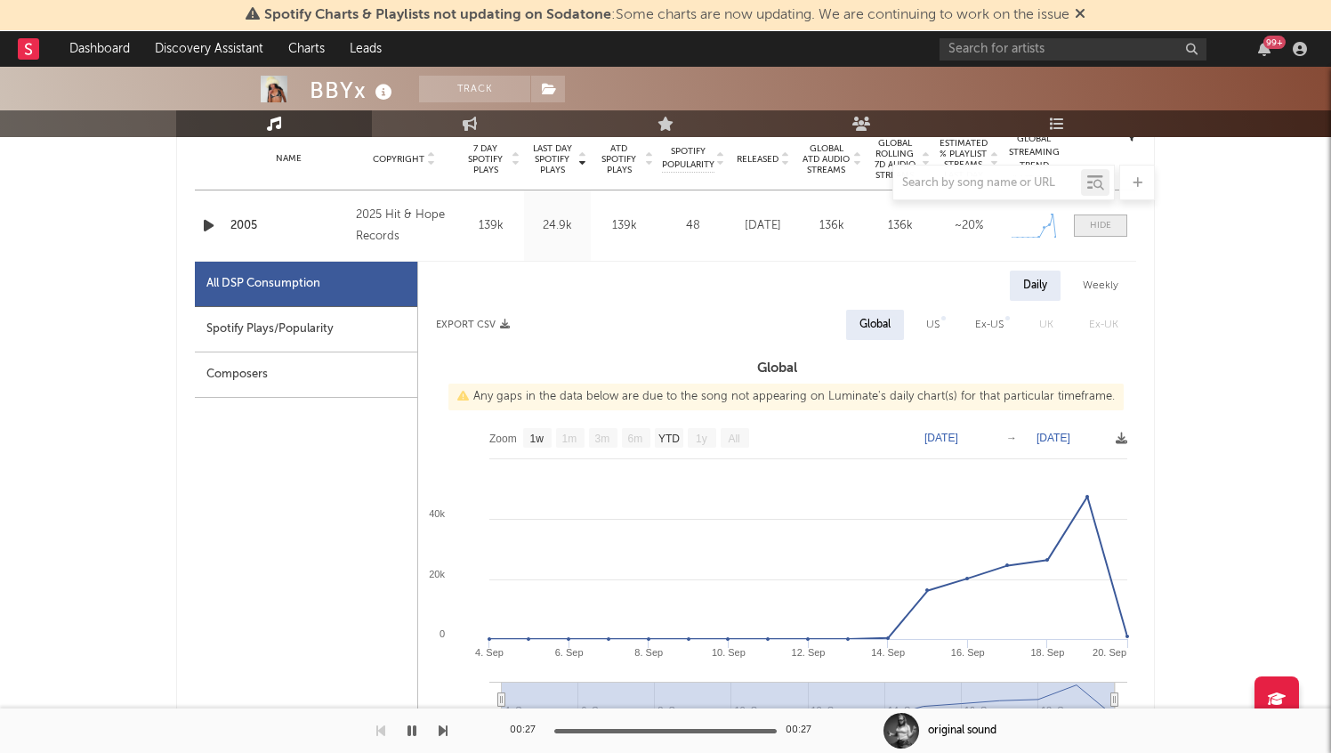
scroll to position [745, 0]
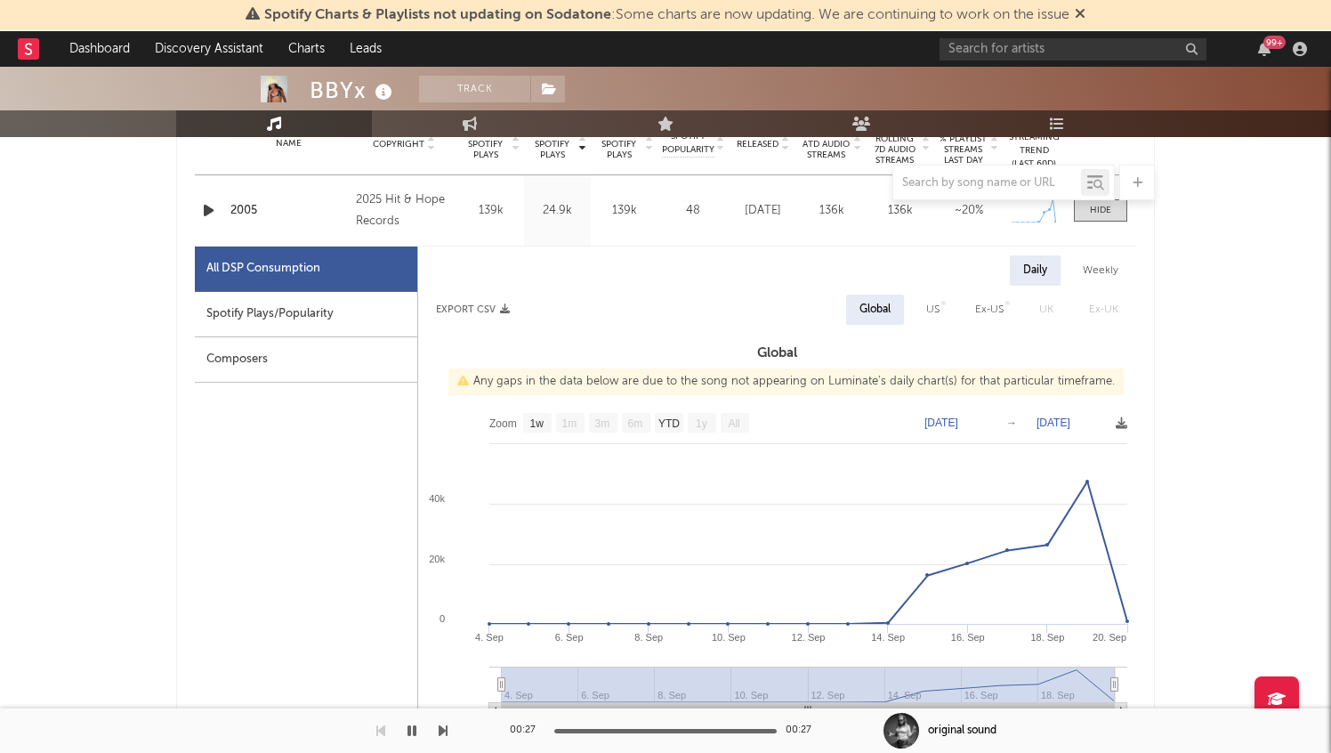
click at [339, 305] on div "Spotify Plays/Popularity" at bounding box center [306, 314] width 222 height 45
select select "1w"
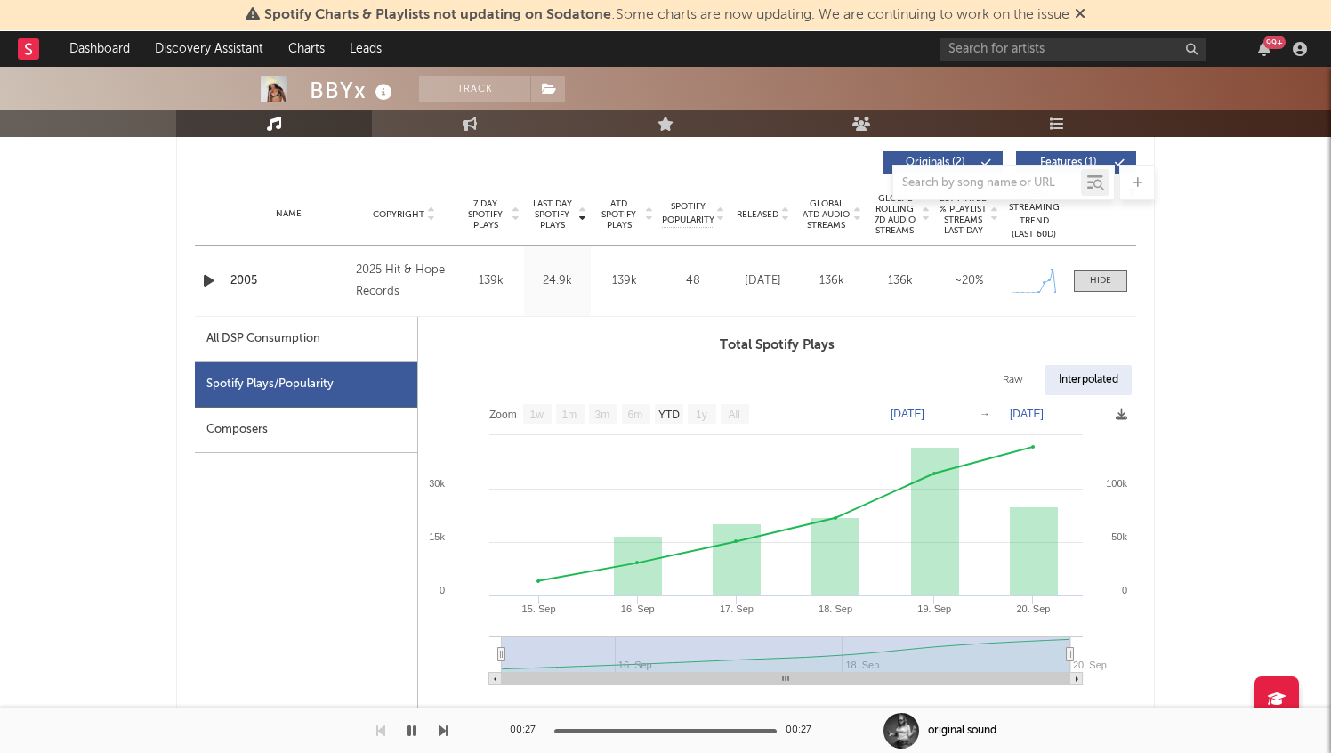
scroll to position [671, 0]
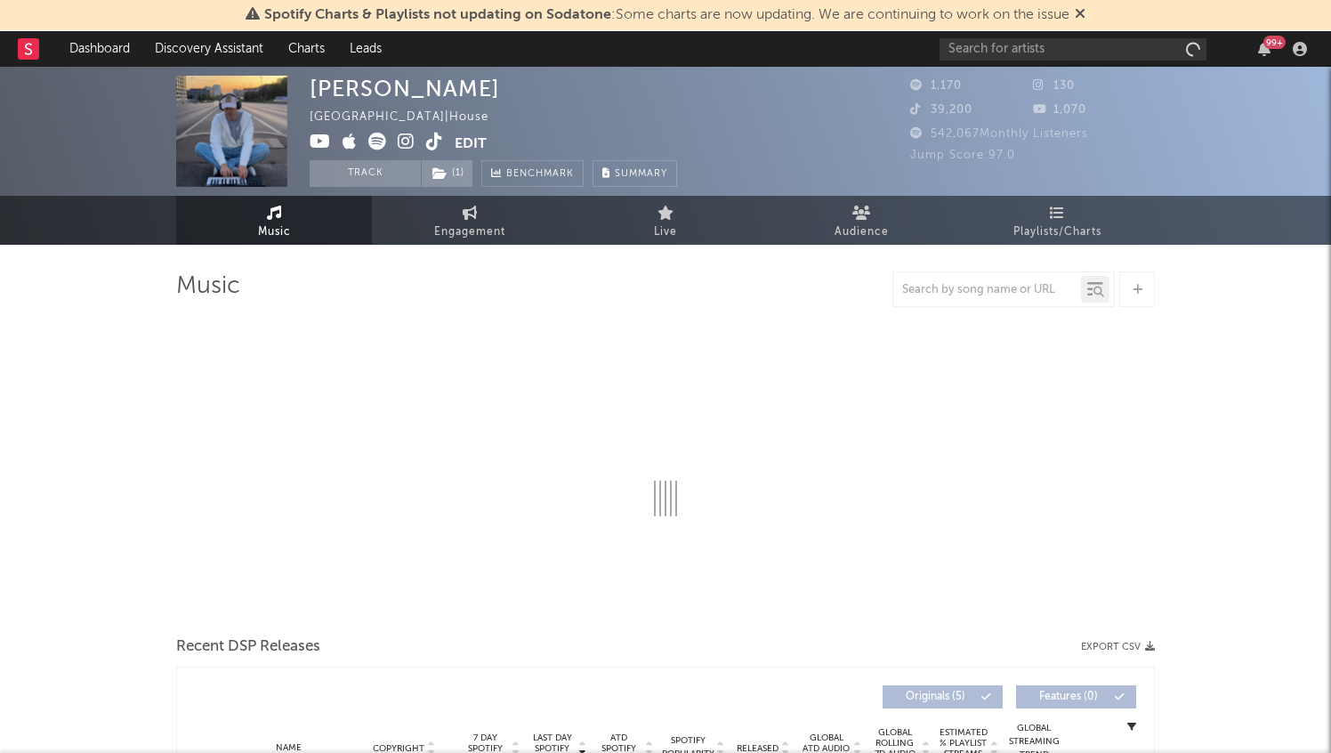
select select "1w"
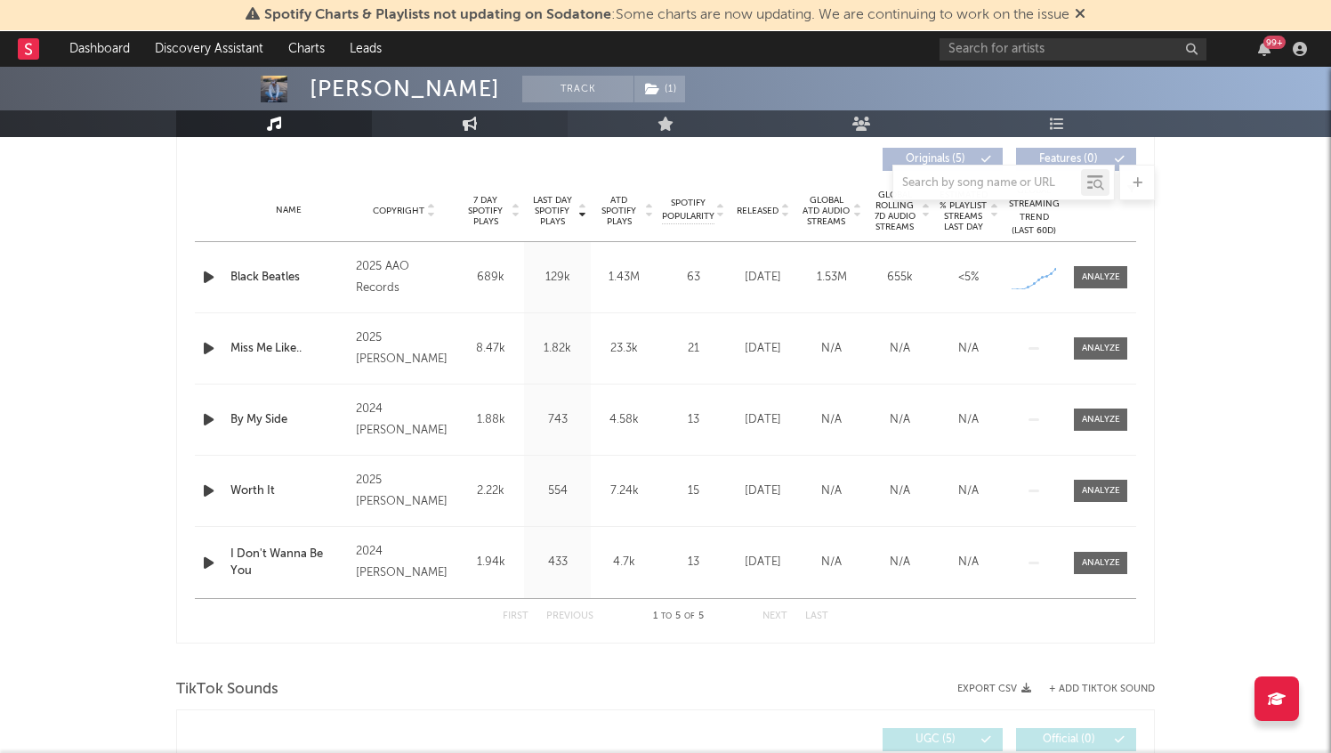
scroll to position [623, 0]
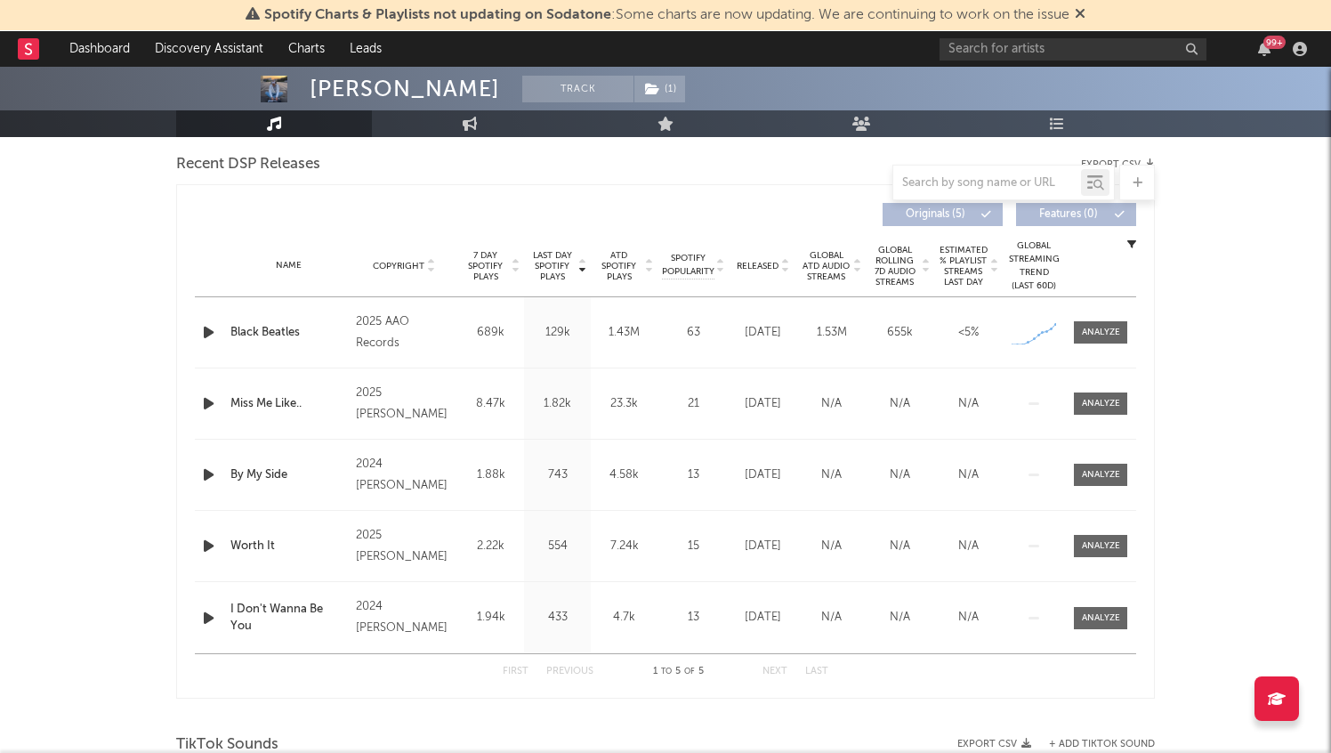
click at [204, 329] on icon "button" at bounding box center [208, 332] width 19 height 22
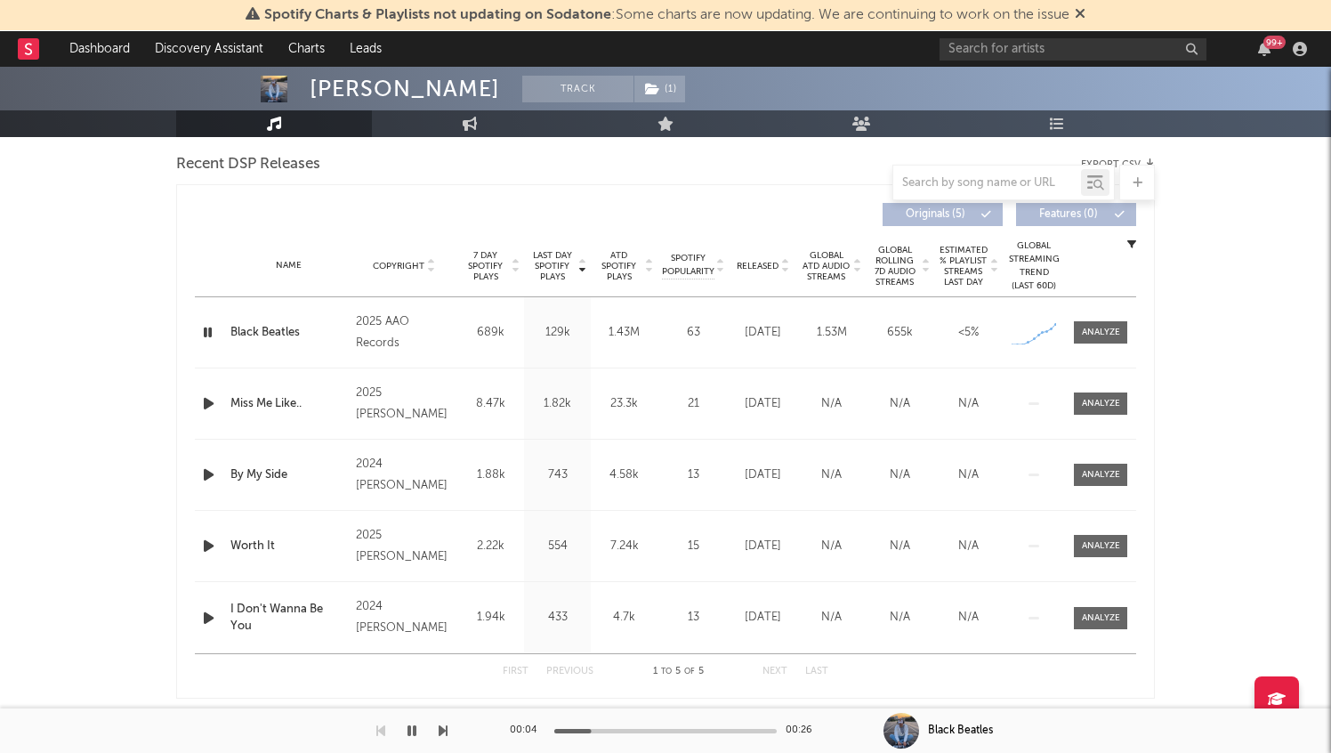
click at [204, 329] on icon "button" at bounding box center [207, 332] width 17 height 22
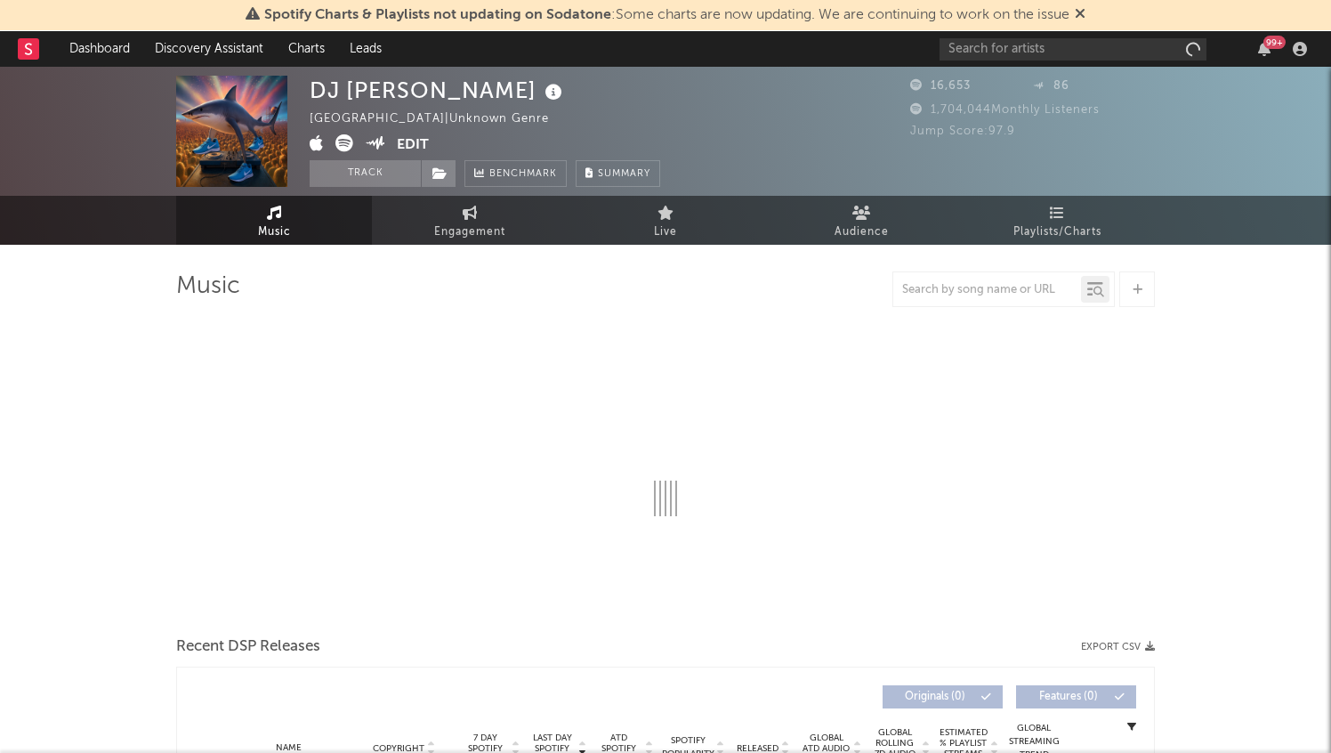
select select "1w"
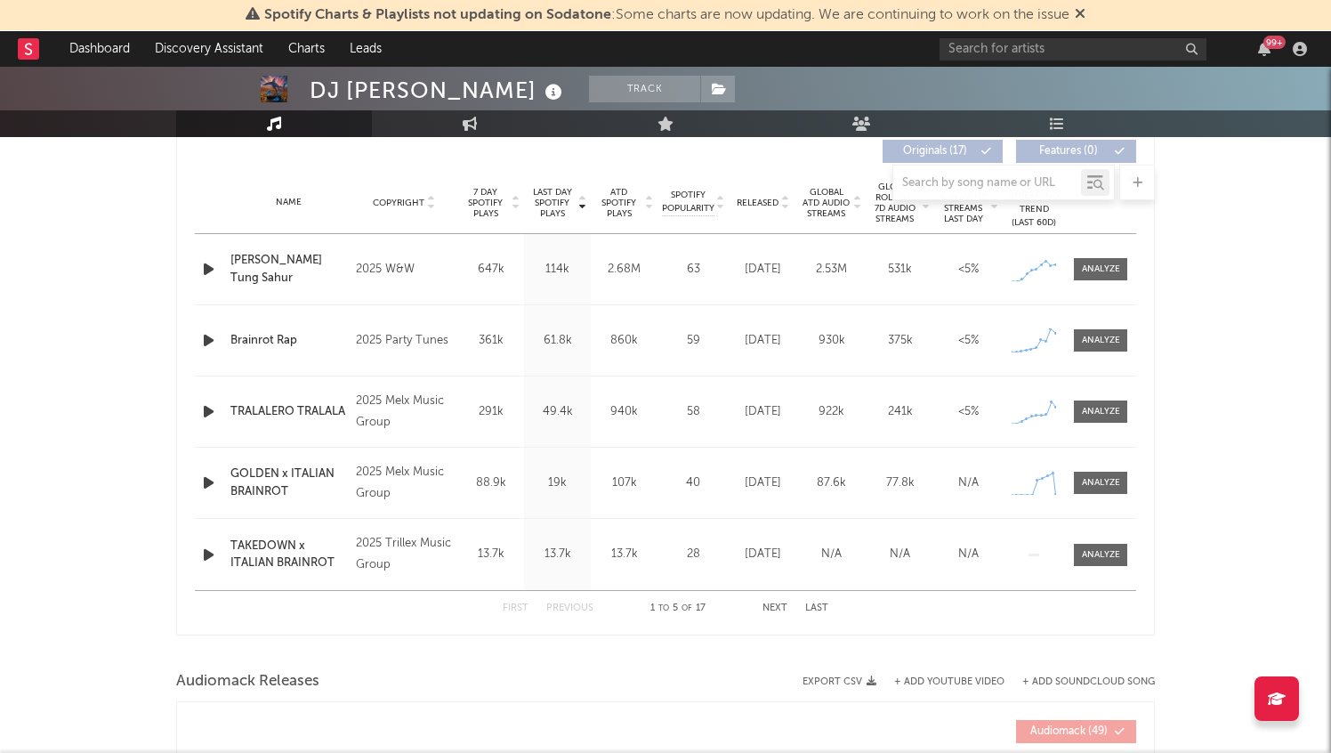
scroll to position [668, 0]
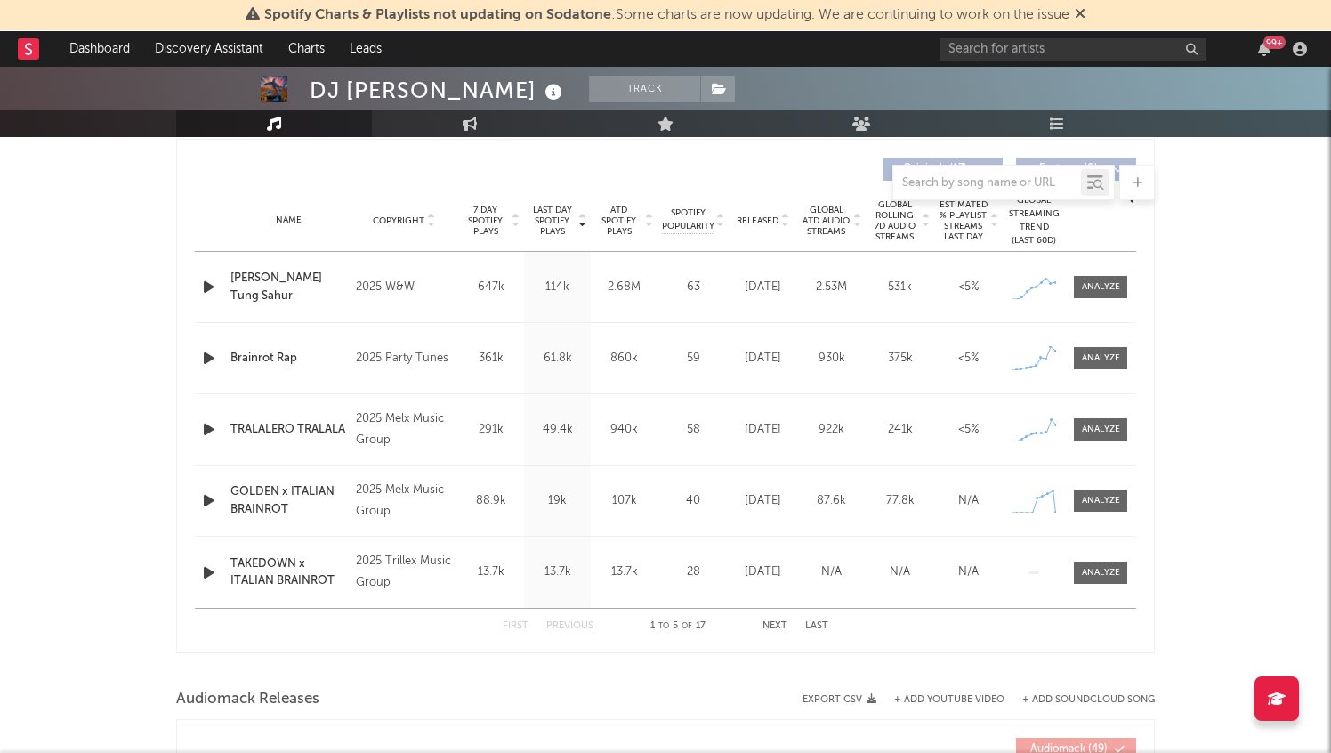
click at [206, 286] on icon "button" at bounding box center [208, 287] width 19 height 22
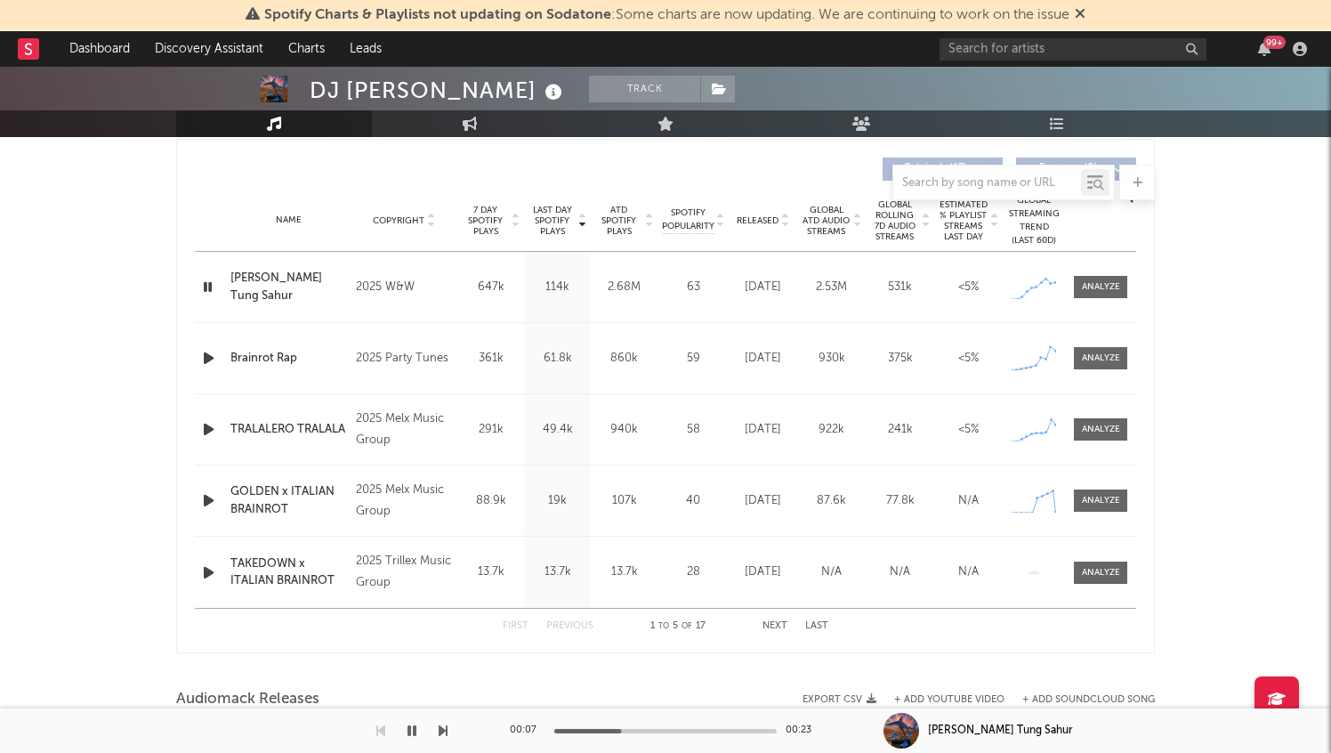
click at [207, 368] on icon "button" at bounding box center [208, 358] width 19 height 22
click at [207, 368] on icon "button" at bounding box center [207, 358] width 17 height 22
